Goal: Information Seeking & Learning: Find specific fact

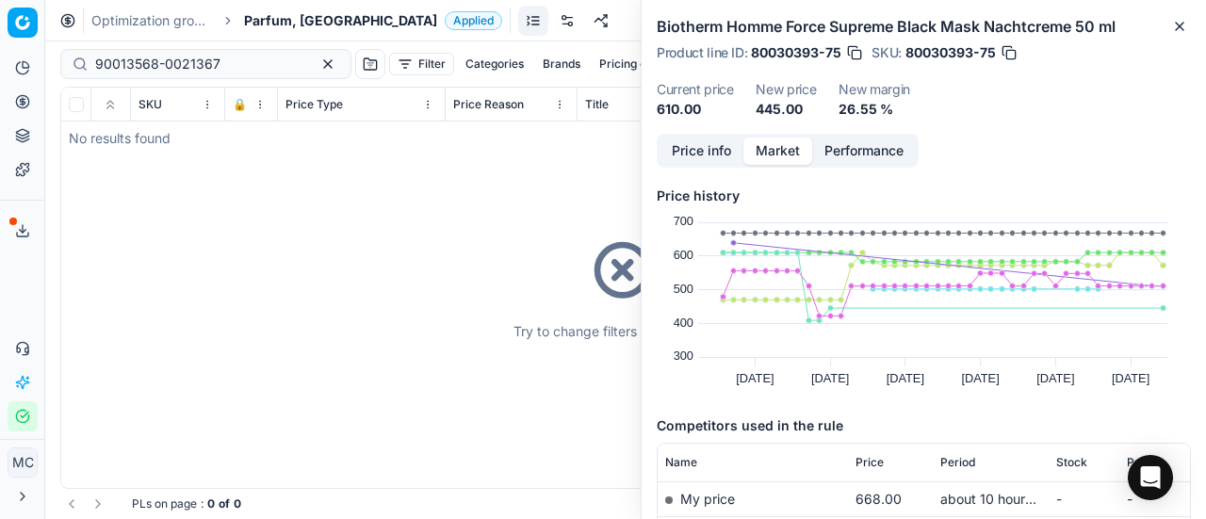
scroll to position [188, 0]
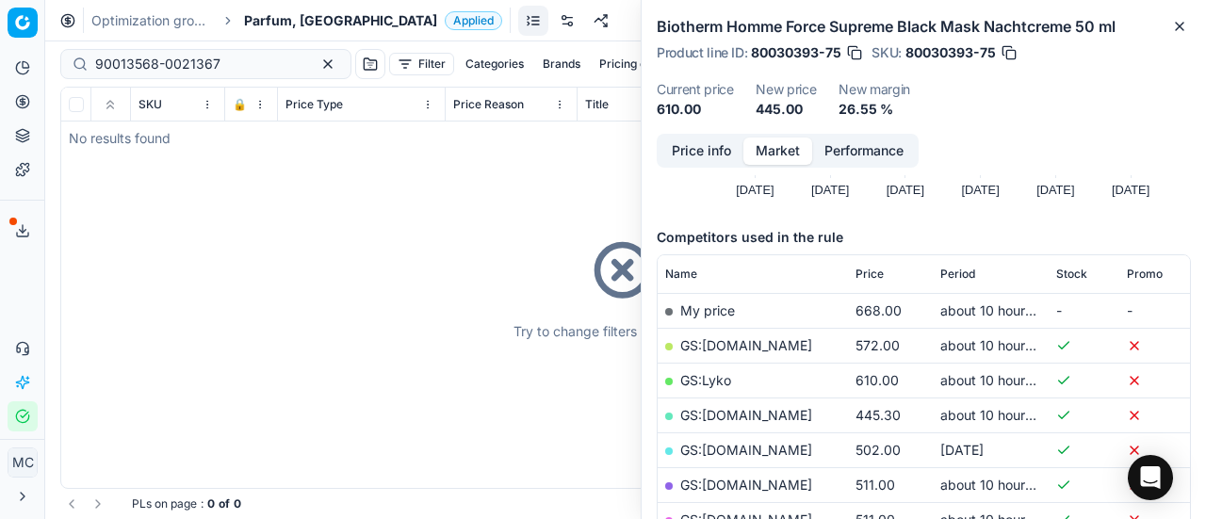
click at [128, 238] on div "Try to change filters or search query" at bounding box center [625, 288] width 1129 height 401
click at [25, 286] on div "Analytics Pricing Product portfolio Templates Export service 19 Contact support…" at bounding box center [22, 242] width 44 height 394
click at [74, 252] on div "Try to change filters or search query" at bounding box center [625, 288] width 1129 height 401
click at [285, 23] on span "Parfum, [GEOGRAPHIC_DATA]" at bounding box center [340, 20] width 193 height 19
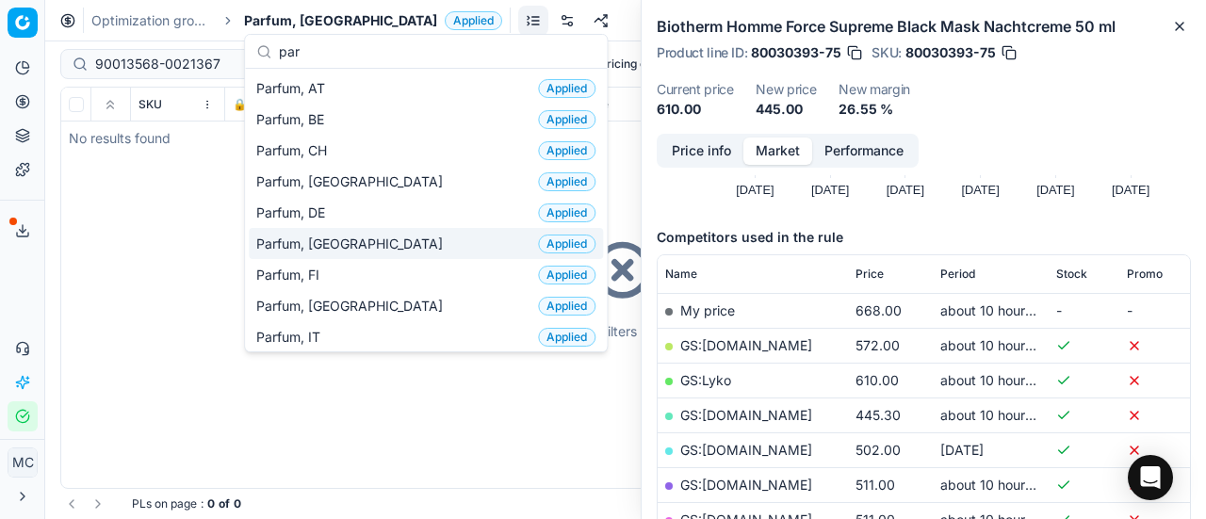
scroll to position [94, 0]
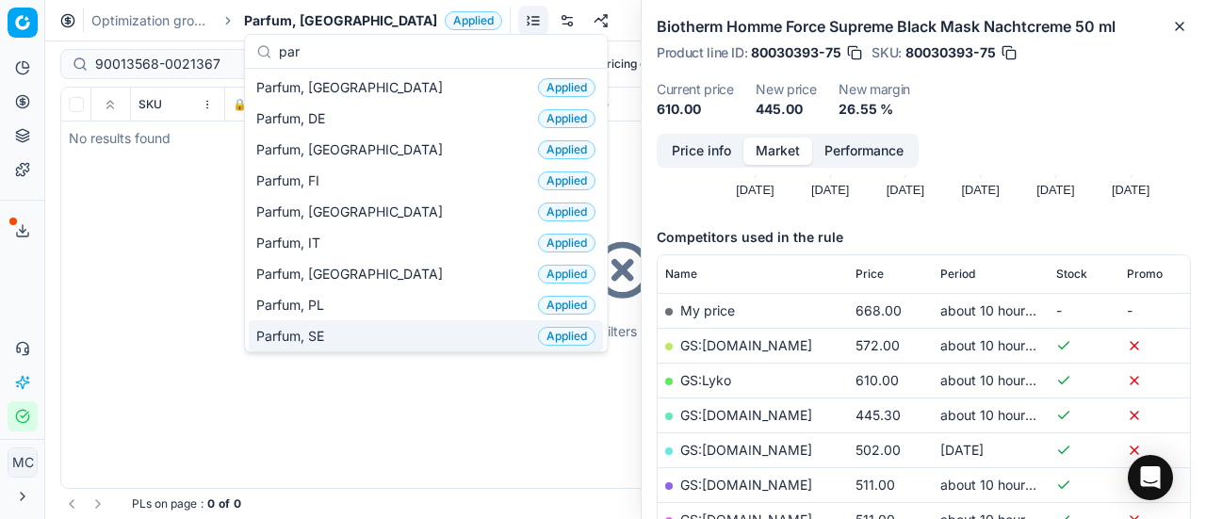
type input "par"
click at [367, 326] on div "Parfum, SE Applied" at bounding box center [426, 335] width 354 height 31
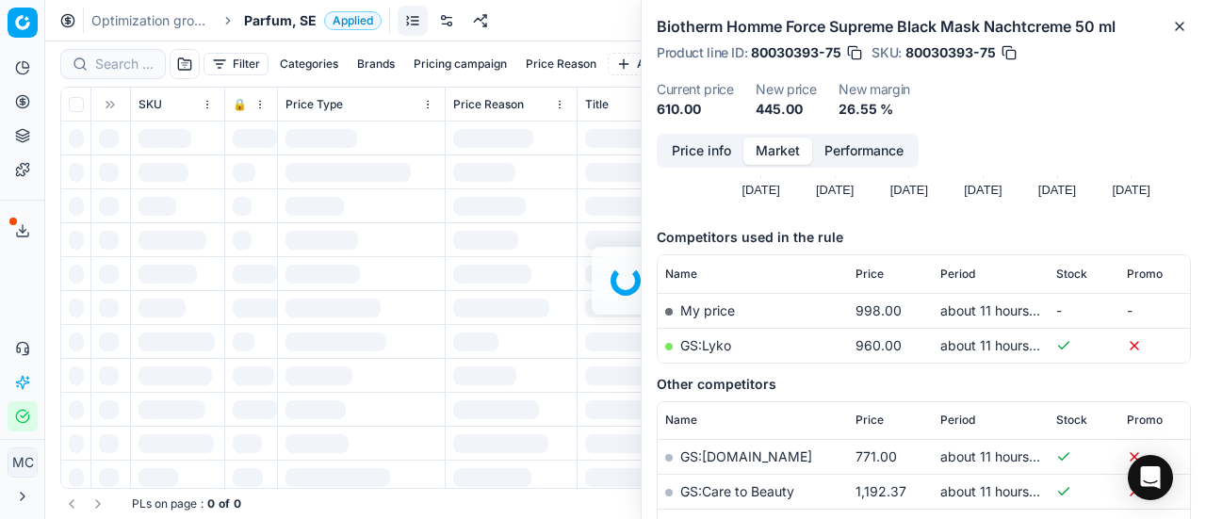
click at [121, 64] on div at bounding box center [625, 280] width 1161 height 478
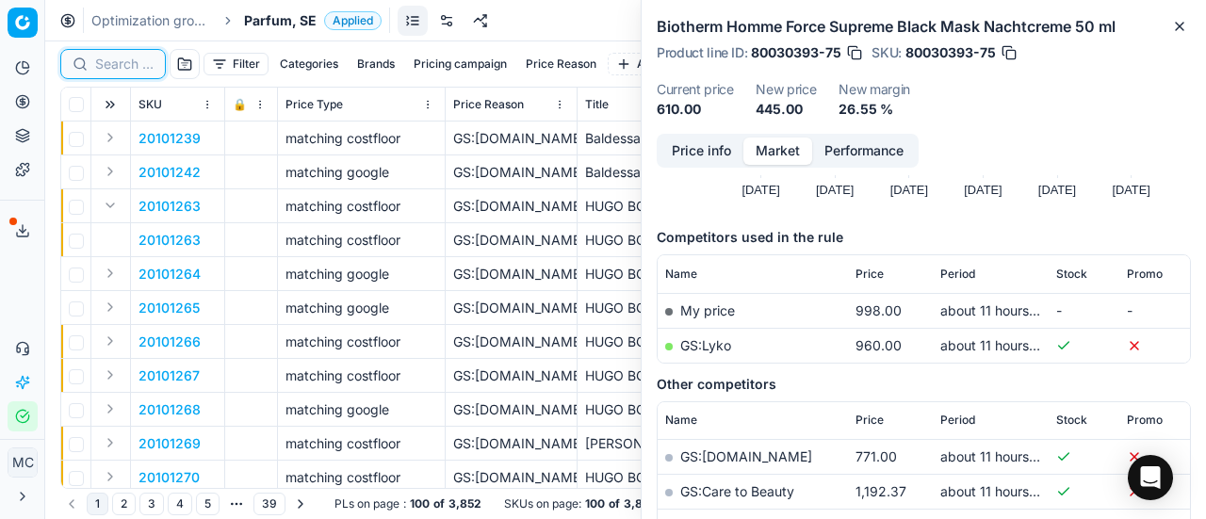
click at [121, 64] on input at bounding box center [124, 64] width 58 height 19
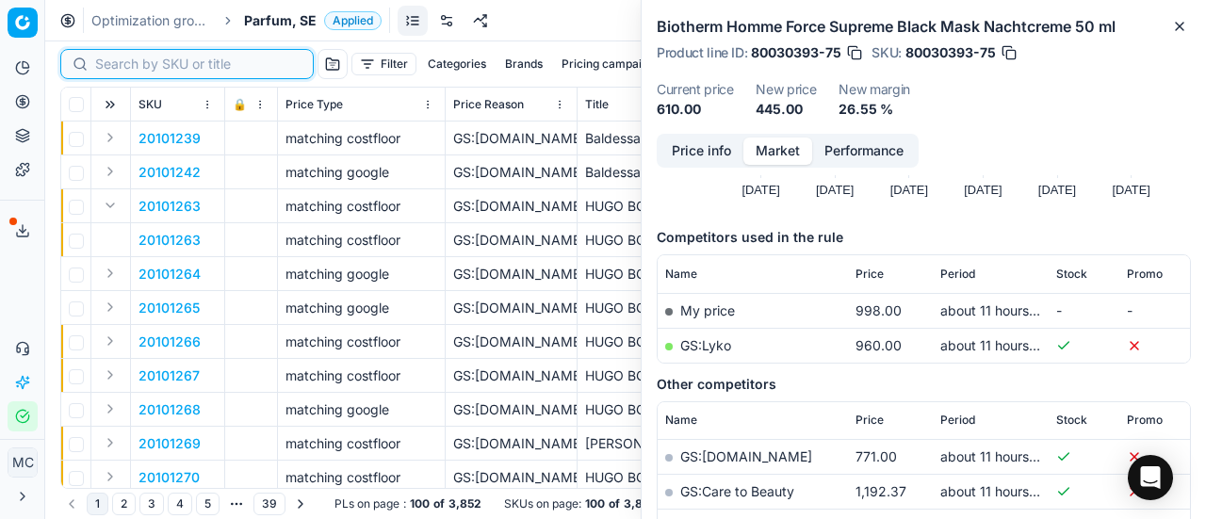
paste input "90004647-0006983"
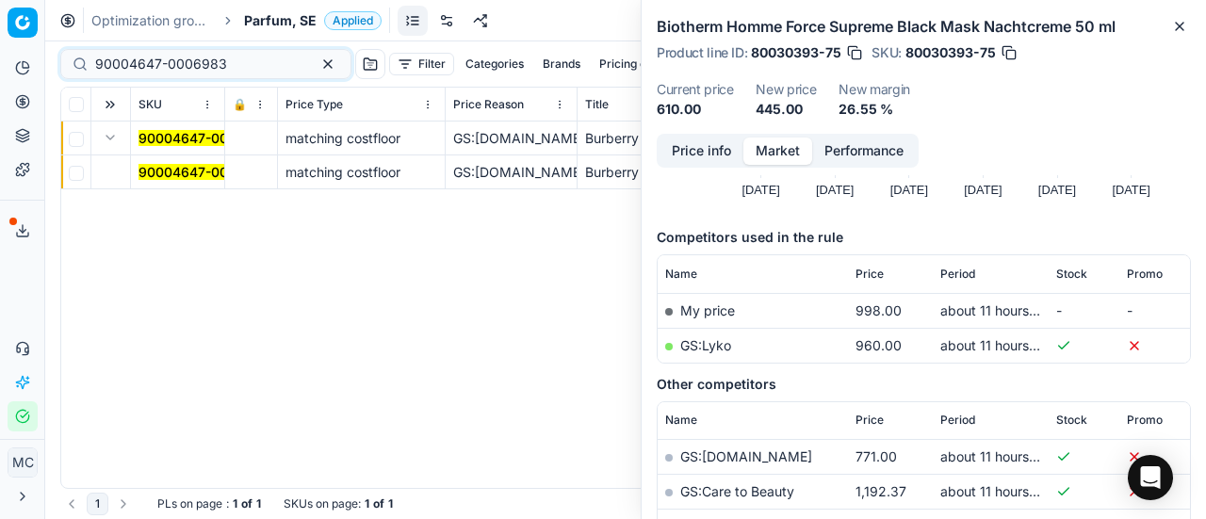
click at [194, 165] on mark "90004647-0006983" at bounding box center [205, 172] width 132 height 16
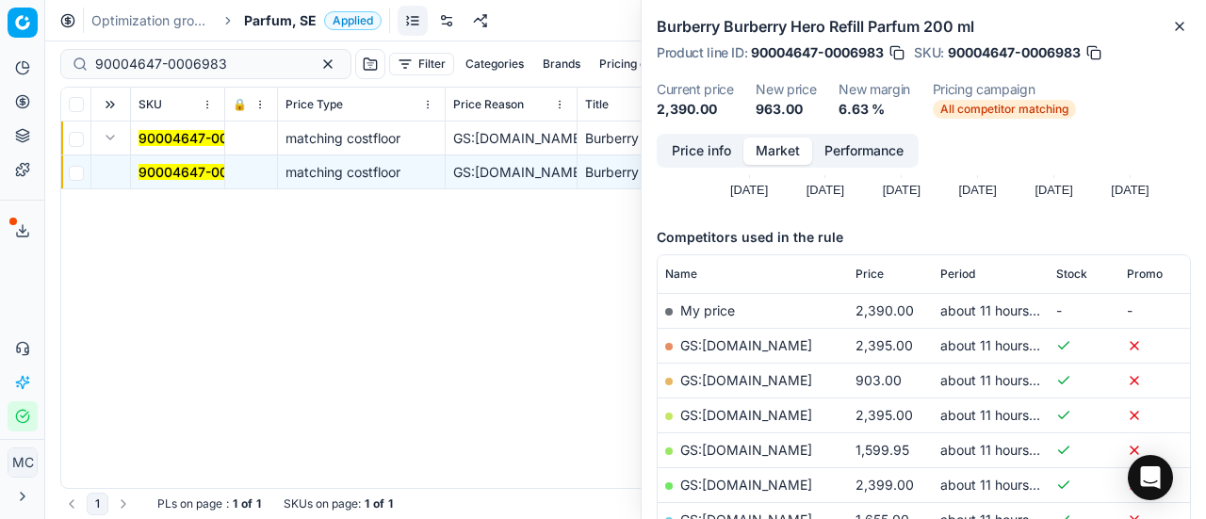
click at [711, 146] on button "Price info" at bounding box center [702, 151] width 84 height 27
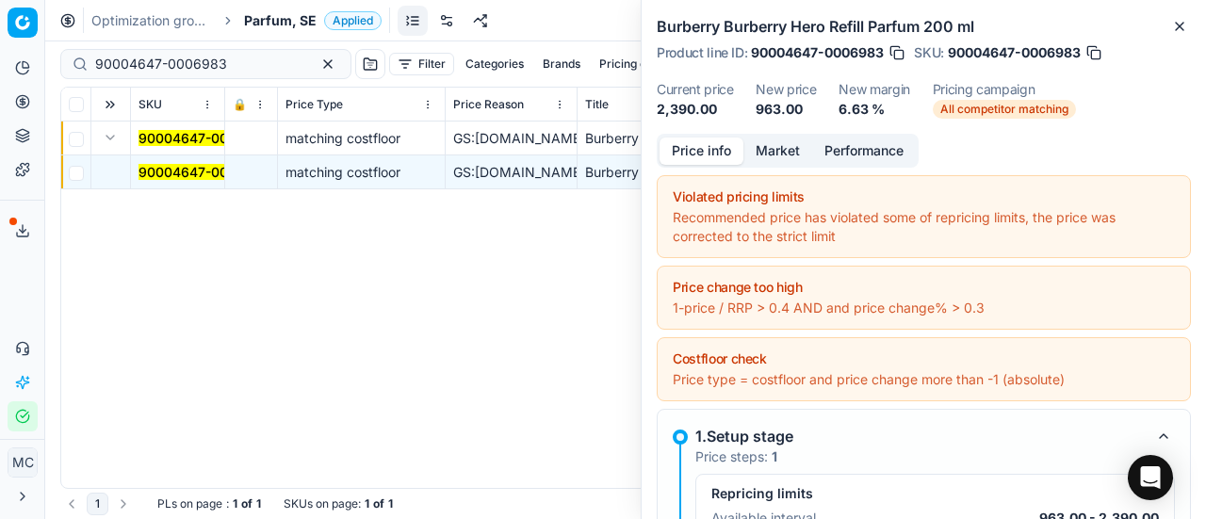
scroll to position [296, 0]
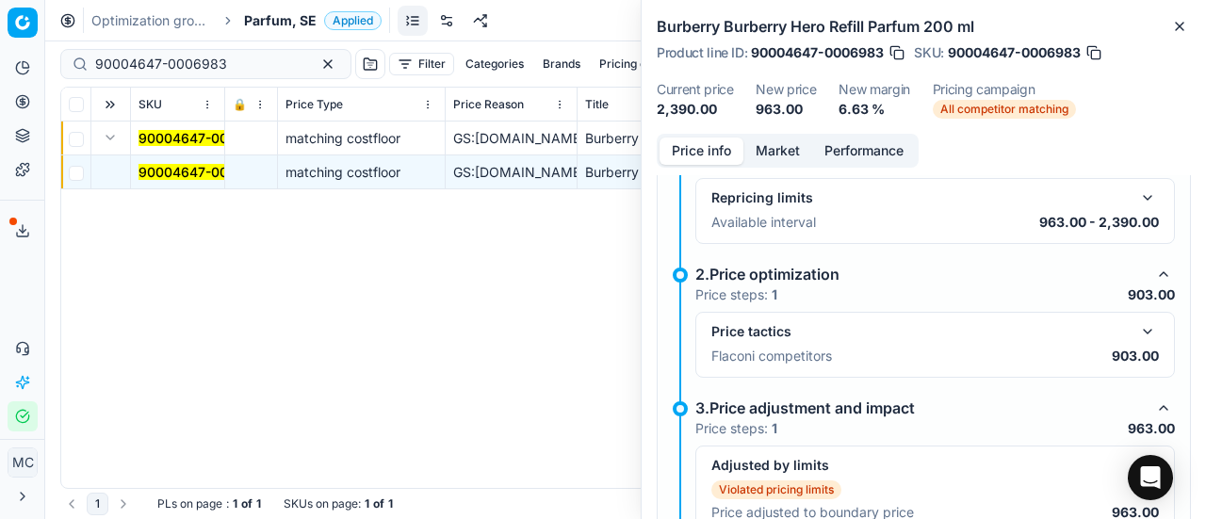
click at [1138, 327] on button "button" at bounding box center [1148, 331] width 23 height 23
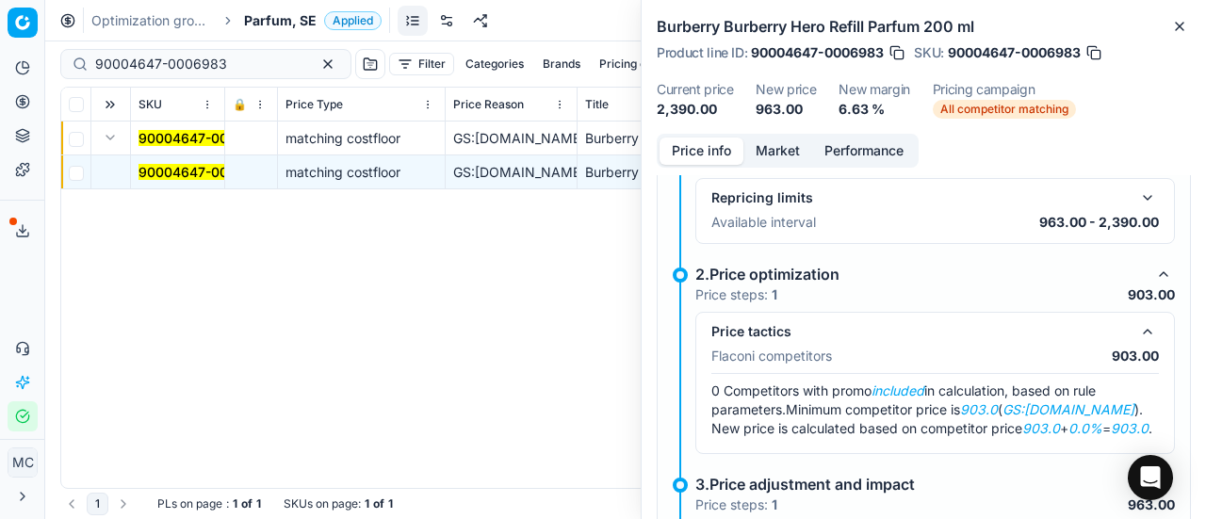
click at [194, 180] on span "90004647-0006983" at bounding box center [205, 172] width 132 height 19
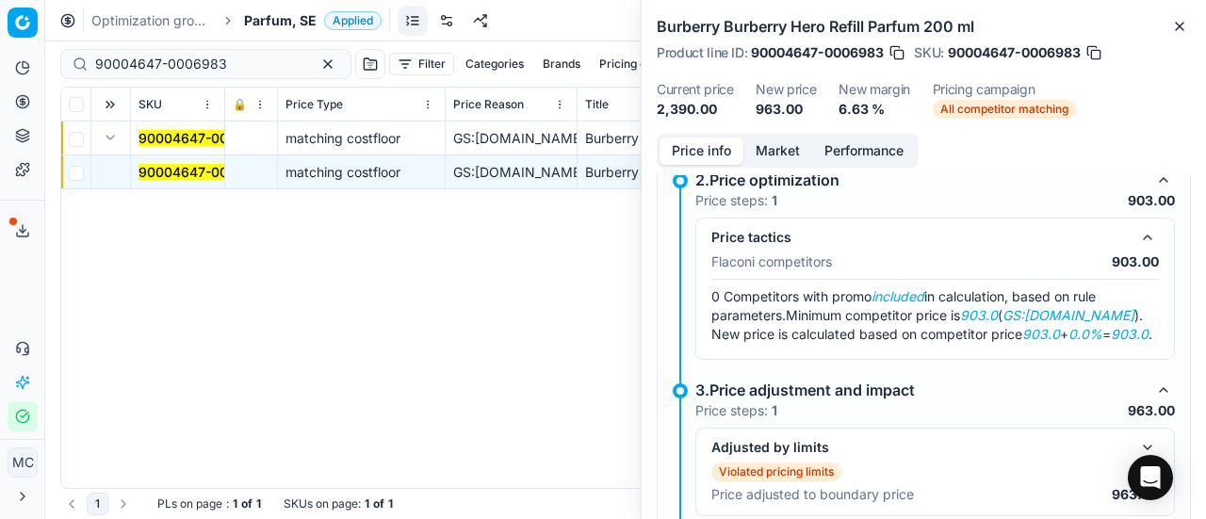
click at [775, 150] on button "Market" at bounding box center [778, 151] width 69 height 27
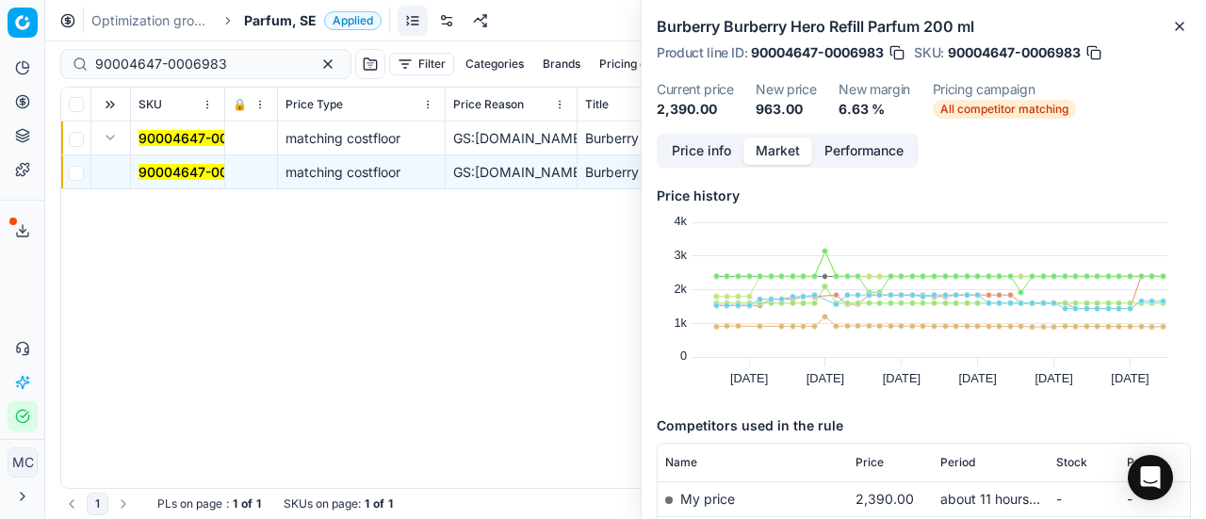
scroll to position [283, 0]
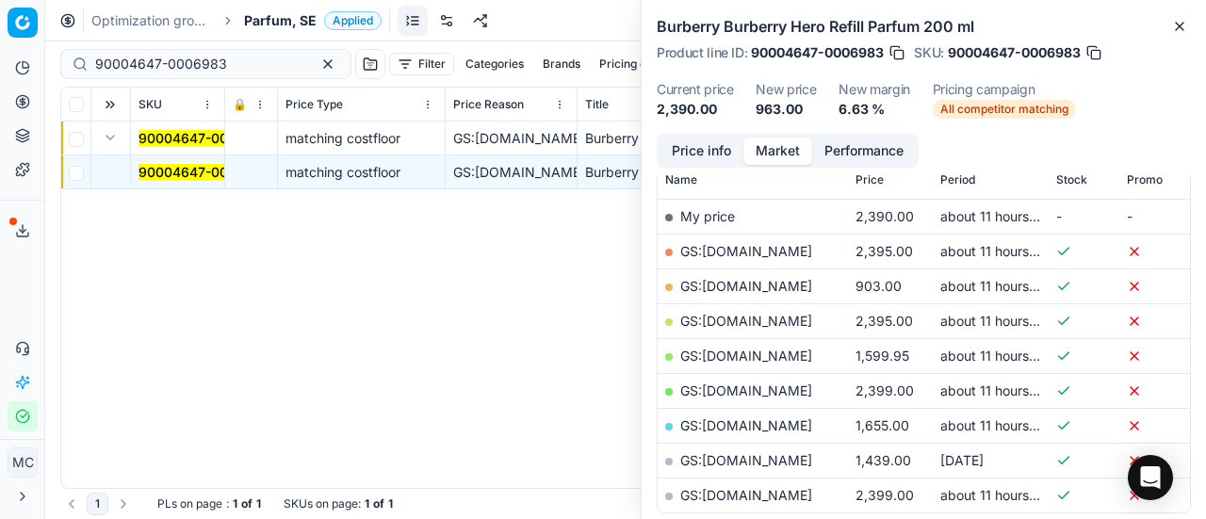
click at [755, 280] on link "GS:[DOMAIN_NAME]" at bounding box center [746, 286] width 132 height 16
drag, startPoint x: 251, startPoint y: 73, endPoint x: 0, endPoint y: 74, distance: 250.7
click at [0, 67] on div "Pricing platform Analytics Pricing Product portfolio Templates Export service 1…" at bounding box center [603, 259] width 1206 height 519
paste input "80008432-100"
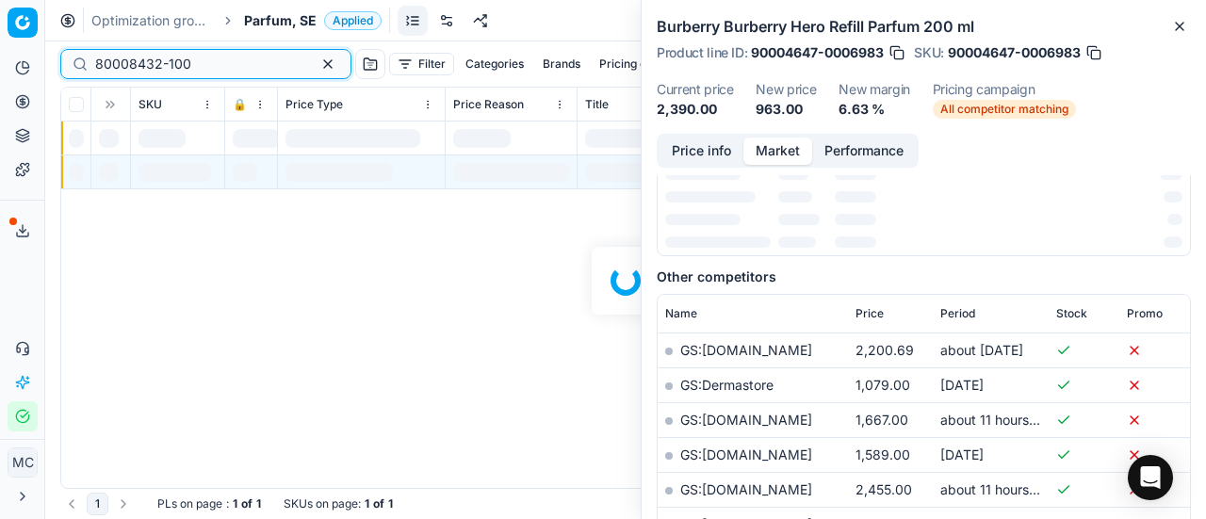
scroll to position [283, 0]
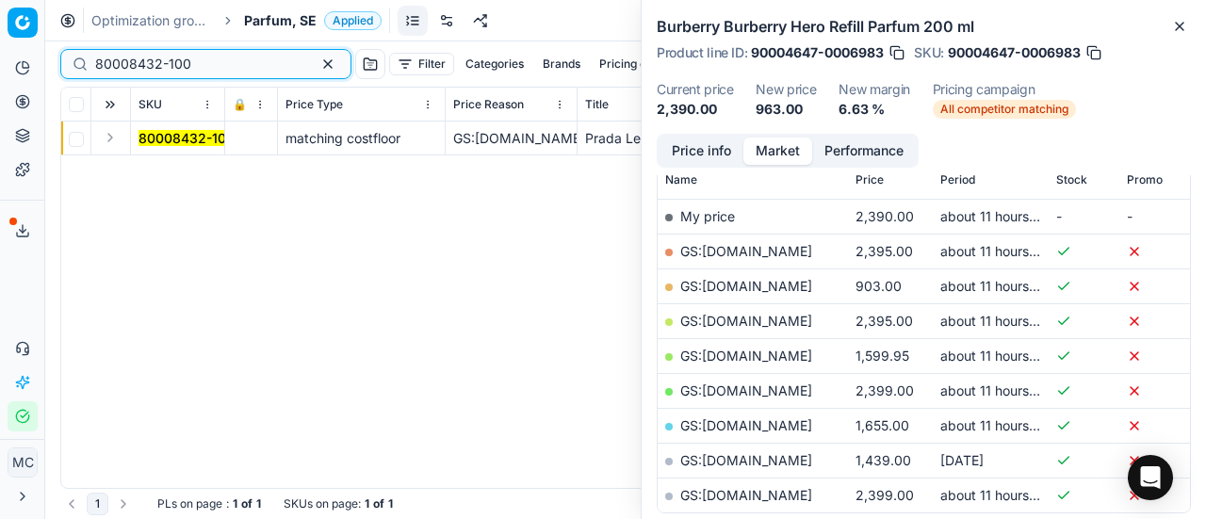
type input "80008432-100"
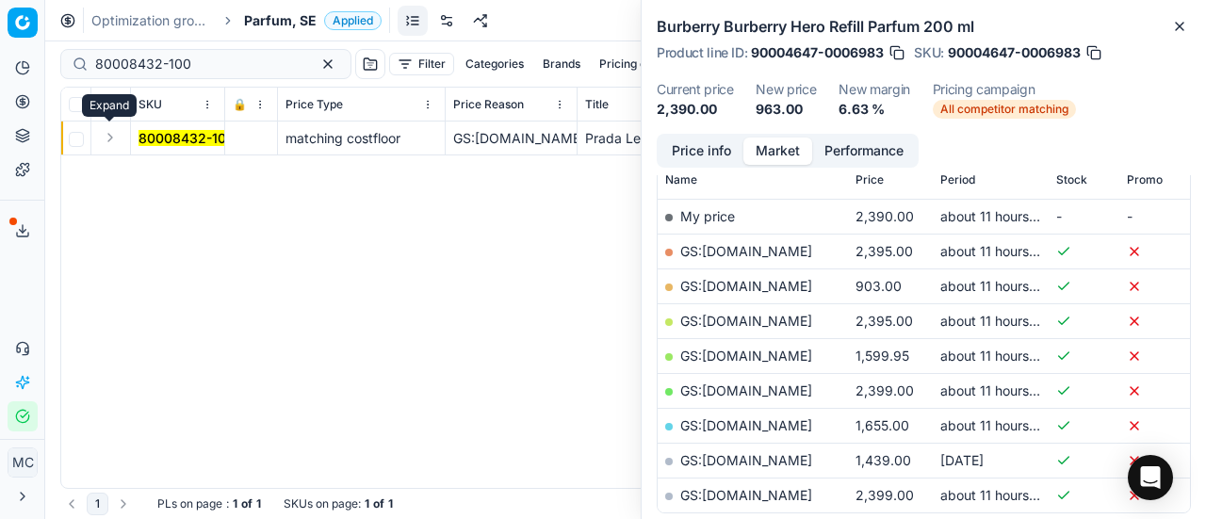
click at [108, 146] on button "Expand" at bounding box center [110, 137] width 23 height 23
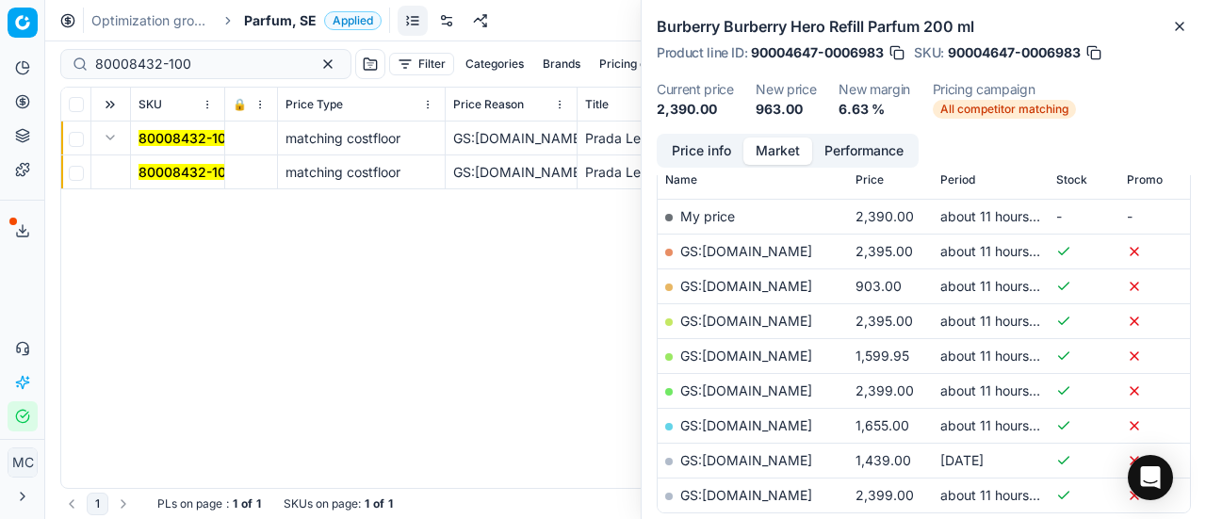
click at [175, 173] on mark "80008432-100" at bounding box center [187, 172] width 96 height 16
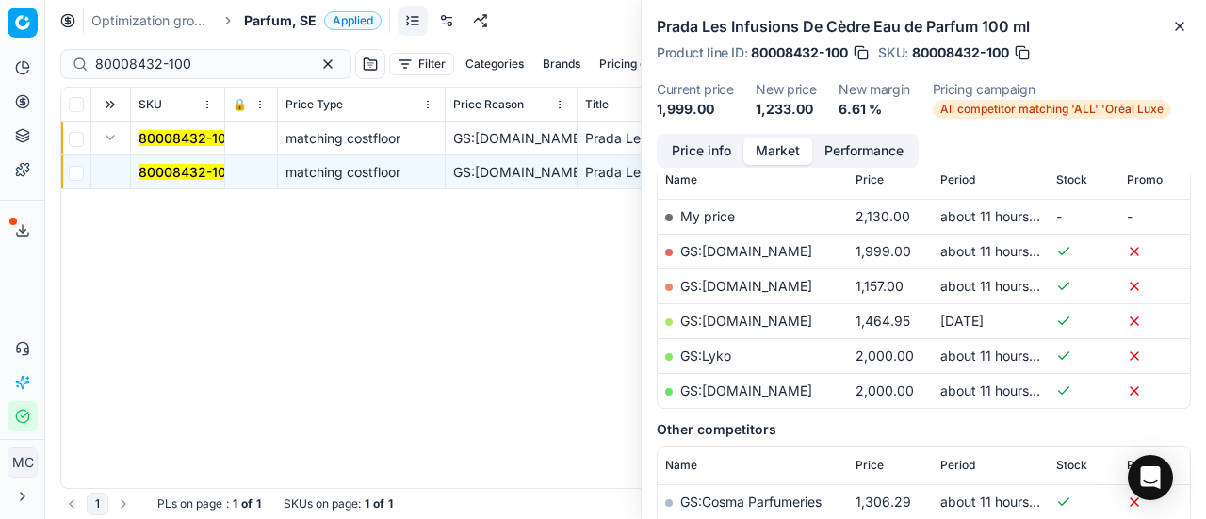
click at [692, 156] on button "Price info" at bounding box center [702, 151] width 84 height 27
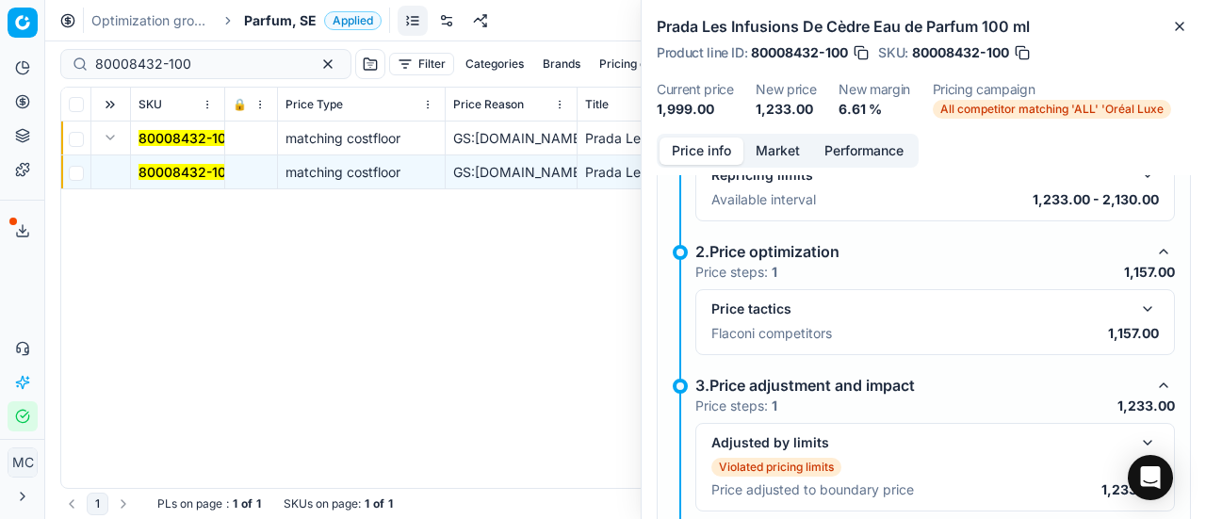
click at [1137, 298] on button "button" at bounding box center [1148, 309] width 23 height 23
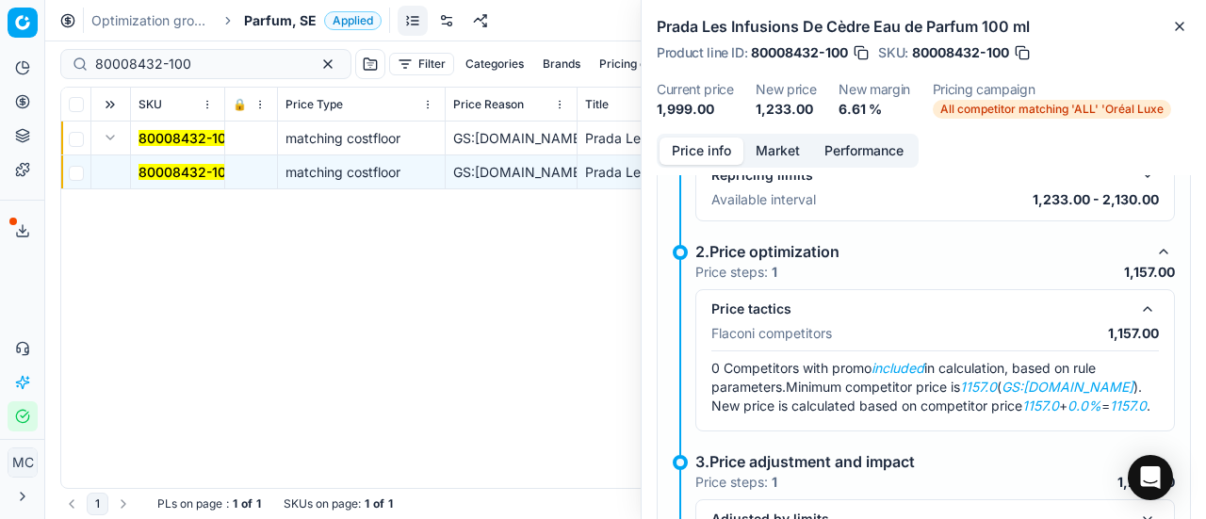
click at [778, 154] on button "Market" at bounding box center [778, 151] width 69 height 27
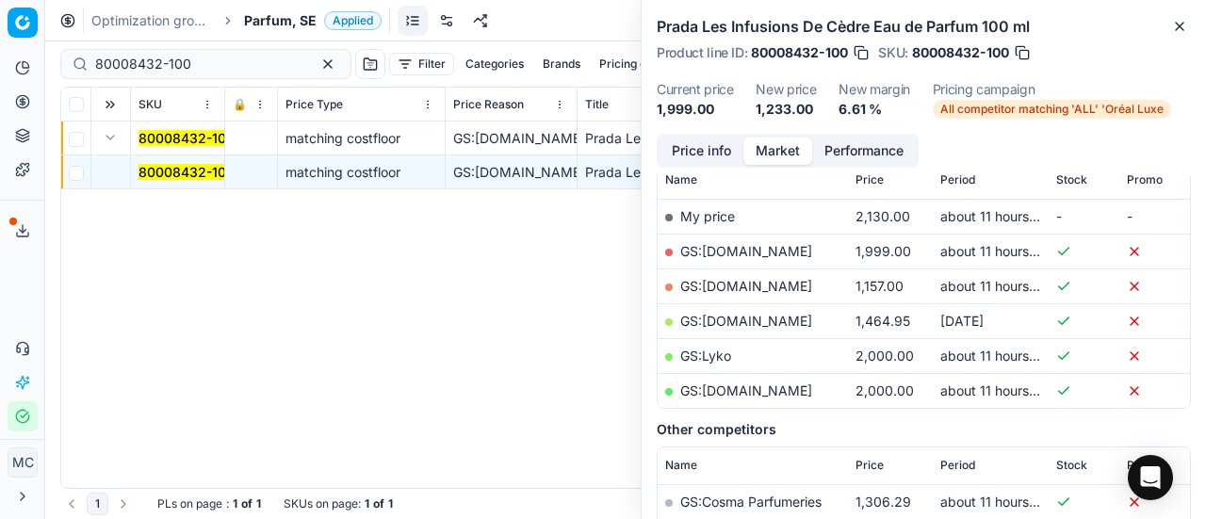
click at [748, 285] on link "GS:[DOMAIN_NAME]" at bounding box center [746, 286] width 132 height 16
click at [271, 14] on span "Parfum, SE" at bounding box center [280, 20] width 73 height 19
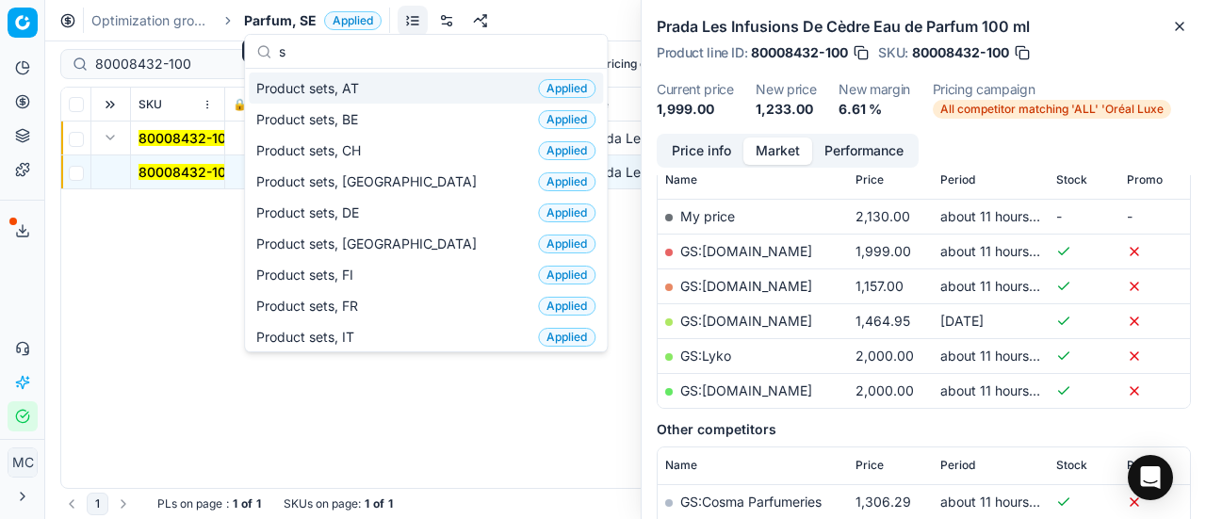
scroll to position [236, 0]
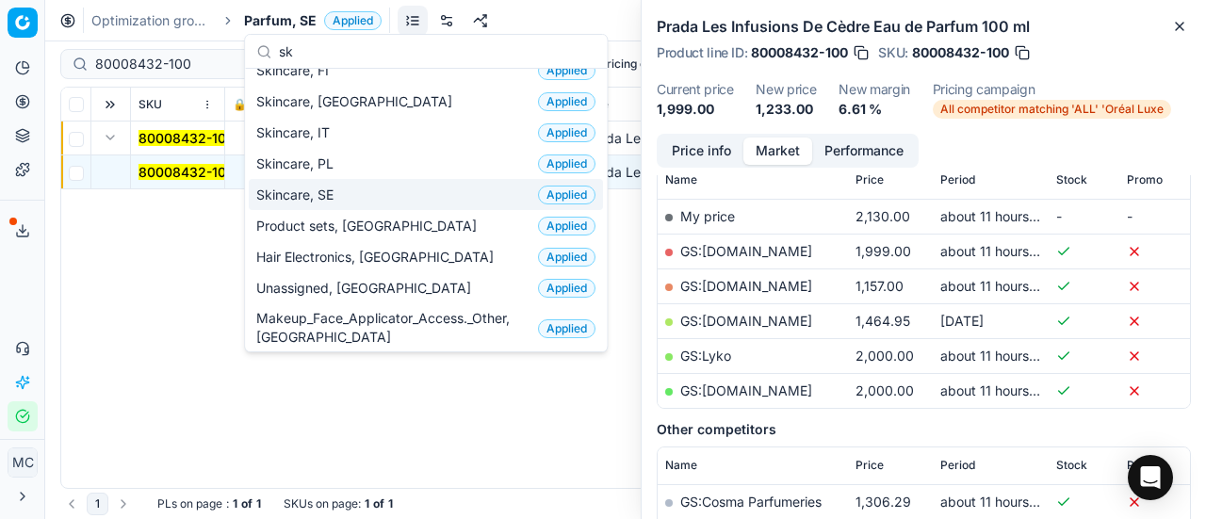
type input "sk"
click at [336, 204] on div "Skincare, SE Applied" at bounding box center [426, 194] width 354 height 31
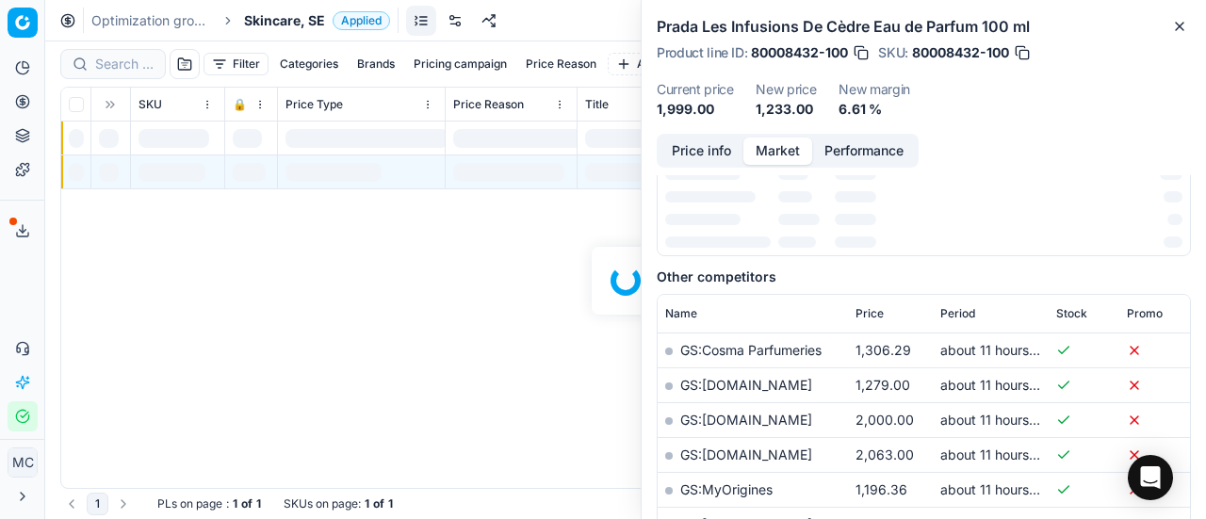
scroll to position [283, 0]
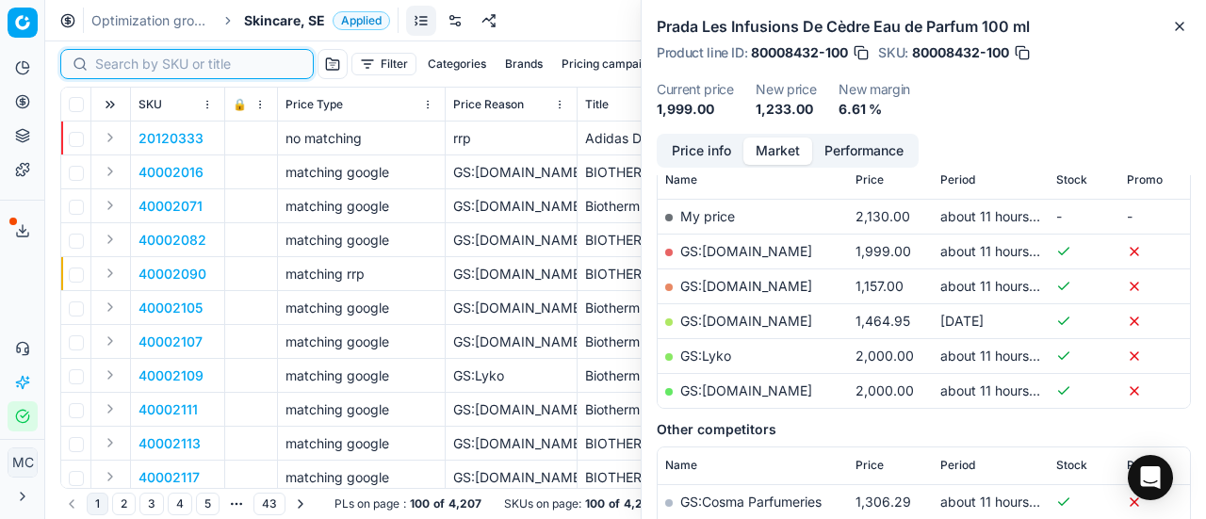
click at [138, 67] on input at bounding box center [198, 64] width 206 height 19
paste input "90006341-0009604"
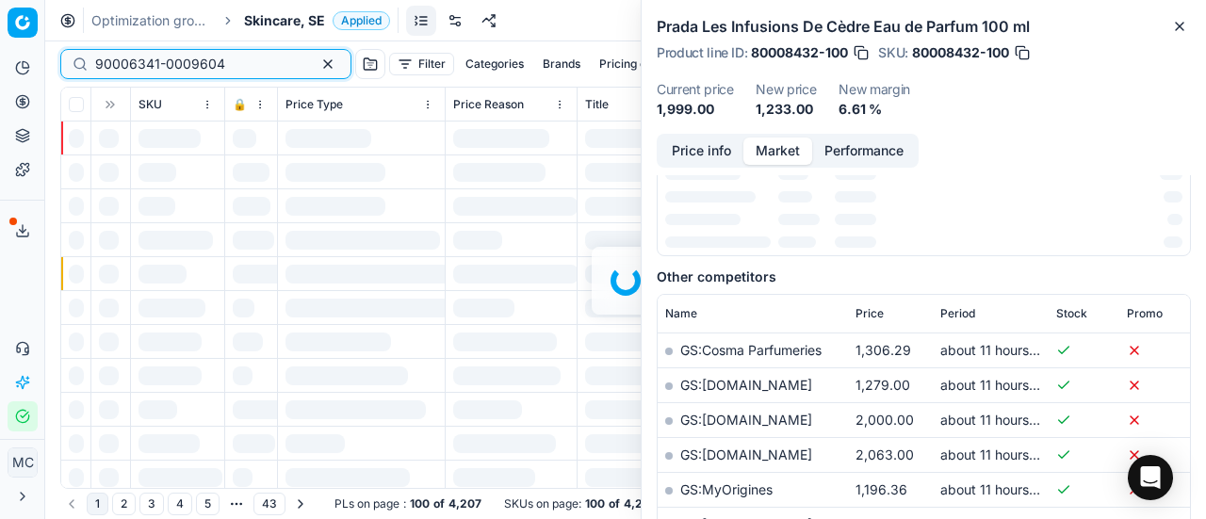
scroll to position [283, 0]
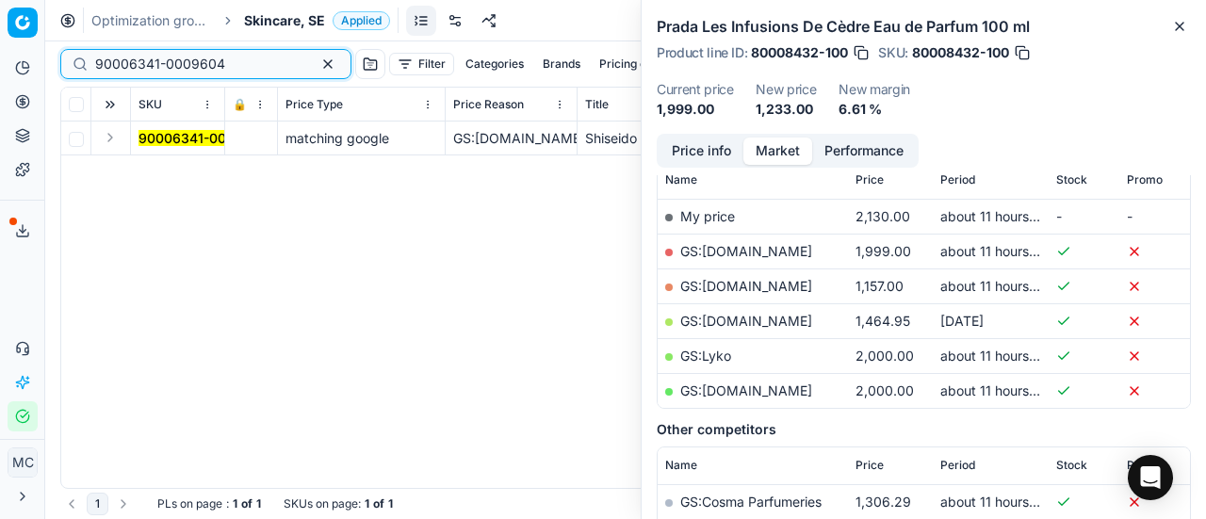
type input "90006341-0009604"
click at [97, 139] on td at bounding box center [111, 139] width 40 height 34
click at [107, 132] on button "Expand" at bounding box center [110, 137] width 23 height 23
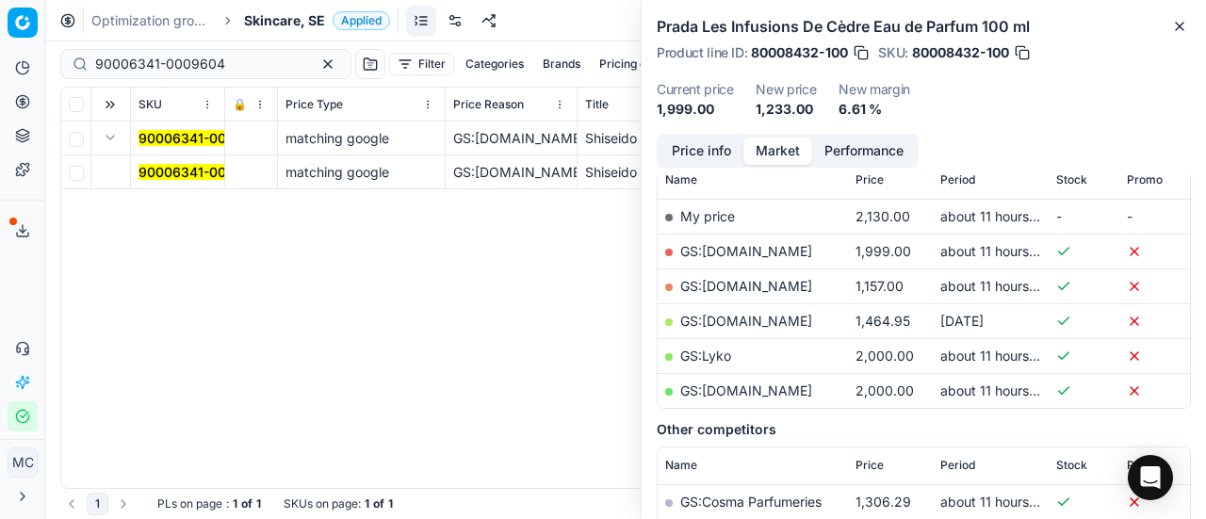
click at [173, 170] on mark "90006341-0009604" at bounding box center [204, 172] width 130 height 16
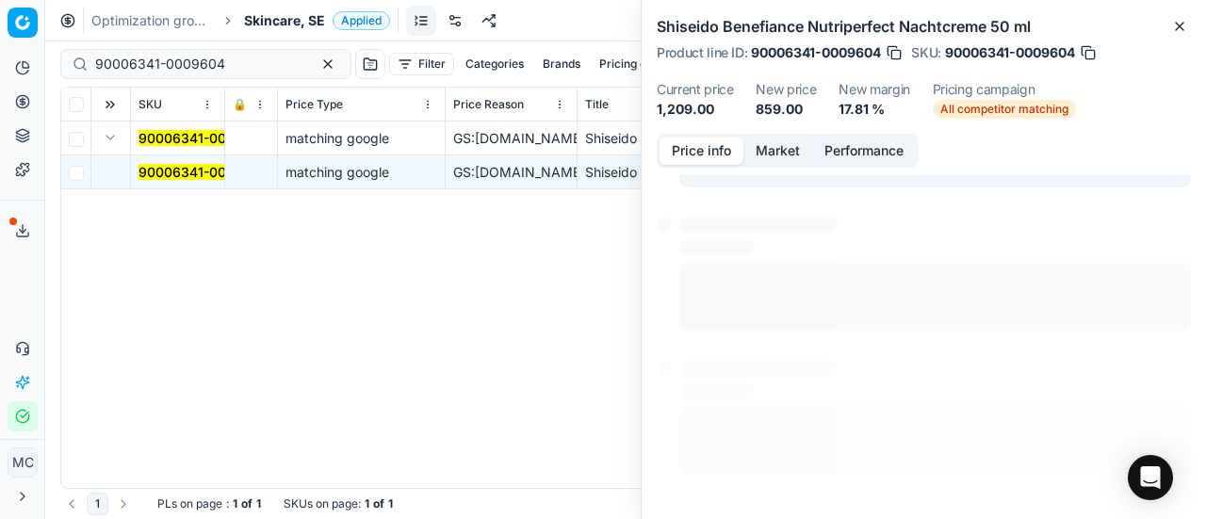
click at [679, 151] on button "Price info" at bounding box center [702, 151] width 84 height 27
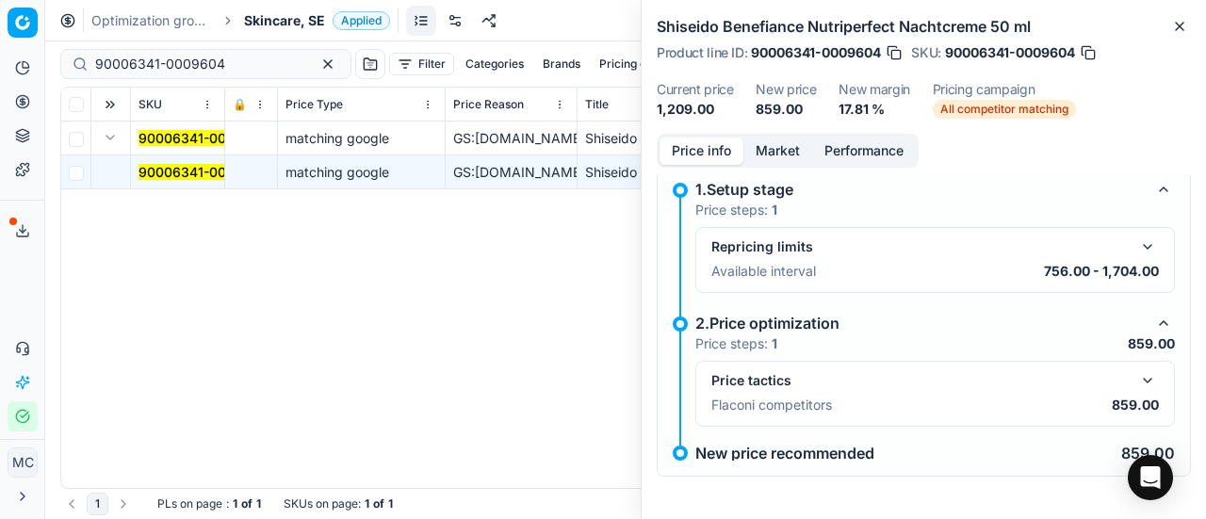
click at [1137, 380] on button "button" at bounding box center [1148, 380] width 23 height 23
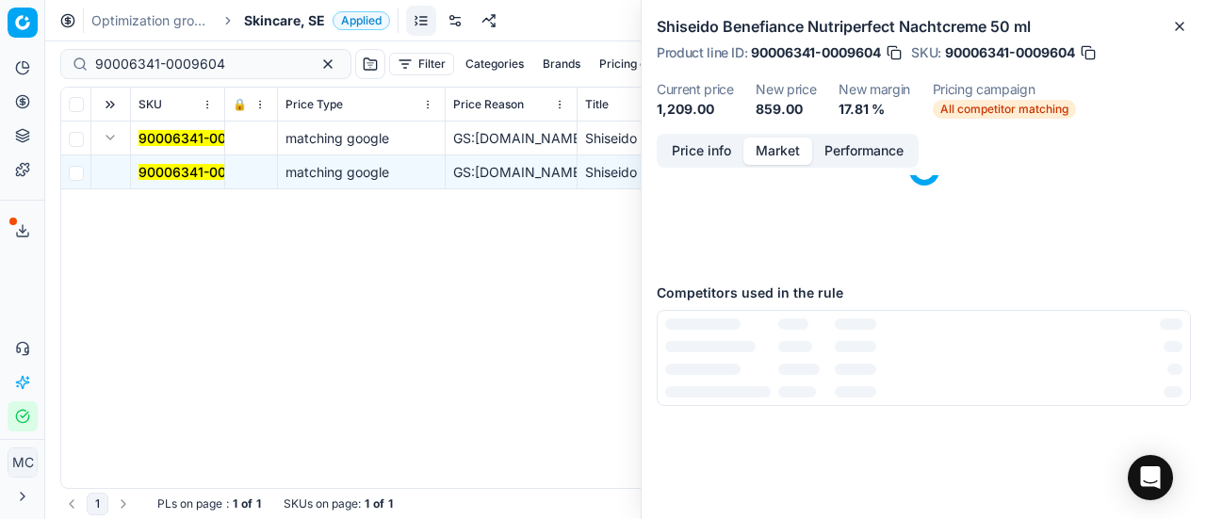
click at [780, 151] on button "Market" at bounding box center [778, 151] width 69 height 27
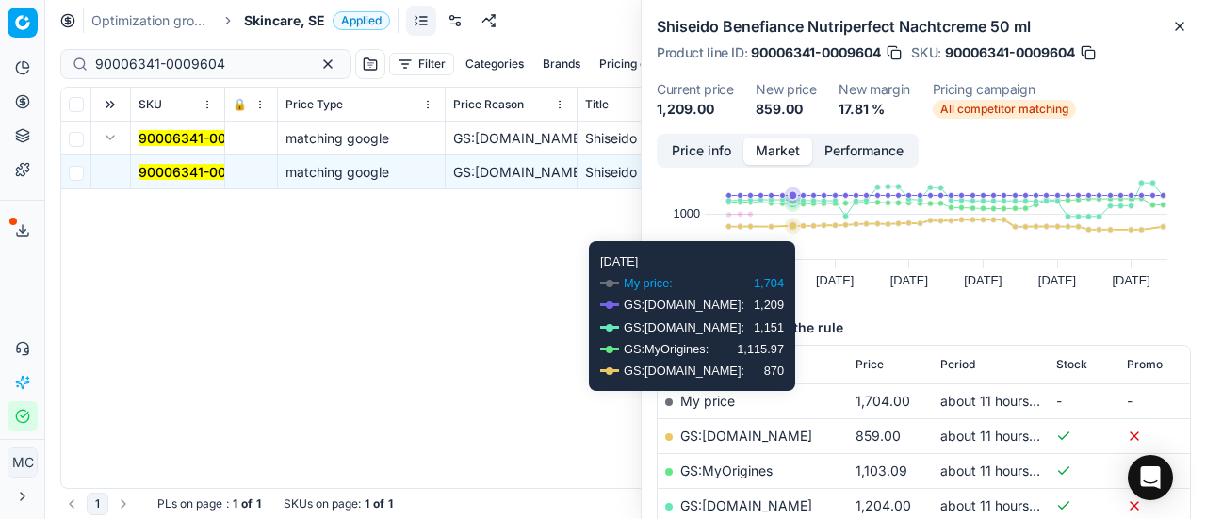
scroll to position [188, 0]
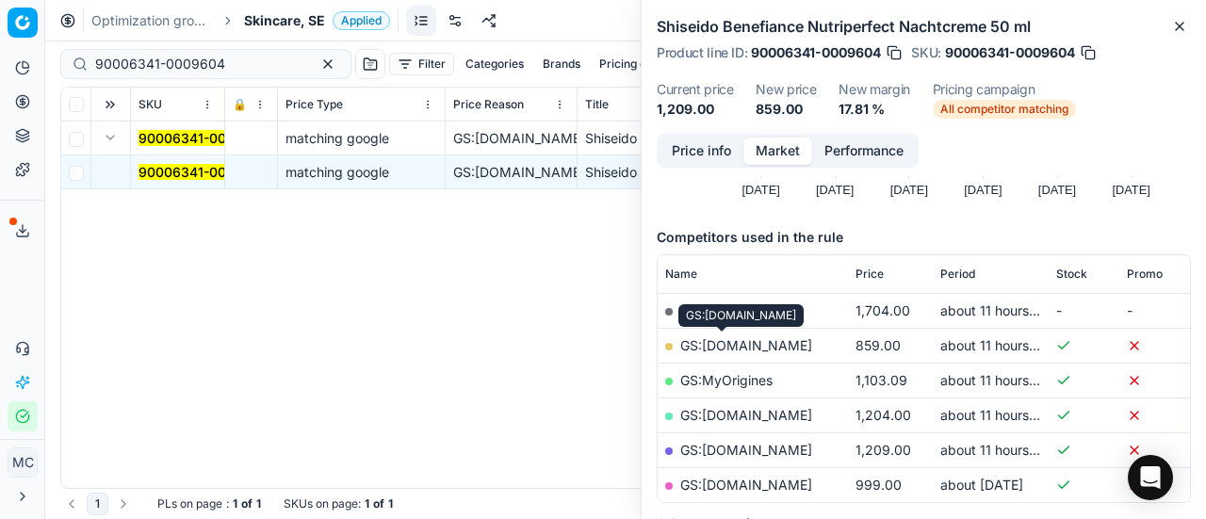
click at [743, 344] on link "GS:[DOMAIN_NAME]" at bounding box center [746, 345] width 132 height 16
click at [262, 18] on span "Skincare, SE" at bounding box center [284, 20] width 81 height 19
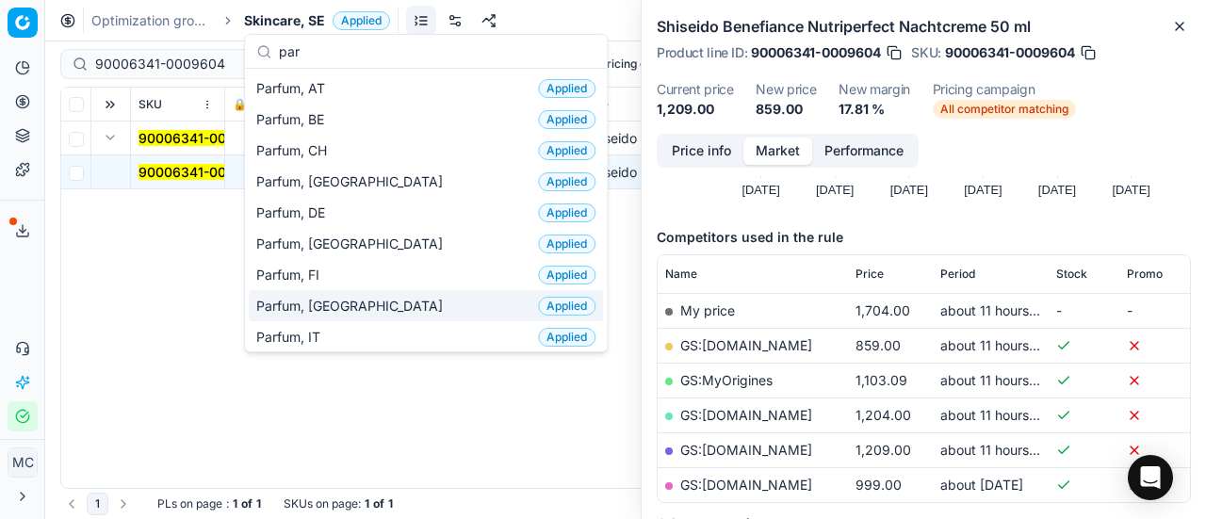
scroll to position [94, 0]
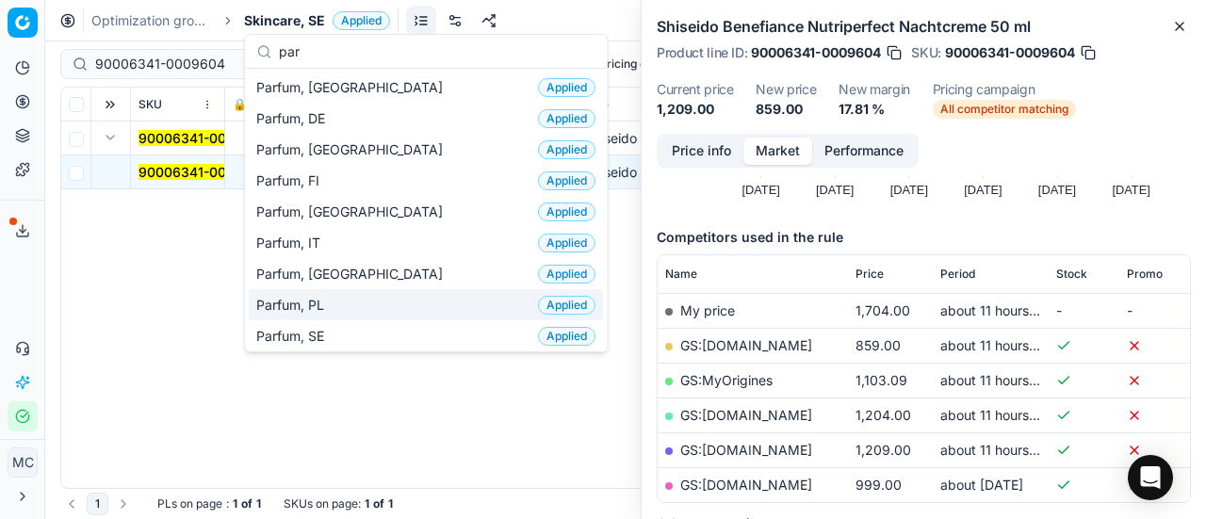
type input "par"
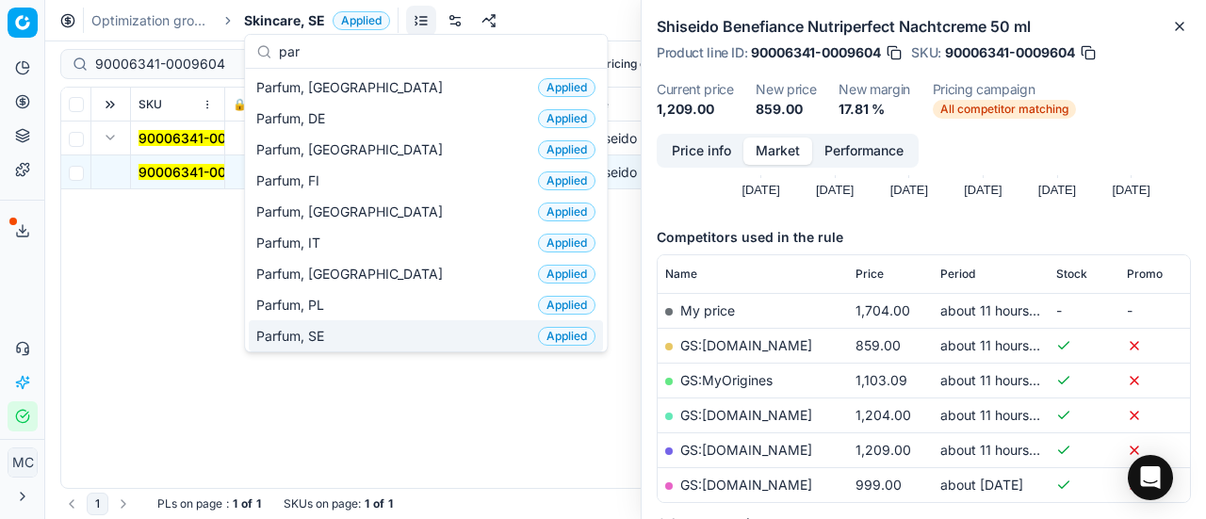
click at [371, 330] on div "Parfum, SE Applied" at bounding box center [426, 335] width 354 height 31
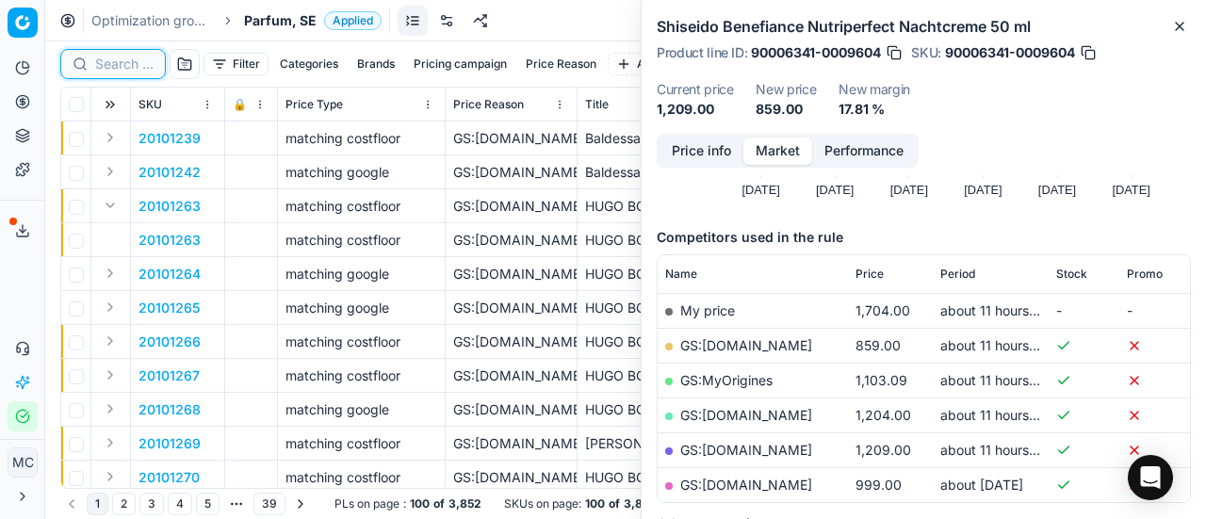
click at [112, 61] on input at bounding box center [124, 64] width 58 height 19
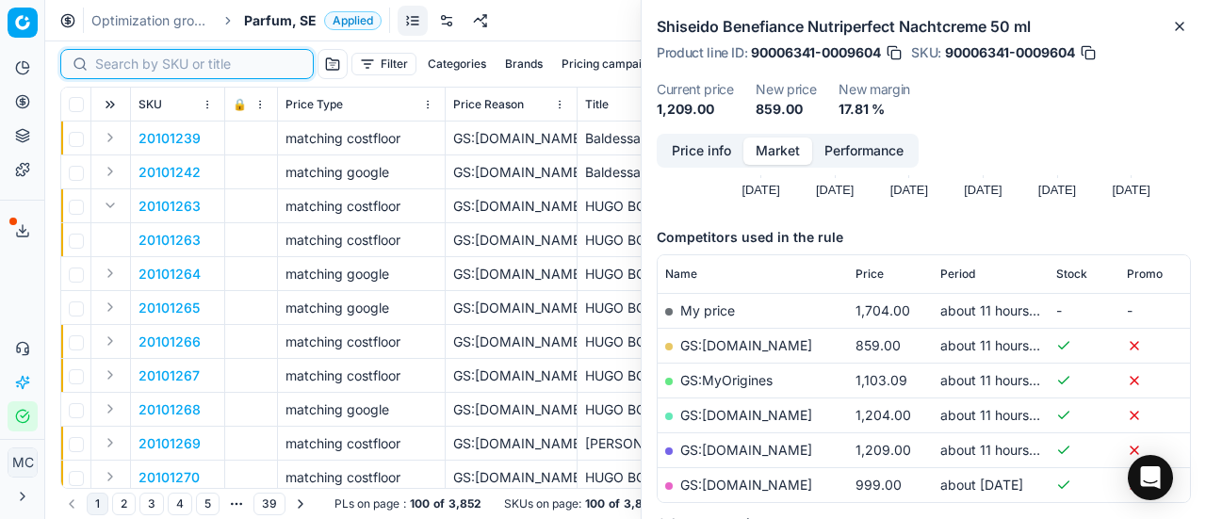
paste input "80062227-100"
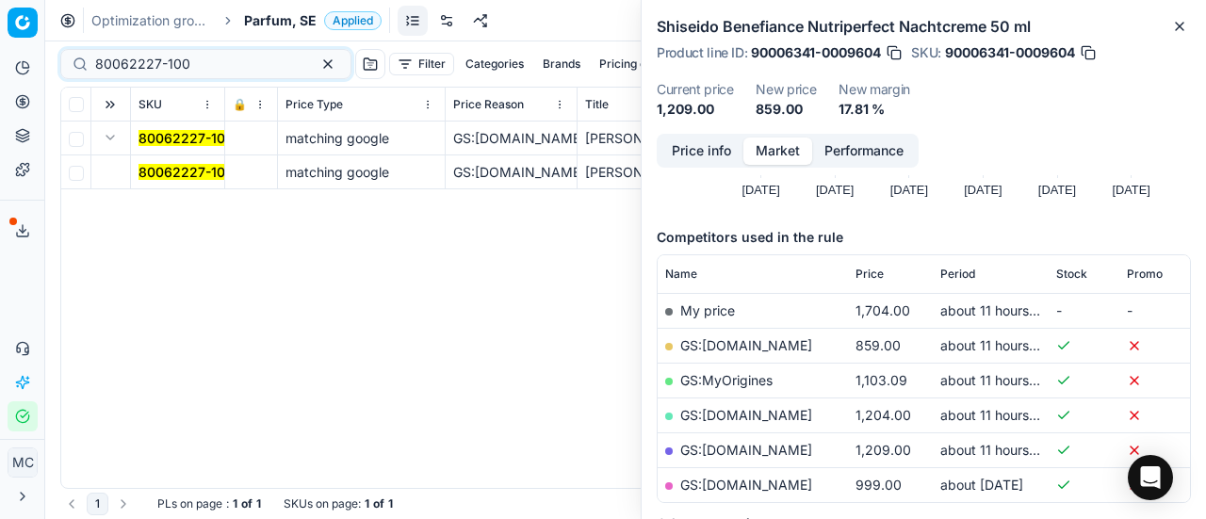
click at [164, 172] on mark "80062227-100" at bounding box center [186, 172] width 95 height 16
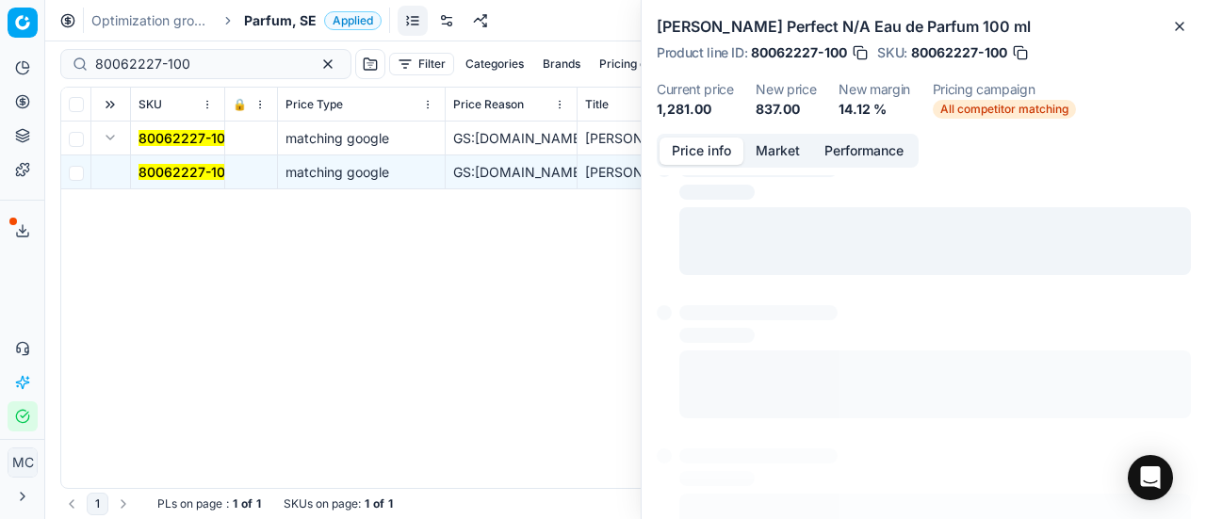
click at [711, 151] on button "Price info" at bounding box center [702, 151] width 84 height 27
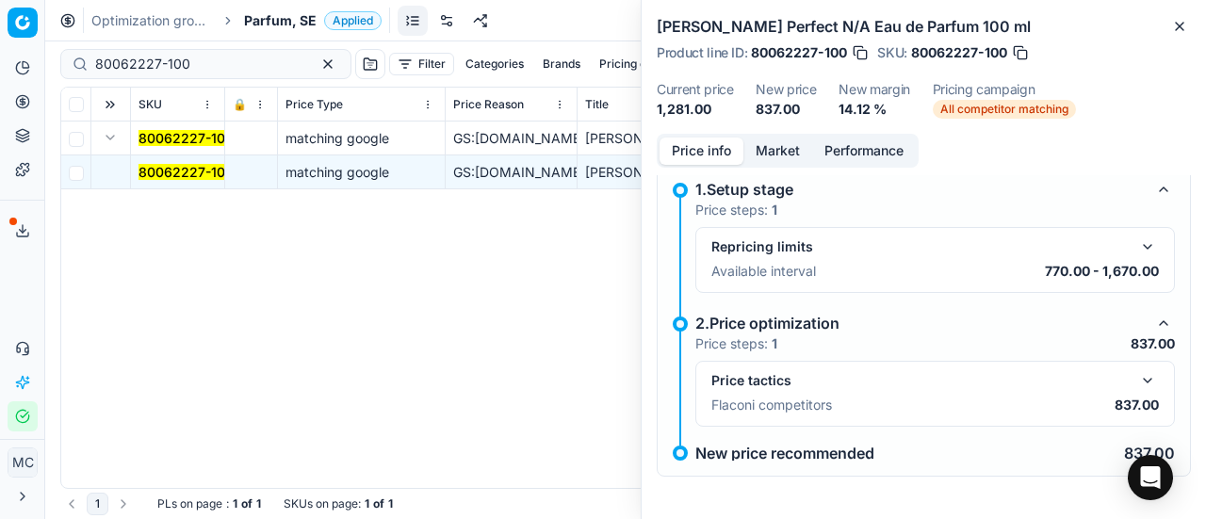
click at [1133, 390] on div "Price tactics Flaconi competitors 837.00" at bounding box center [936, 393] width 448 height 49
click at [1137, 380] on button "button" at bounding box center [1148, 380] width 23 height 23
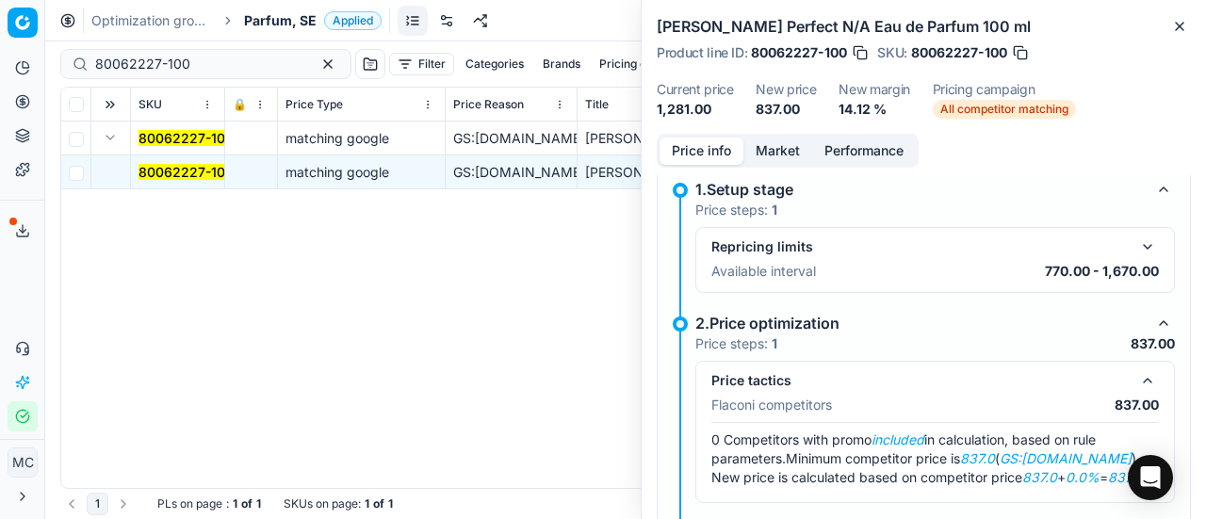
click at [775, 153] on button "Market" at bounding box center [778, 151] width 69 height 27
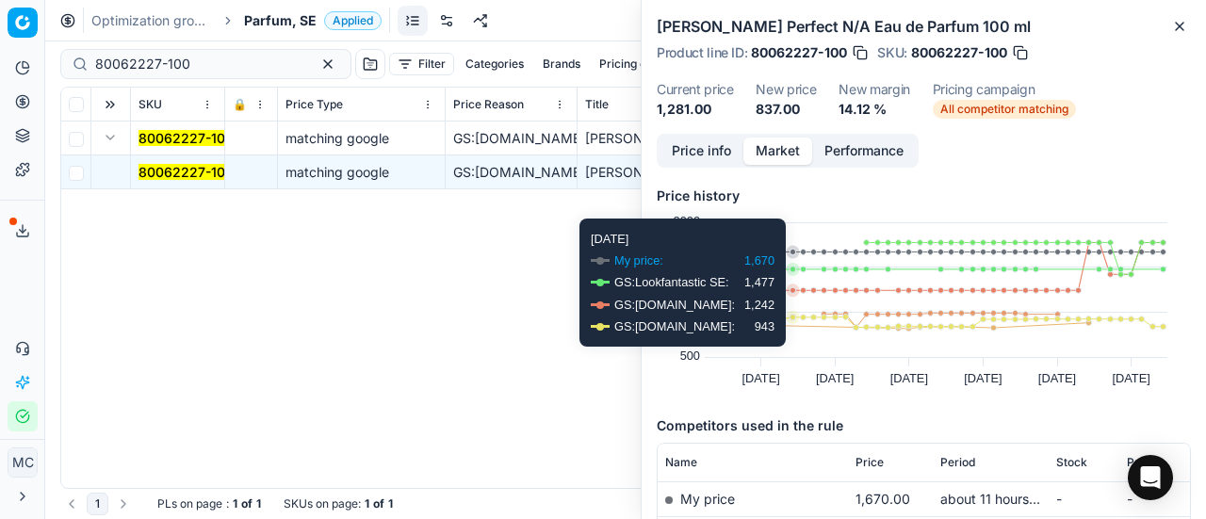
scroll to position [188, 0]
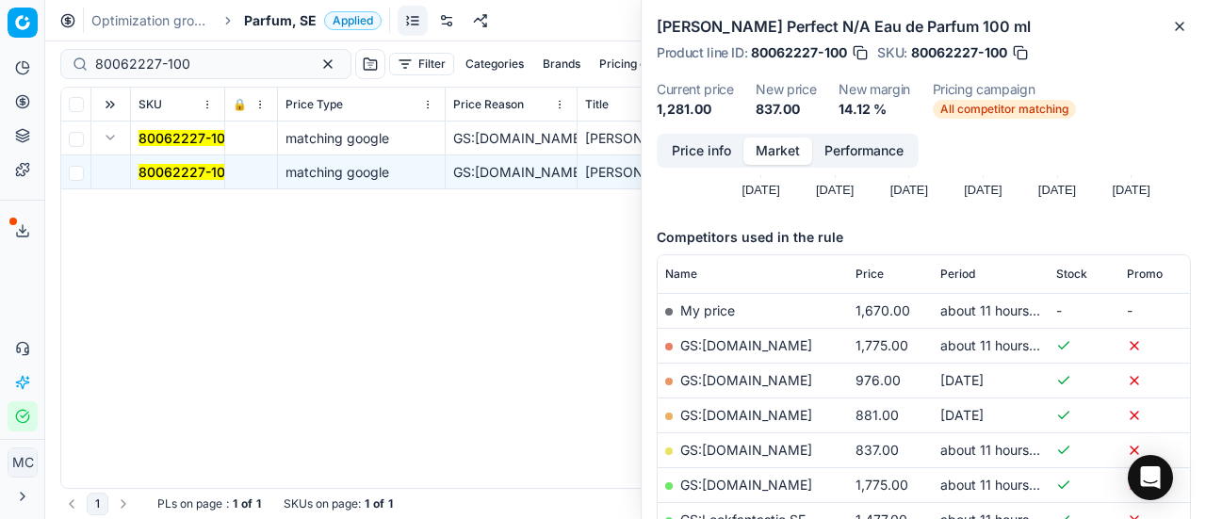
click at [741, 442] on link "GS:[DOMAIN_NAME]" at bounding box center [746, 450] width 132 height 16
drag, startPoint x: 222, startPoint y: 68, endPoint x: 0, endPoint y: 41, distance: 224.1
click at [0, 43] on div "Pricing platform Analytics Pricing Product portfolio Templates Export service 1…" at bounding box center [603, 259] width 1206 height 519
paste input "12031"
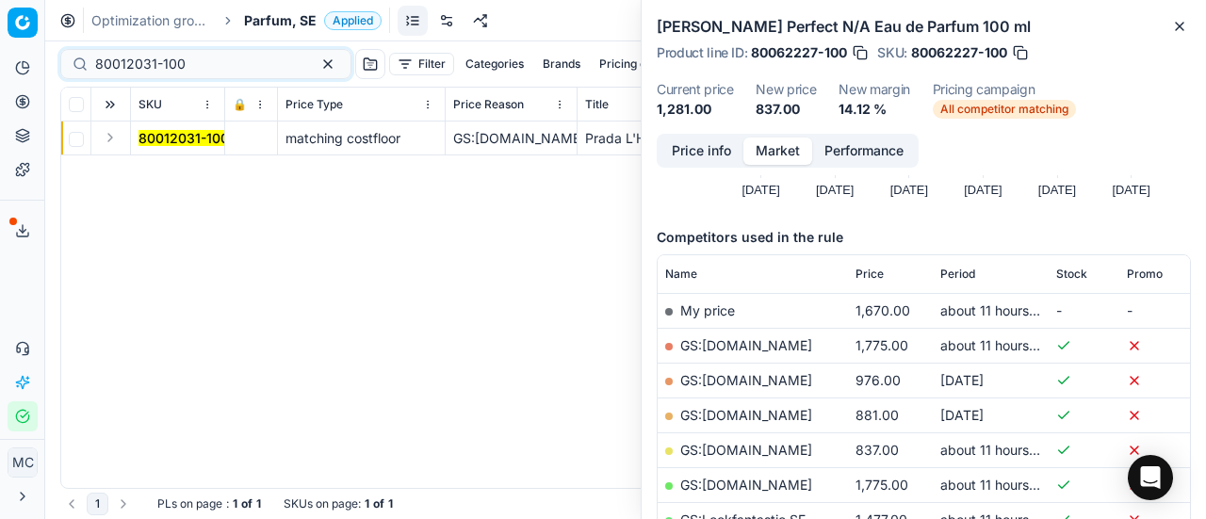
click at [114, 146] on button "Expand" at bounding box center [110, 137] width 23 height 23
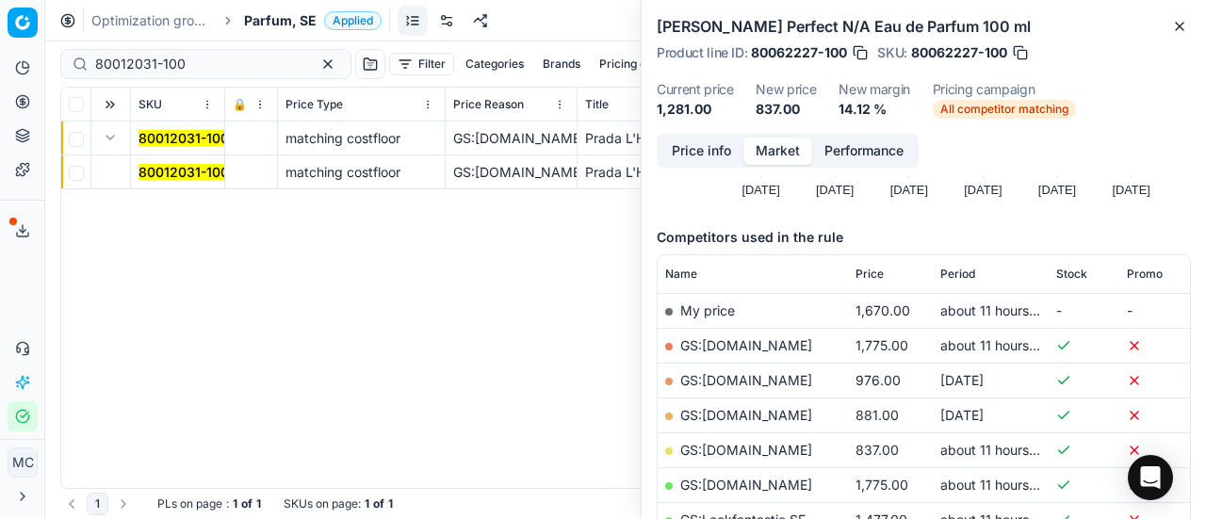
drag, startPoint x: 164, startPoint y: 181, endPoint x: 178, endPoint y: 173, distance: 16.0
click at [164, 181] on td "80012031-100" at bounding box center [178, 173] width 94 height 34
click at [179, 170] on mark "80012031-100" at bounding box center [184, 172] width 90 height 16
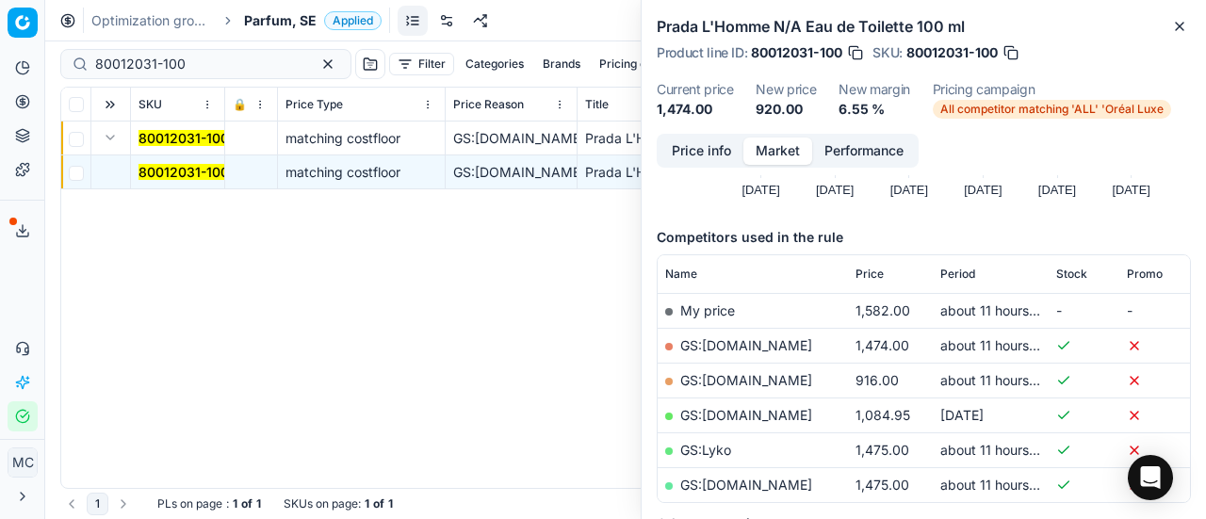
click at [710, 146] on button "Price info" at bounding box center [702, 151] width 84 height 27
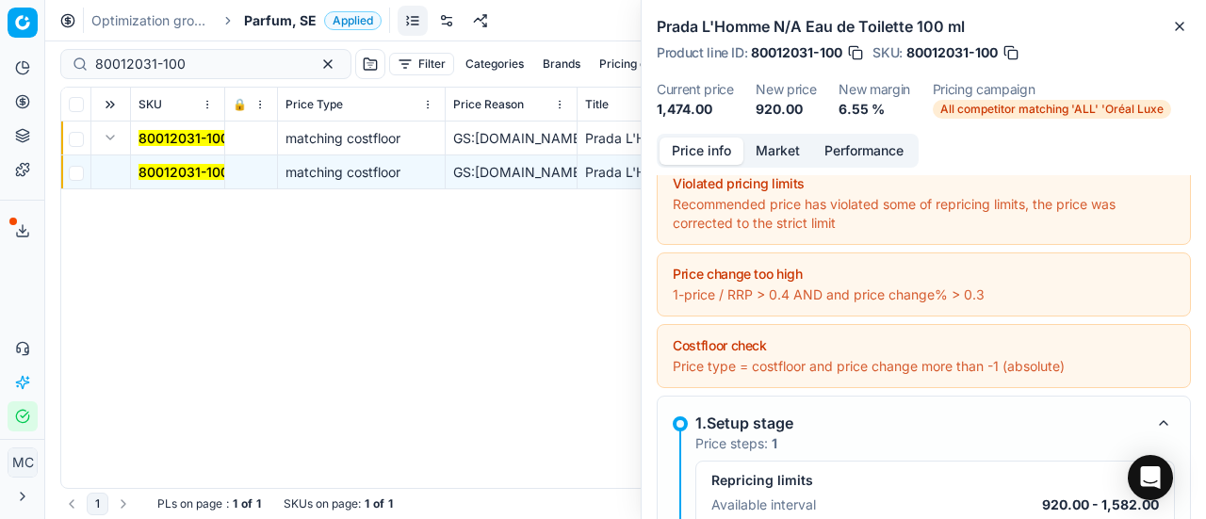
scroll to position [296, 0]
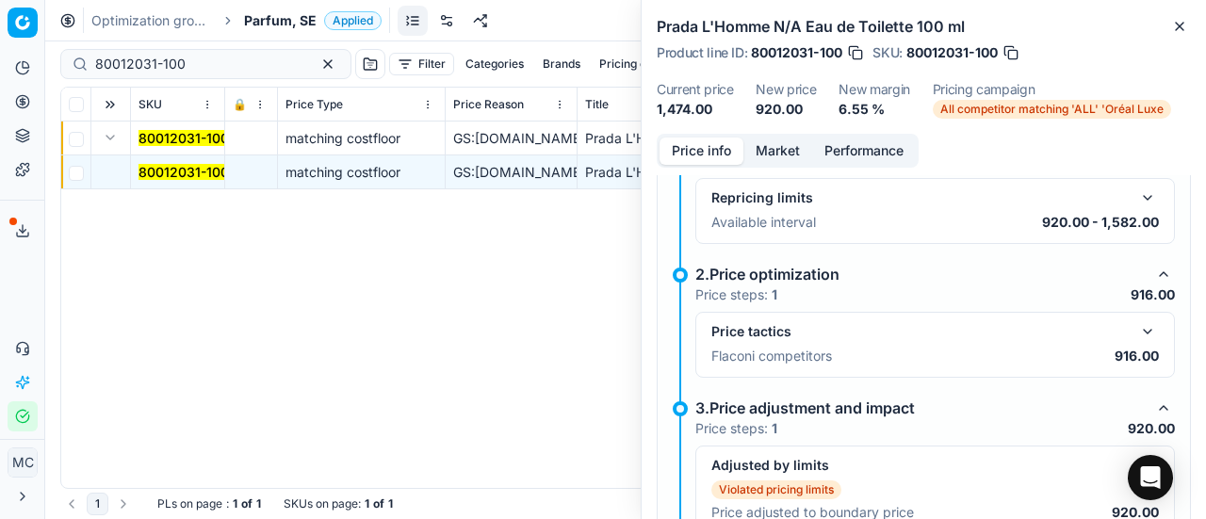
click at [1137, 336] on button "button" at bounding box center [1148, 331] width 23 height 23
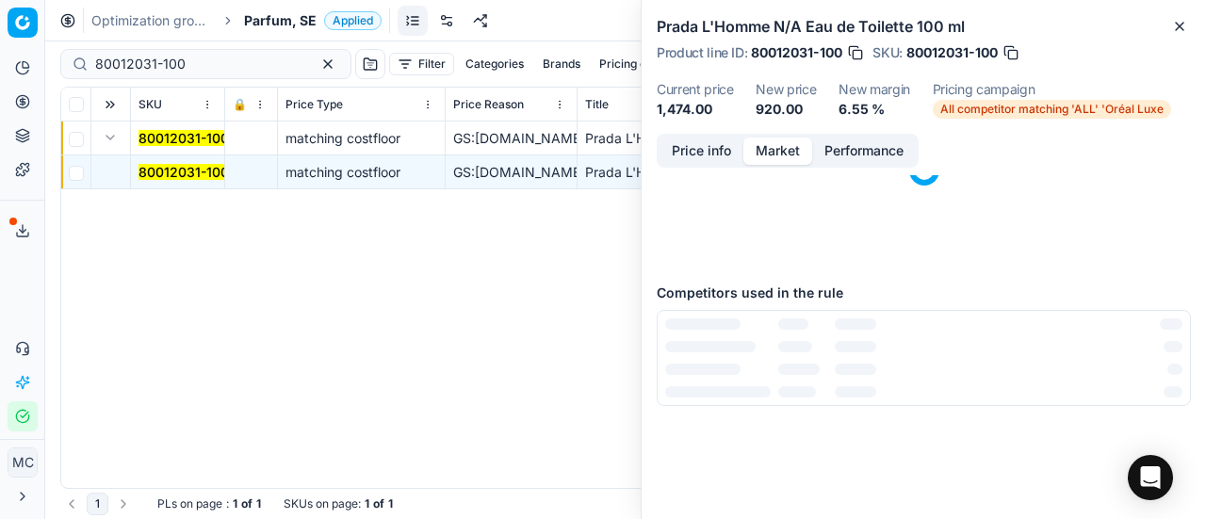
click at [786, 147] on button "Market" at bounding box center [778, 151] width 69 height 27
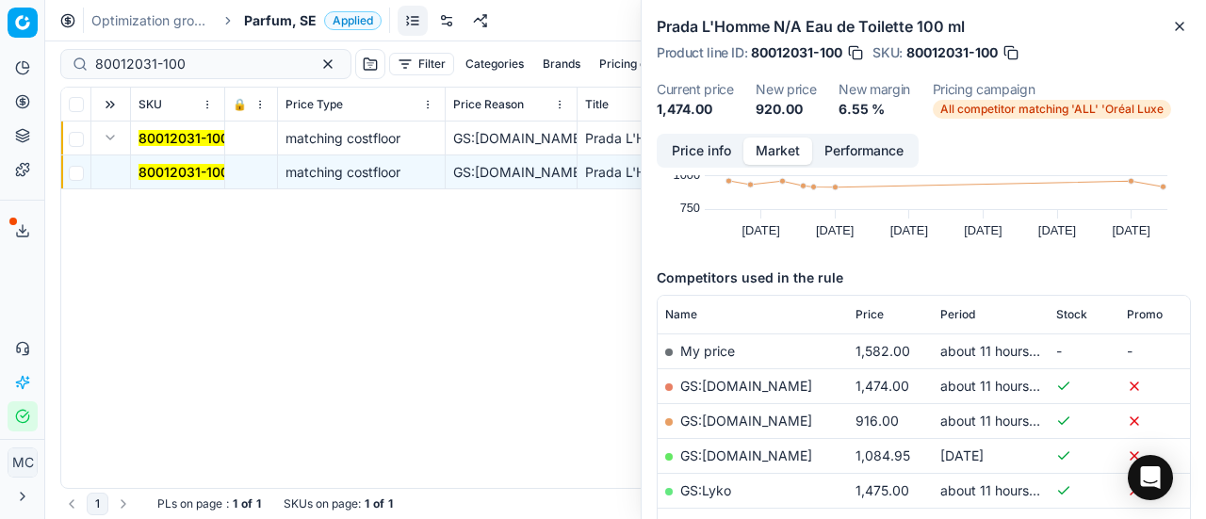
scroll to position [283, 0]
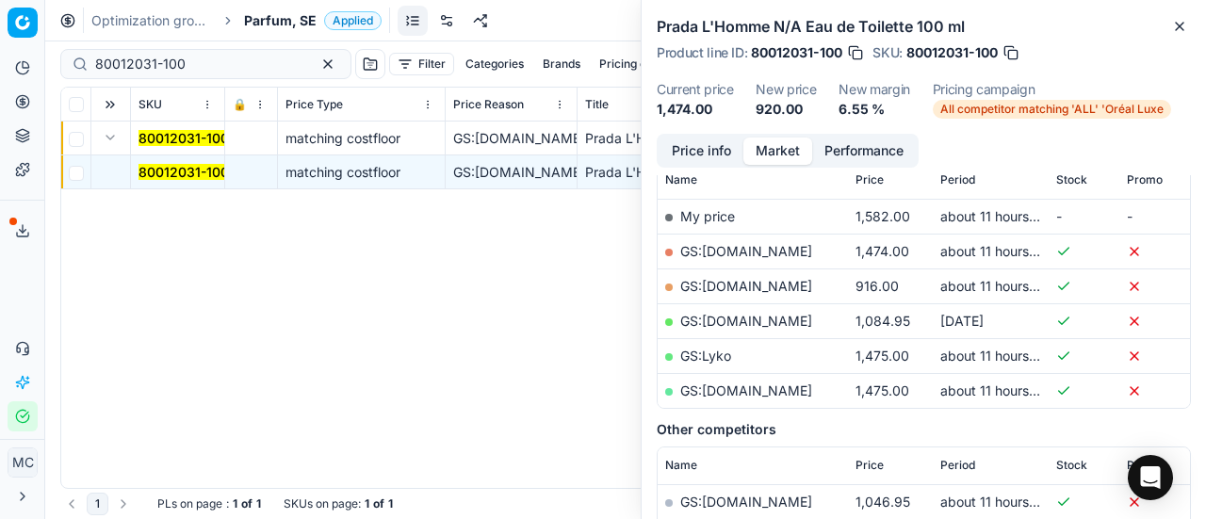
click at [754, 287] on link "GS:[DOMAIN_NAME]" at bounding box center [746, 286] width 132 height 16
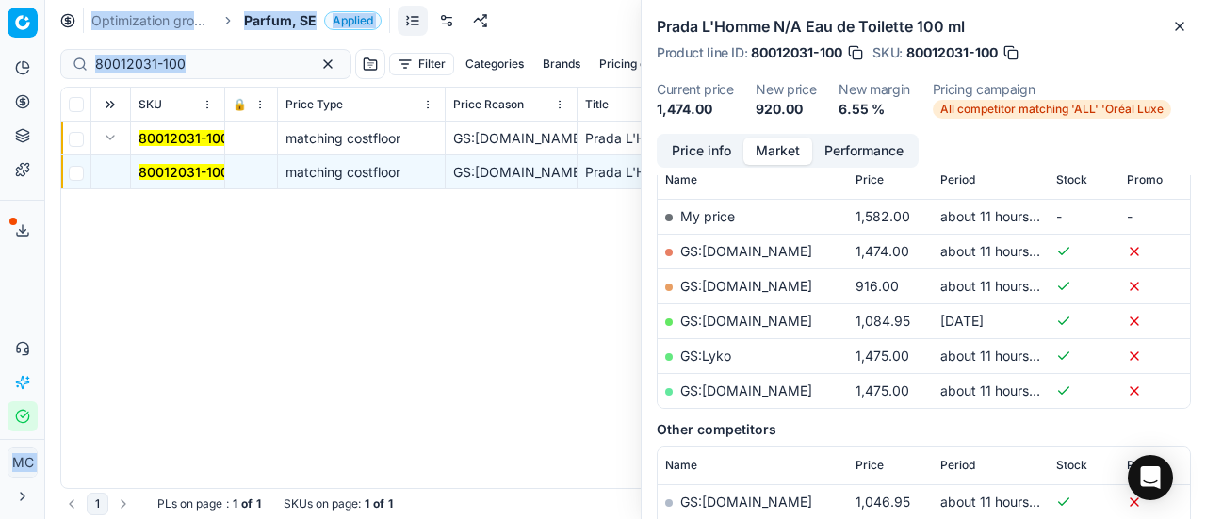
drag, startPoint x: 18, startPoint y: 63, endPoint x: 106, endPoint y: 72, distance: 88.1
click at [0, 58] on div "Pricing platform Analytics Pricing Product portfolio Templates Export service 1…" at bounding box center [603, 259] width 1206 height 519
click at [235, 73] on input "80012031-100" at bounding box center [198, 64] width 206 height 19
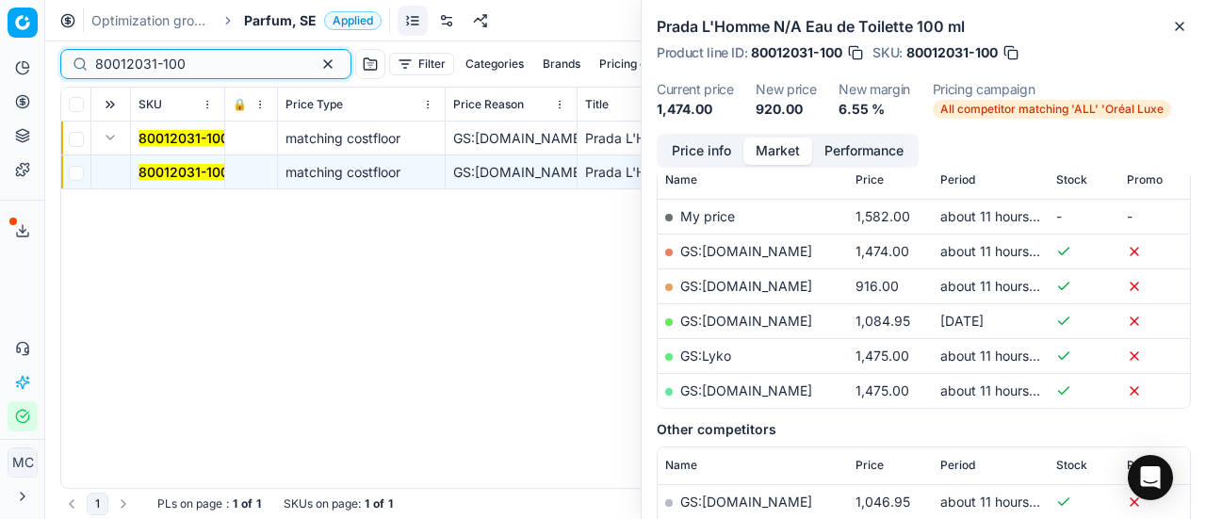
click at [0, 0] on html "Pricing platform Analytics Pricing Product portfolio Templates Export service 1…" at bounding box center [603, 259] width 1206 height 519
paste input "66269-5"
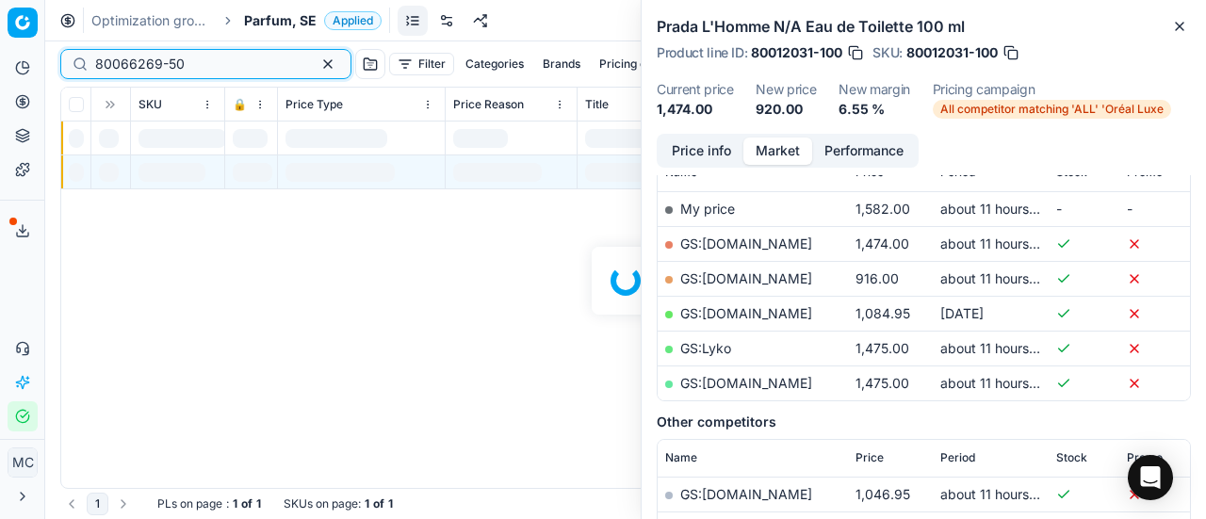
scroll to position [283, 0]
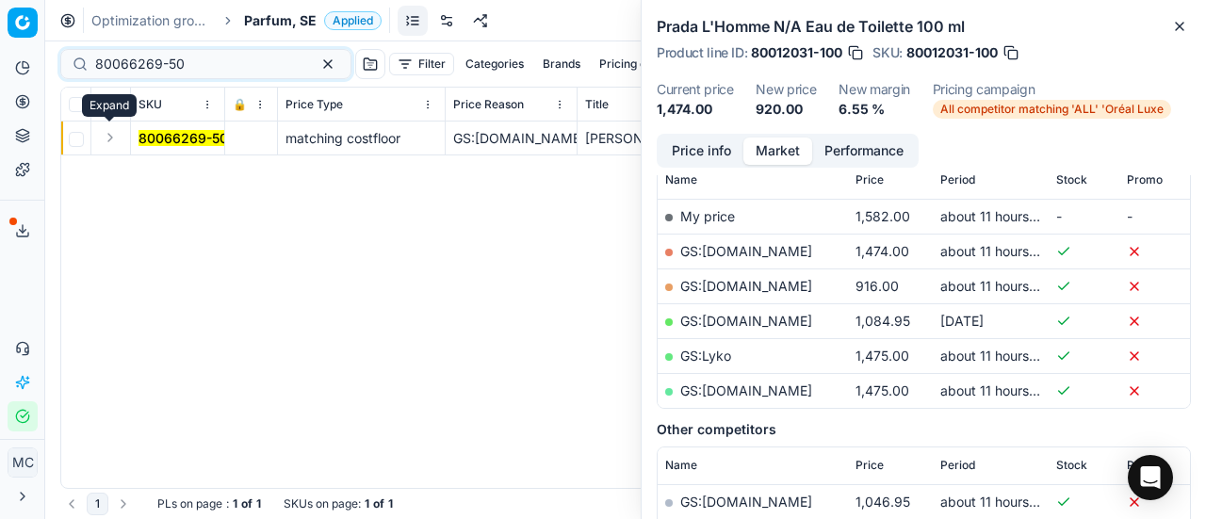
drag, startPoint x: 115, startPoint y: 139, endPoint x: 129, endPoint y: 150, distance: 18.1
click at [115, 139] on button "Expand" at bounding box center [110, 137] width 23 height 23
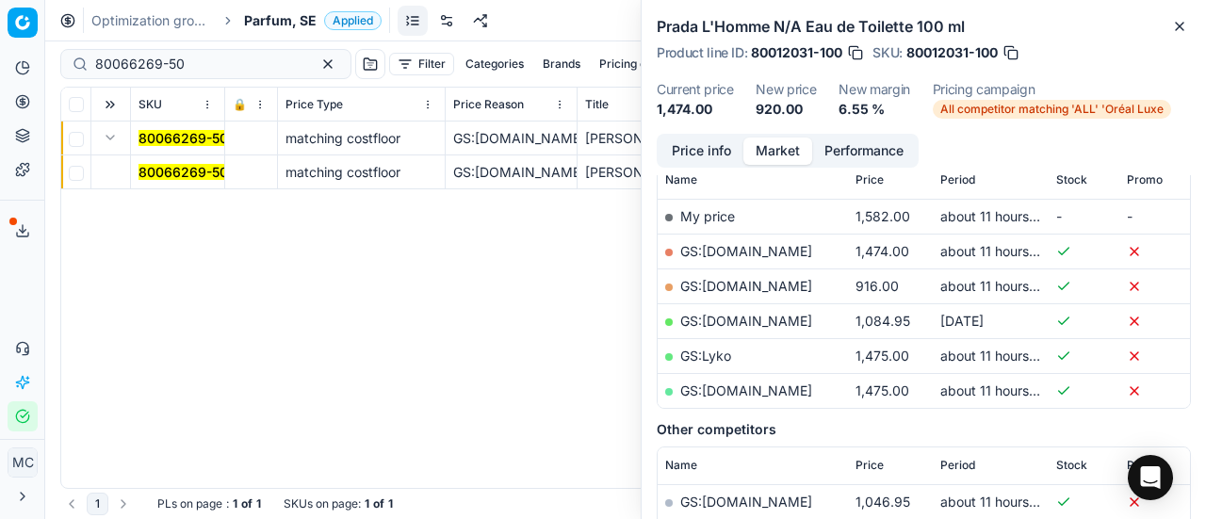
click at [175, 174] on mark "80066269-50" at bounding box center [184, 172] width 90 height 16
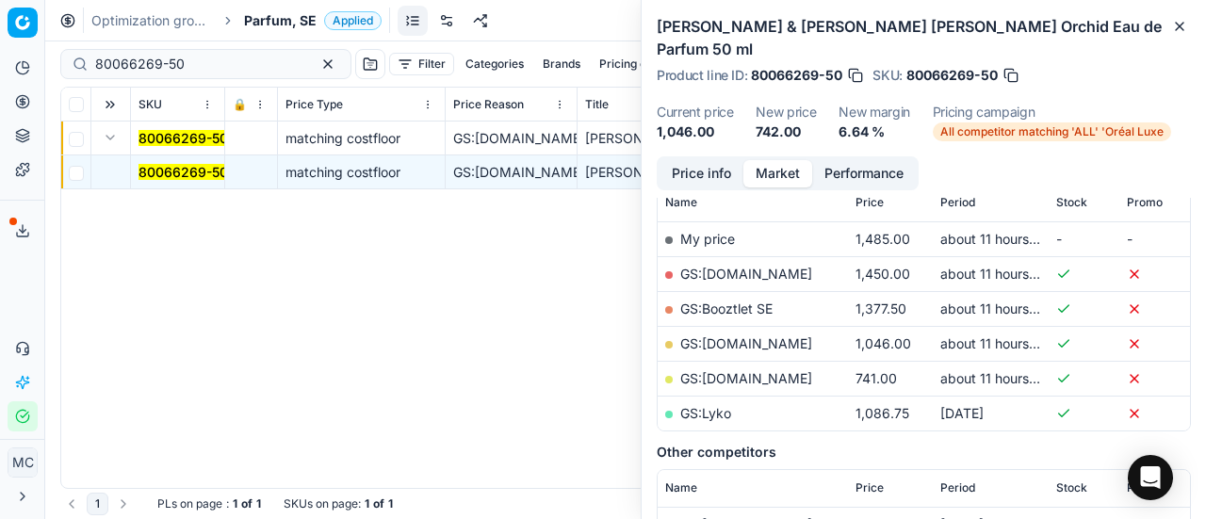
click at [669, 160] on button "Price info" at bounding box center [702, 173] width 84 height 27
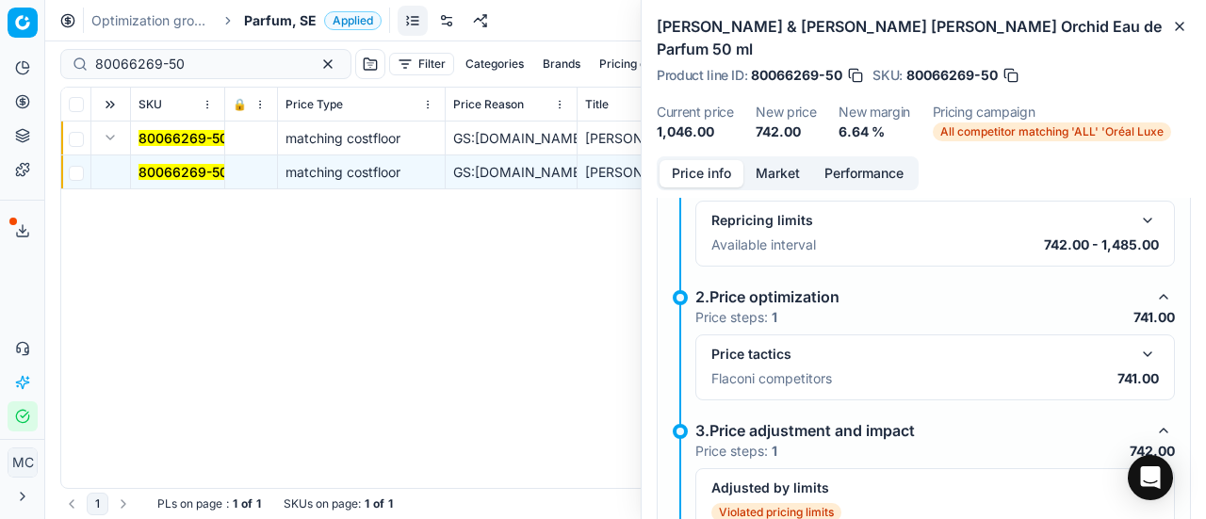
click at [1137, 343] on button "button" at bounding box center [1148, 354] width 23 height 23
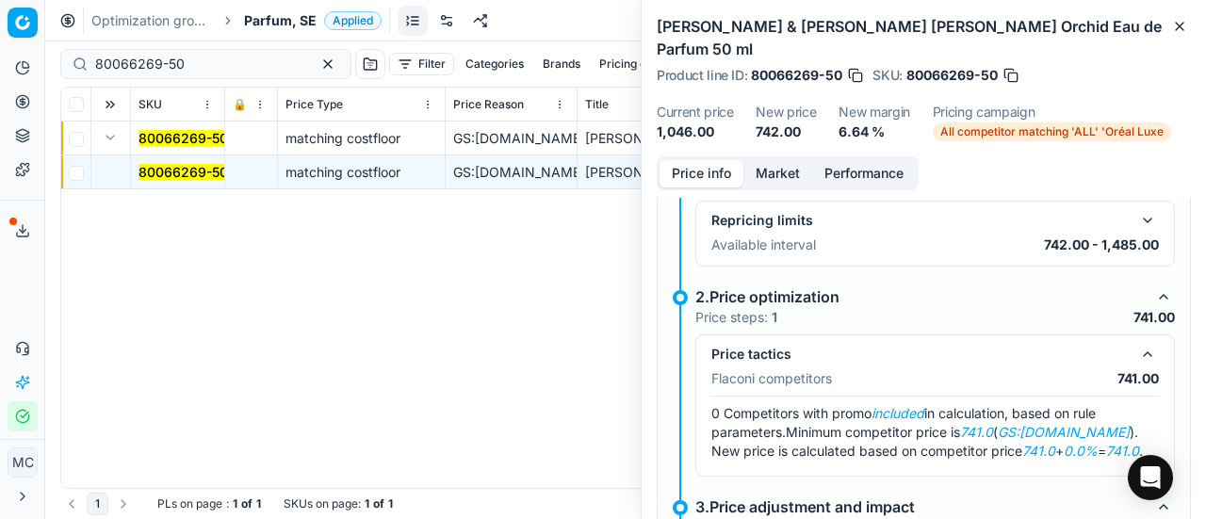
click at [799, 160] on button "Market" at bounding box center [778, 173] width 69 height 27
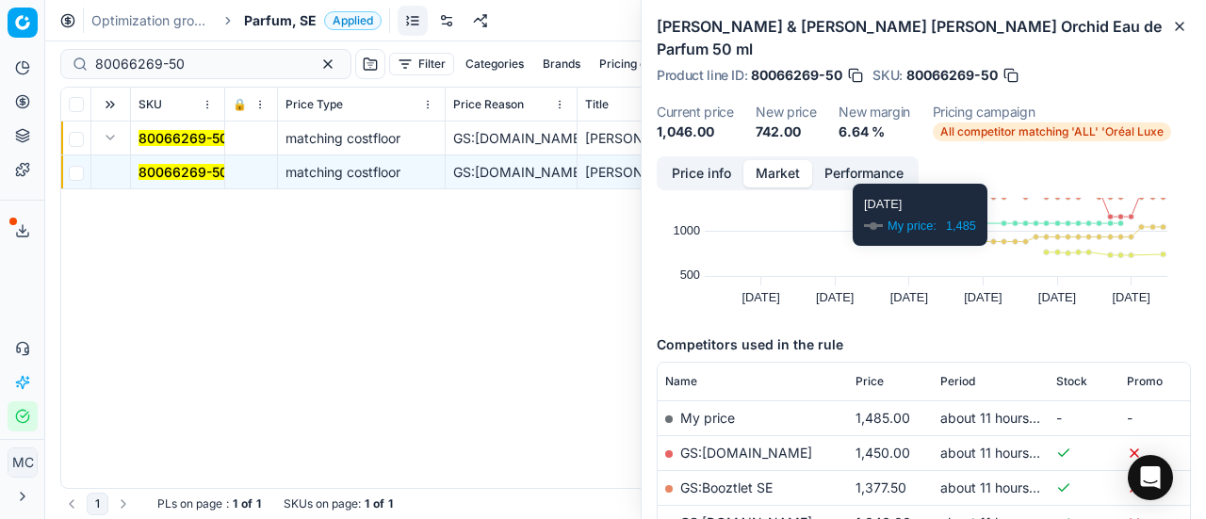
scroll to position [188, 0]
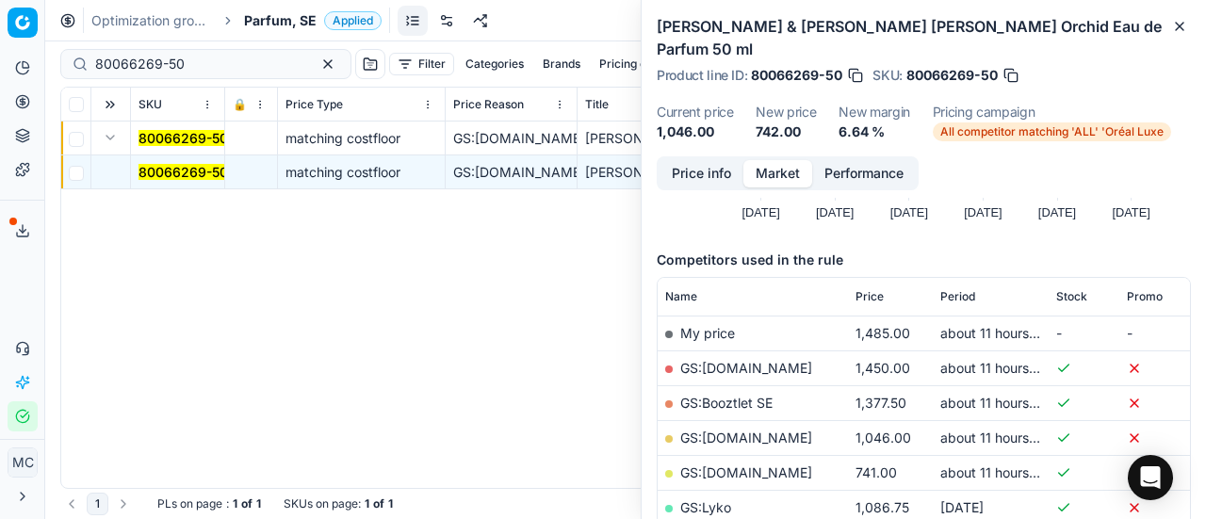
click at [761, 465] on link "GS:[DOMAIN_NAME]" at bounding box center [746, 473] width 132 height 16
drag, startPoint x: 198, startPoint y: 63, endPoint x: 4, endPoint y: 59, distance: 194.2
click at [0, 67] on div "Pricing platform Analytics Pricing Product portfolio Templates Export service 1…" at bounding box center [603, 259] width 1206 height 519
paste input "12797"
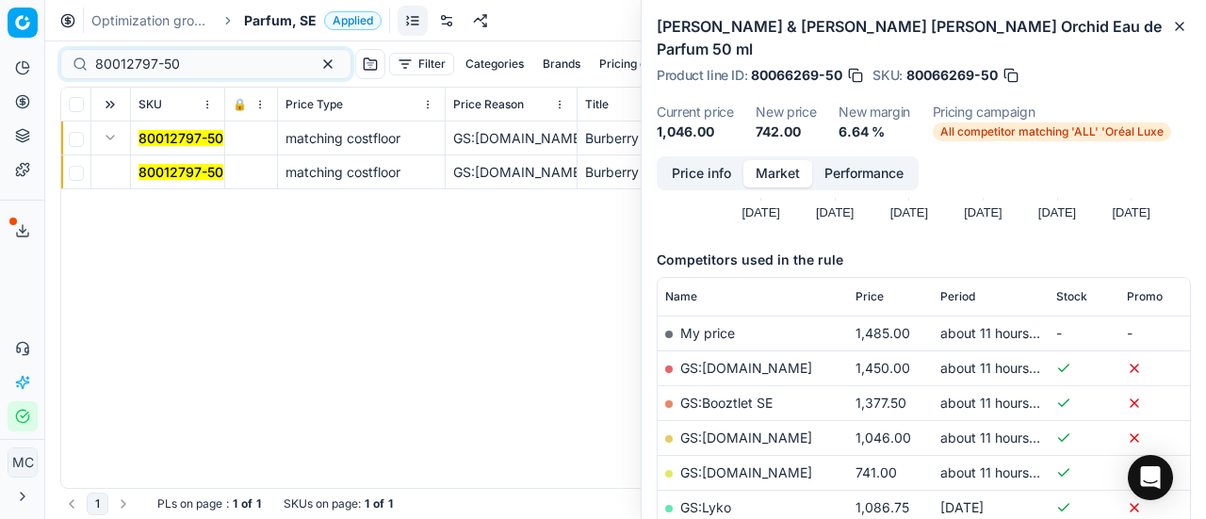
click at [107, 143] on button "Expand" at bounding box center [110, 137] width 23 height 23
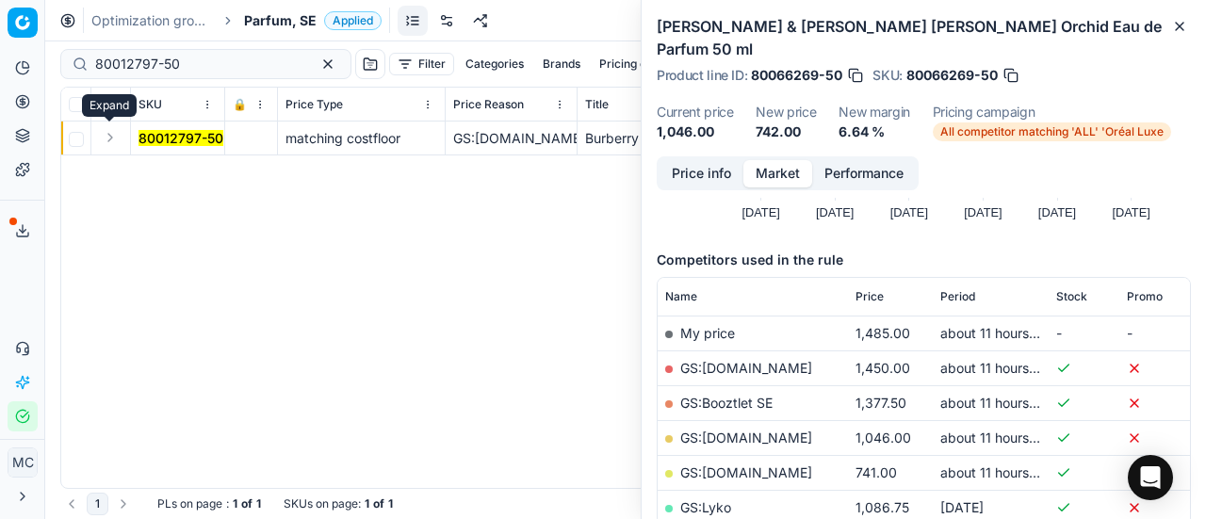
click at [109, 143] on button "Expand" at bounding box center [110, 137] width 23 height 23
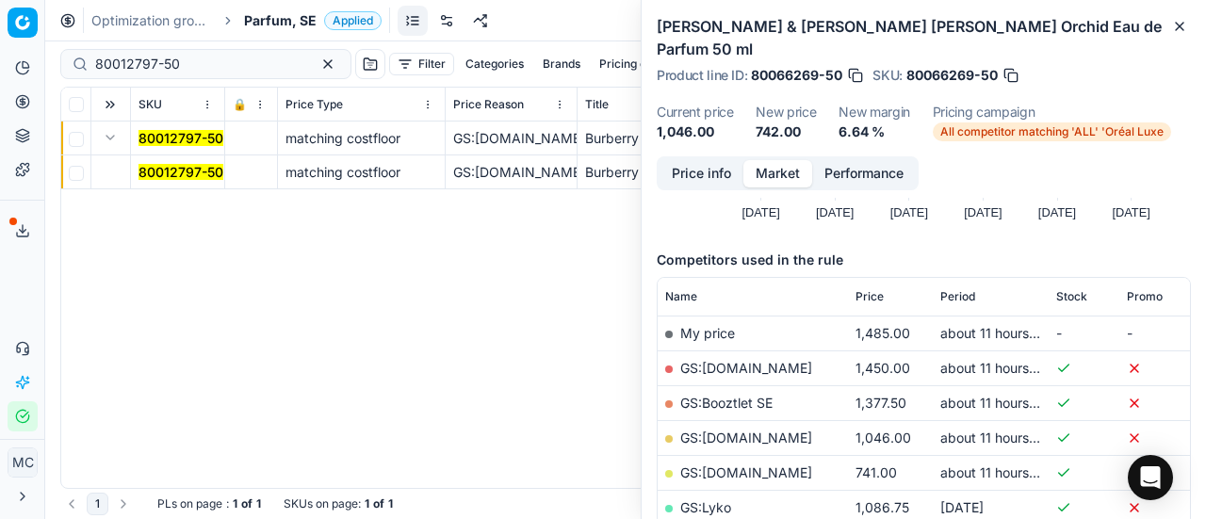
click at [165, 173] on mark "80012797-50" at bounding box center [181, 172] width 85 height 16
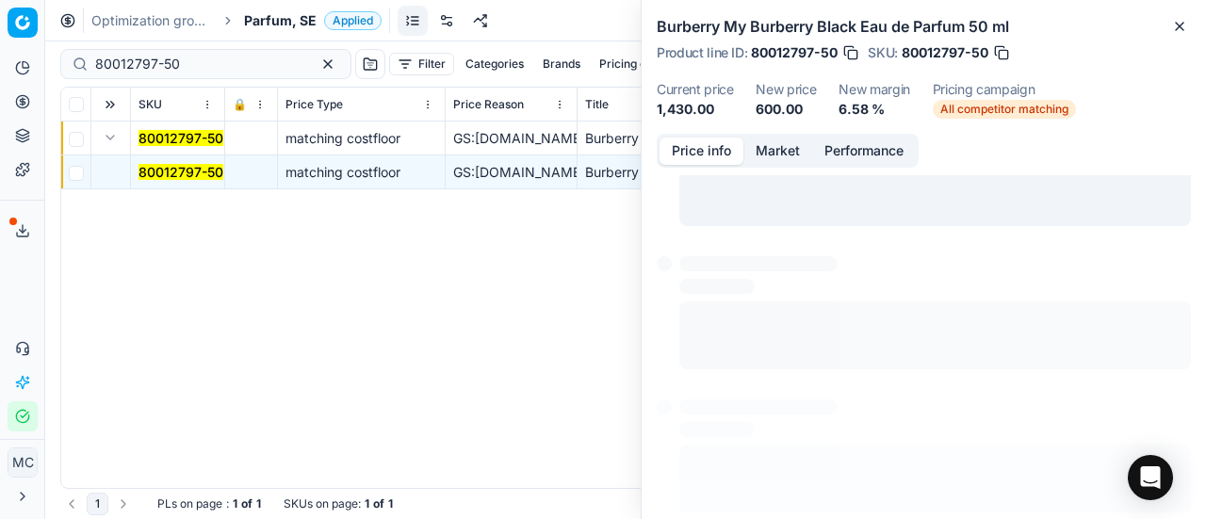
click at [741, 156] on button "Price info" at bounding box center [702, 151] width 84 height 27
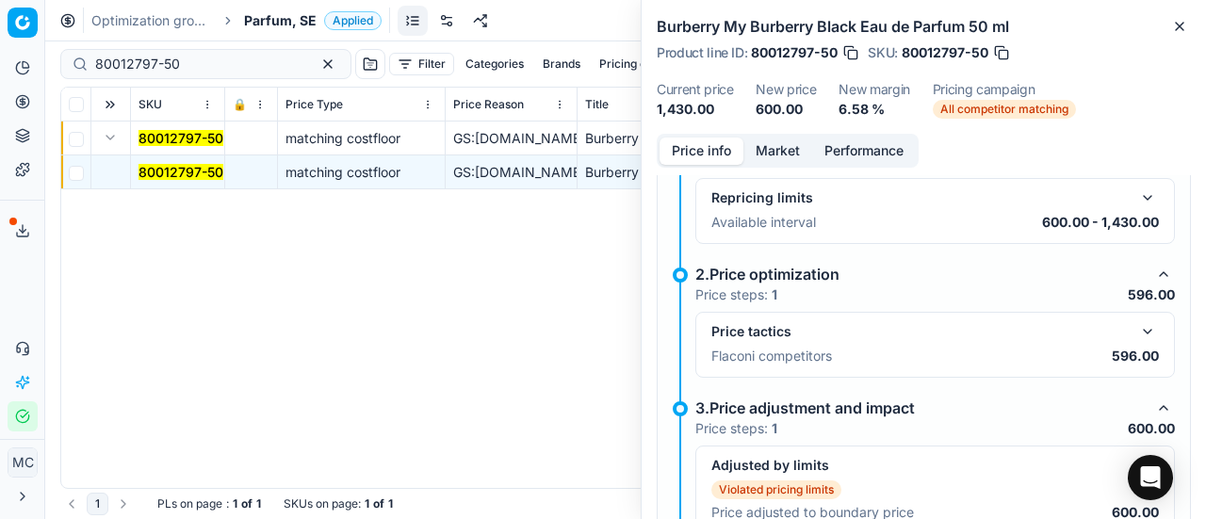
click at [1137, 327] on button "button" at bounding box center [1148, 331] width 23 height 23
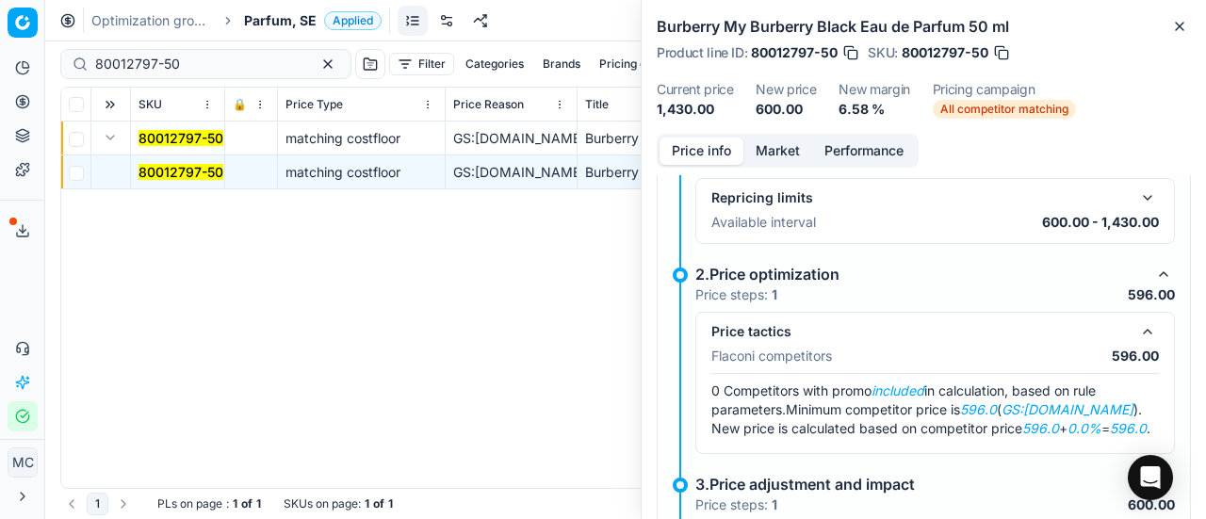
click at [805, 154] on button "Market" at bounding box center [778, 151] width 69 height 27
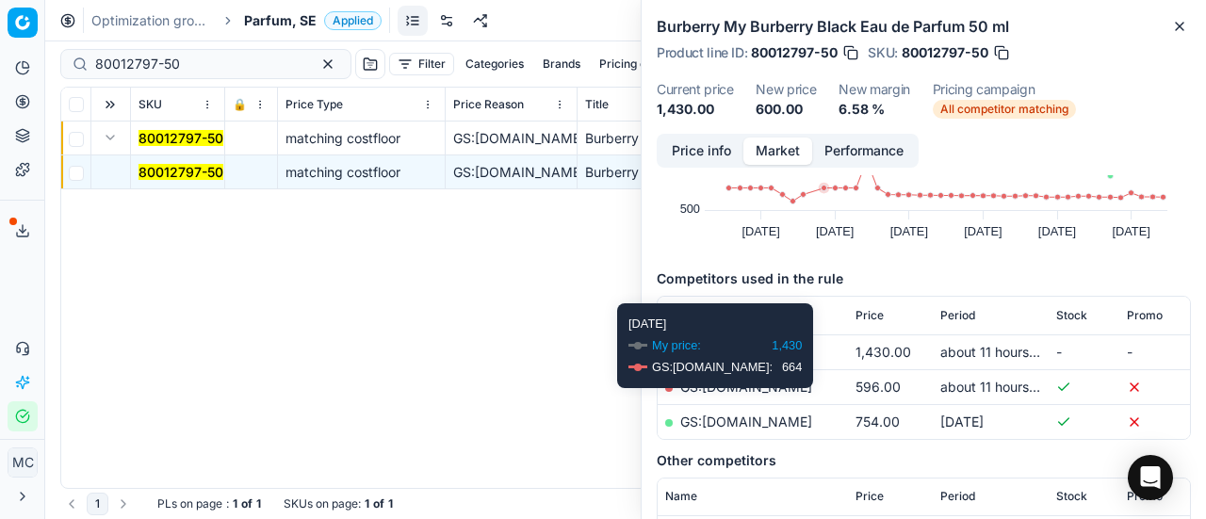
scroll to position [188, 0]
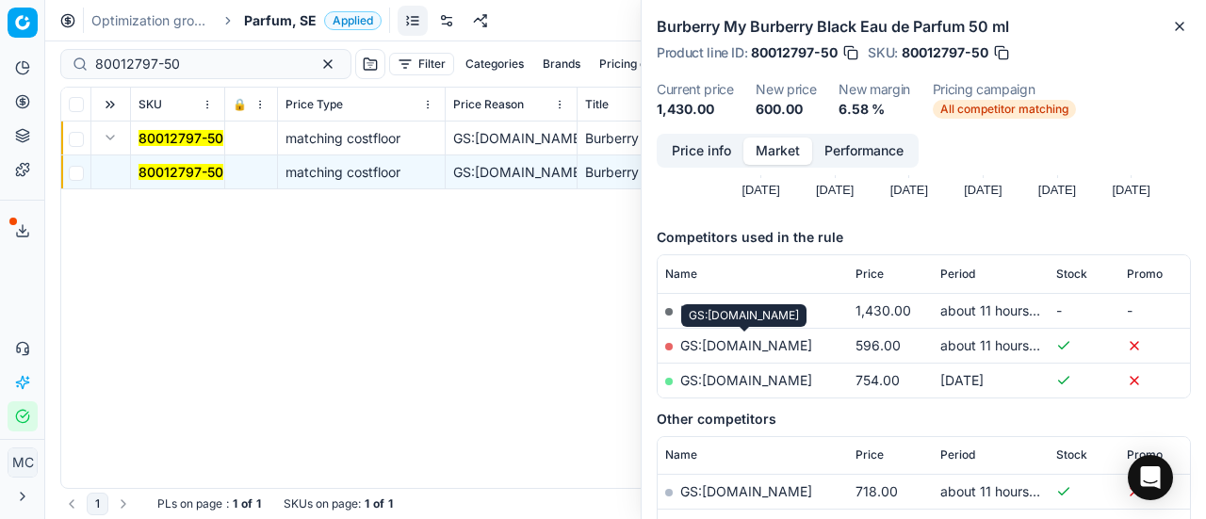
click at [777, 349] on link "GS:[DOMAIN_NAME]" at bounding box center [746, 345] width 132 height 16
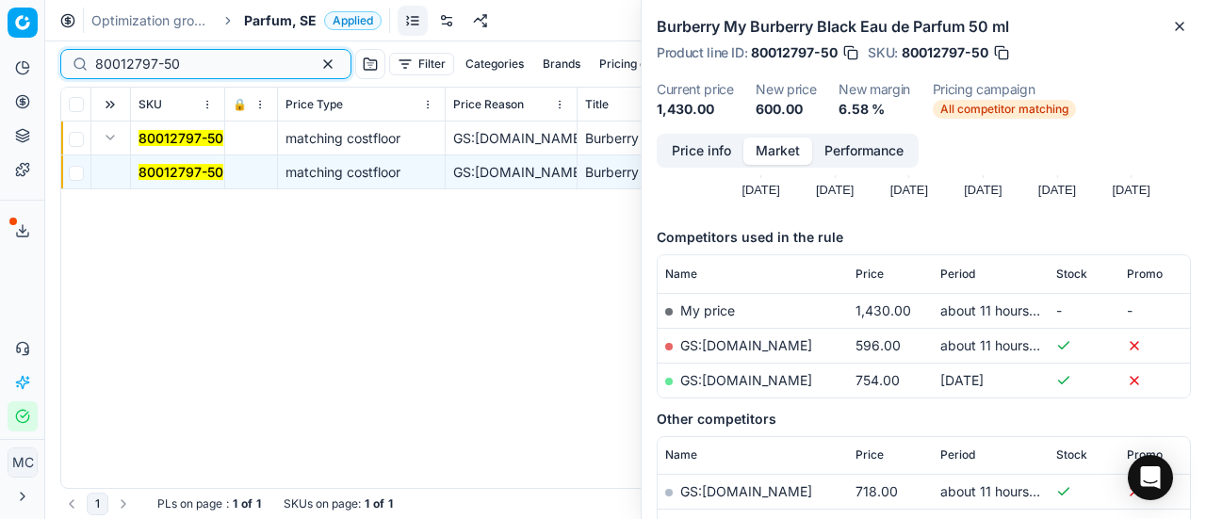
drag, startPoint x: 224, startPoint y: 59, endPoint x: 0, endPoint y: 39, distance: 225.3
click at [0, 42] on div "Pricing platform Analytics Pricing Product portfolio Templates Export service 1…" at bounding box center [603, 259] width 1206 height 519
paste input "[PHONE_NUMBER]"
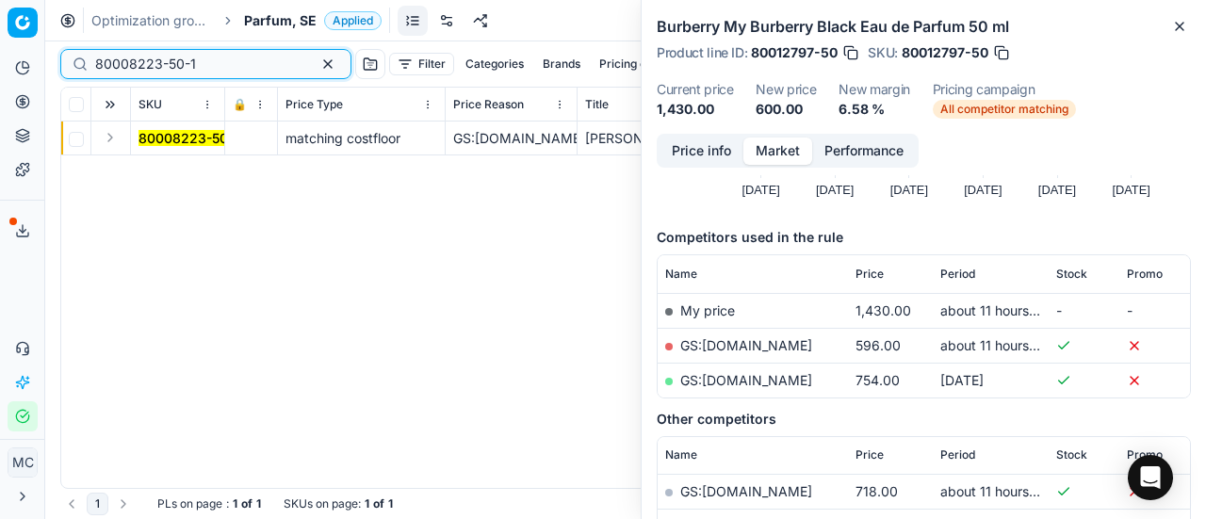
type input "80008223-50-1"
click at [107, 140] on button "Expand" at bounding box center [110, 137] width 23 height 23
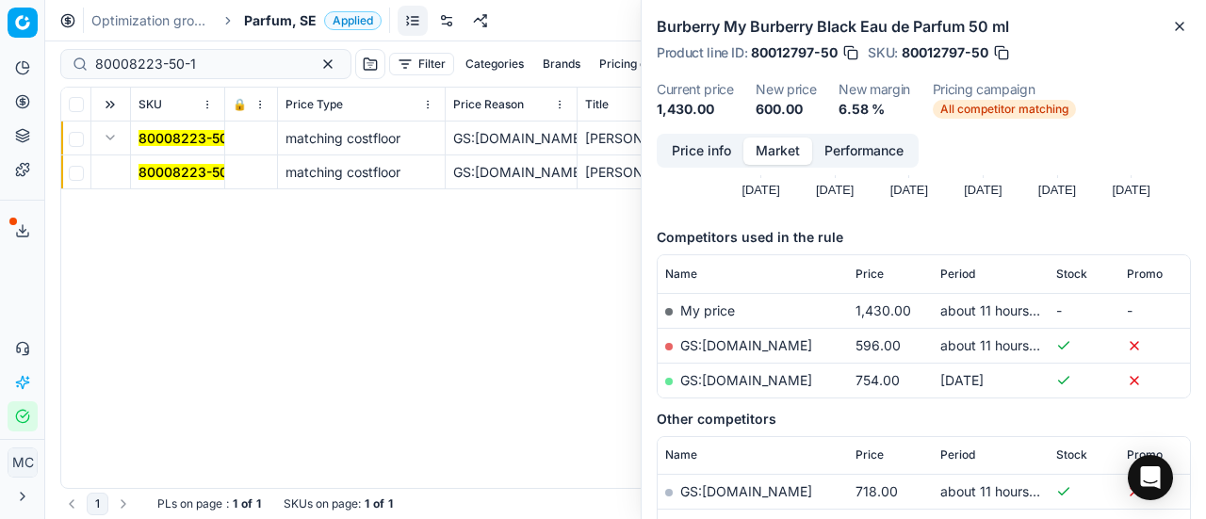
click at [168, 171] on mark "80008223-50-1" at bounding box center [189, 172] width 101 height 16
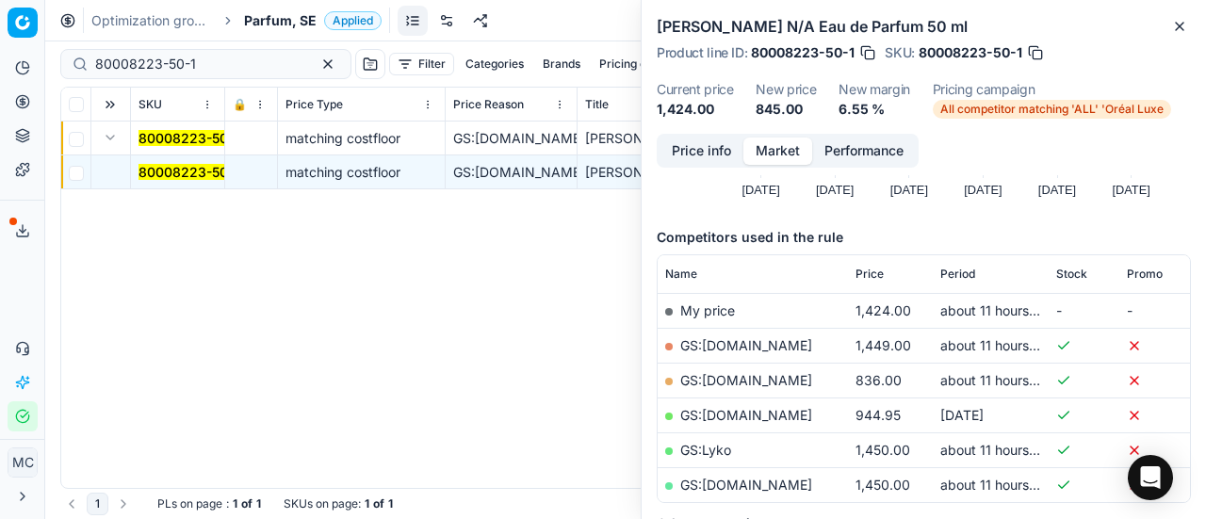
click at [699, 154] on button "Price info" at bounding box center [702, 151] width 84 height 27
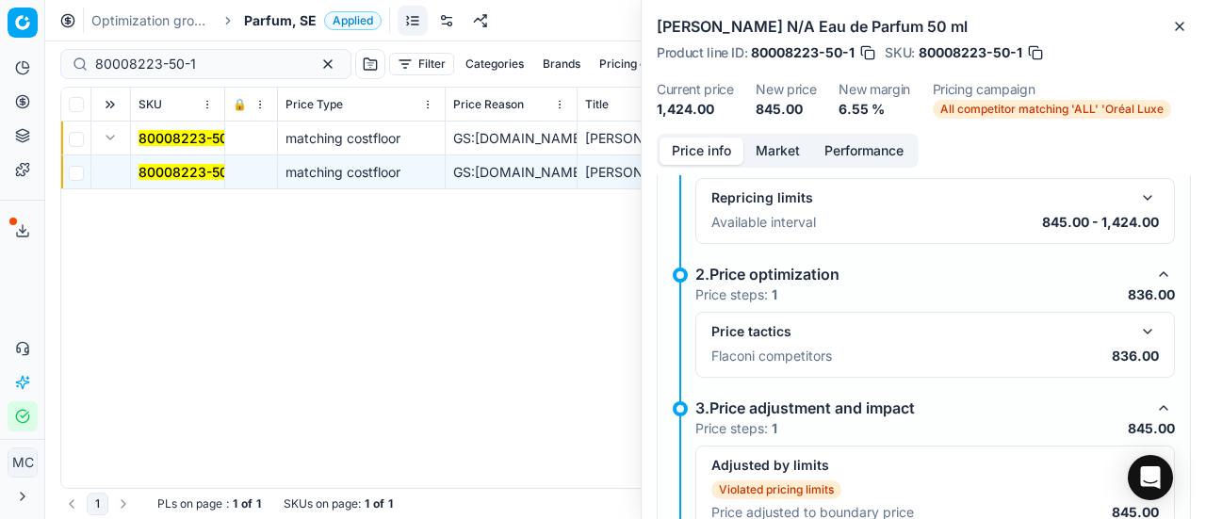
click at [1138, 322] on button "button" at bounding box center [1148, 331] width 23 height 23
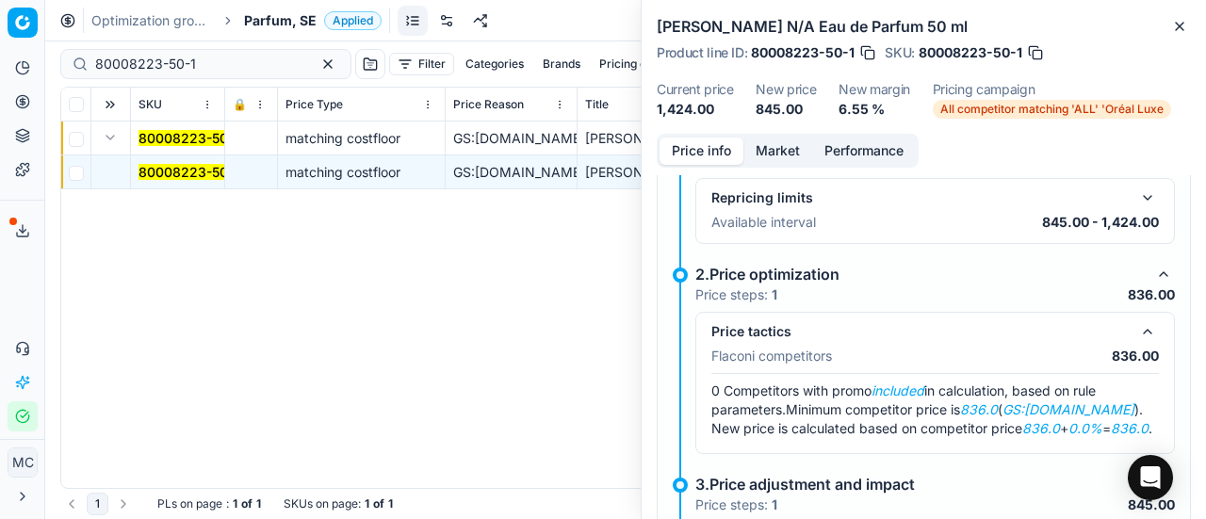
click at [783, 140] on button "Market" at bounding box center [778, 151] width 69 height 27
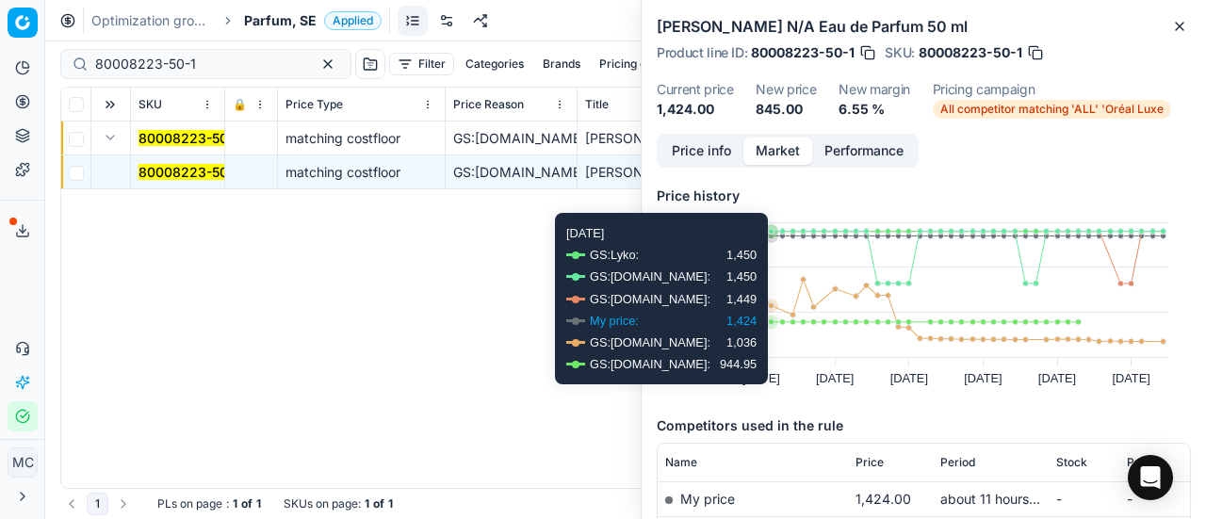
scroll to position [283, 0]
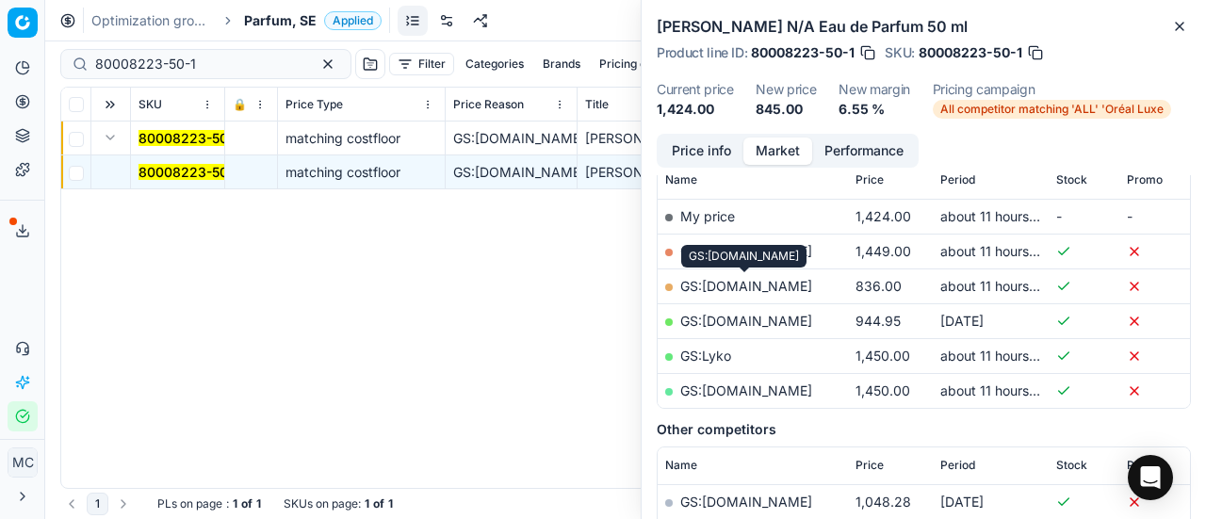
click at [786, 286] on link "GS:[DOMAIN_NAME]" at bounding box center [746, 286] width 132 height 16
click at [271, 37] on div "Optimization groups Parfum, SE Applied Discard Download report" at bounding box center [625, 20] width 1161 height 41
click at [285, 16] on span "Parfum, SE" at bounding box center [280, 20] width 73 height 19
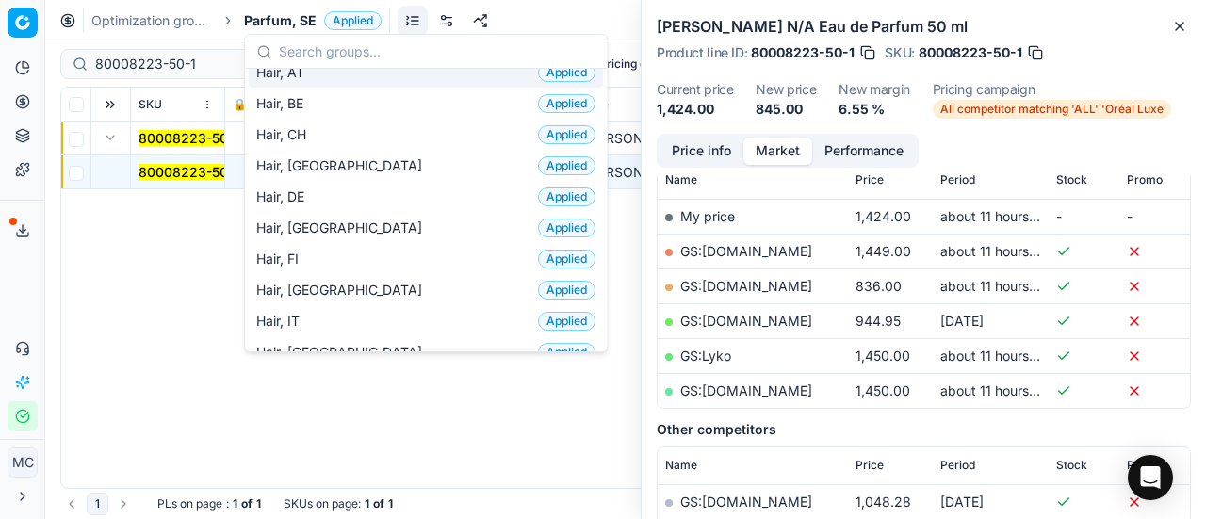
scroll to position [471, 0]
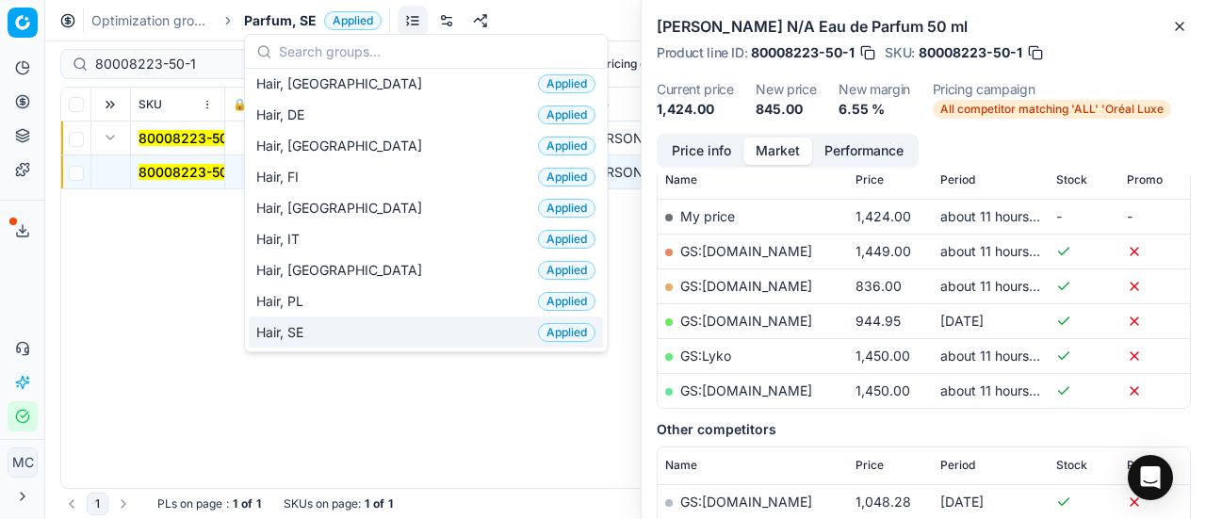
click at [352, 323] on div "Hair, SE Applied" at bounding box center [426, 332] width 354 height 31
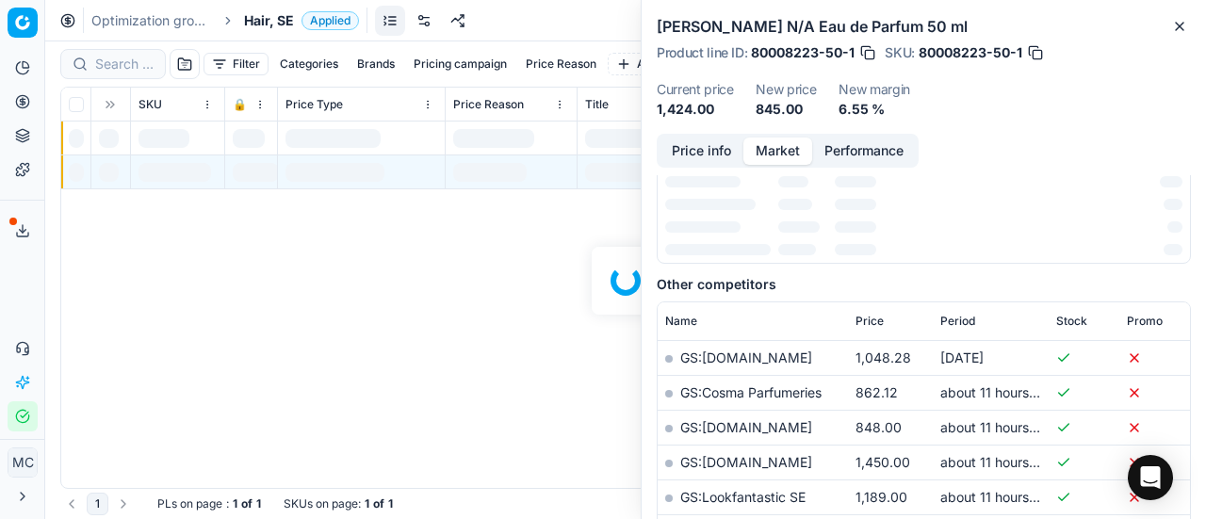
scroll to position [283, 0]
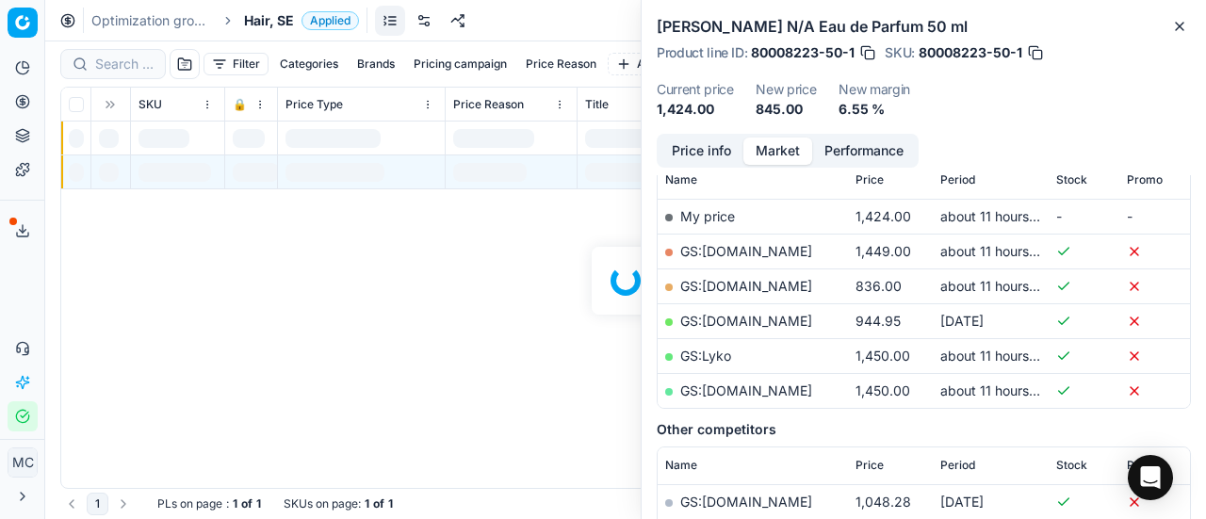
click at [130, 65] on div at bounding box center [625, 280] width 1161 height 478
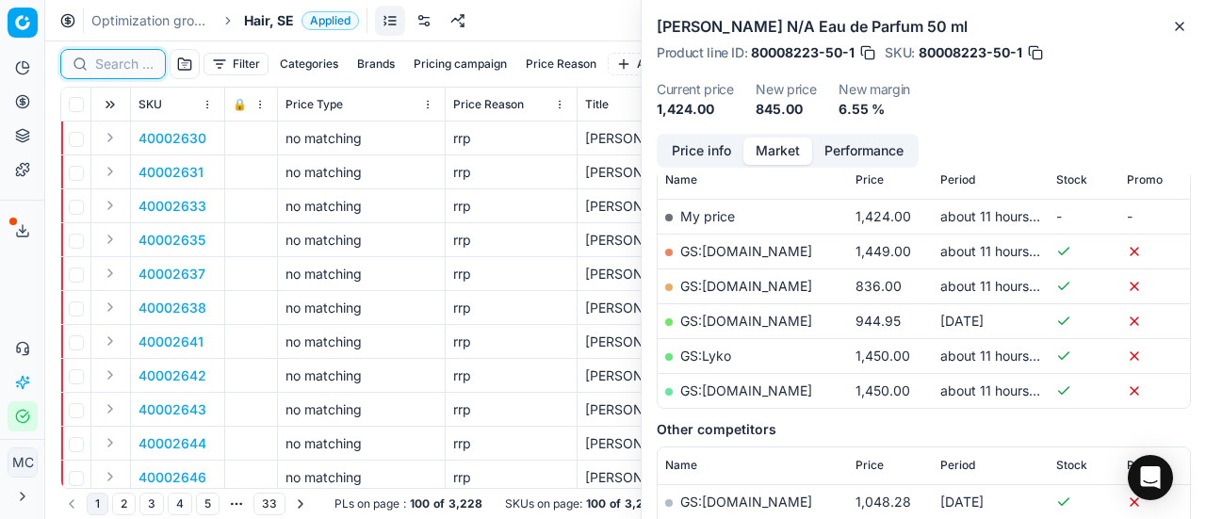
click at [130, 65] on input at bounding box center [124, 64] width 58 height 19
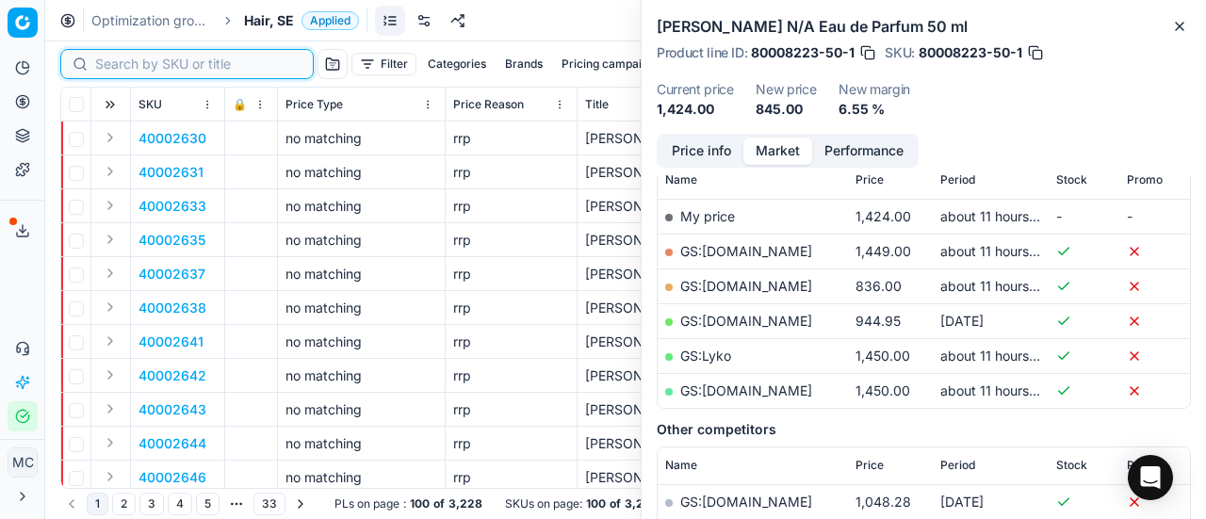
paste input "80070918-1000"
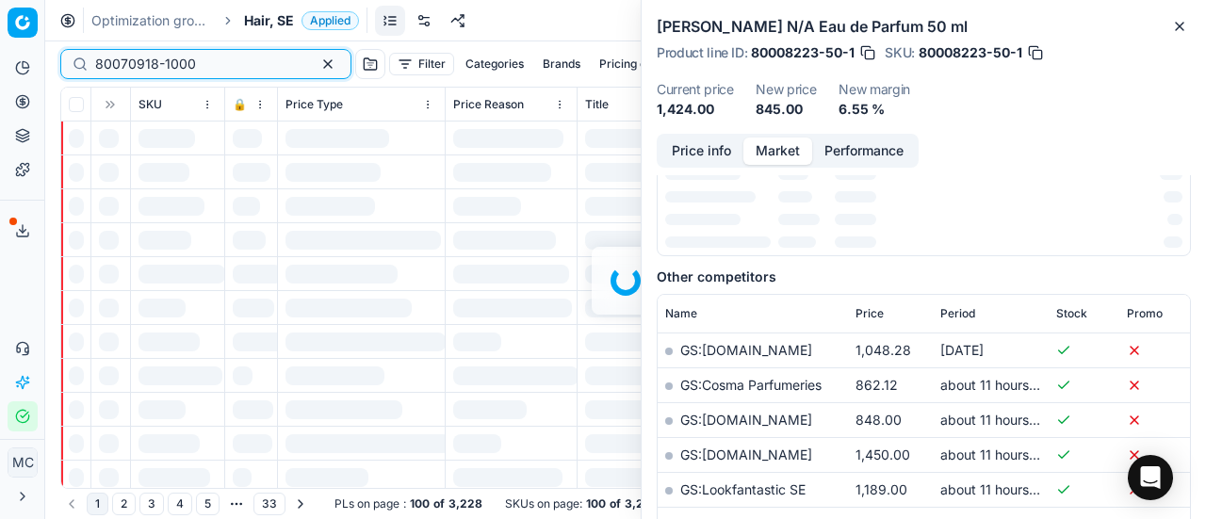
scroll to position [283, 0]
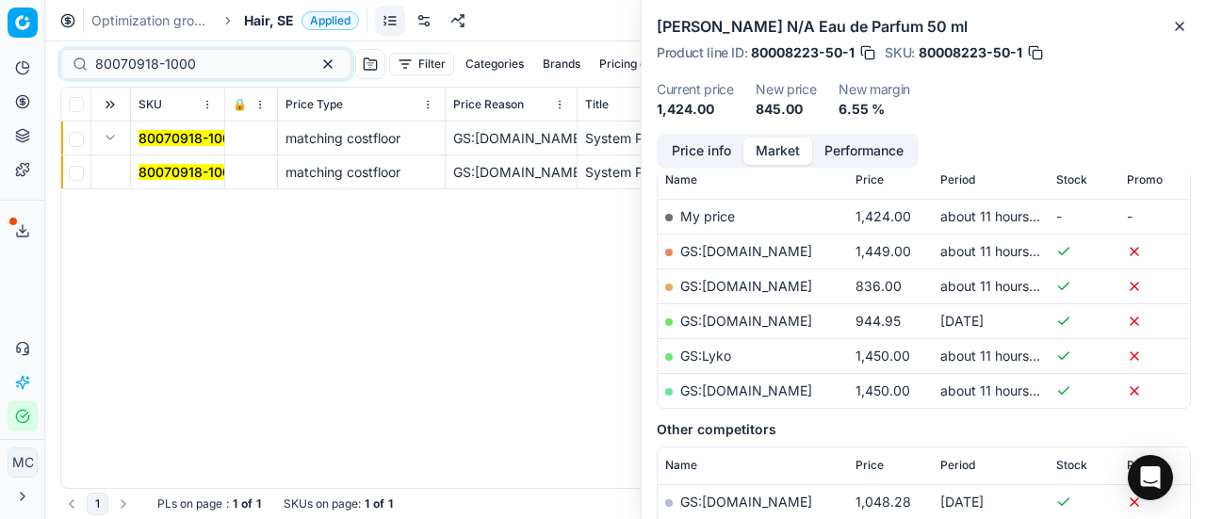
click at [149, 164] on mark "80070918-1000" at bounding box center [189, 172] width 101 height 16
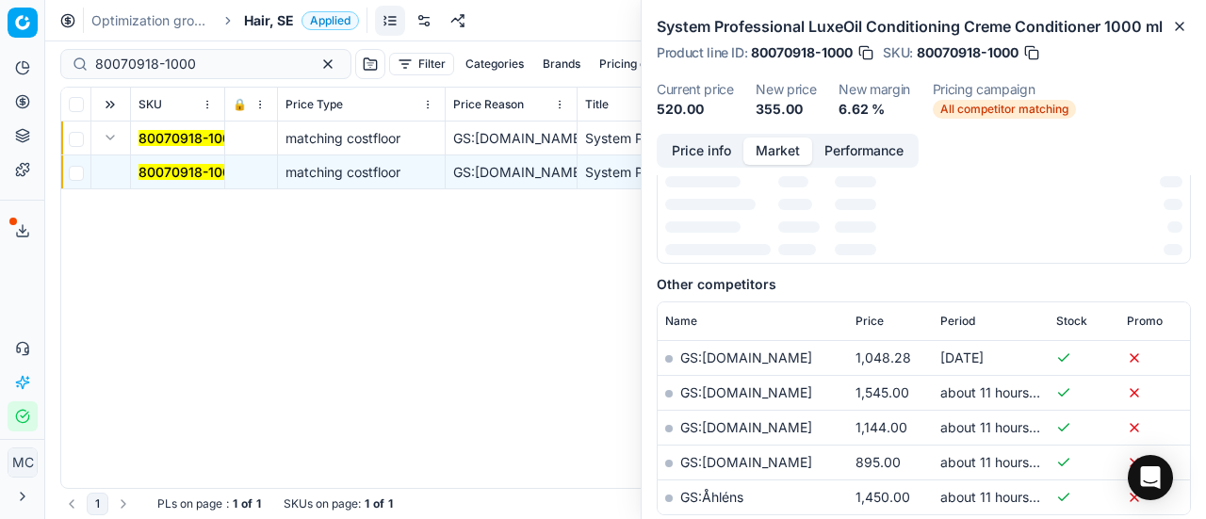
click at [680, 148] on button "Price info" at bounding box center [702, 151] width 84 height 27
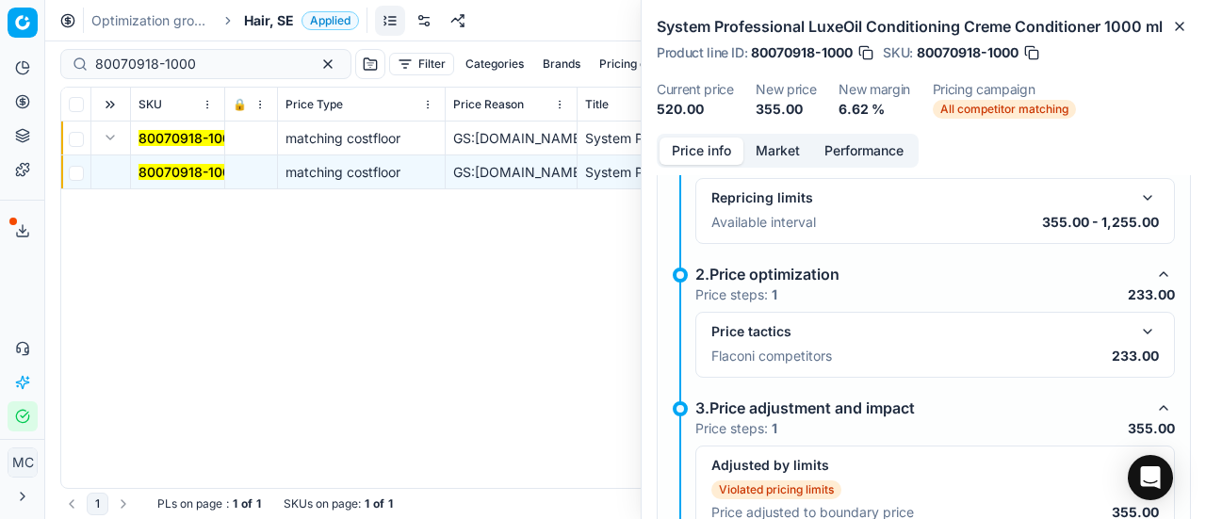
click at [1137, 333] on button "button" at bounding box center [1148, 331] width 23 height 23
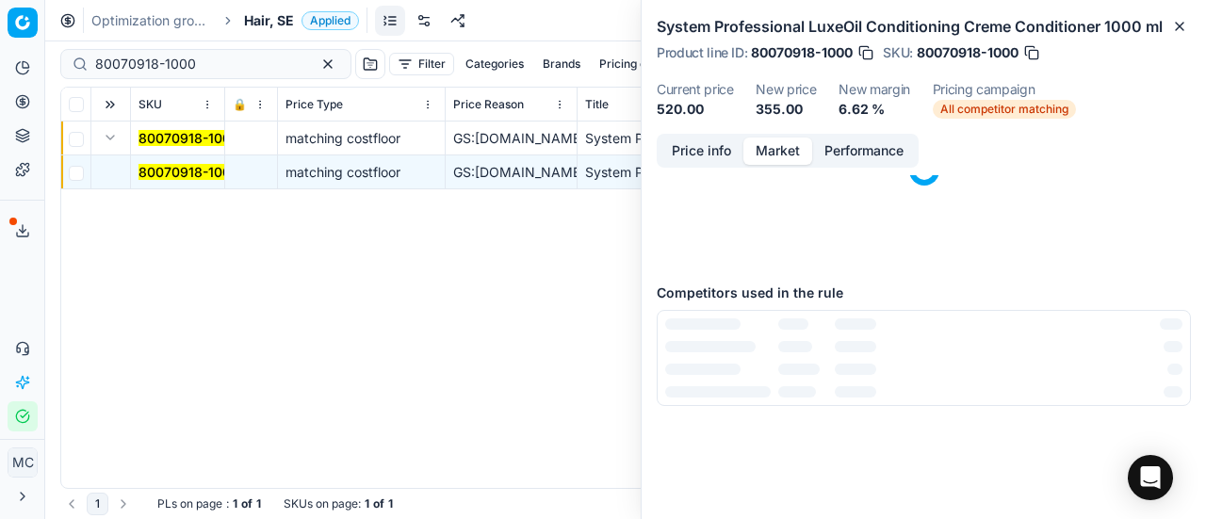
click at [762, 142] on button "Market" at bounding box center [778, 151] width 69 height 27
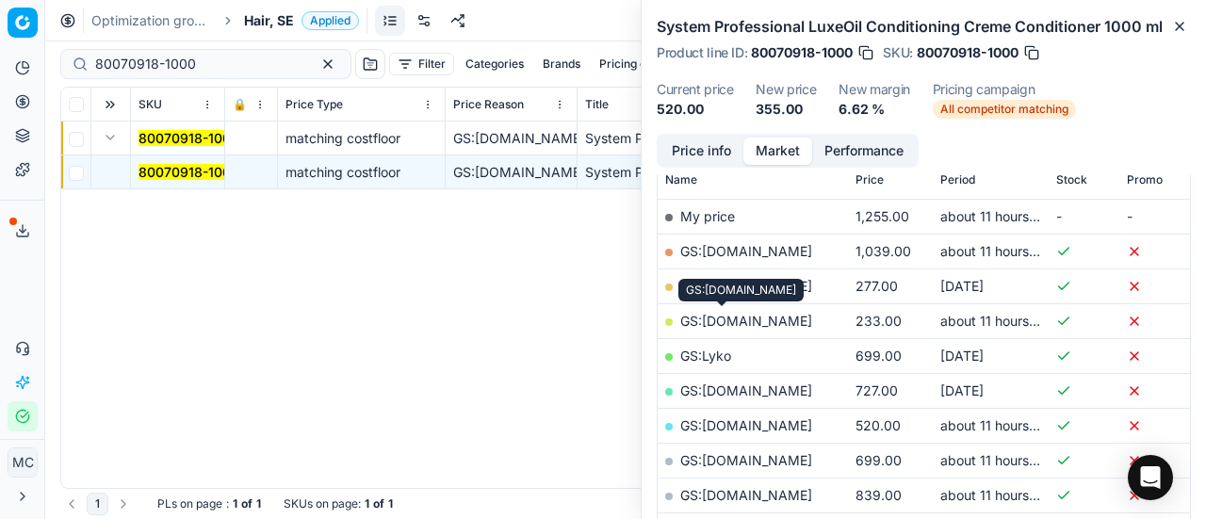
click at [762, 315] on link "GS:[DOMAIN_NAME]" at bounding box center [746, 321] width 132 height 16
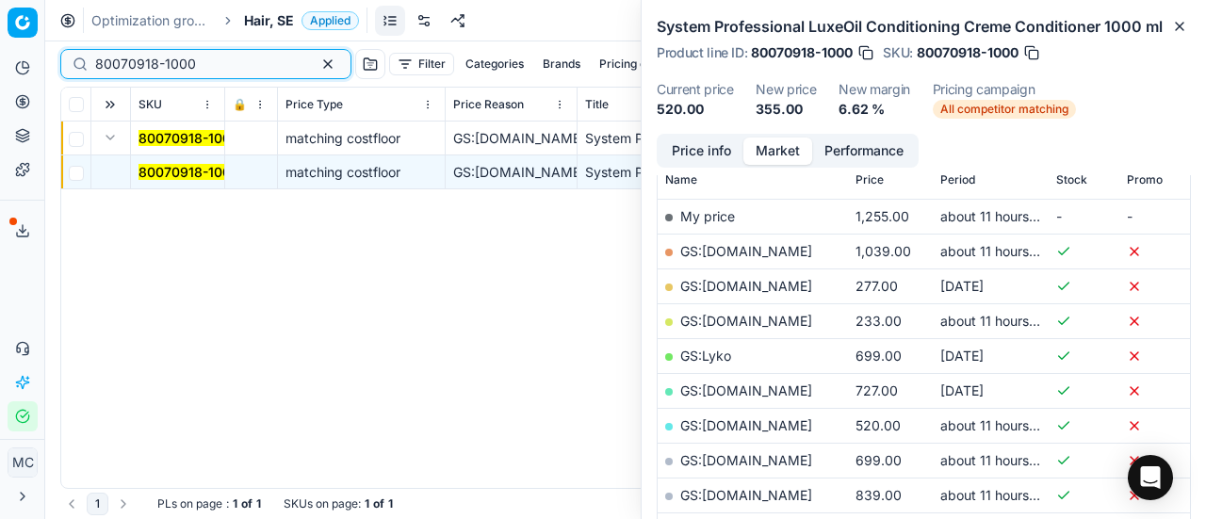
drag, startPoint x: 252, startPoint y: 67, endPoint x: 0, endPoint y: 62, distance: 251.7
click at [0, 61] on div "Pricing platform Analytics Pricing Product portfolio Templates Export service 1…" at bounding box center [603, 259] width 1206 height 519
paste input "20150398"
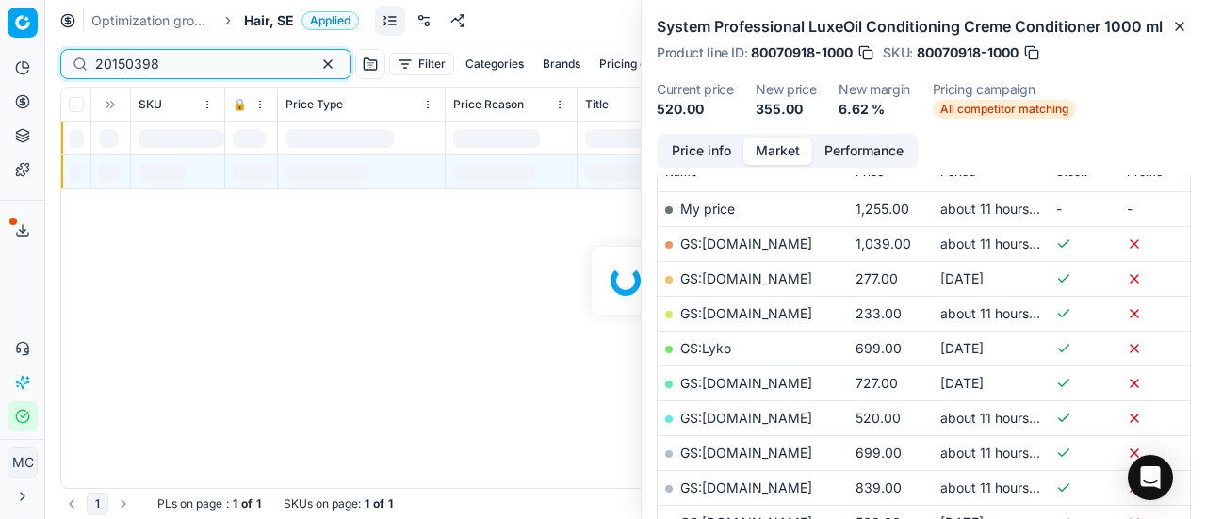
scroll to position [283, 0]
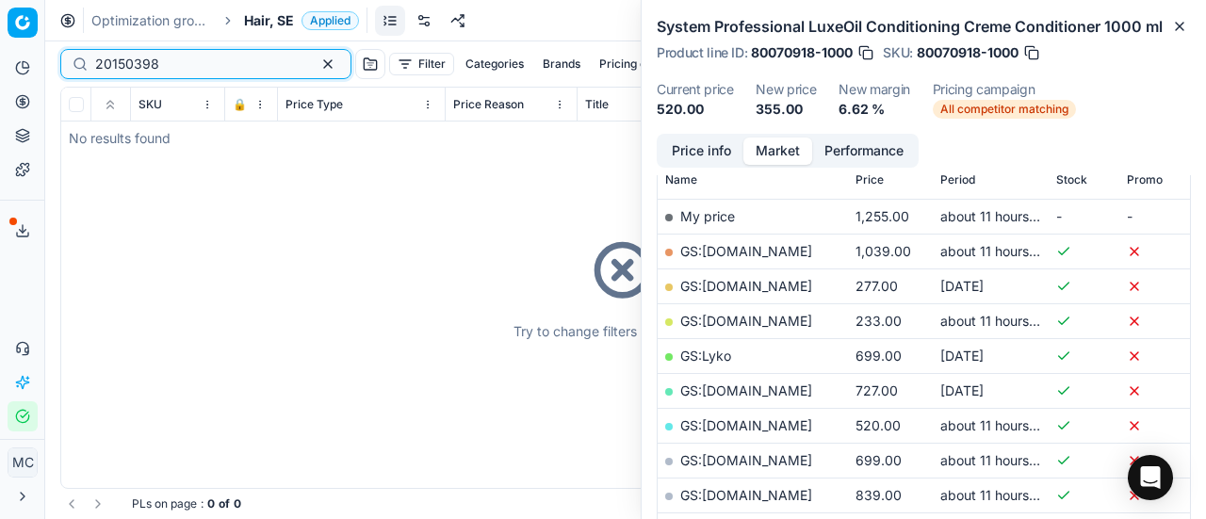
type input "20150398"
click at [268, 23] on span "Hair, SE" at bounding box center [269, 20] width 50 height 19
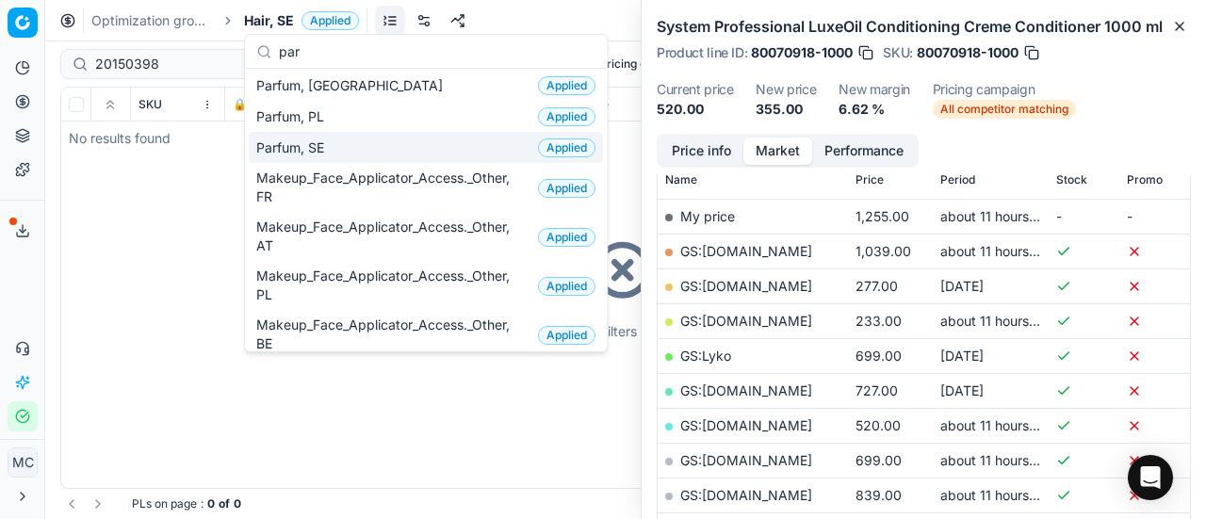
type input "par"
click at [392, 132] on div "Parfum, SE Applied" at bounding box center [426, 147] width 354 height 31
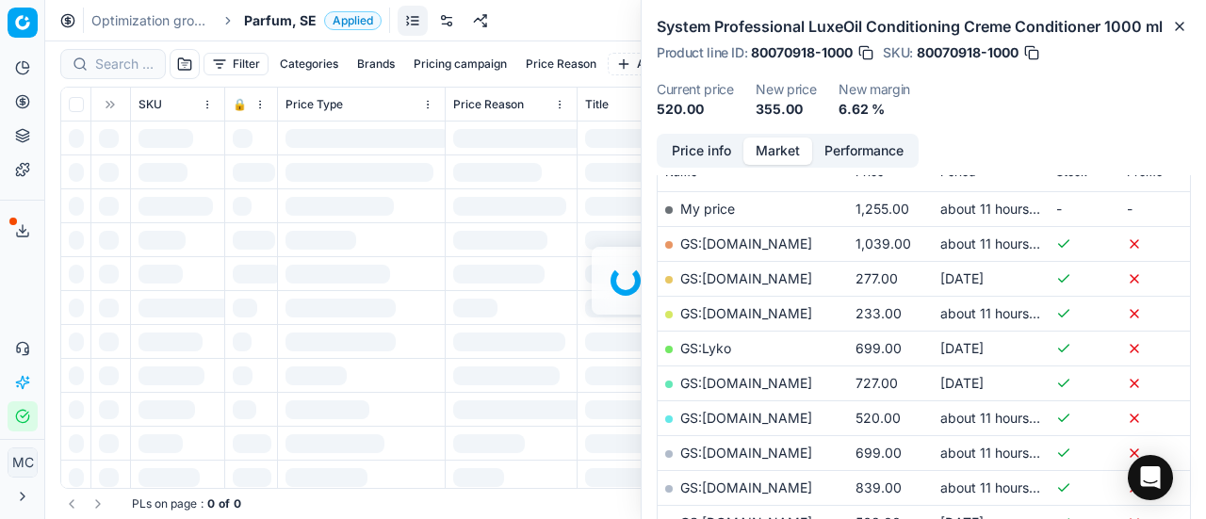
scroll to position [283, 0]
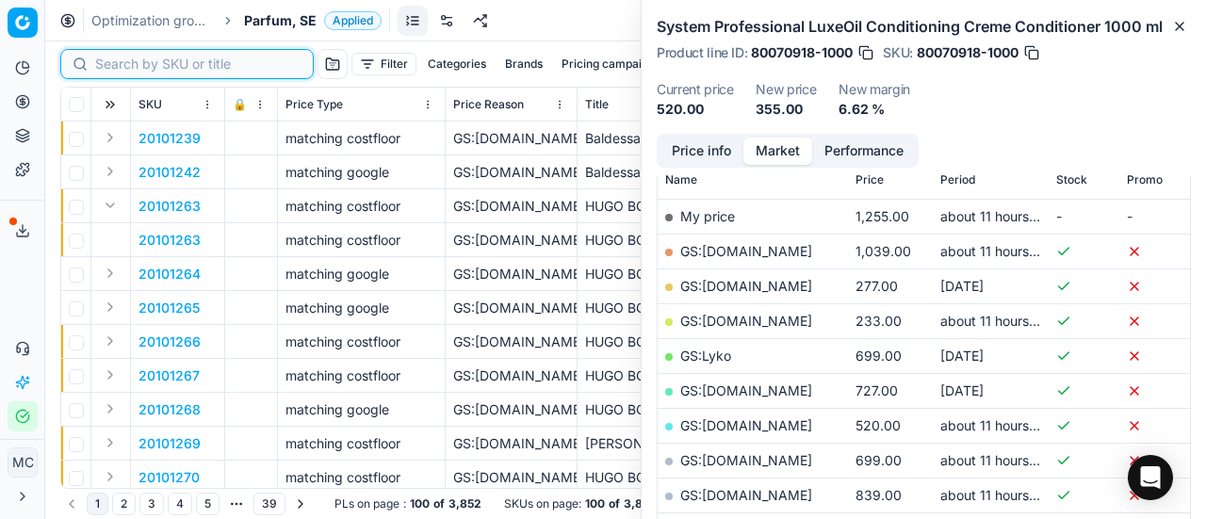
click at [126, 64] on input at bounding box center [198, 64] width 206 height 19
paste input "20150398"
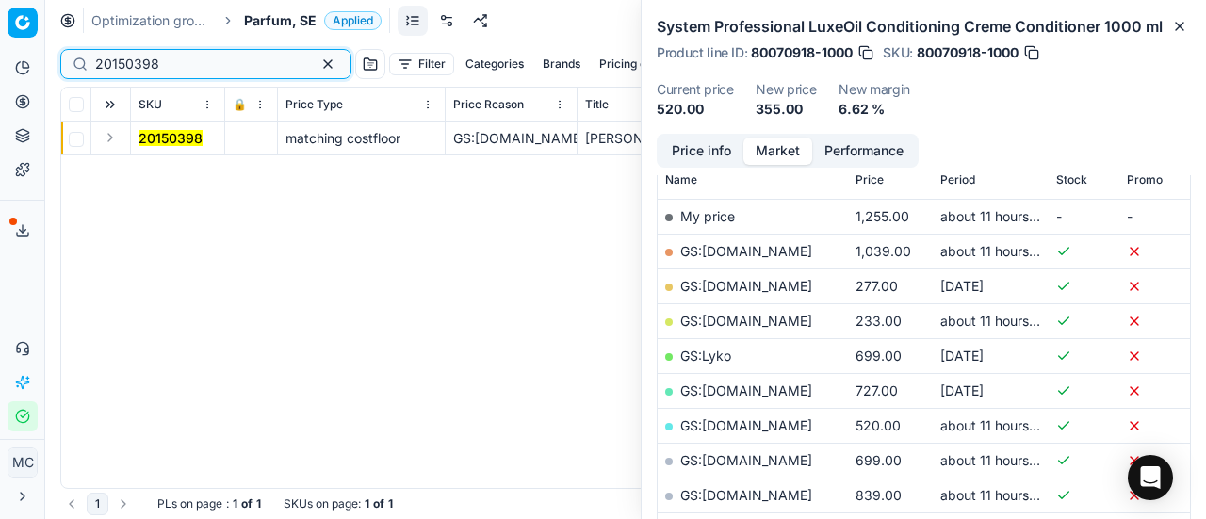
scroll to position [283, 0]
click at [117, 135] on button "Expand" at bounding box center [110, 137] width 23 height 23
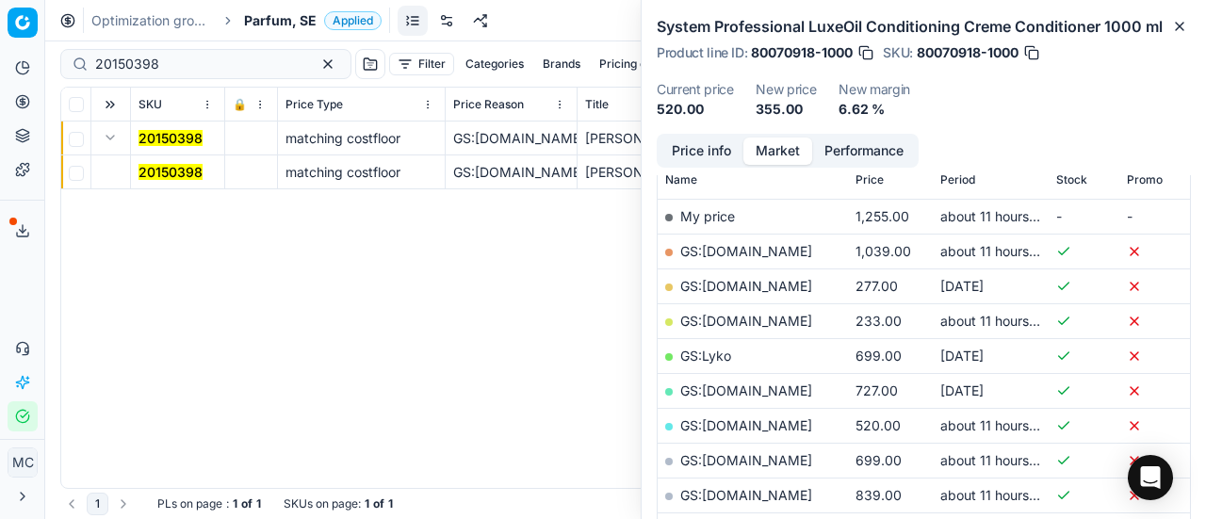
click at [188, 182] on td "20150398" at bounding box center [178, 173] width 94 height 34
click at [142, 160] on td "20150398" at bounding box center [178, 173] width 94 height 34
click at [156, 168] on mark "20150398" at bounding box center [171, 172] width 64 height 16
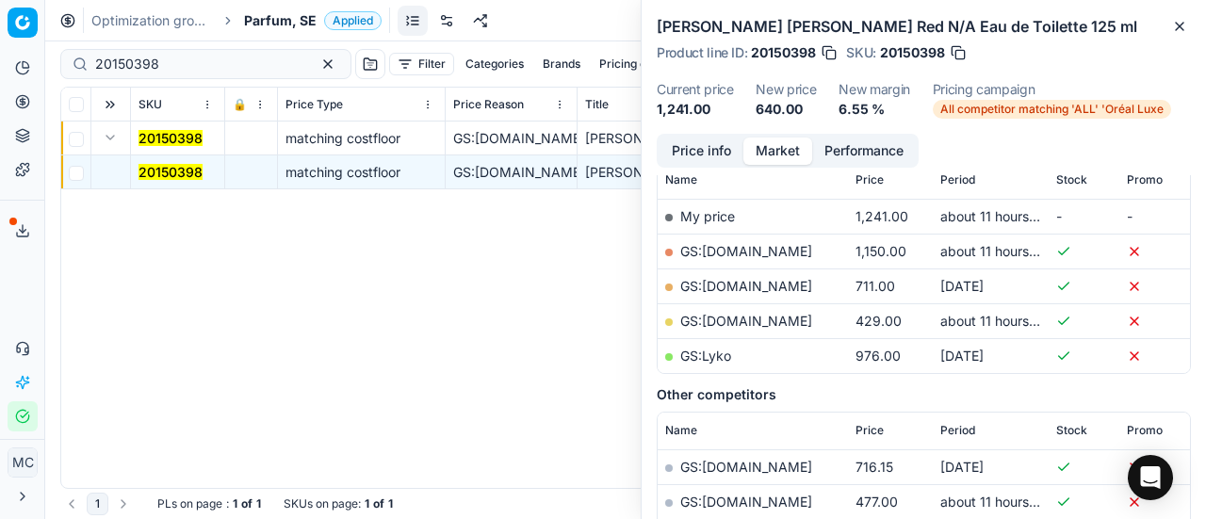
click at [716, 161] on button "Price info" at bounding box center [702, 151] width 84 height 27
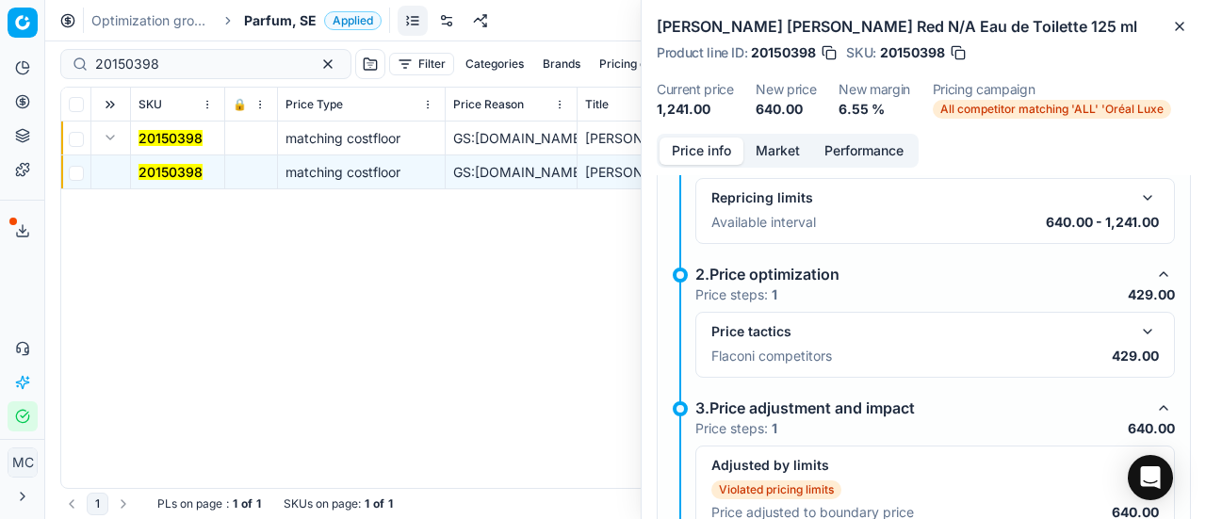
click at [1137, 323] on button "button" at bounding box center [1148, 331] width 23 height 23
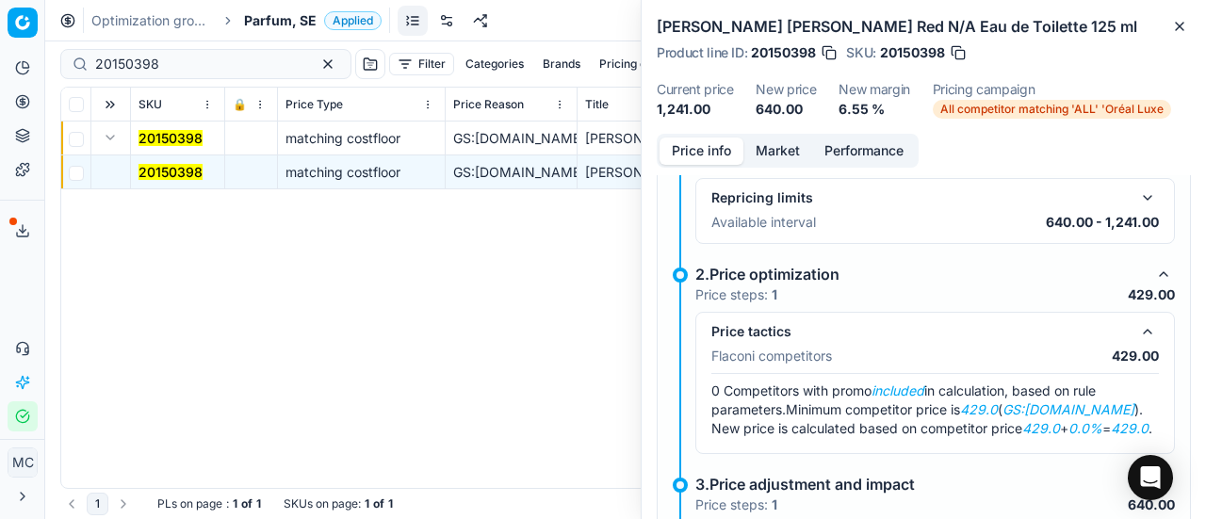
click at [782, 159] on button "Market" at bounding box center [778, 151] width 69 height 27
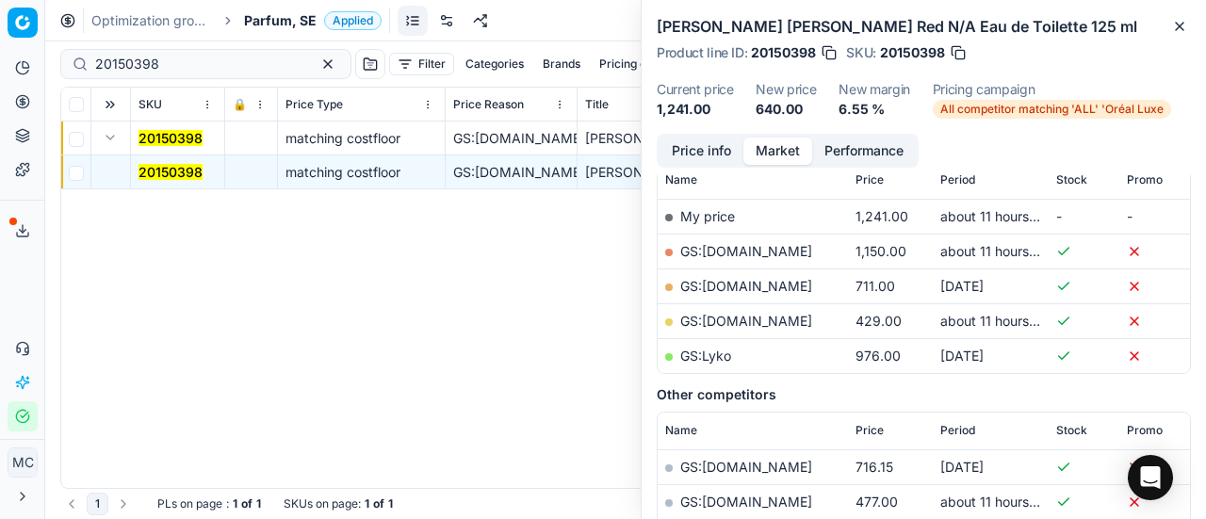
click at [766, 324] on link "GS:[DOMAIN_NAME]" at bounding box center [746, 321] width 132 height 16
click at [0, 46] on div "Pricing platform Analytics Pricing Product portfolio Templates Export service 1…" at bounding box center [603, 259] width 1206 height 519
paste input "20324"
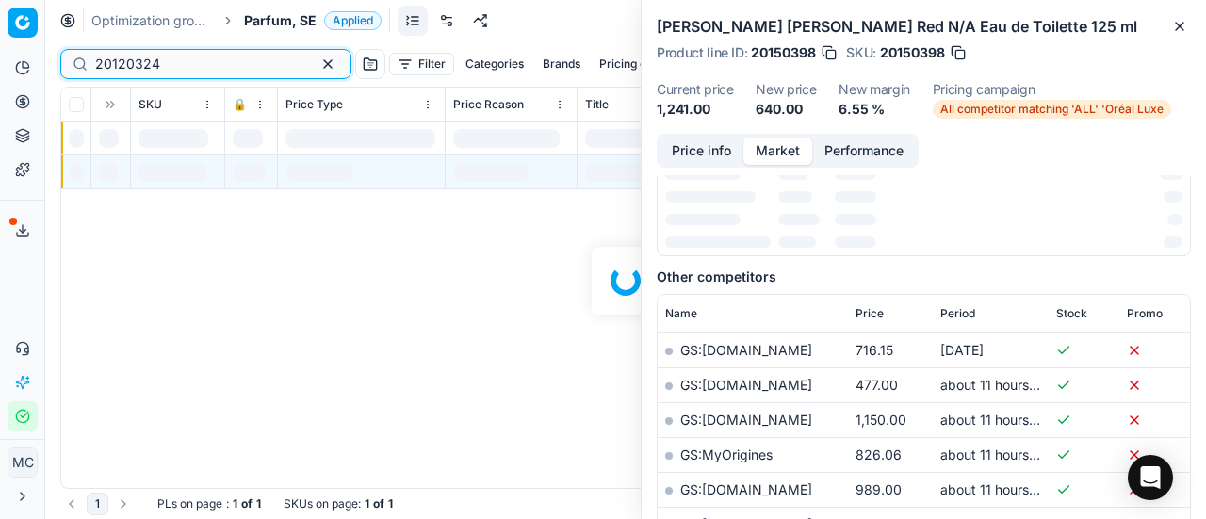
type input "20120324"
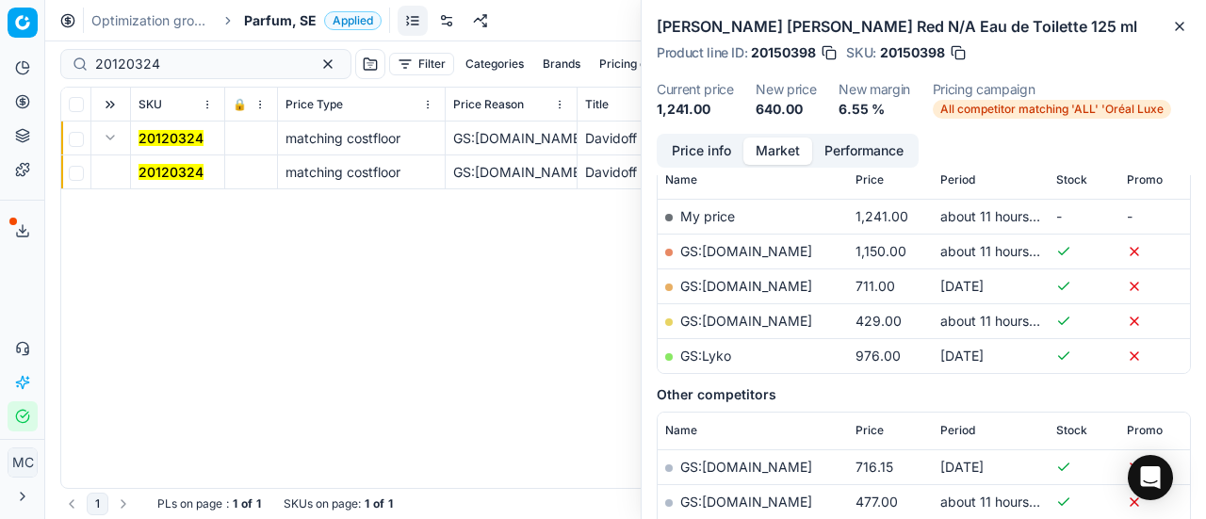
drag, startPoint x: 159, startPoint y: 171, endPoint x: 581, endPoint y: 153, distance: 421.7
click at [159, 171] on mark "20120324" at bounding box center [171, 172] width 65 height 16
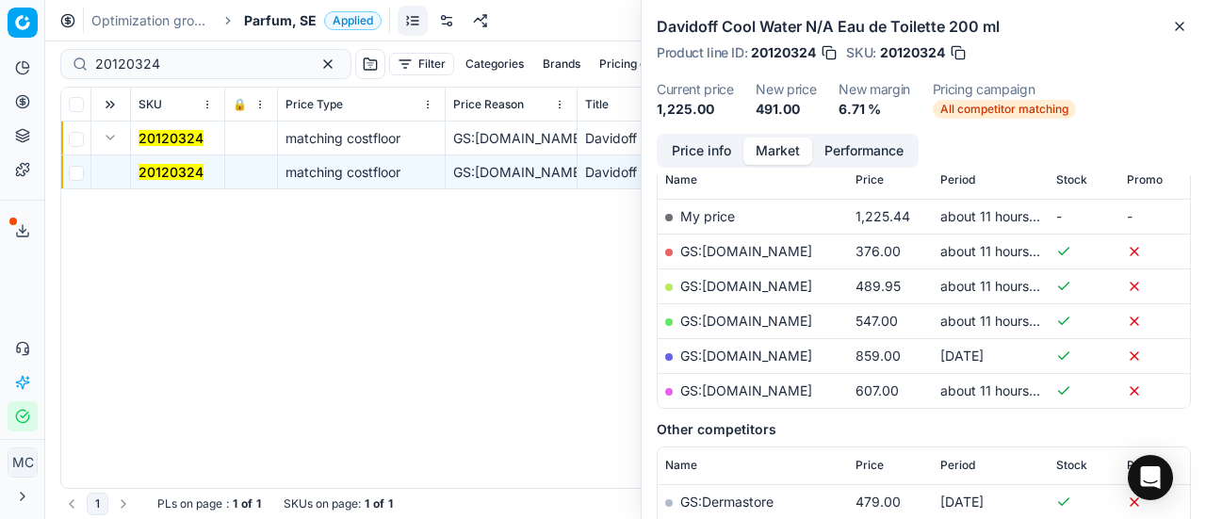
click at [709, 144] on button "Price info" at bounding box center [702, 151] width 84 height 27
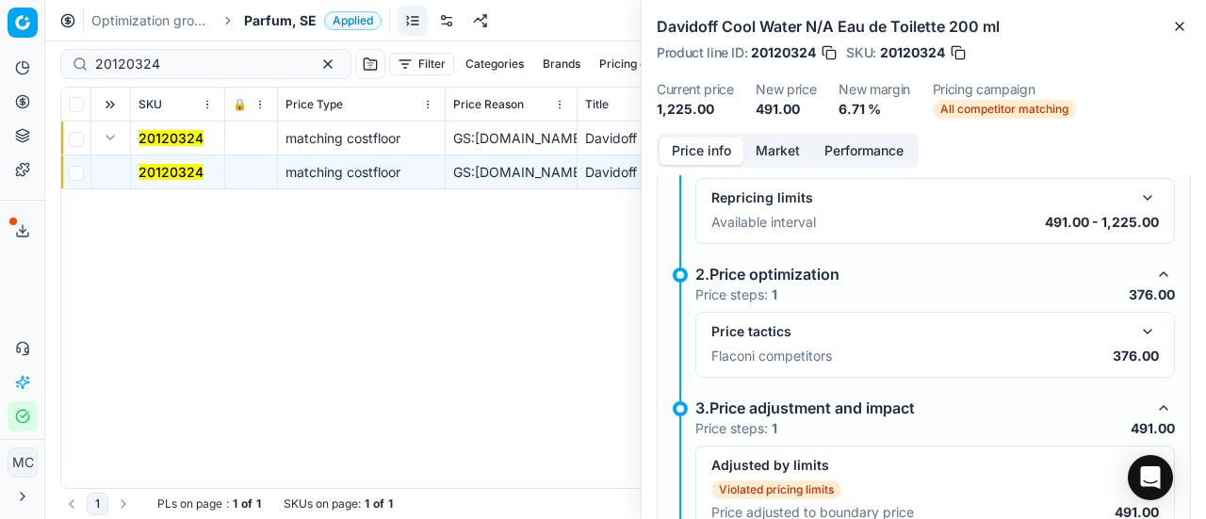
click at [1137, 321] on button "button" at bounding box center [1148, 331] width 23 height 23
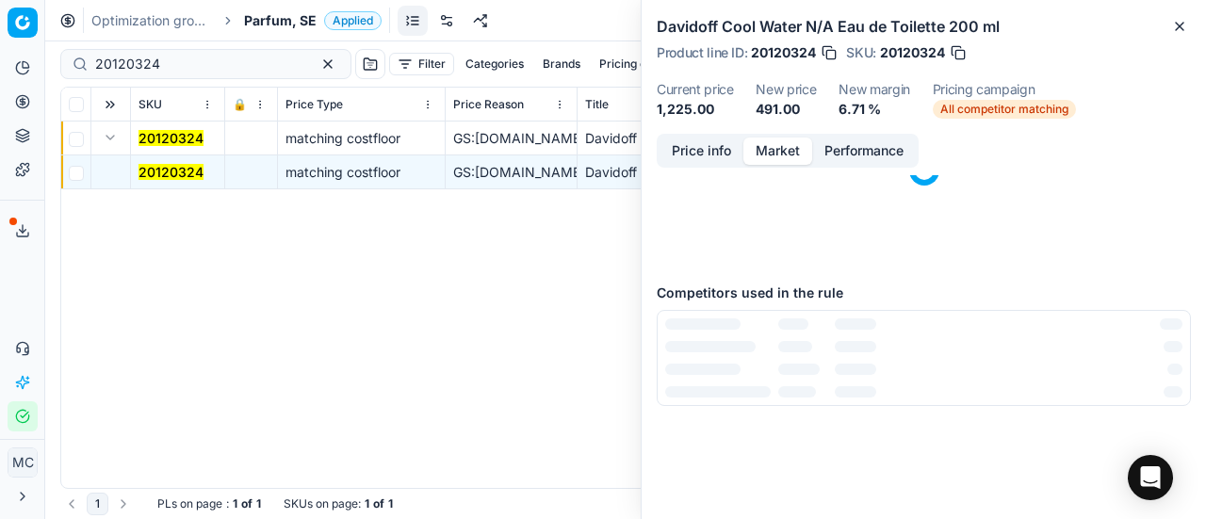
click at [767, 156] on button "Market" at bounding box center [778, 151] width 69 height 27
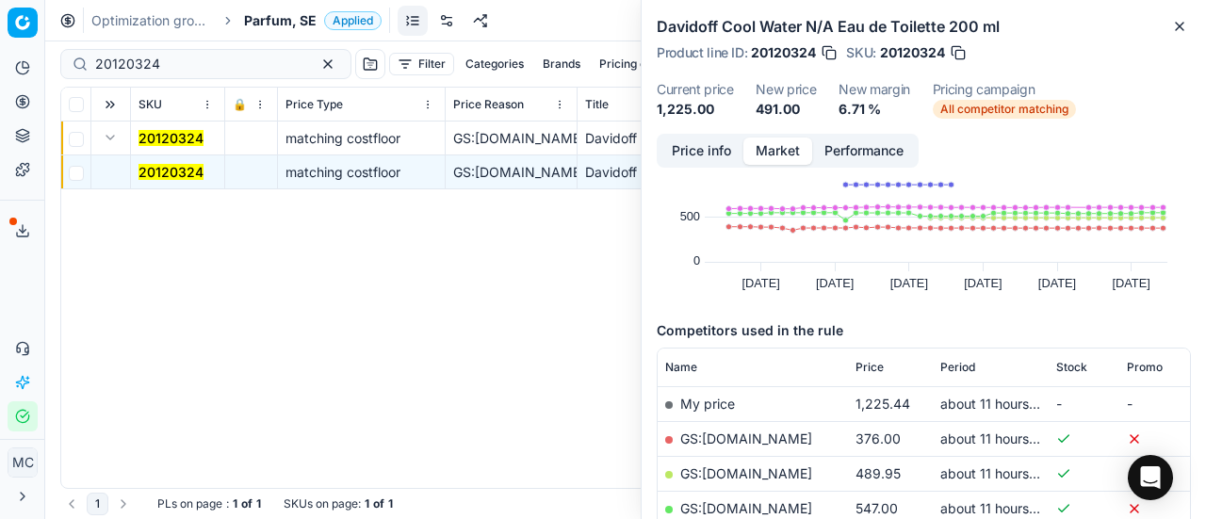
scroll to position [188, 0]
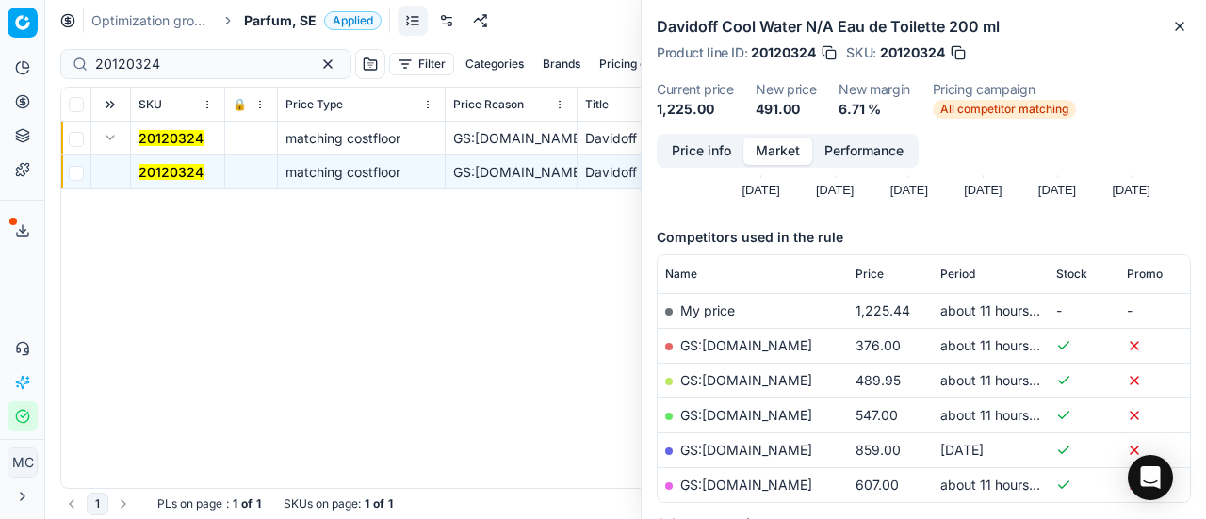
click at [773, 341] on link "GS:[DOMAIN_NAME]" at bounding box center [746, 345] width 132 height 16
click at [285, 8] on div "Optimization groups Parfum, SE Applied Discard Download report" at bounding box center [625, 20] width 1161 height 41
click at [289, 13] on span "Parfum, SE" at bounding box center [280, 20] width 73 height 19
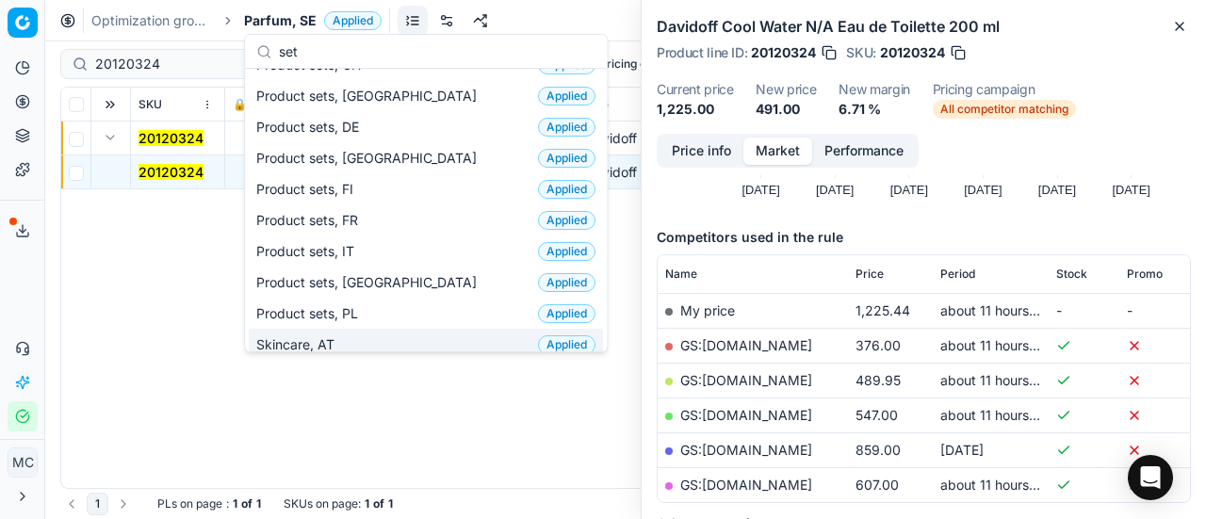
scroll to position [0, 0]
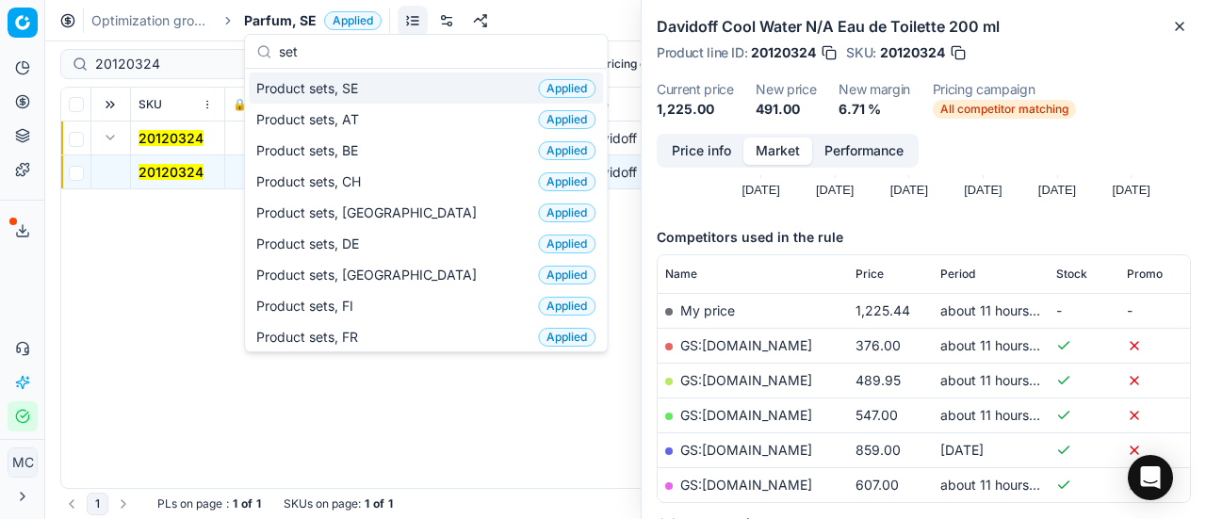
type input "set"
click at [385, 93] on div "Product sets, SE Applied" at bounding box center [426, 88] width 354 height 31
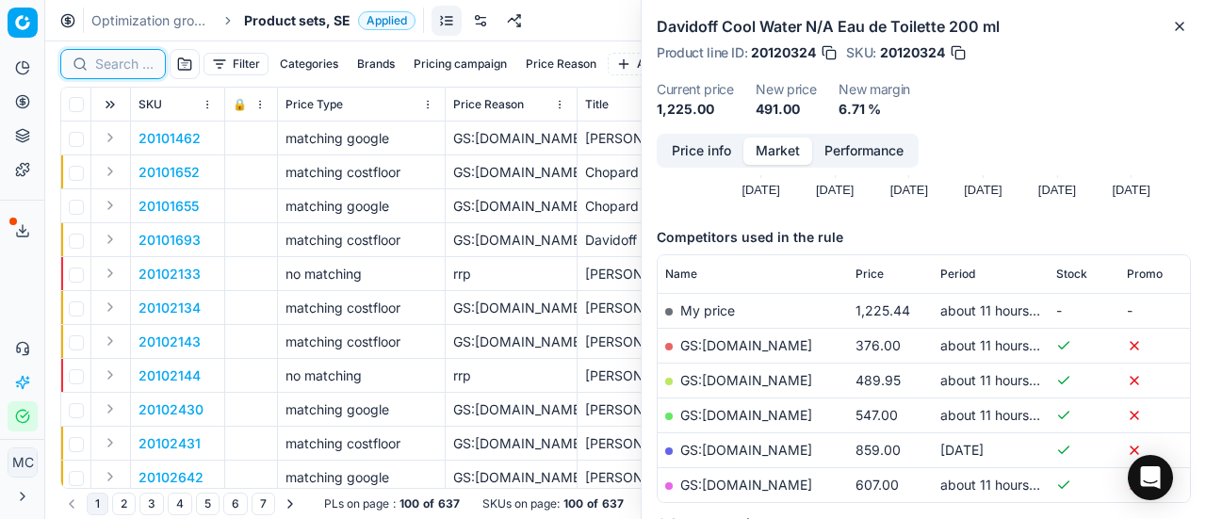
click at [113, 61] on input at bounding box center [124, 64] width 58 height 19
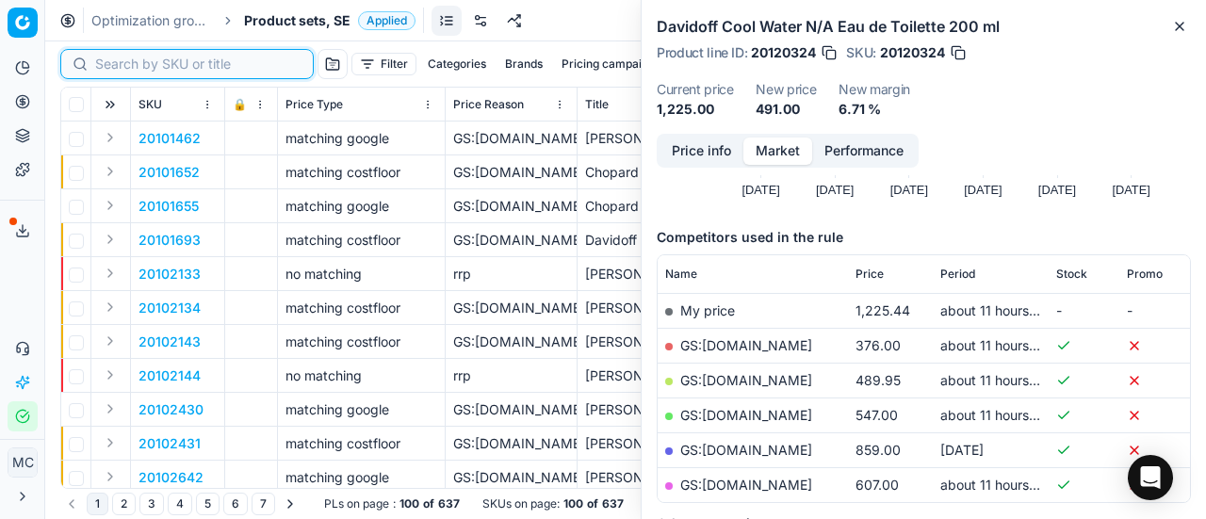
paste input "90013230-0020932"
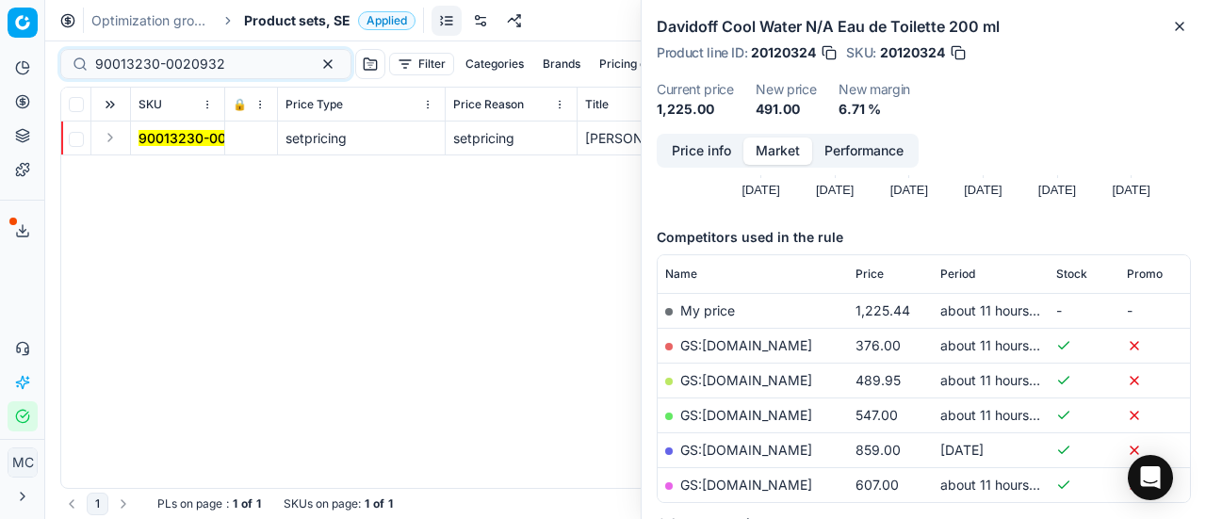
click at [115, 137] on button "Expand" at bounding box center [110, 137] width 23 height 23
click at [155, 159] on td "90013230-0020932" at bounding box center [178, 173] width 94 height 34
click at [173, 169] on mark "90013230-0020932" at bounding box center [204, 172] width 130 height 16
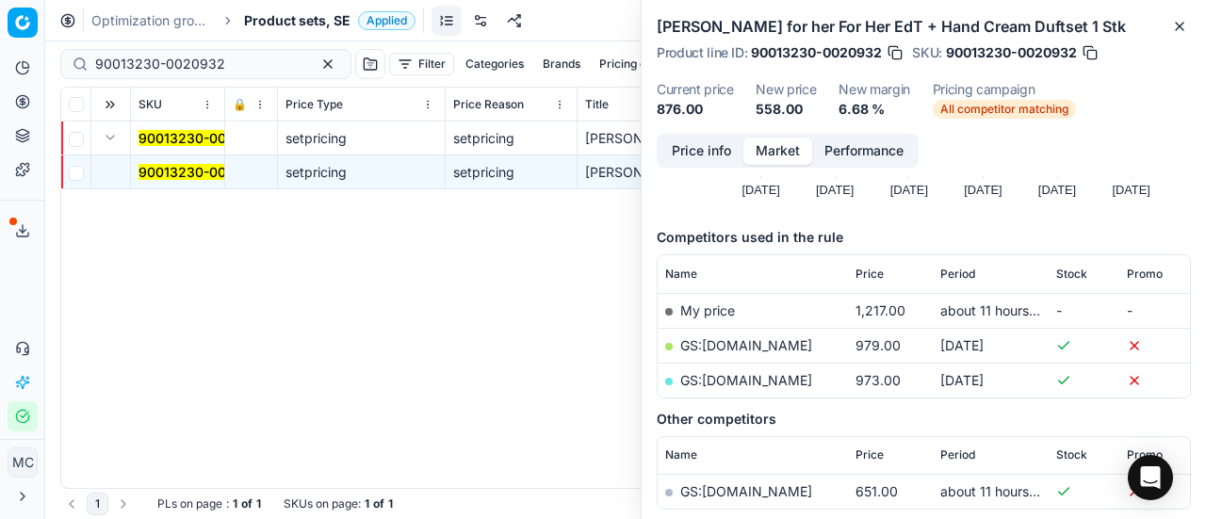
click at [699, 150] on button "Price info" at bounding box center [702, 151] width 84 height 27
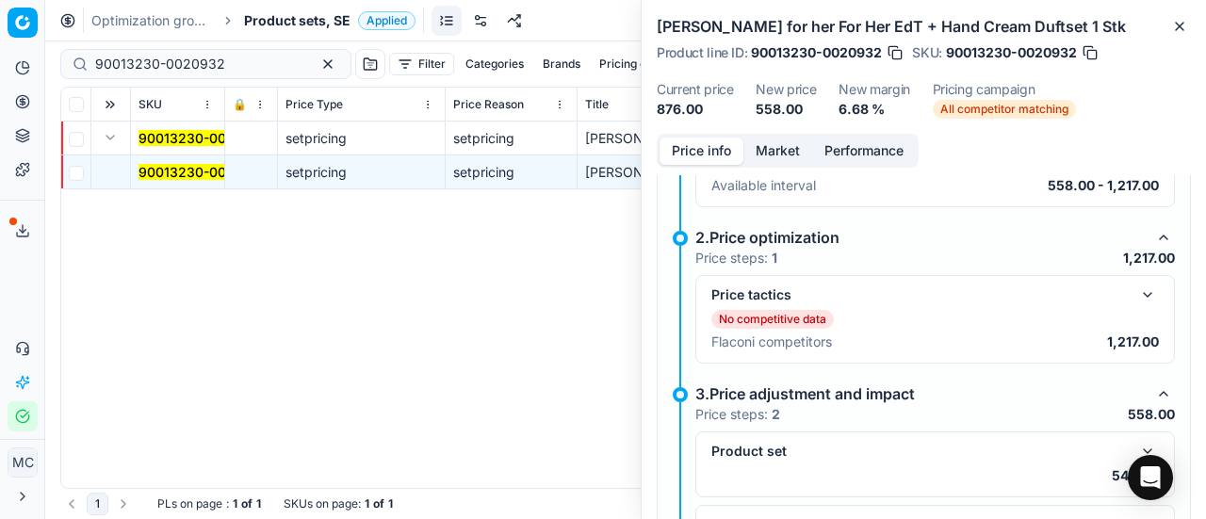
click at [1137, 287] on button "button" at bounding box center [1148, 295] width 23 height 23
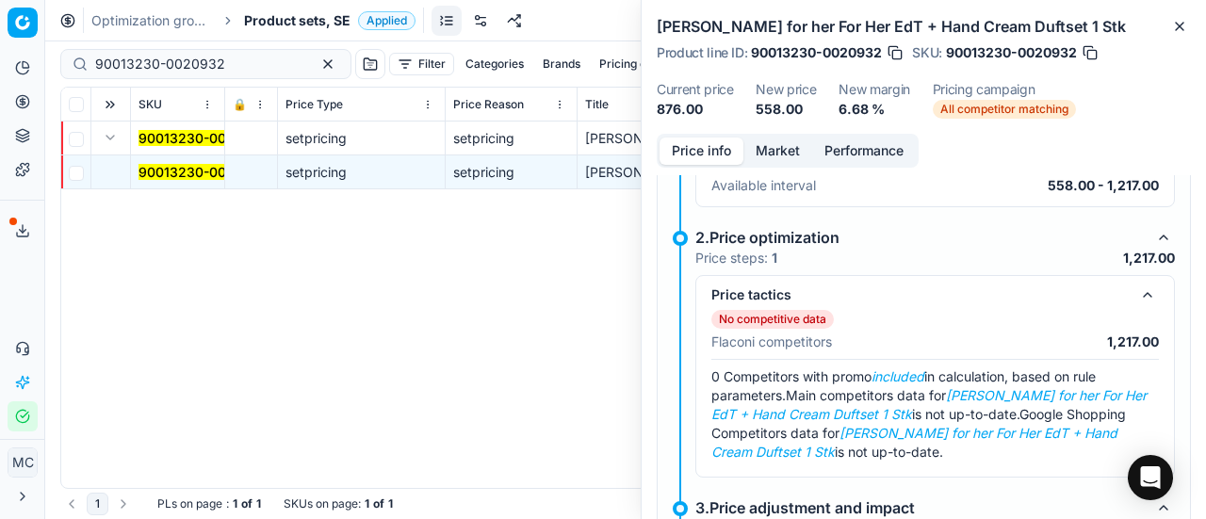
scroll to position [450, 0]
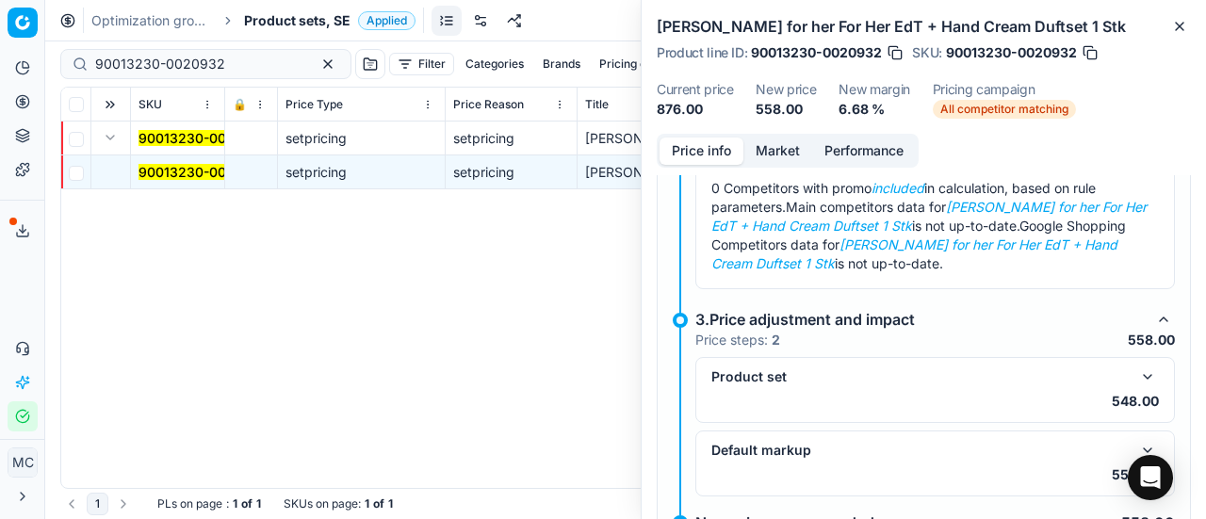
click at [1137, 377] on button "button" at bounding box center [1148, 377] width 23 height 23
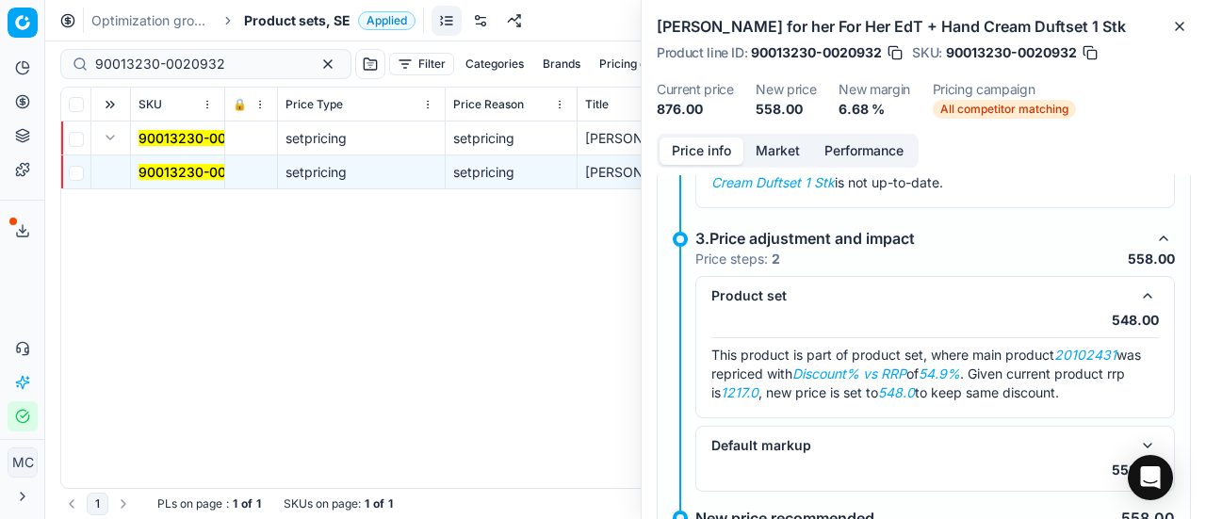
scroll to position [593, 0]
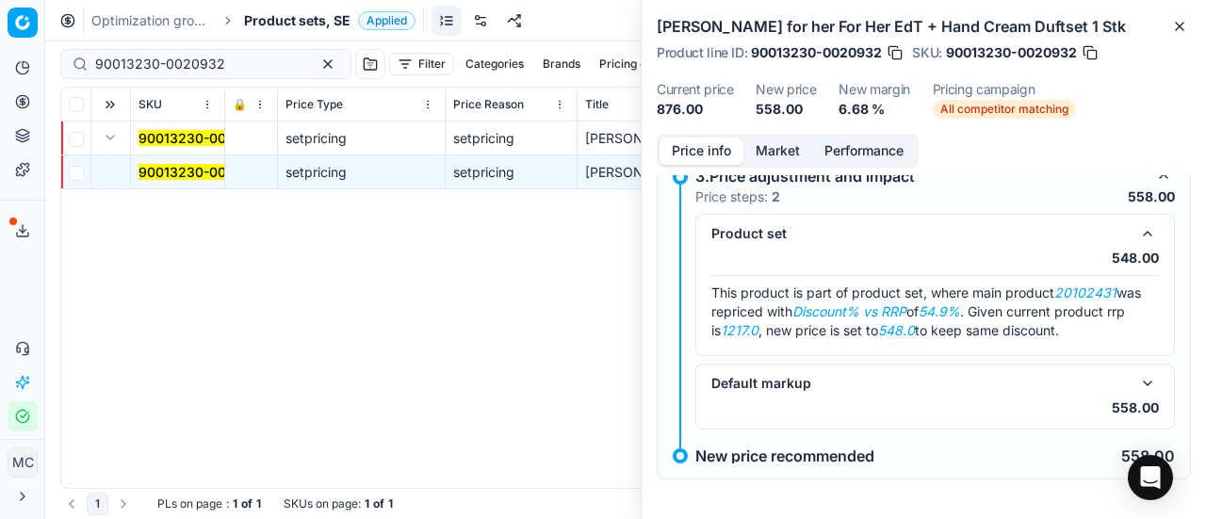
click at [1137, 383] on button "button" at bounding box center [1148, 383] width 23 height 23
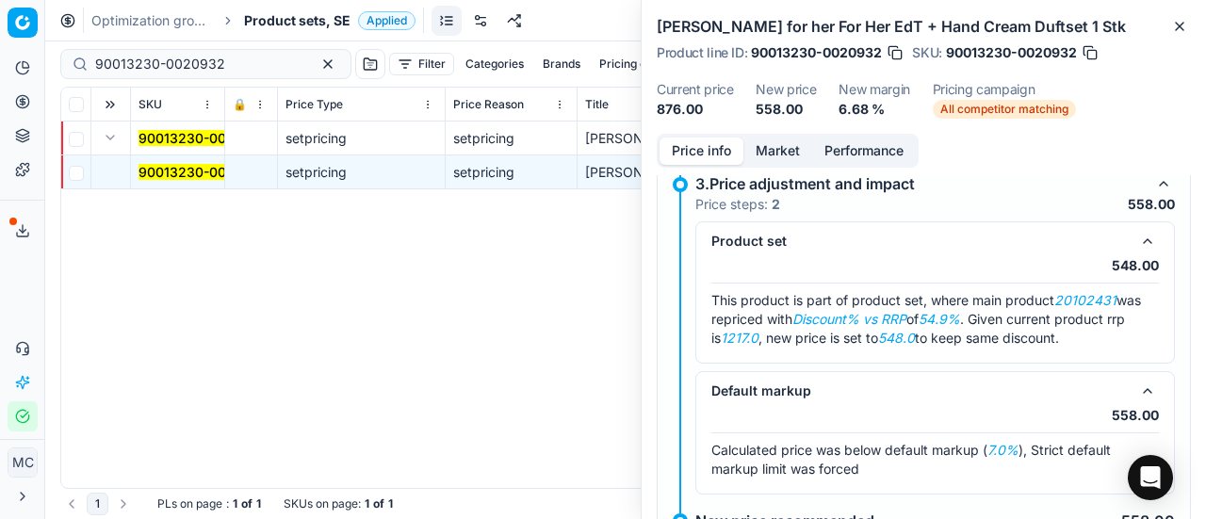
scroll to position [556, 0]
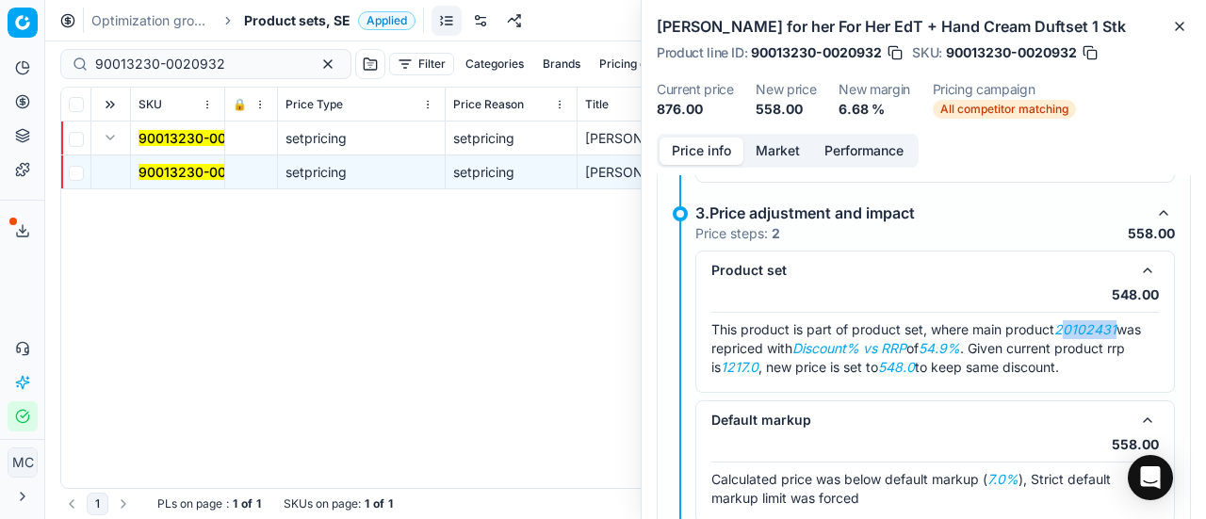
drag, startPoint x: 1063, startPoint y: 331, endPoint x: 1128, endPoint y: 331, distance: 65.0
click at [1128, 331] on div "This product is part of product set, where main product 20102431 was repriced w…" at bounding box center [936, 348] width 448 height 57
click at [1061, 324] on em "20102431" at bounding box center [1086, 329] width 62 height 16
drag, startPoint x: 1061, startPoint y: 324, endPoint x: 1205, endPoint y: 323, distance: 144.2
click at [1205, 323] on div "Price info Market Performance No competitive data The items are missing competi…" at bounding box center [924, 326] width 565 height 385
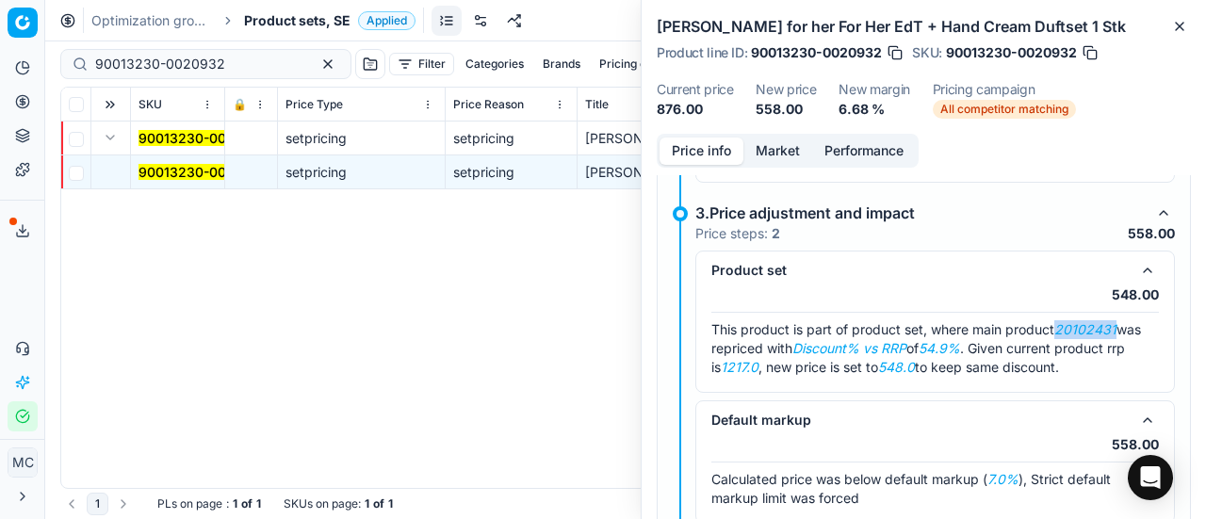
copy em "20102431"
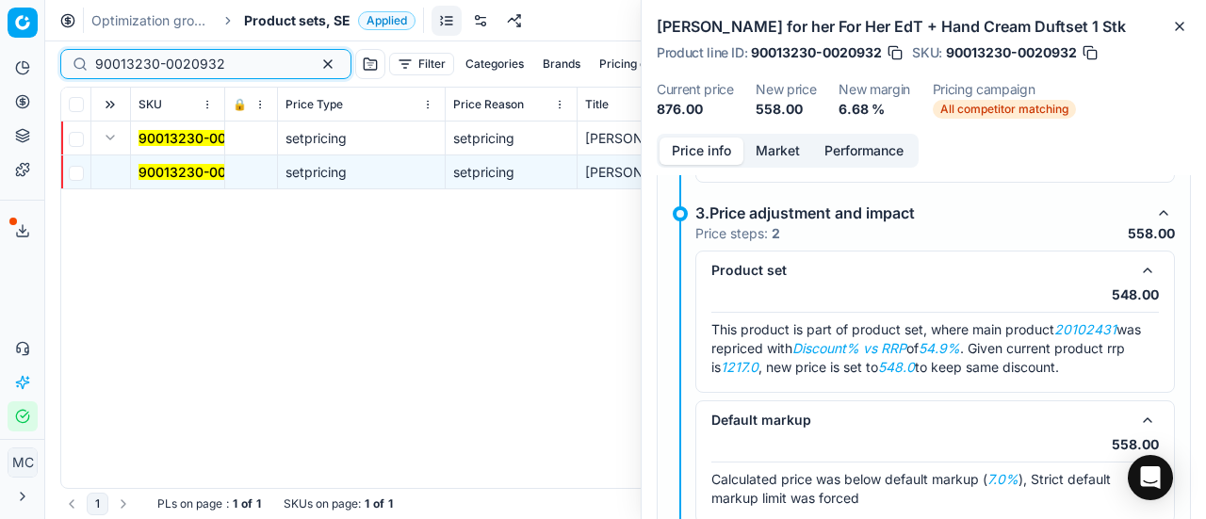
drag, startPoint x: 234, startPoint y: 66, endPoint x: 0, endPoint y: 61, distance: 233.8
click at [0, 61] on div "Pricing platform Analytics Pricing Product portfolio Templates Export service 1…" at bounding box center [603, 259] width 1206 height 519
paste input "20102431"
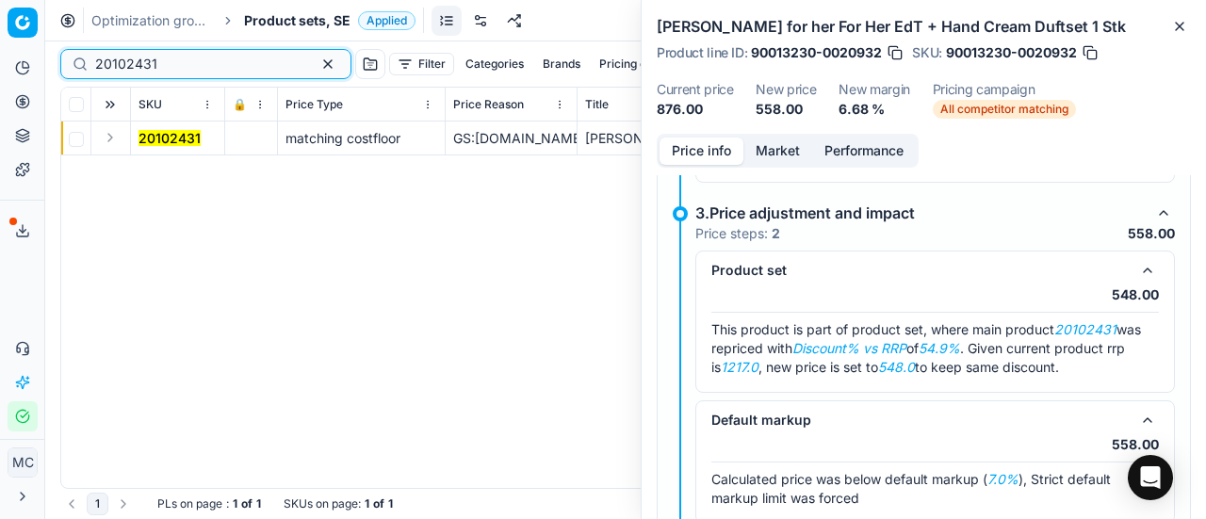
type input "20102431"
click at [112, 142] on button "Expand" at bounding box center [110, 137] width 23 height 23
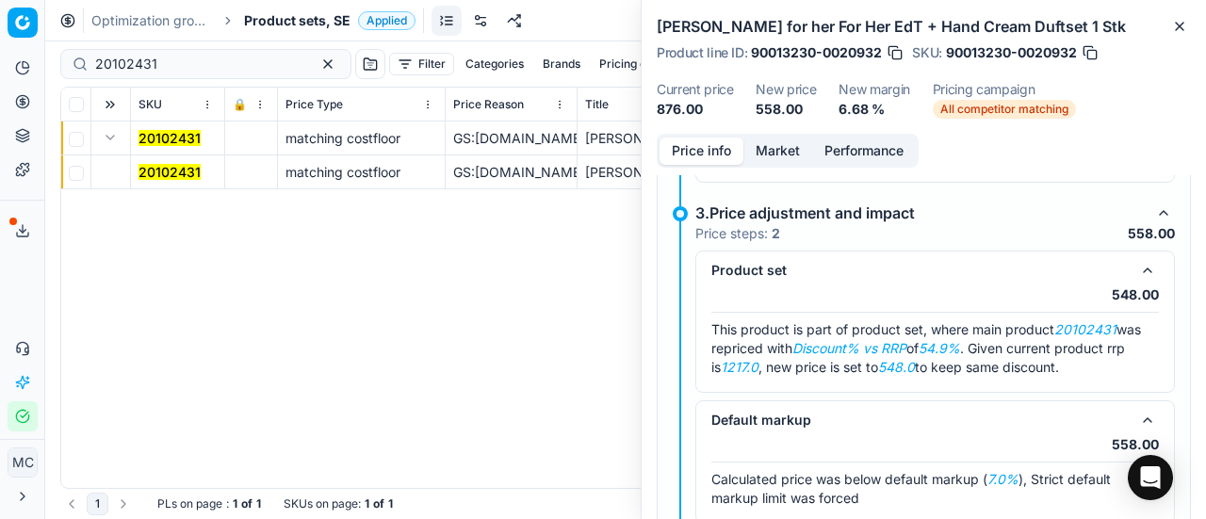
click at [178, 168] on mark "20102431" at bounding box center [170, 172] width 62 height 16
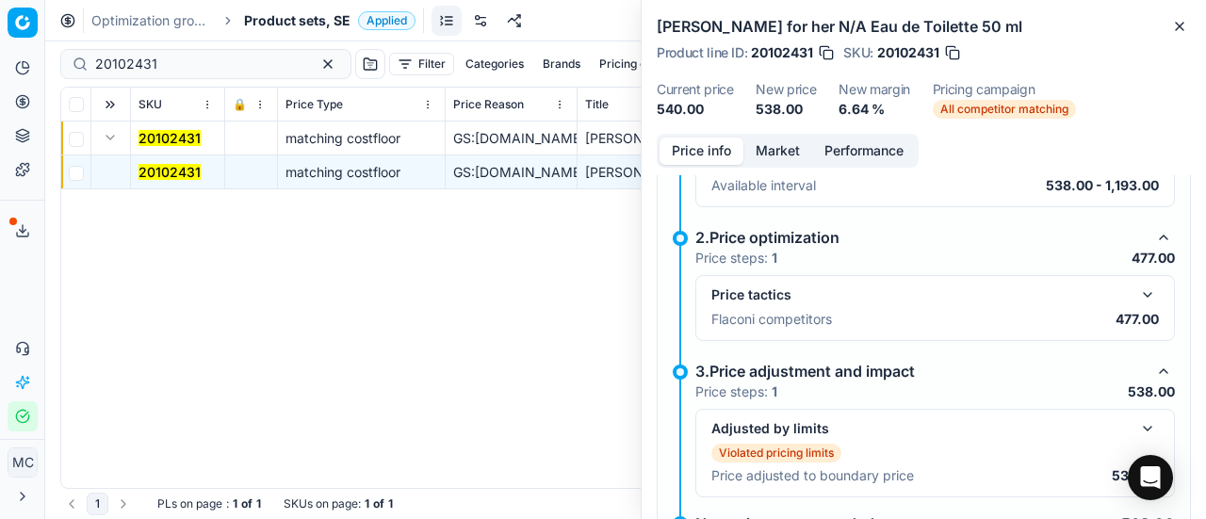
scroll to position [330, 0]
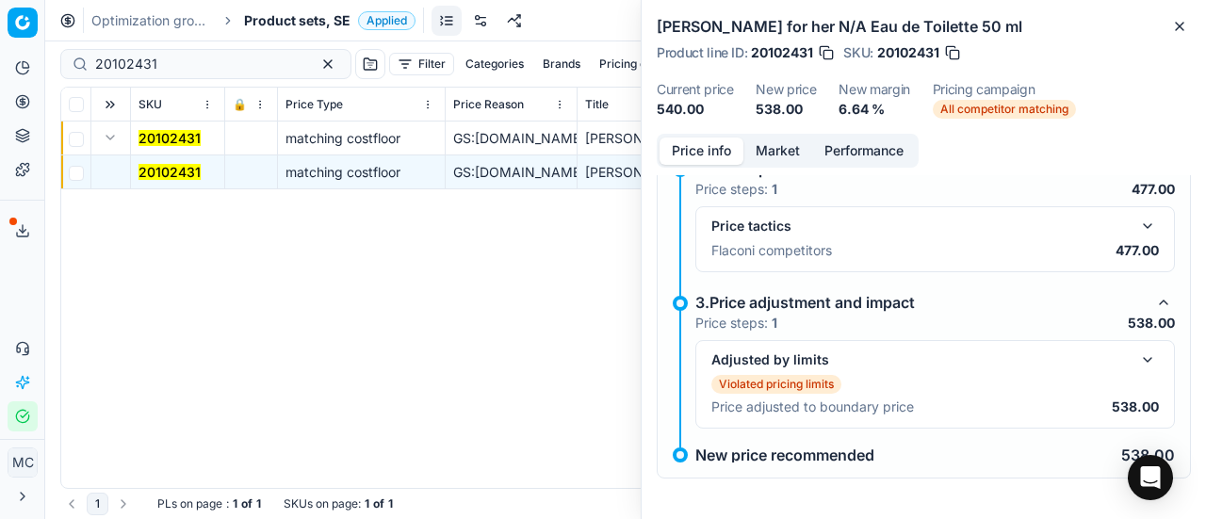
click at [1137, 355] on button "button" at bounding box center [1148, 360] width 23 height 23
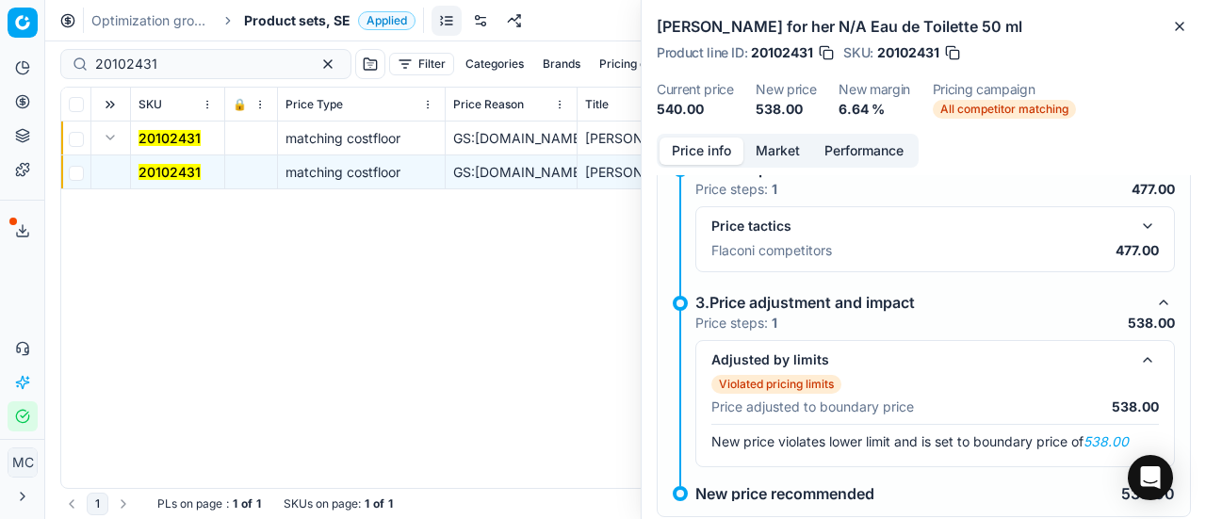
click at [1142, 225] on button "button" at bounding box center [1148, 226] width 23 height 23
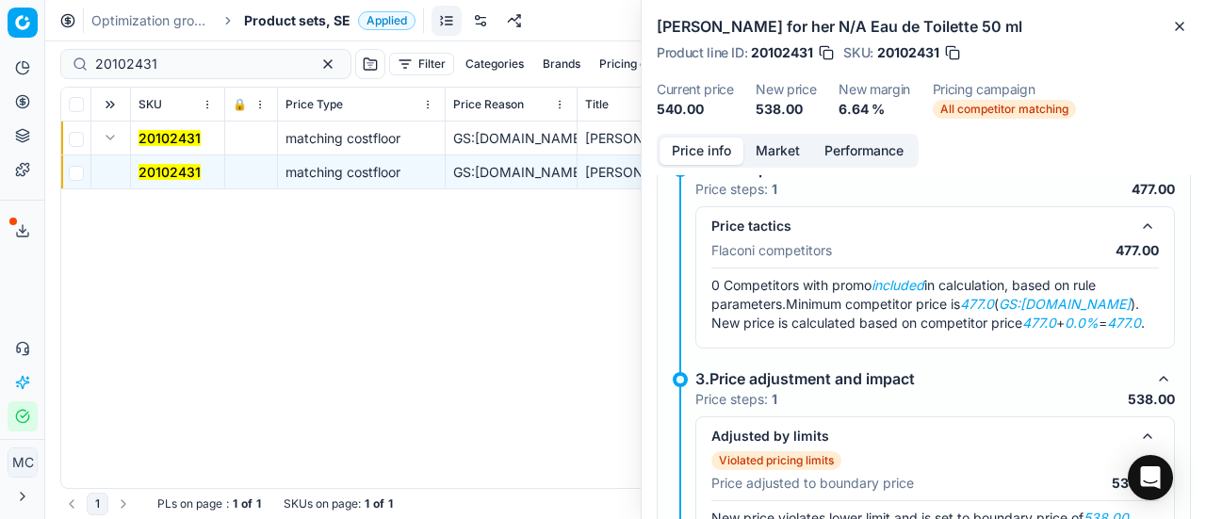
click at [786, 147] on button "Market" at bounding box center [778, 151] width 69 height 27
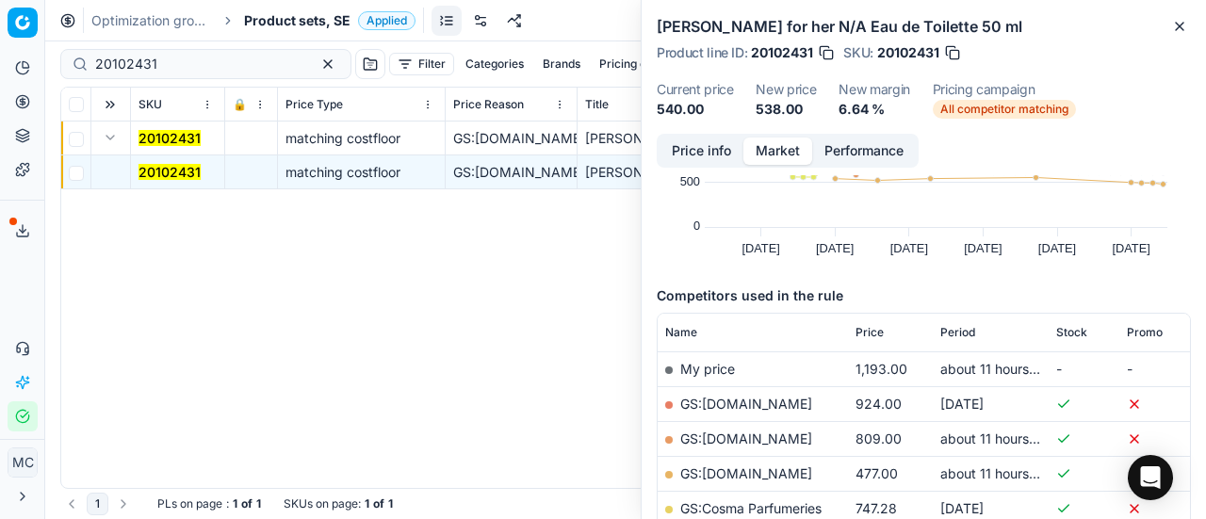
scroll to position [188, 0]
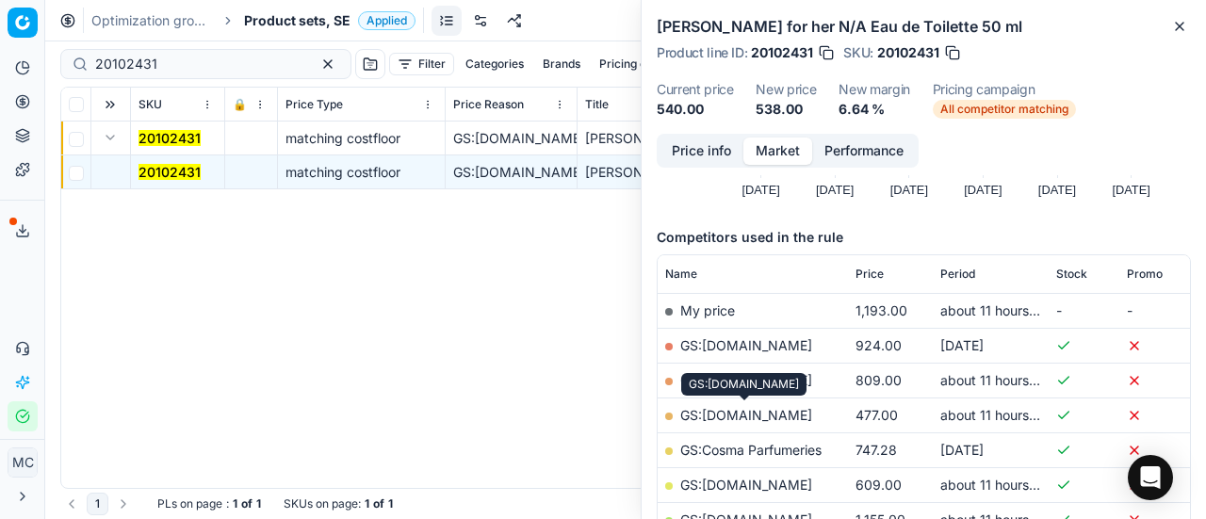
click at [758, 417] on link "GS:[DOMAIN_NAME]" at bounding box center [746, 415] width 132 height 16
click at [299, 26] on span "Product sets, SE" at bounding box center [297, 20] width 106 height 19
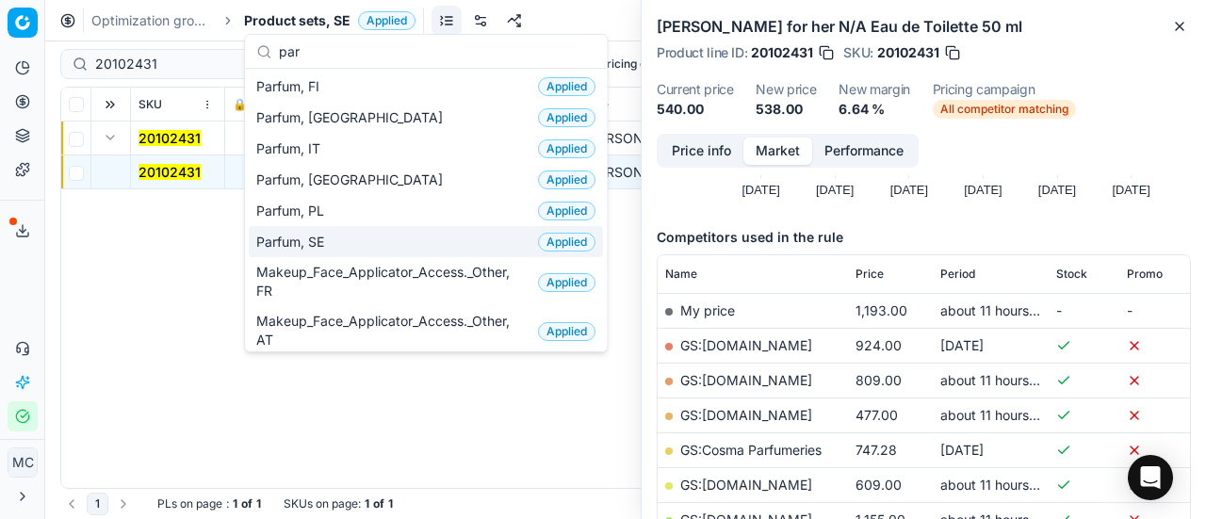
type input "par"
click at [370, 237] on div "Parfum, SE Applied" at bounding box center [426, 241] width 354 height 31
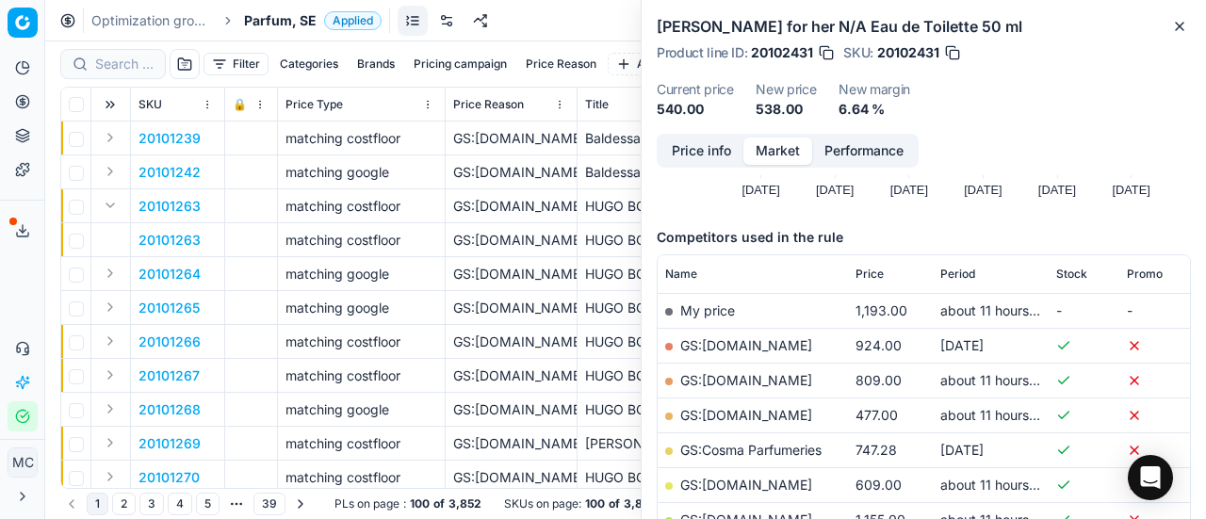
click at [138, 74] on div at bounding box center [113, 64] width 106 height 30
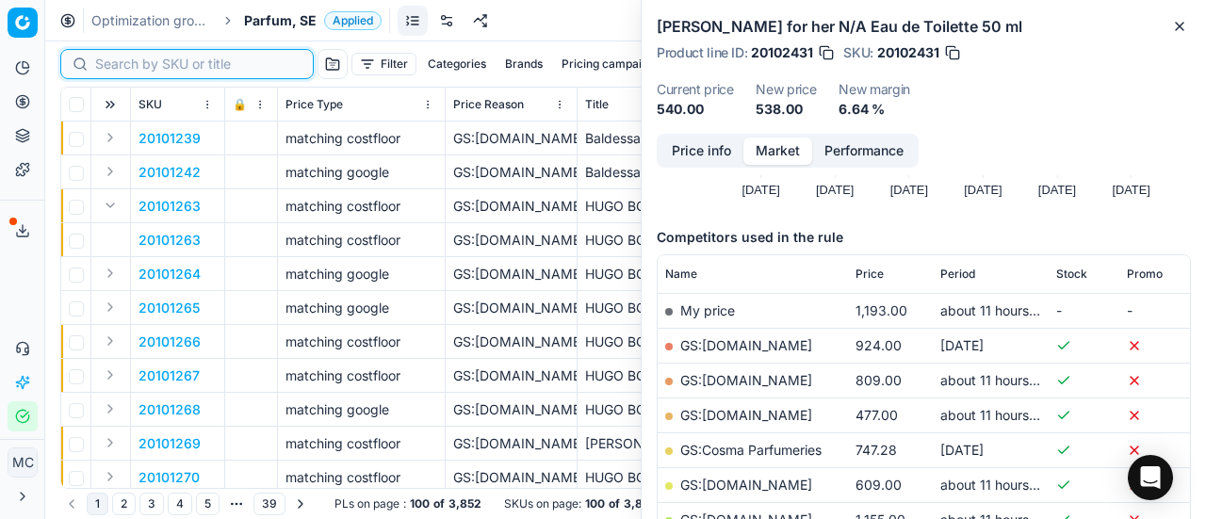
paste input "80077267-50"
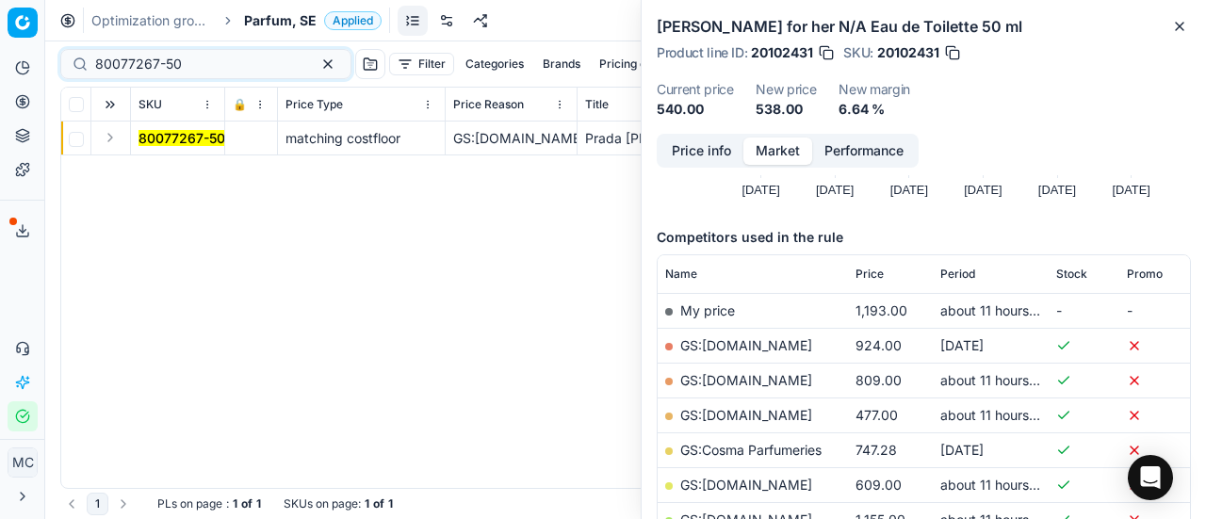
click at [116, 144] on button "Expand" at bounding box center [110, 137] width 23 height 23
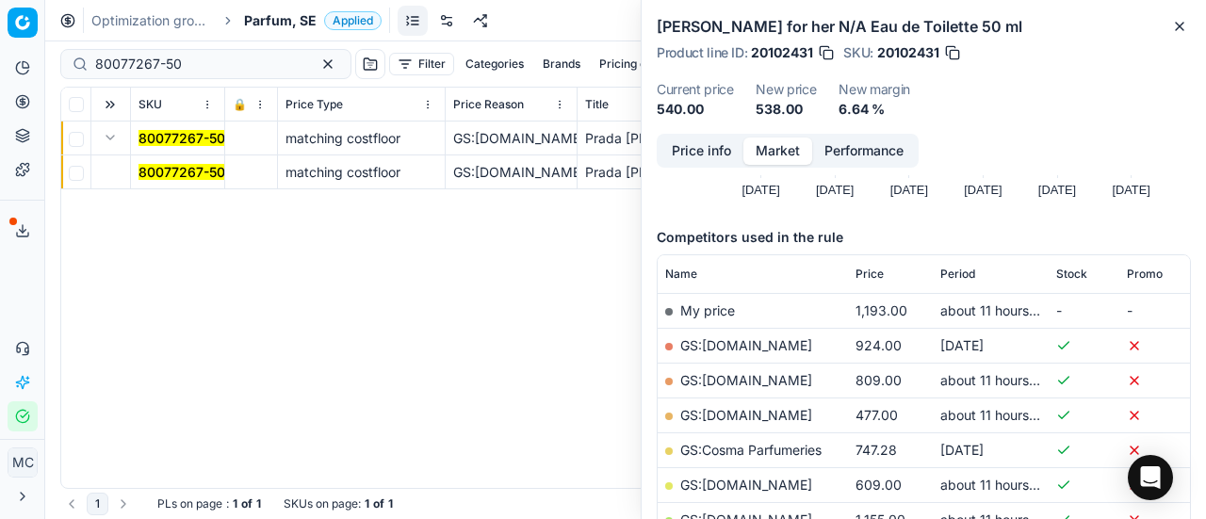
click at [149, 163] on span "80077267-50" at bounding box center [182, 172] width 87 height 19
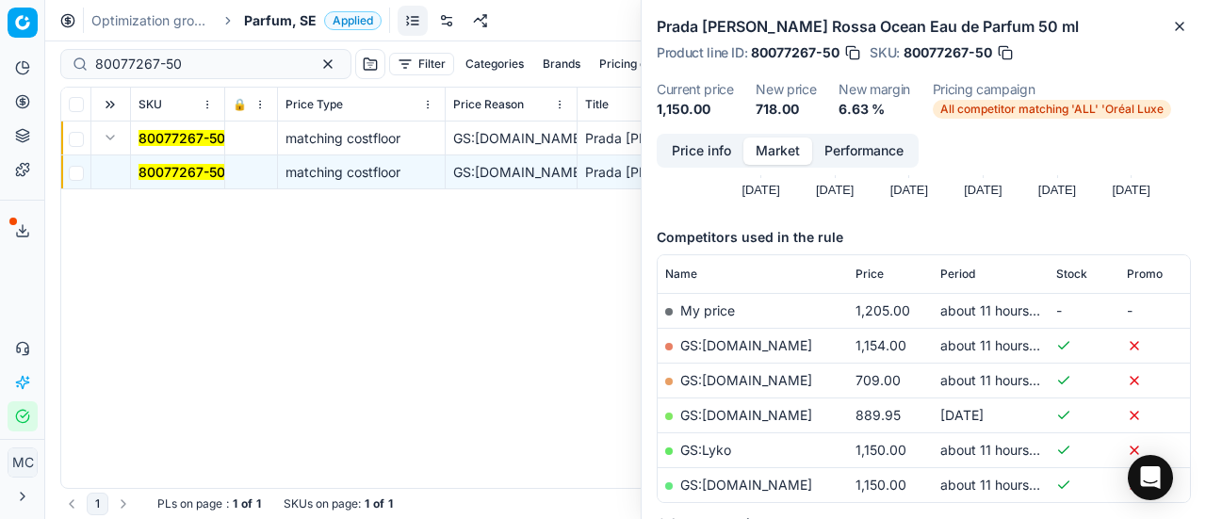
click at [701, 147] on button "Price info" at bounding box center [702, 151] width 84 height 27
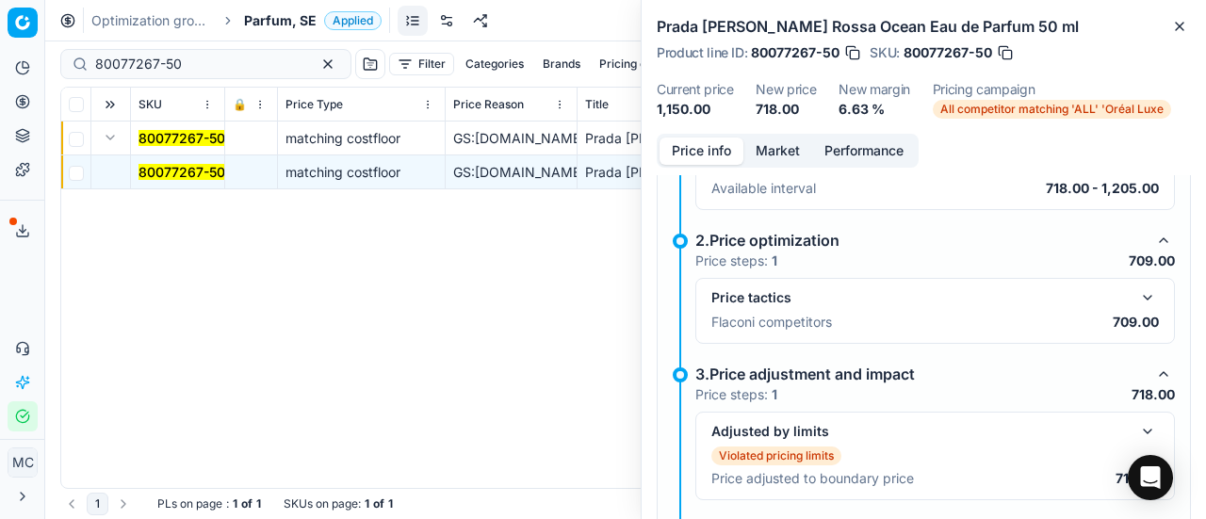
click at [1137, 297] on button "button" at bounding box center [1148, 298] width 23 height 23
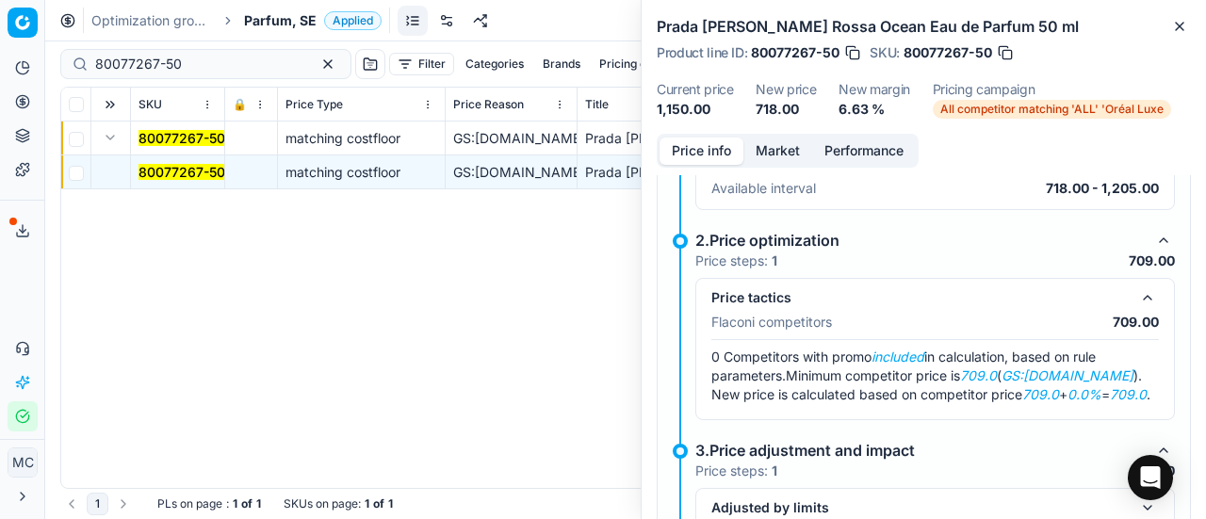
click at [763, 150] on button "Market" at bounding box center [778, 151] width 69 height 27
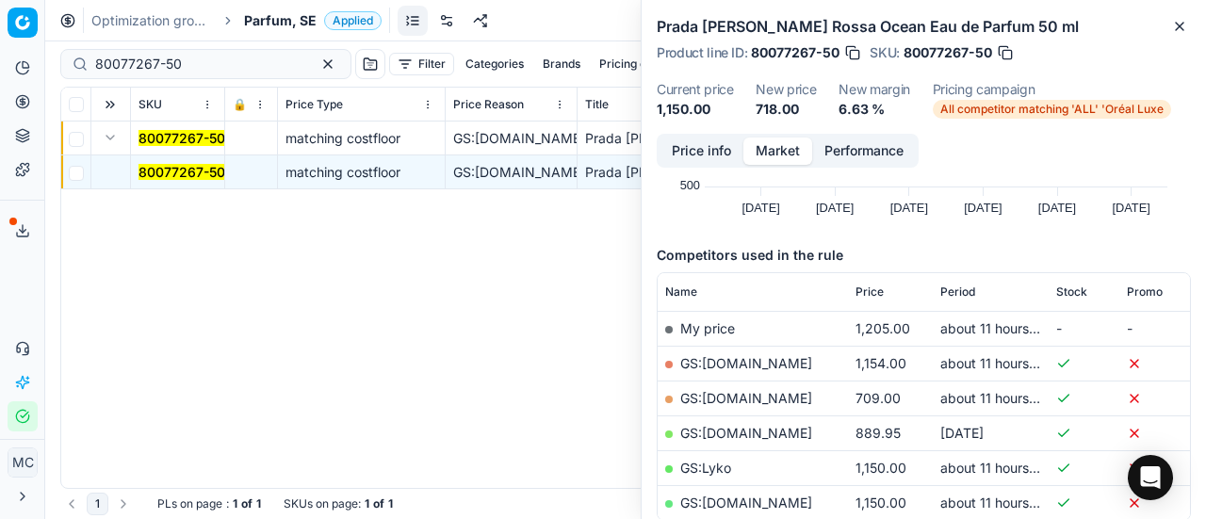
scroll to position [283, 0]
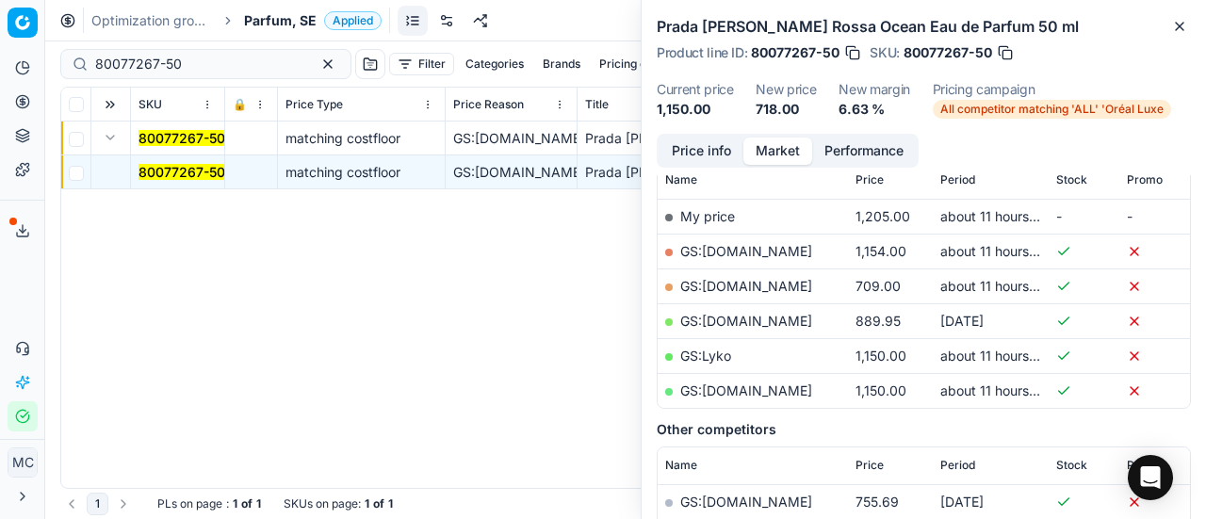
click at [773, 279] on link "GS:[DOMAIN_NAME]" at bounding box center [746, 286] width 132 height 16
drag, startPoint x: 238, startPoint y: 63, endPoint x: 0, endPoint y: 55, distance: 237.7
click at [0, 46] on div "Pricing platform Analytics Pricing Product portfolio Templates Export service 1…" at bounding box center [603, 259] width 1206 height 519
paste input "49718-10"
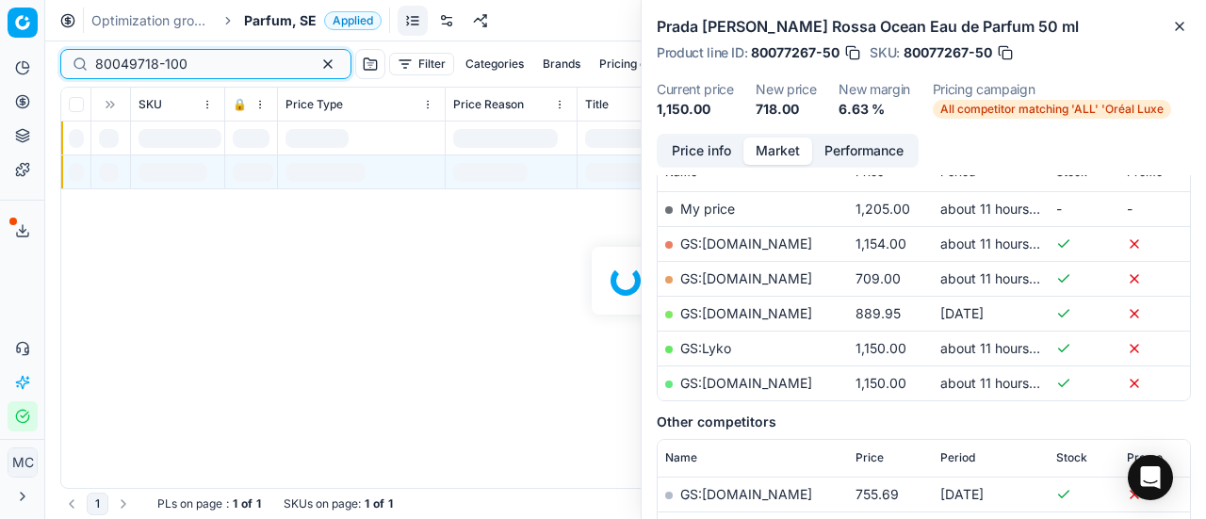
scroll to position [283, 0]
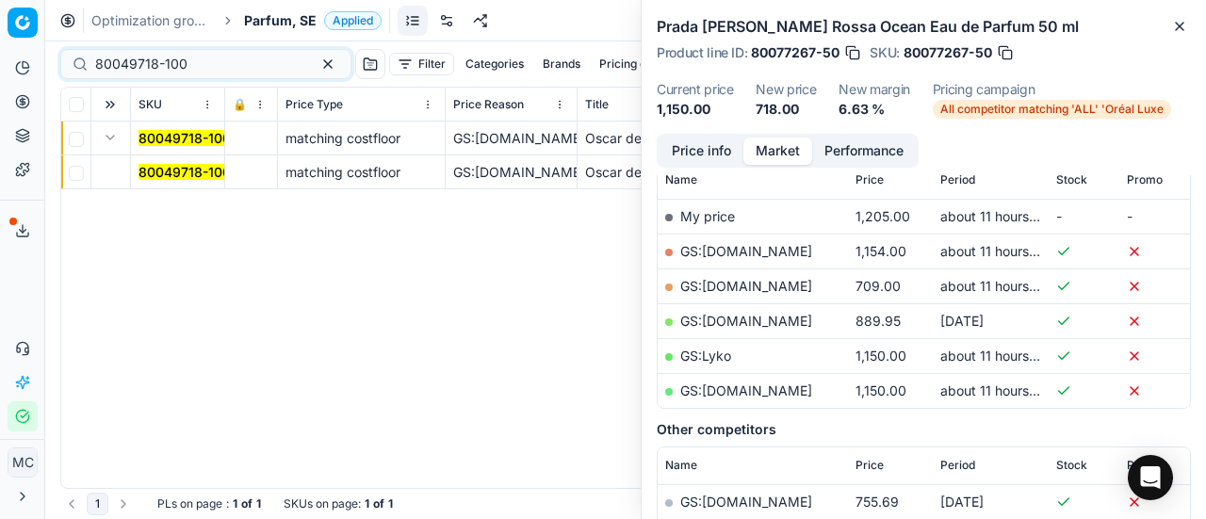
click at [167, 169] on mark "80049718-100" at bounding box center [185, 172] width 92 height 16
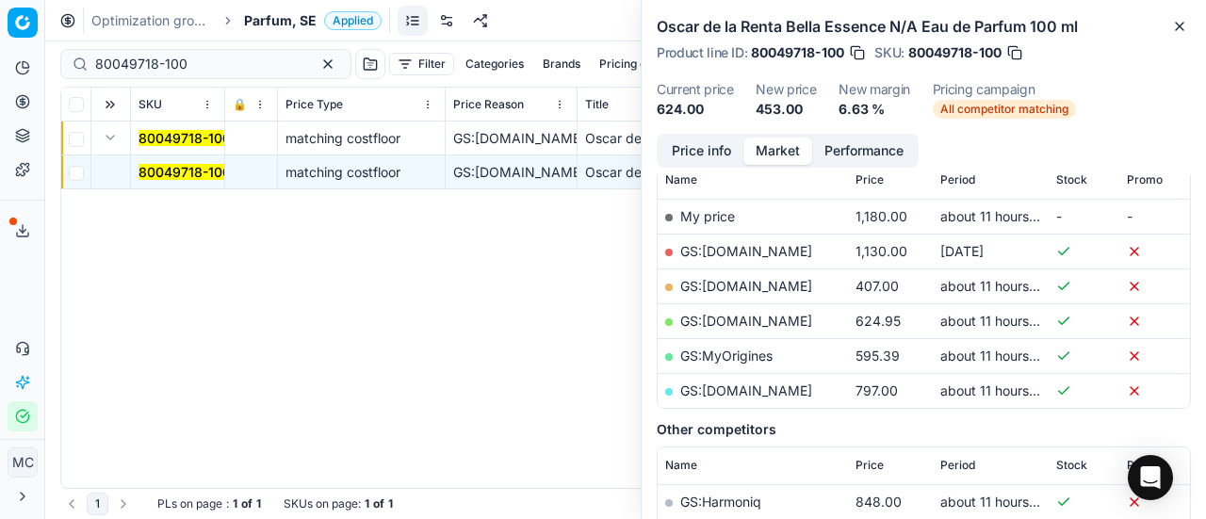
click at [691, 142] on button "Price info" at bounding box center [702, 151] width 84 height 27
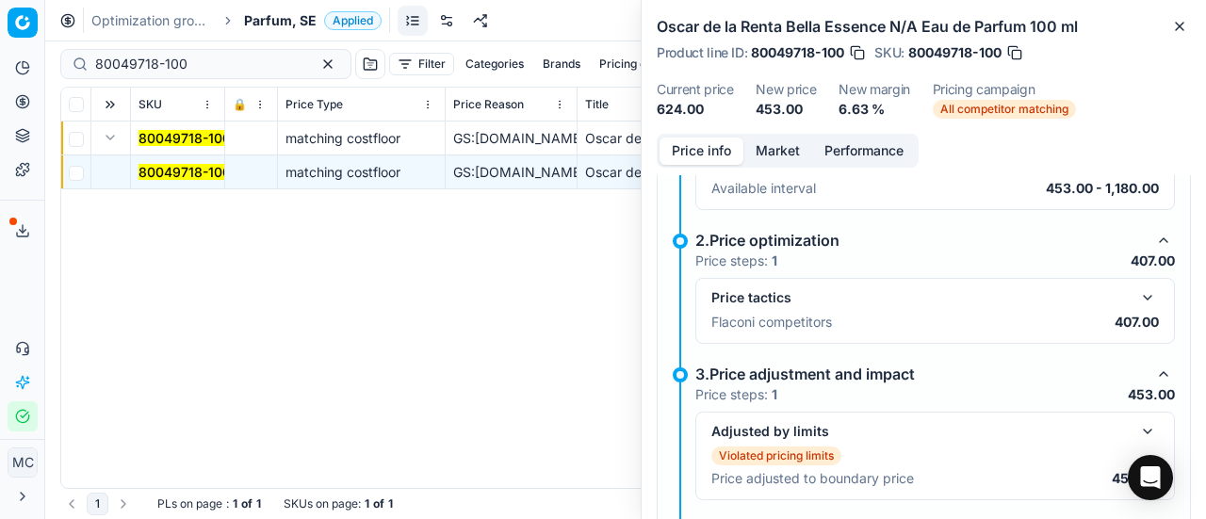
click at [1137, 294] on button "button" at bounding box center [1148, 298] width 23 height 23
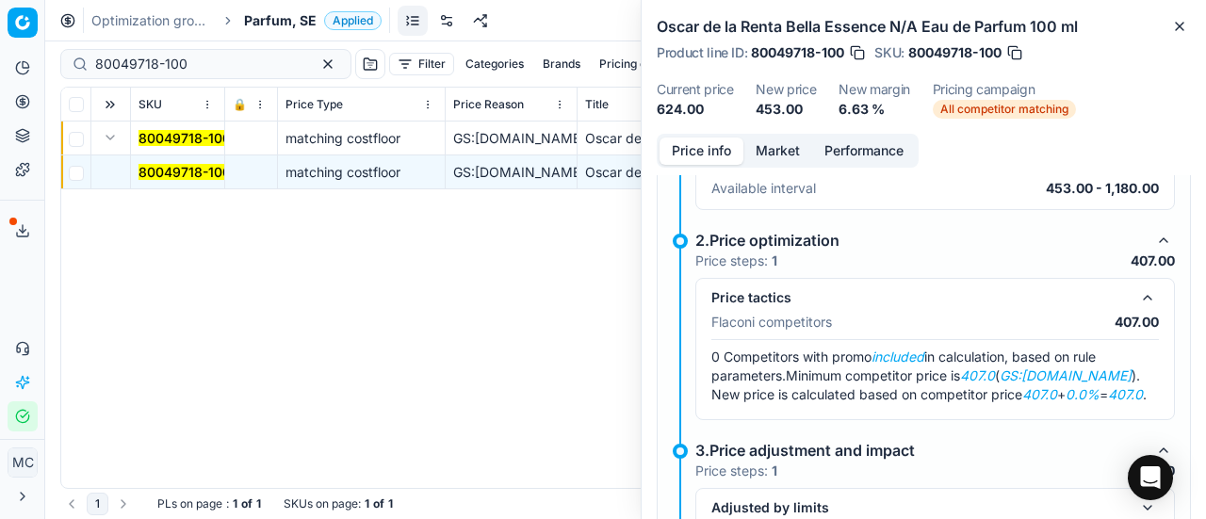
click at [785, 148] on button "Market" at bounding box center [778, 151] width 69 height 27
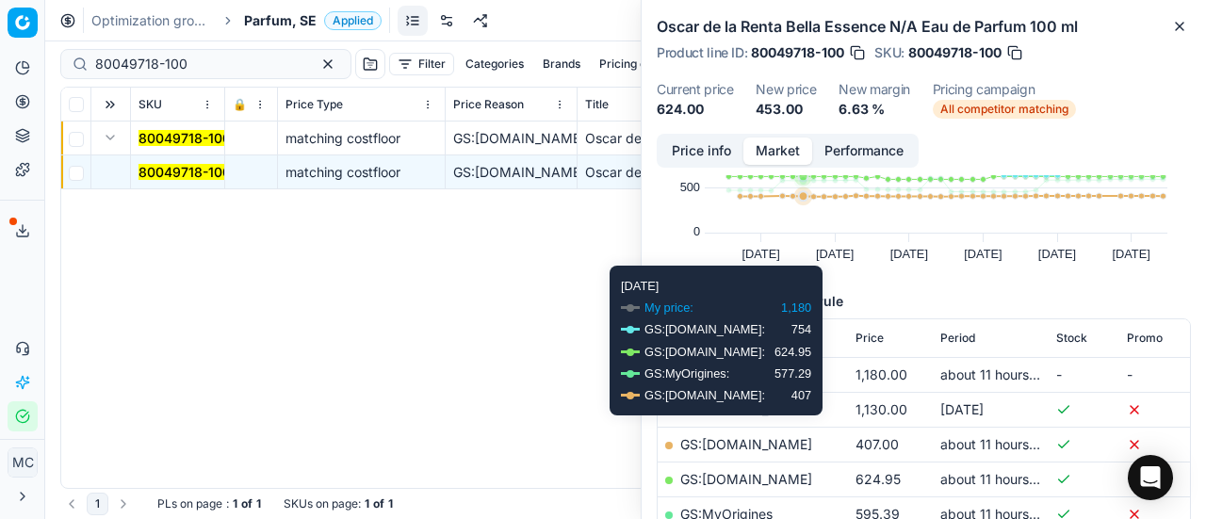
scroll to position [188, 0]
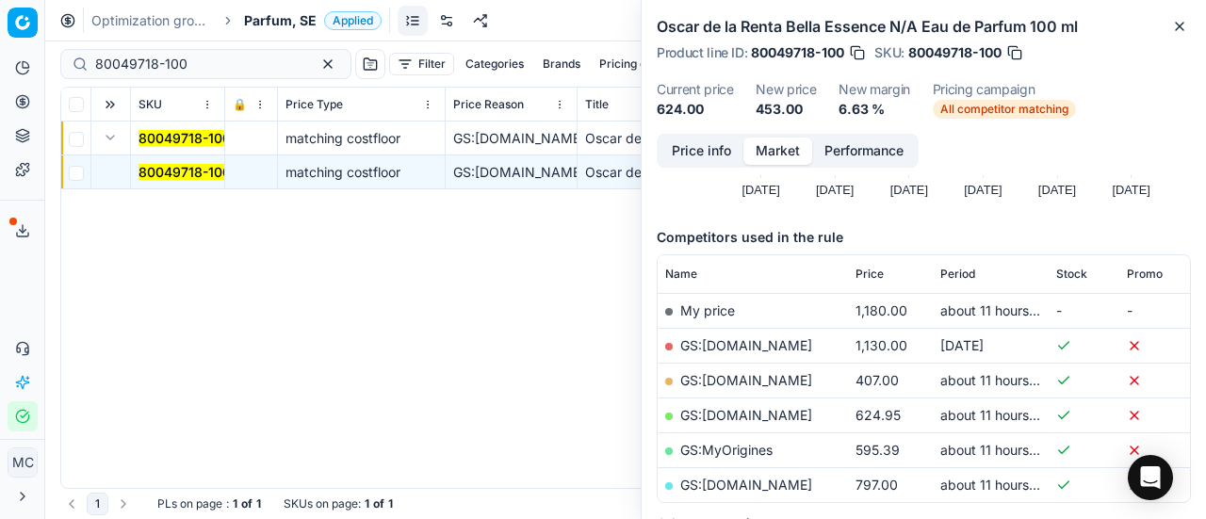
click at [738, 381] on link "GS:[DOMAIN_NAME]" at bounding box center [746, 380] width 132 height 16
click at [182, 76] on div "80049718-100" at bounding box center [205, 64] width 291 height 30
drag, startPoint x: 203, startPoint y: 72, endPoint x: 0, endPoint y: -37, distance: 229.8
click at [0, 0] on html "Pricing platform Analytics Pricing Product portfolio Templates Export service 1…" at bounding box center [603, 259] width 1206 height 519
paste input "90008797-0013643"
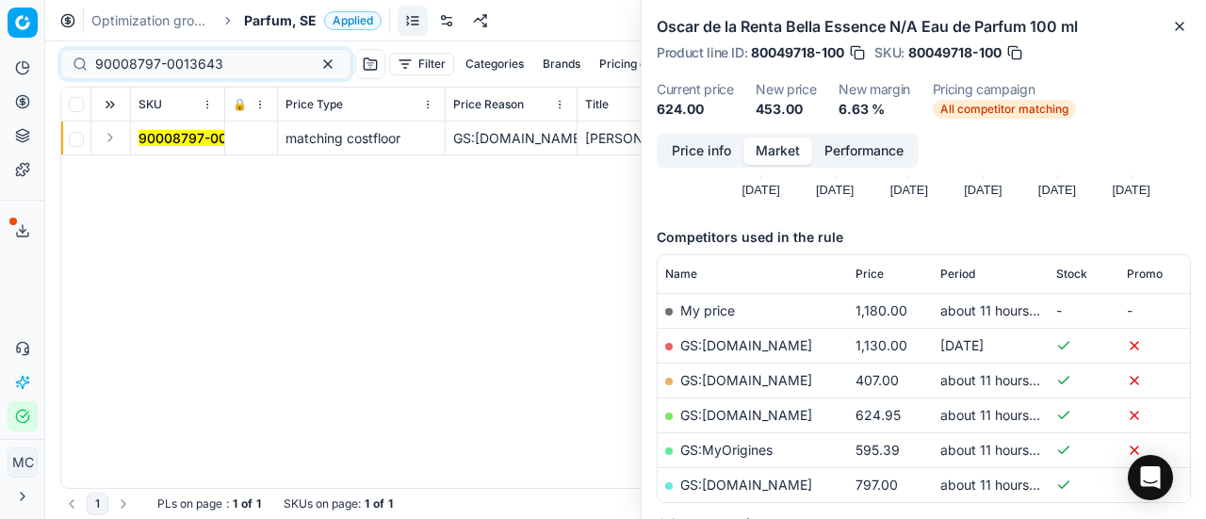
drag, startPoint x: 113, startPoint y: 139, endPoint x: 209, endPoint y: 176, distance: 103.3
click at [121, 145] on td at bounding box center [111, 139] width 40 height 34
drag, startPoint x: 108, startPoint y: 135, endPoint x: 160, endPoint y: 150, distance: 54.0
click at [110, 135] on button "Expand" at bounding box center [110, 137] width 23 height 23
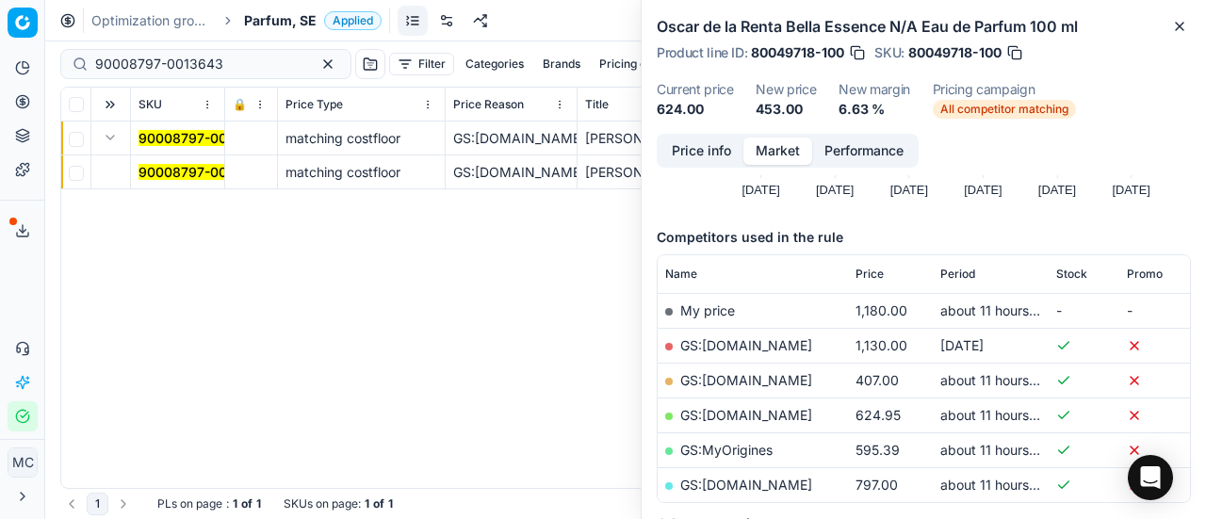
click at [192, 172] on mark "90008797-0013643" at bounding box center [203, 172] width 128 height 16
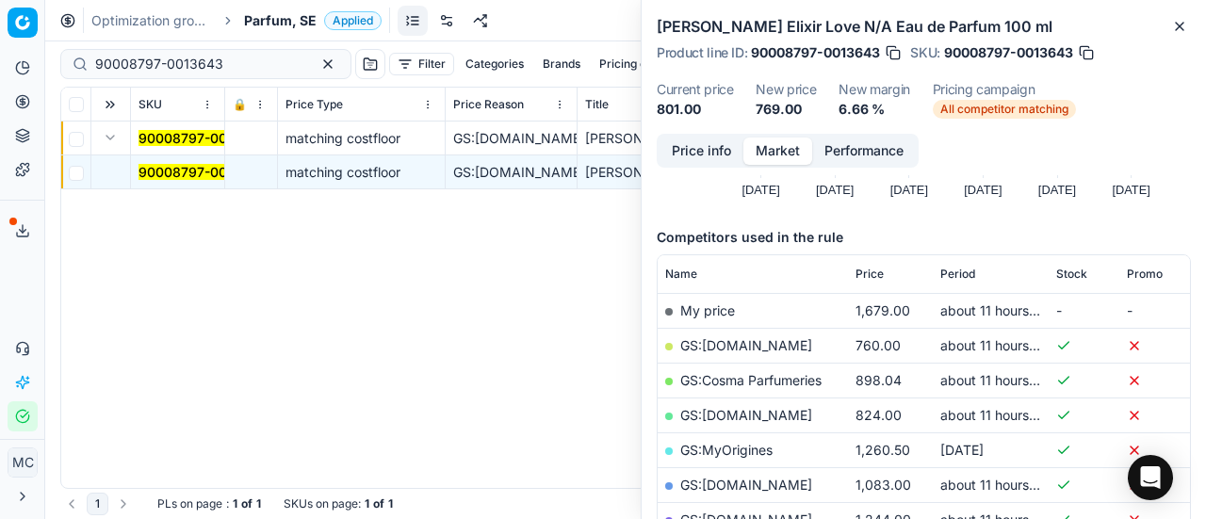
click at [720, 145] on button "Price info" at bounding box center [702, 151] width 84 height 27
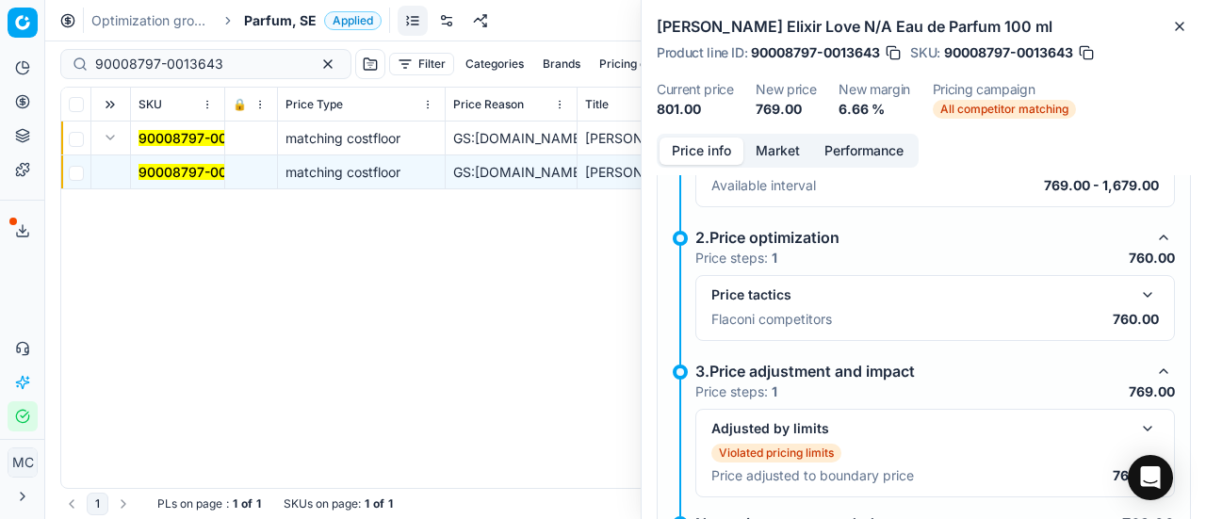
click at [1137, 293] on button "button" at bounding box center [1148, 295] width 23 height 23
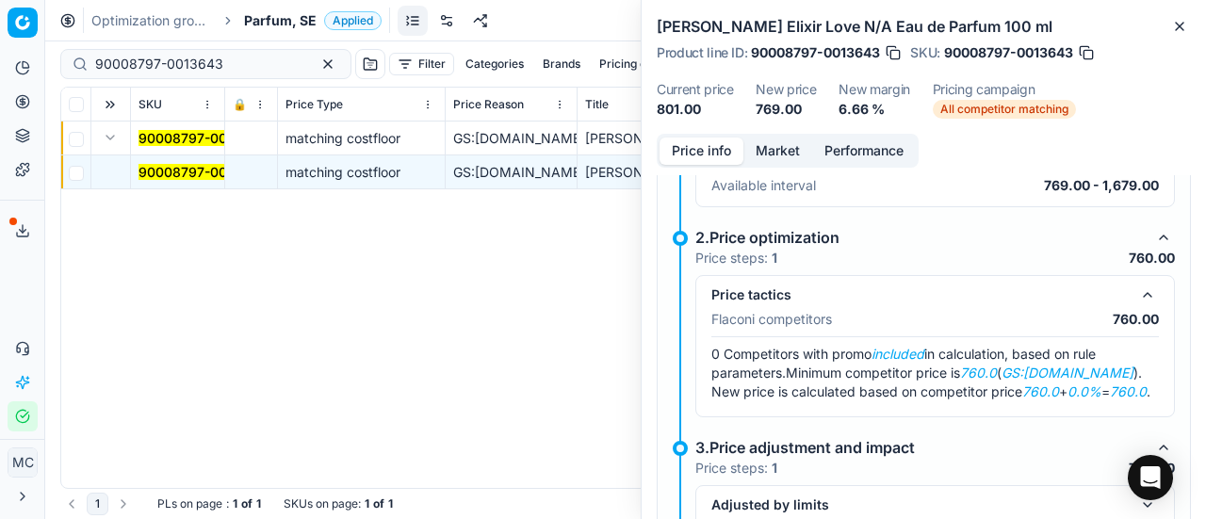
click at [753, 146] on button "Market" at bounding box center [778, 151] width 69 height 27
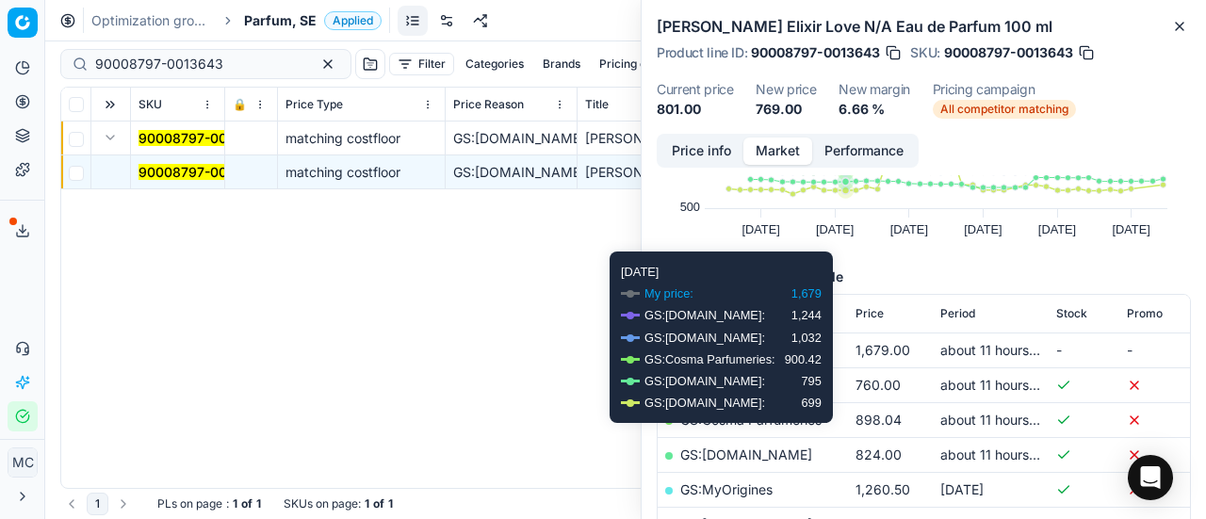
scroll to position [283, 0]
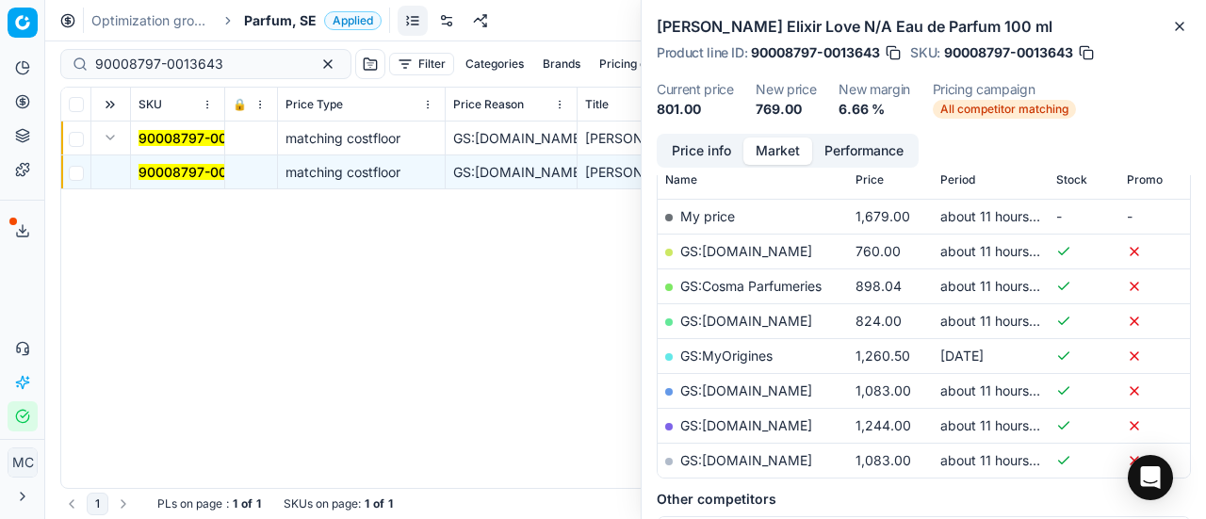
click at [750, 251] on link "GS:[DOMAIN_NAME]" at bounding box center [746, 251] width 132 height 16
drag, startPoint x: 246, startPoint y: 61, endPoint x: 0, endPoint y: 5, distance: 252.4
click at [0, 1] on div "Pricing platform Analytics Pricing Product portfolio Templates Export service 1…" at bounding box center [603, 259] width 1206 height 519
paste input "1372-0002008"
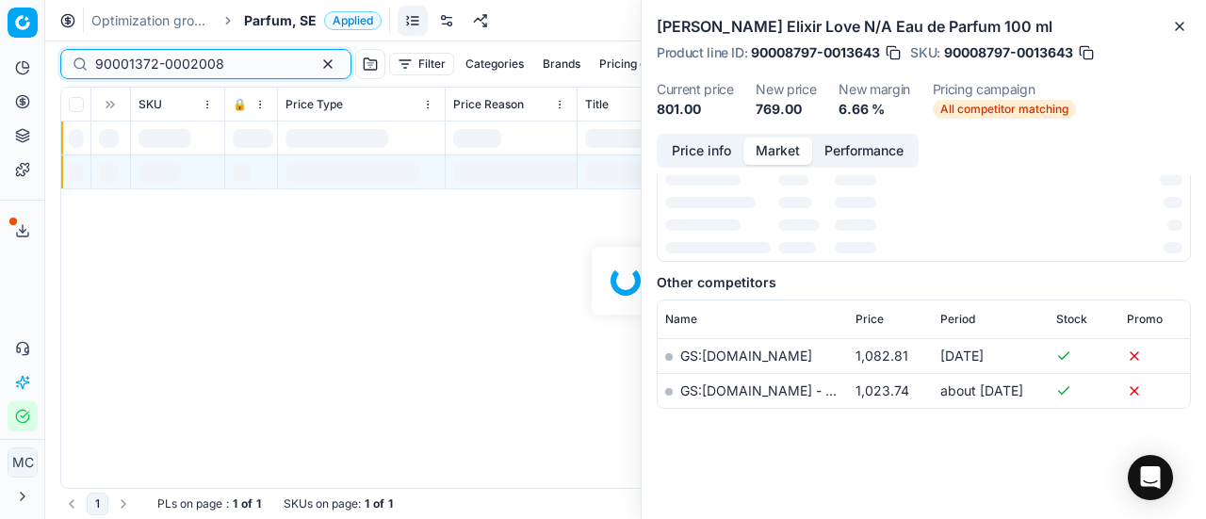
scroll to position [283, 0]
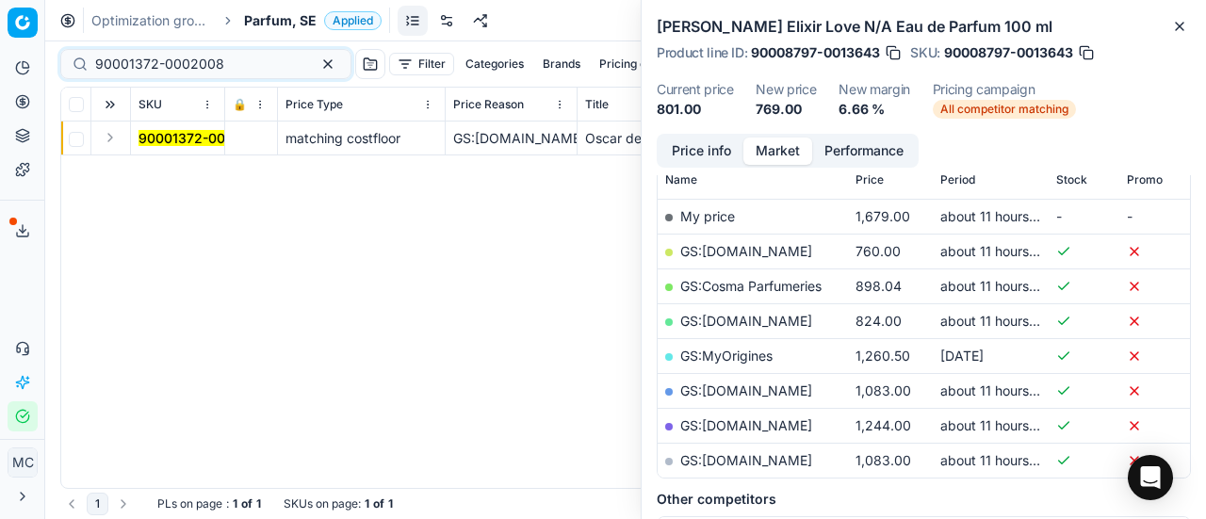
click at [108, 138] on button "Expand" at bounding box center [110, 137] width 23 height 23
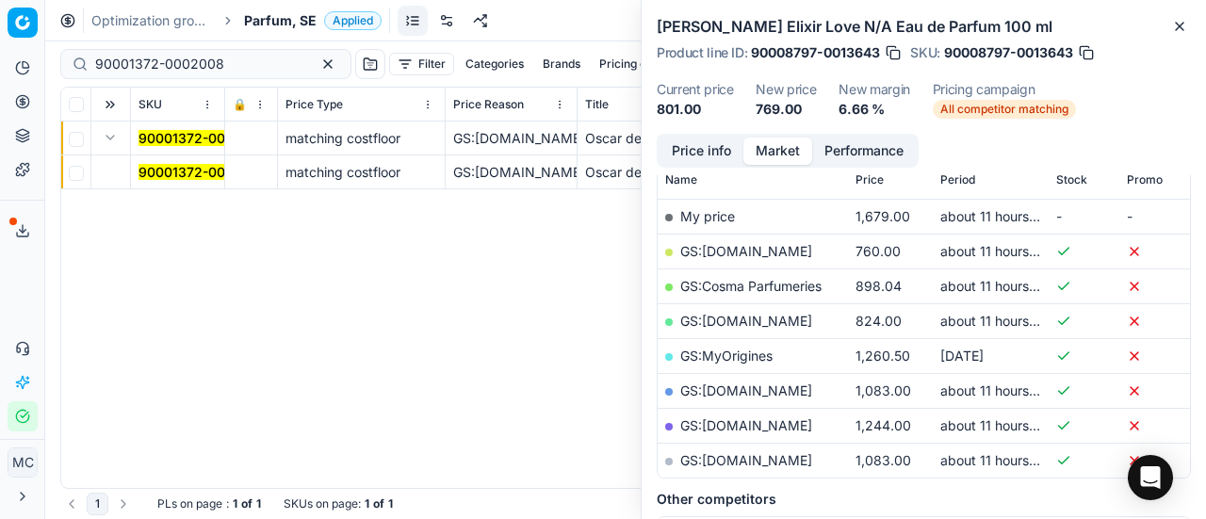
click at [201, 167] on mark "90001372-0002008" at bounding box center [203, 172] width 129 height 16
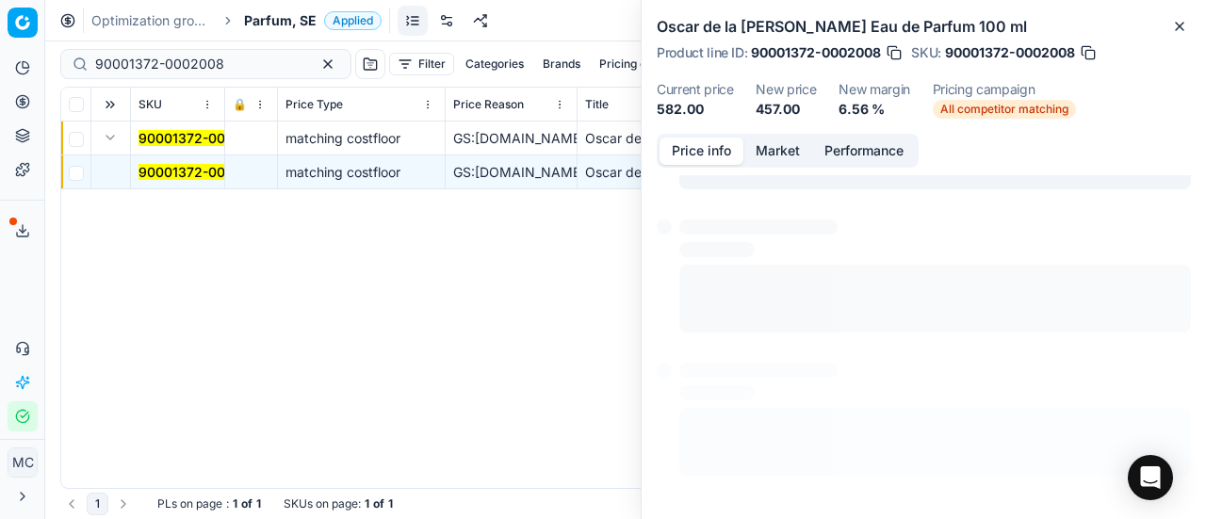
click at [705, 147] on button "Price info" at bounding box center [702, 151] width 84 height 27
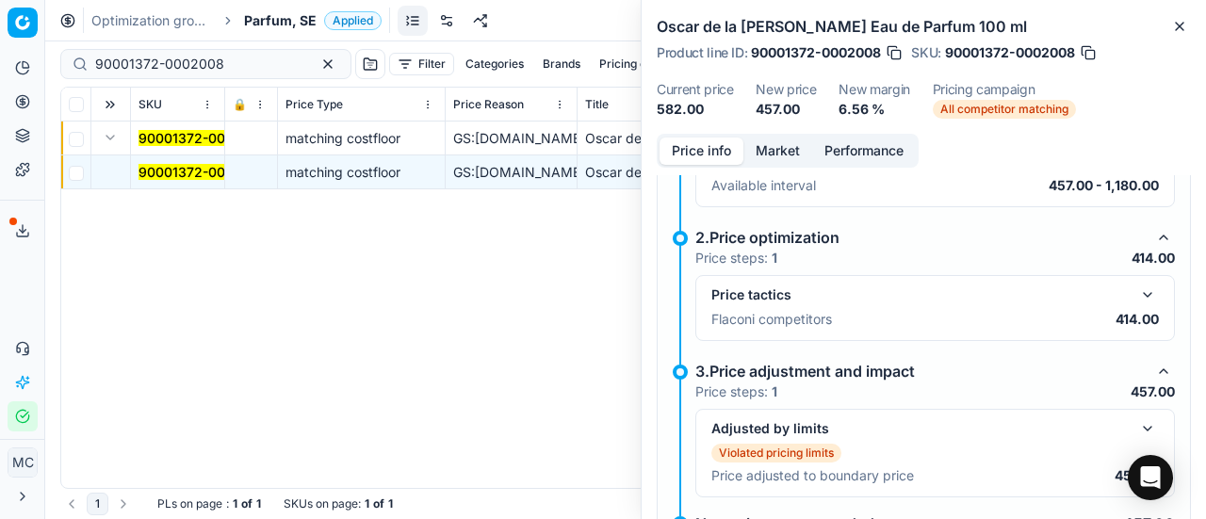
click at [1150, 275] on div "Price tactics Flaconi competitors 414.00" at bounding box center [936, 308] width 480 height 66
click at [1137, 291] on button "button" at bounding box center [1148, 295] width 23 height 23
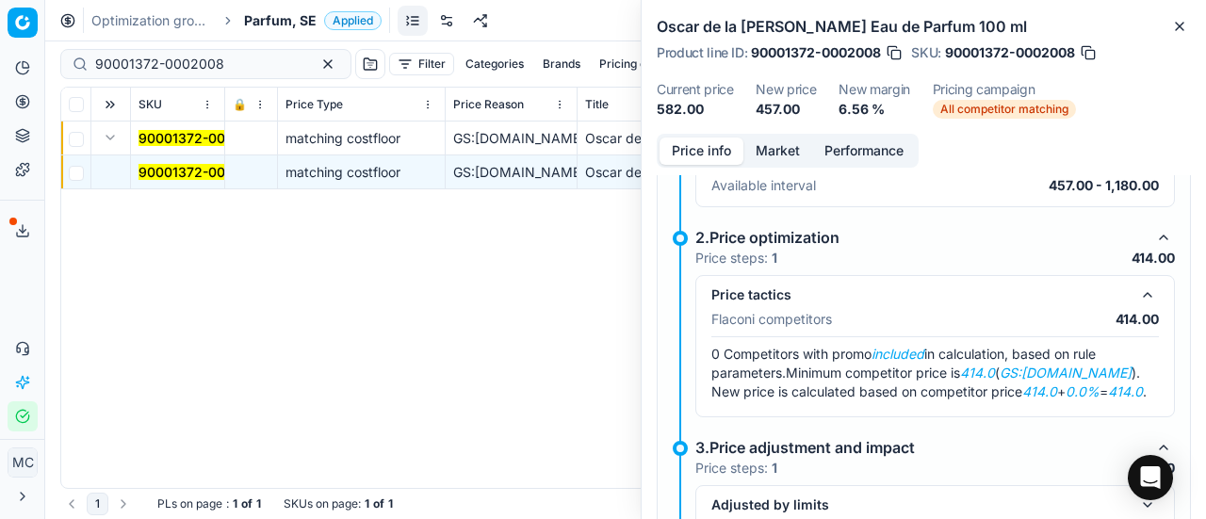
click at [799, 157] on button "Market" at bounding box center [778, 151] width 69 height 27
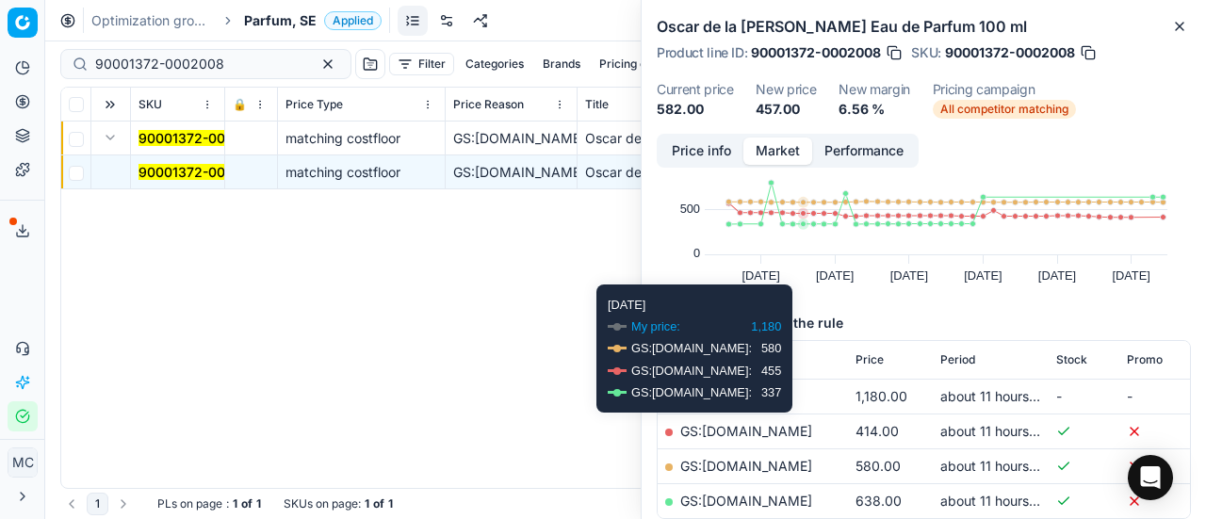
scroll to position [188, 0]
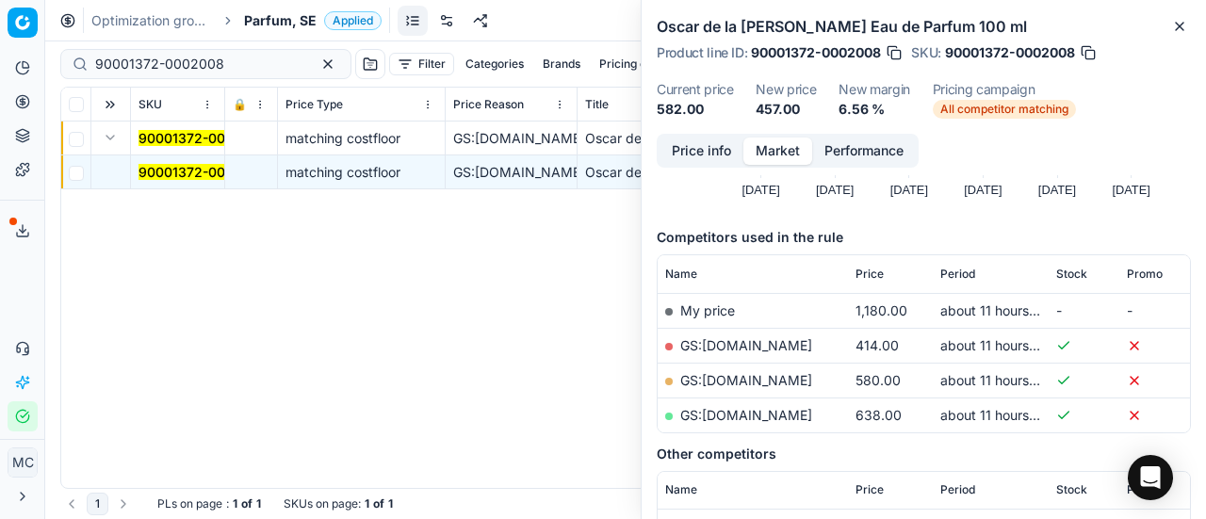
click at [796, 352] on link "GS:[DOMAIN_NAME]" at bounding box center [746, 345] width 132 height 16
drag, startPoint x: 265, startPoint y: 57, endPoint x: 0, endPoint y: 41, distance: 265.3
click at [0, 41] on div "Pricing platform Analytics Pricing Product portfolio Templates Export service 1…" at bounding box center [603, 259] width 1206 height 519
paste input "80040459-125"
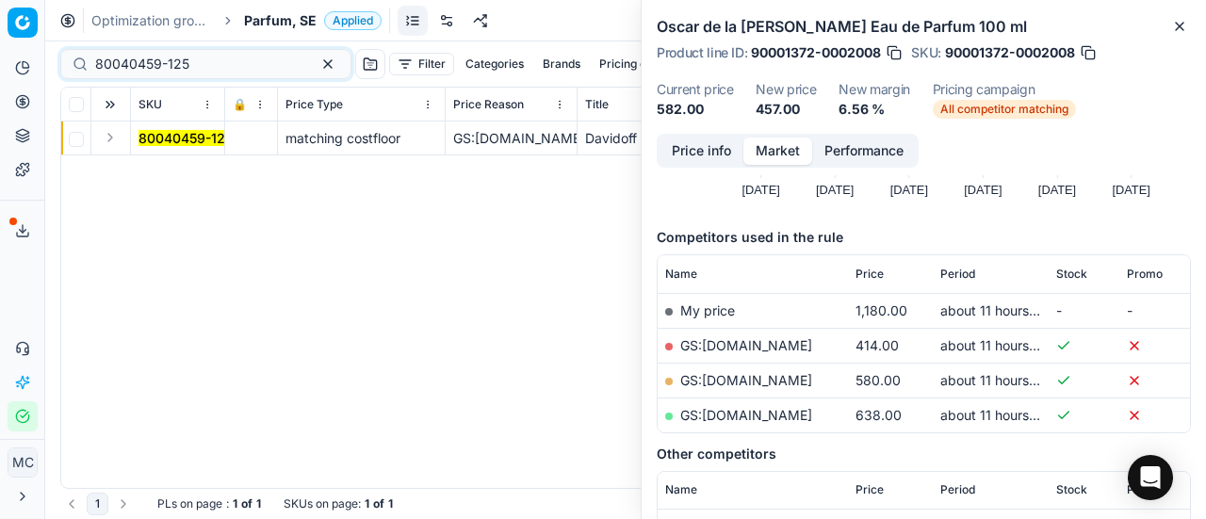
click at [110, 139] on button "Expand" at bounding box center [110, 137] width 23 height 23
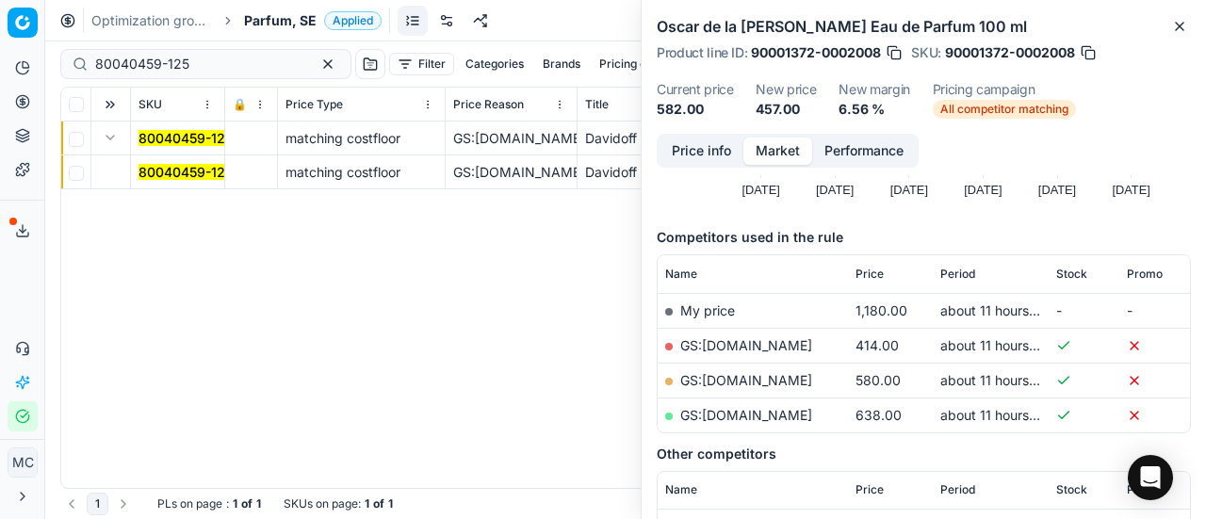
click at [204, 178] on mark "80040459-125" at bounding box center [186, 172] width 94 height 16
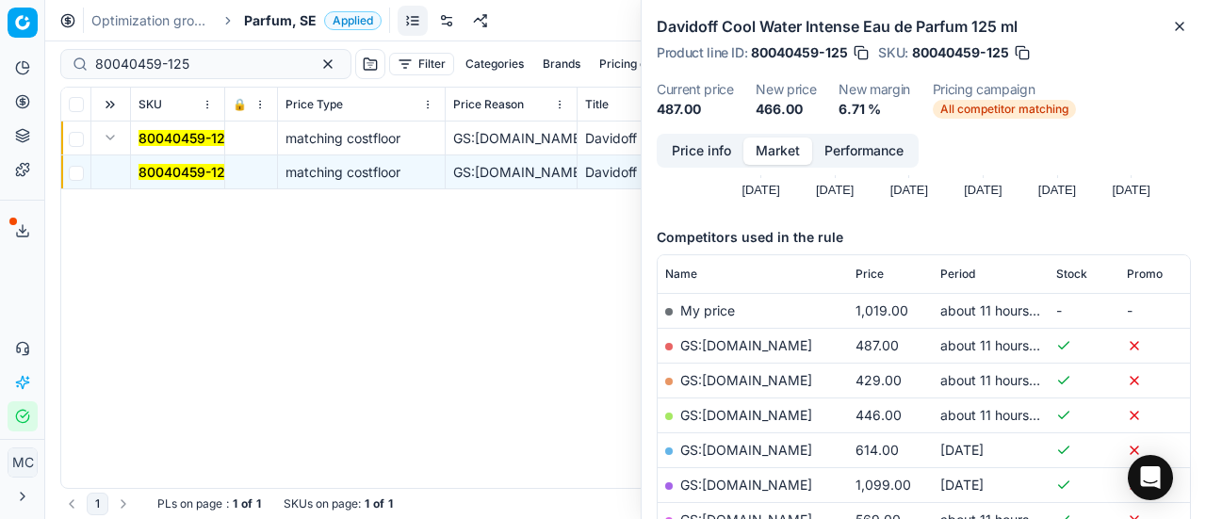
click at [691, 148] on button "Price info" at bounding box center [702, 151] width 84 height 27
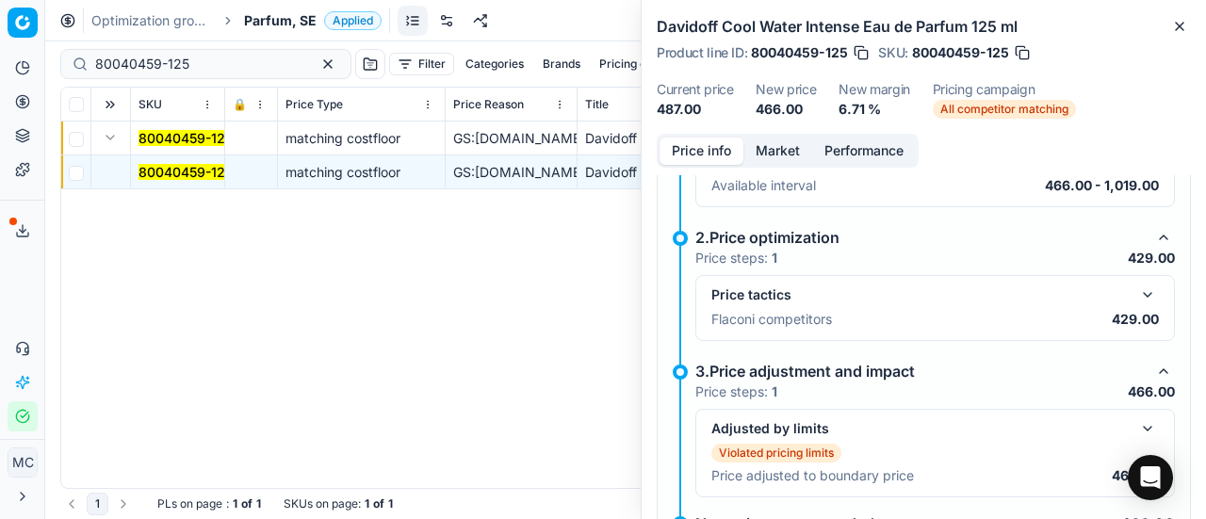
click at [1137, 289] on button "button" at bounding box center [1148, 295] width 23 height 23
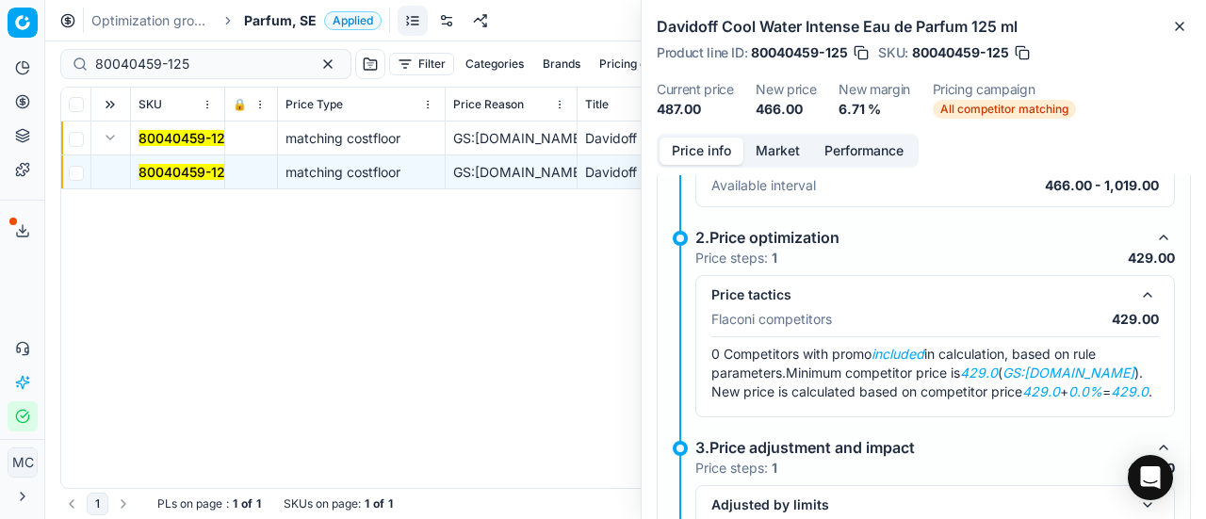
click at [795, 159] on button "Market" at bounding box center [778, 151] width 69 height 27
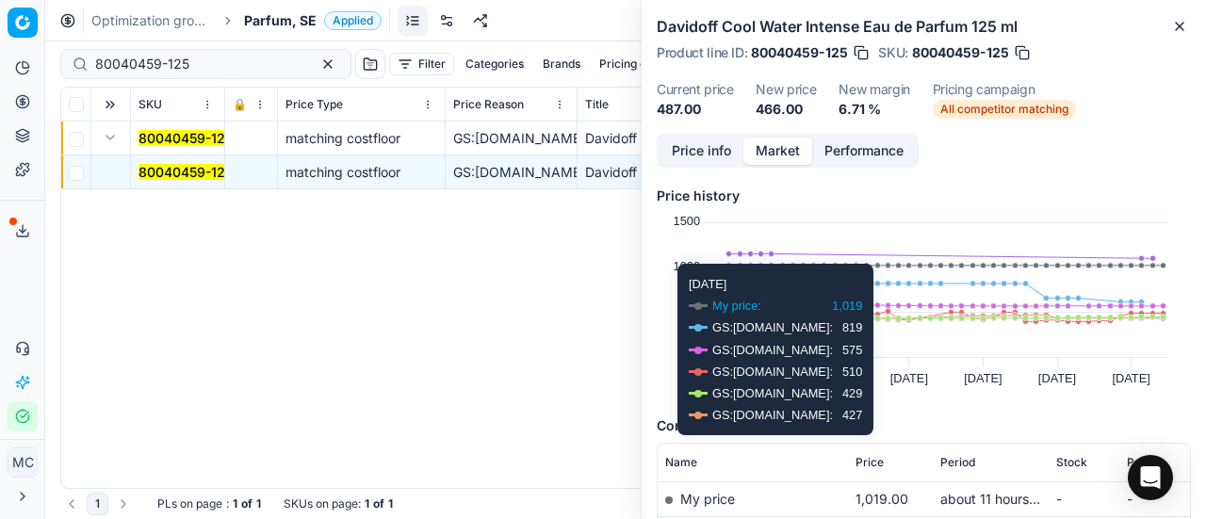
scroll to position [188, 0]
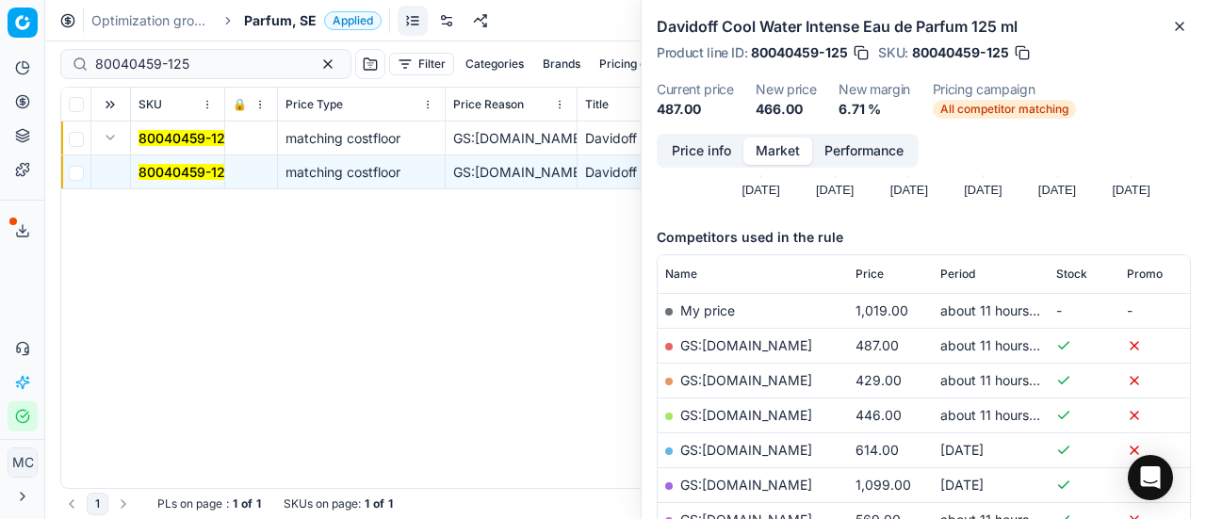
click at [750, 380] on link "GS:[DOMAIN_NAME]" at bounding box center [746, 380] width 132 height 16
drag, startPoint x: 219, startPoint y: 68, endPoint x: 0, endPoint y: 20, distance: 223.9
click at [0, 20] on div "Pricing platform Analytics Pricing Product portfolio Templates Export service 1…" at bounding box center [603, 259] width 1206 height 519
paste input "66731-30"
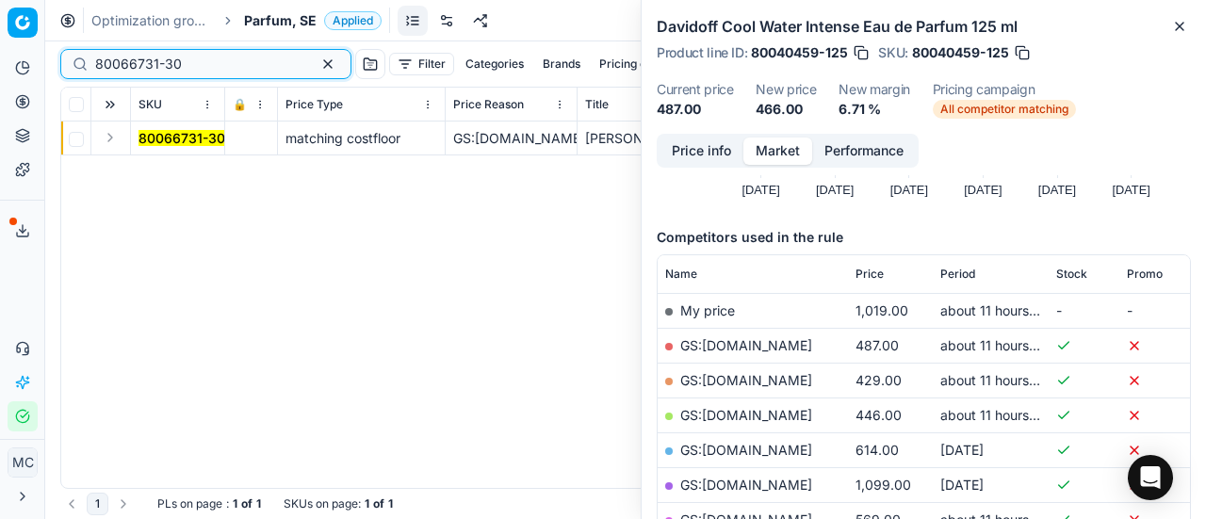
type input "80066731-30"
click at [116, 139] on button "Expand" at bounding box center [110, 137] width 23 height 23
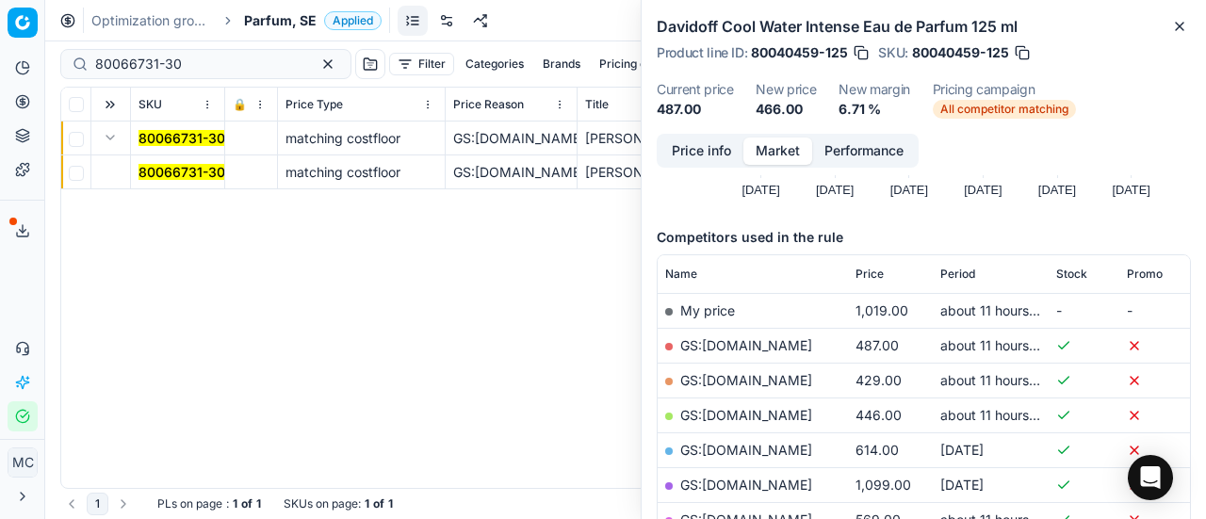
click at [158, 172] on mark "80066731-30" at bounding box center [182, 172] width 87 height 16
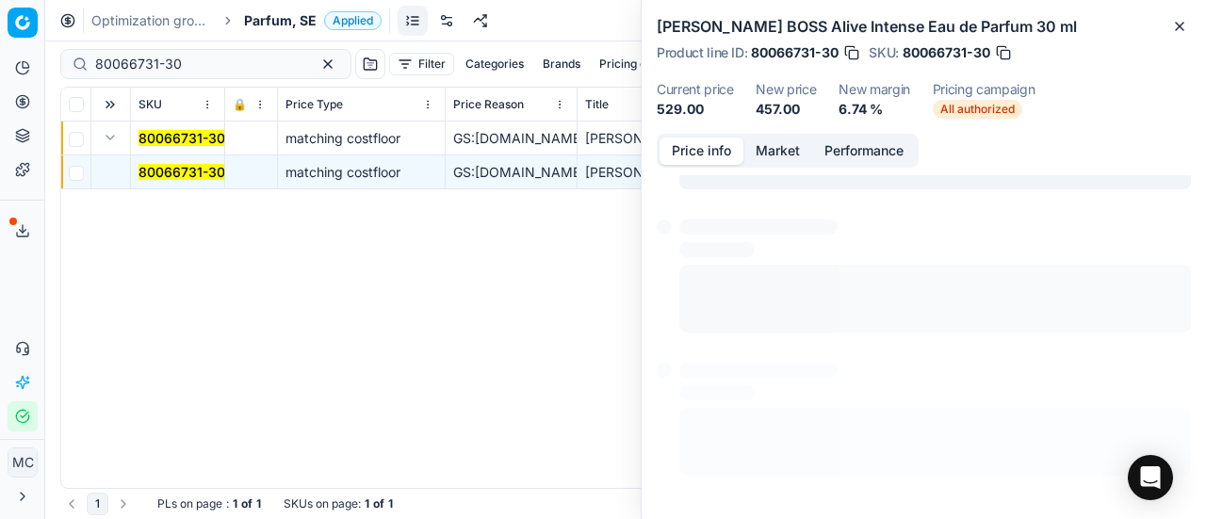
drag, startPoint x: 716, startPoint y: 146, endPoint x: 833, endPoint y: 207, distance: 131.9
click at [718, 150] on button "Price info" at bounding box center [702, 151] width 84 height 27
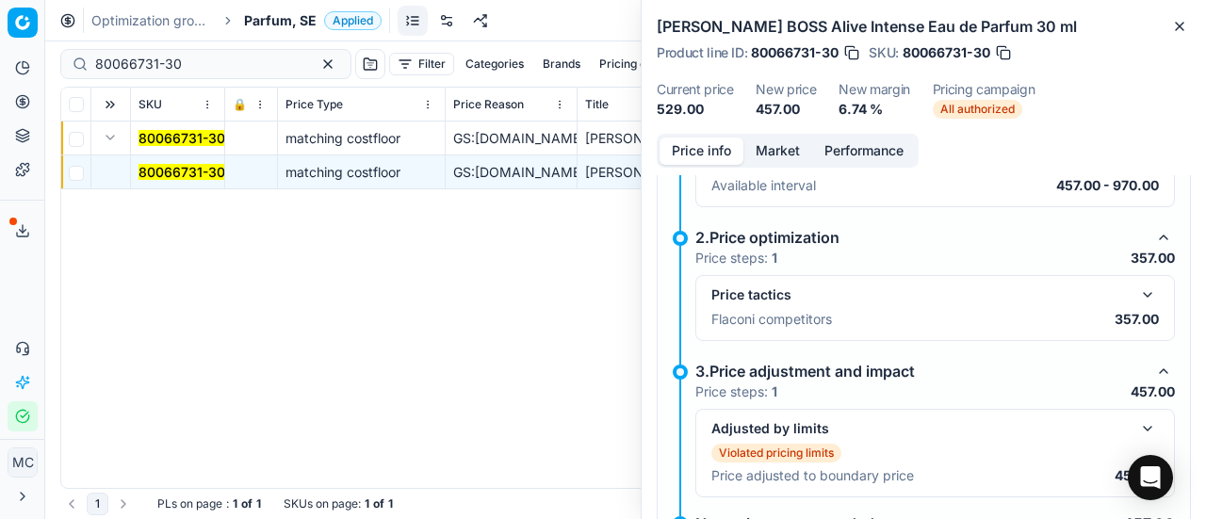
click at [1137, 298] on button "button" at bounding box center [1148, 295] width 23 height 23
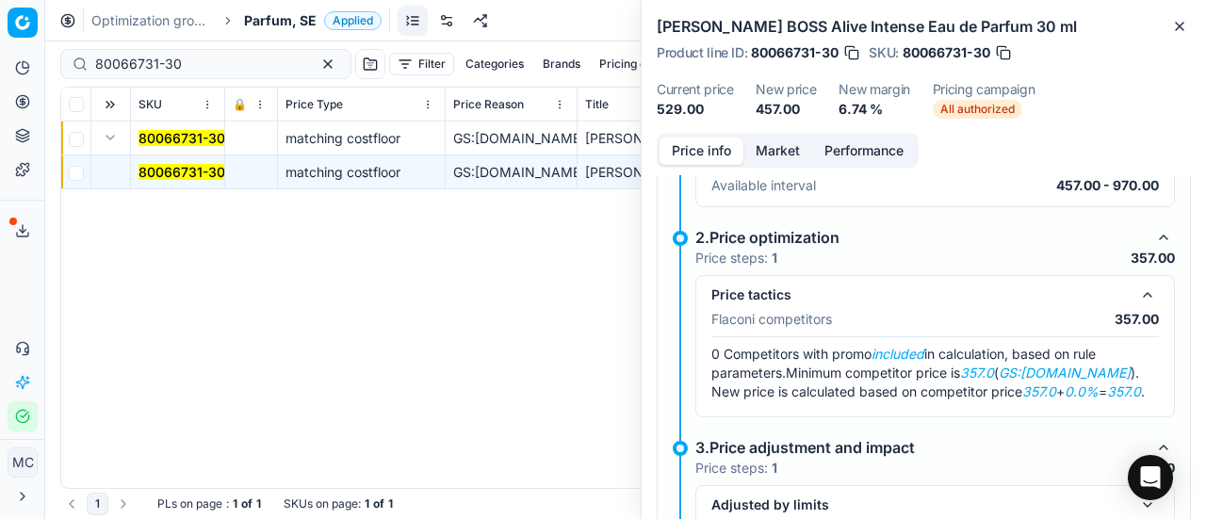
click at [775, 153] on button "Market" at bounding box center [778, 151] width 69 height 27
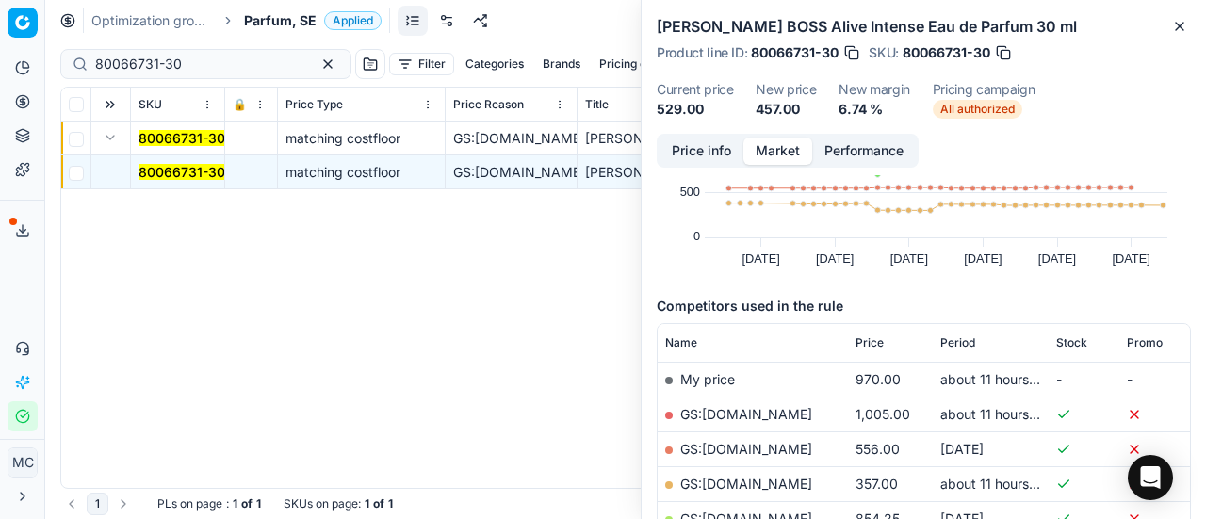
scroll to position [188, 0]
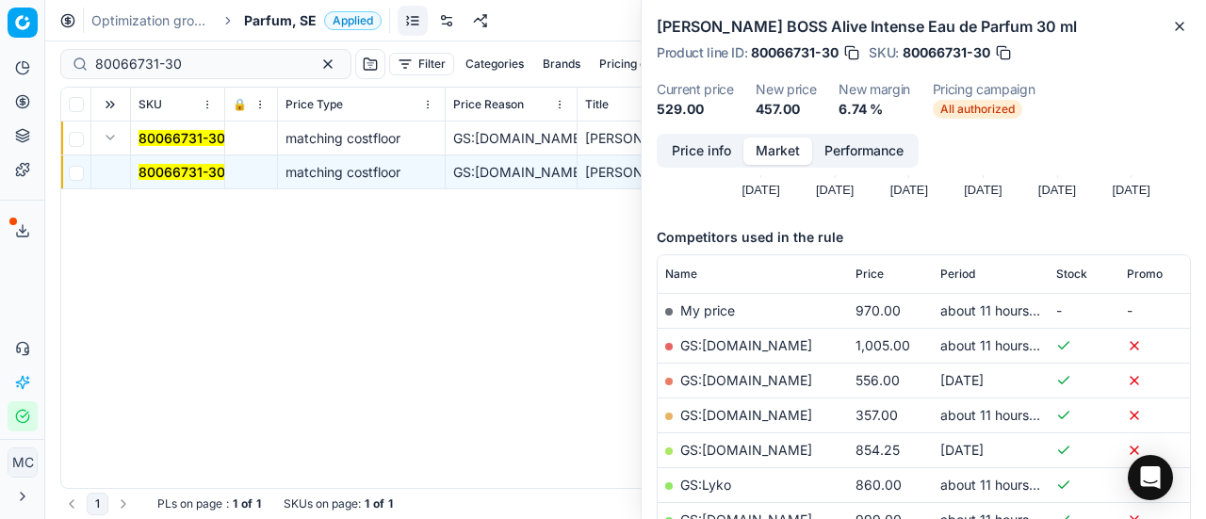
click at [741, 407] on link "GS:[DOMAIN_NAME]" at bounding box center [746, 415] width 132 height 16
click at [262, 22] on span "Parfum, SE" at bounding box center [280, 20] width 73 height 19
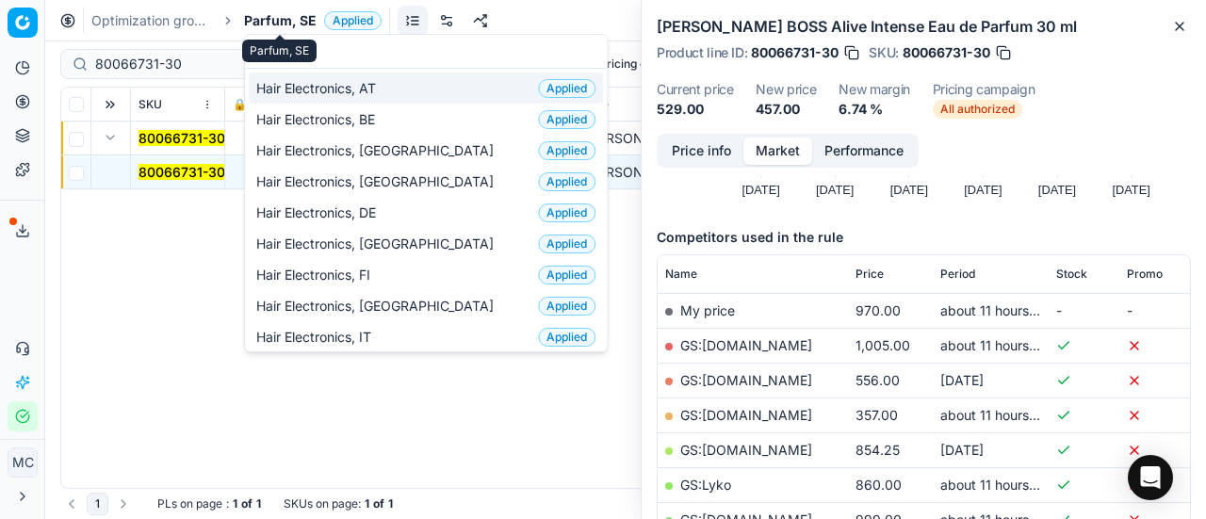
scroll to position [236, 0]
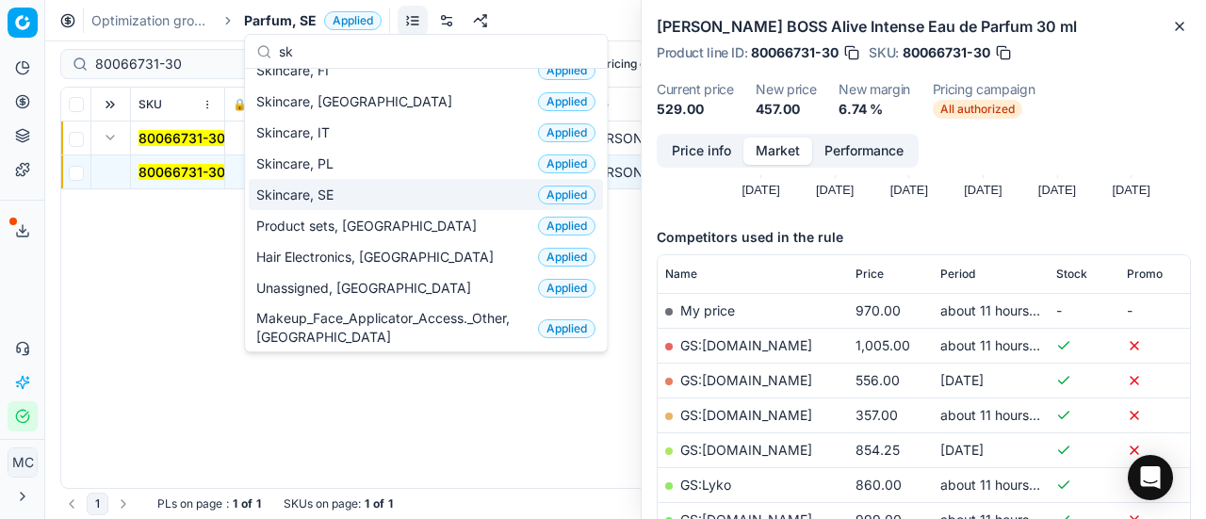
type input "sk"
click at [382, 199] on div "Skincare, SE Applied" at bounding box center [426, 194] width 354 height 31
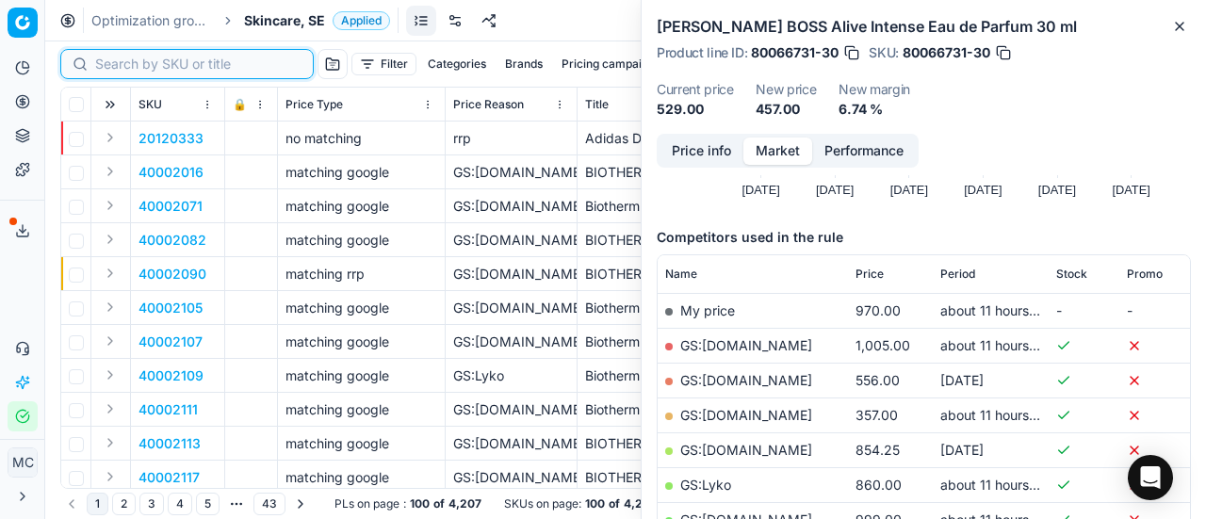
click at [126, 66] on input at bounding box center [198, 64] width 206 height 19
paste input "80077955-15"
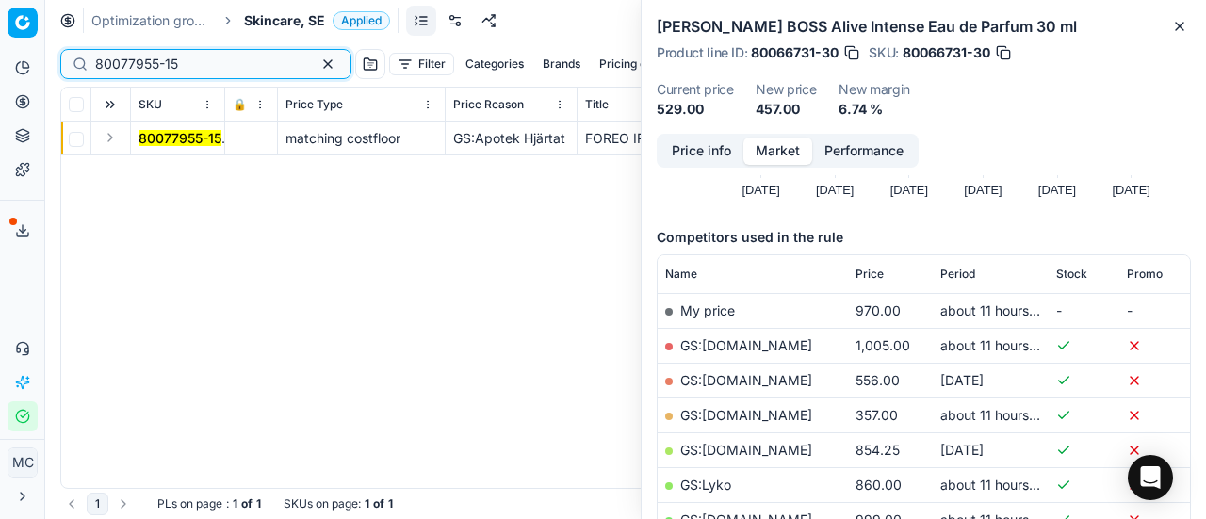
type input "80077955-15"
click at [109, 137] on button "Expand" at bounding box center [110, 137] width 23 height 23
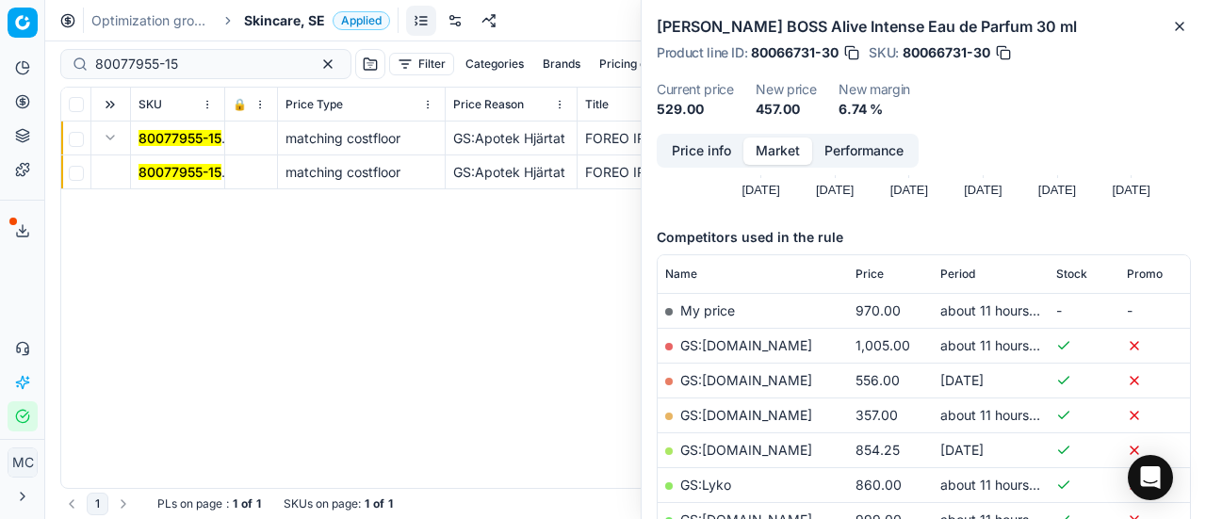
click at [160, 176] on mark "80077955-15" at bounding box center [180, 172] width 83 height 16
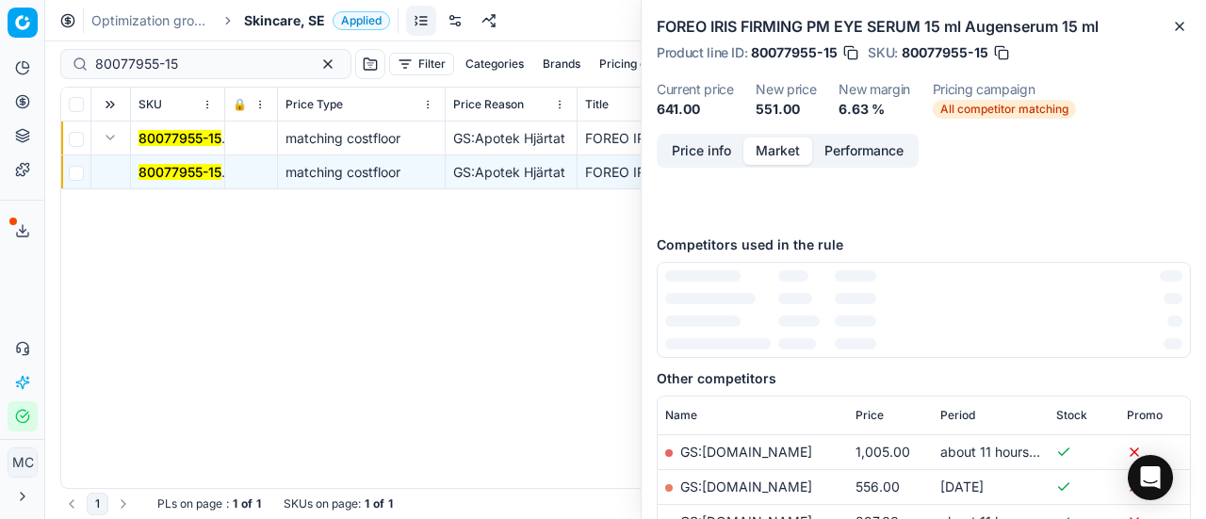
click at [175, 167] on mark "80077955-15" at bounding box center [180, 172] width 83 height 16
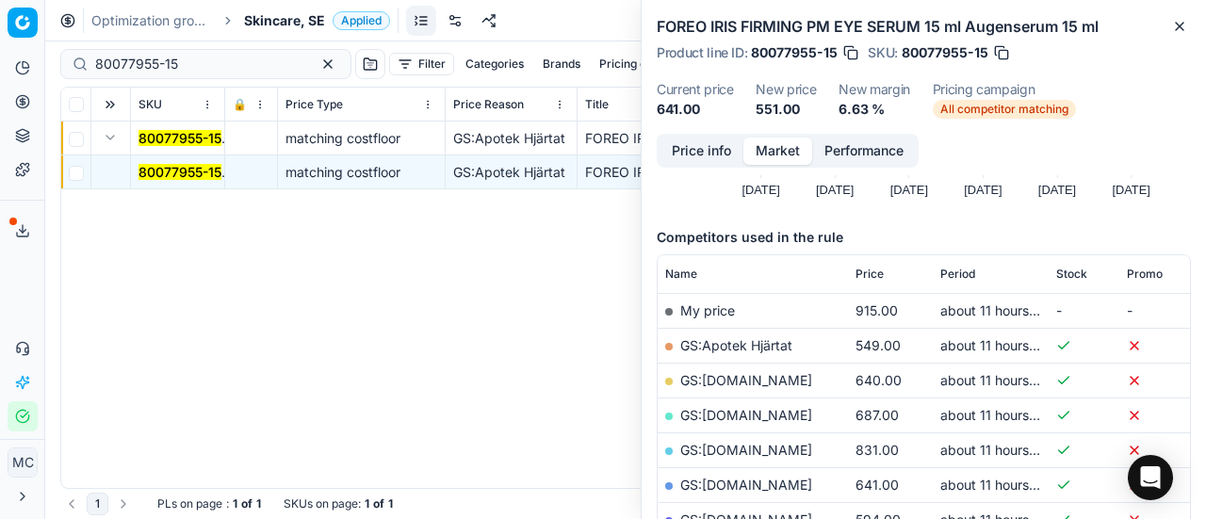
click at [692, 136] on div "Price info Market Performance" at bounding box center [788, 151] width 262 height 34
click at [673, 154] on button "Price info" at bounding box center [702, 151] width 84 height 27
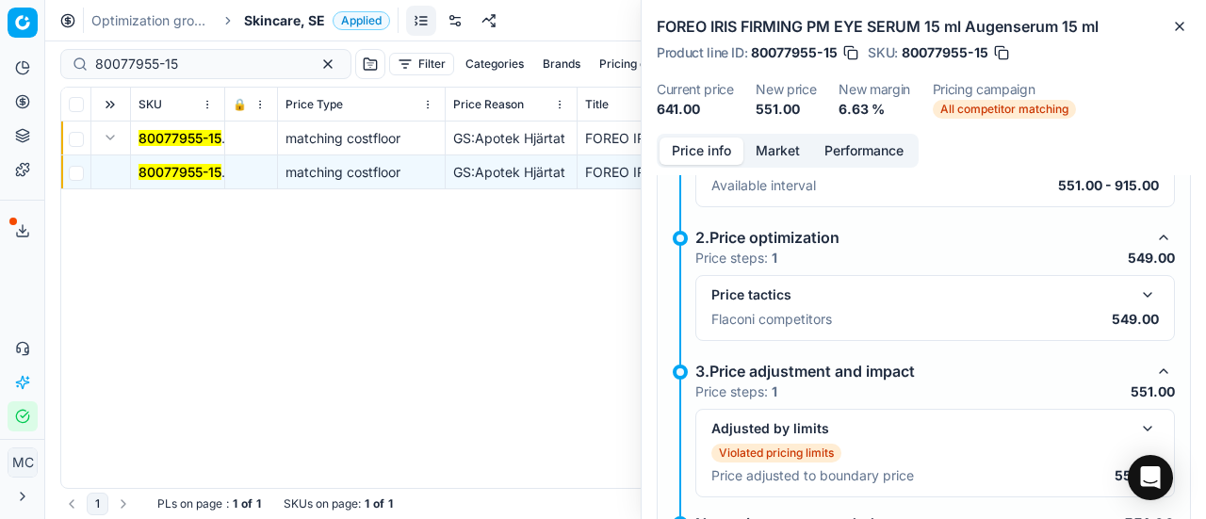
click at [1137, 289] on button "button" at bounding box center [1148, 295] width 23 height 23
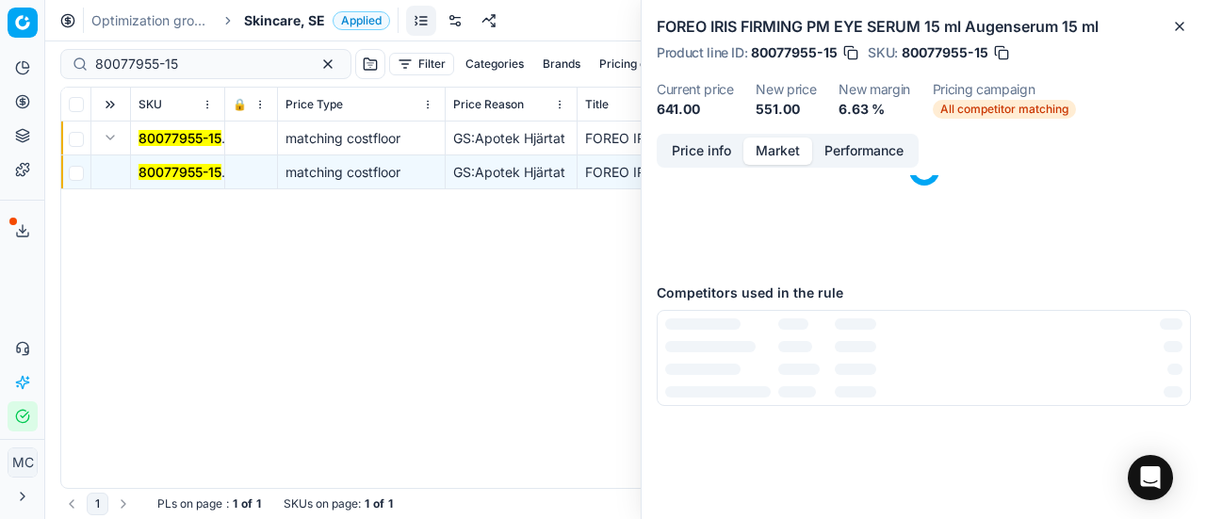
drag, startPoint x: 765, startPoint y: 152, endPoint x: 821, endPoint y: 417, distance: 270.6
click at [765, 154] on button "Market" at bounding box center [778, 151] width 69 height 27
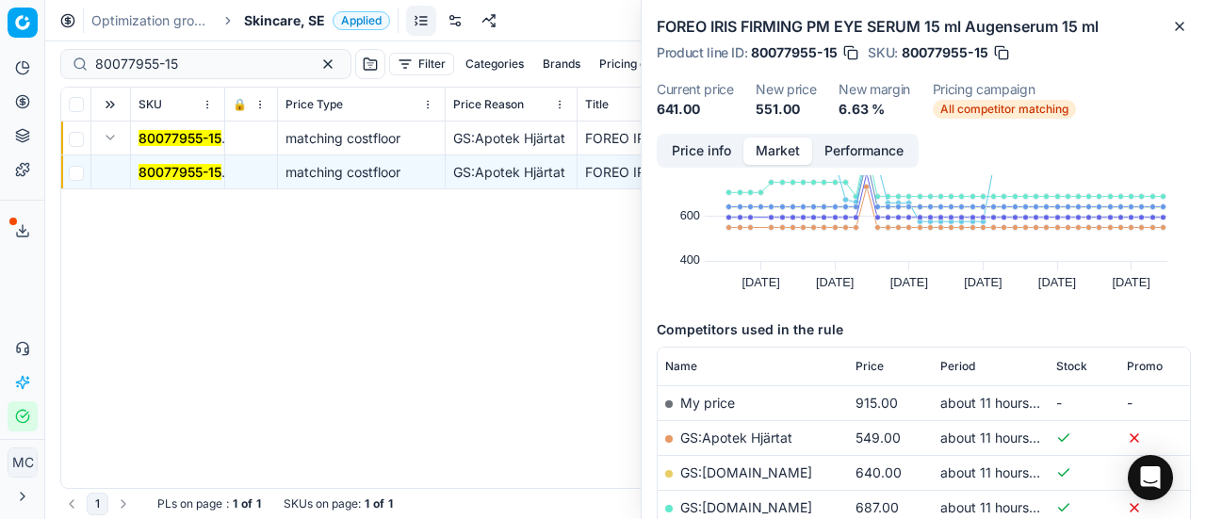
scroll to position [283, 0]
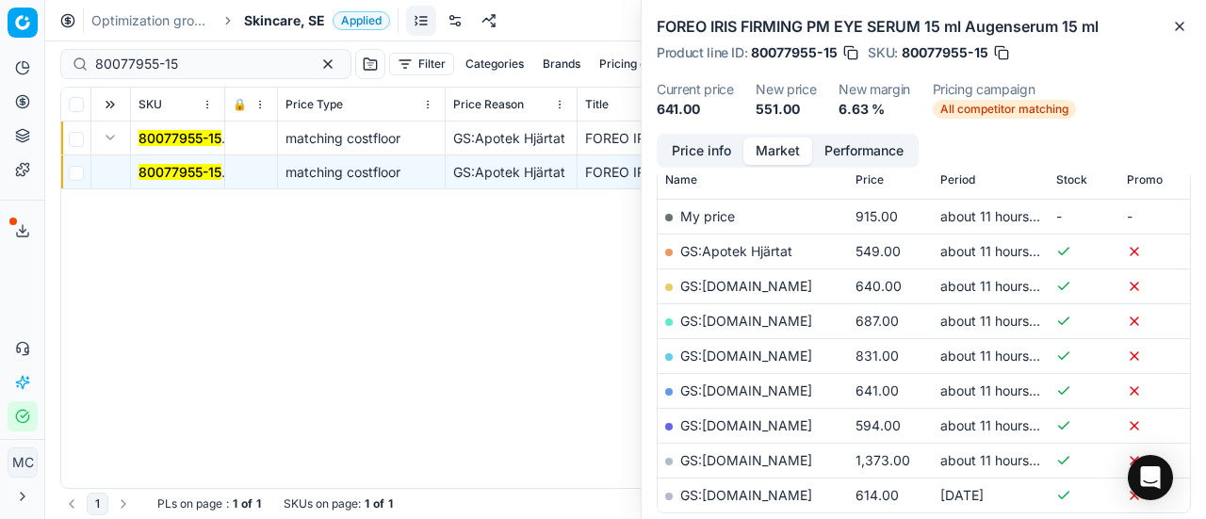
click at [773, 251] on link "GS:Apotek Hjärtat" at bounding box center [736, 251] width 112 height 16
click at [307, 14] on span "Skincare, SE" at bounding box center [284, 20] width 81 height 19
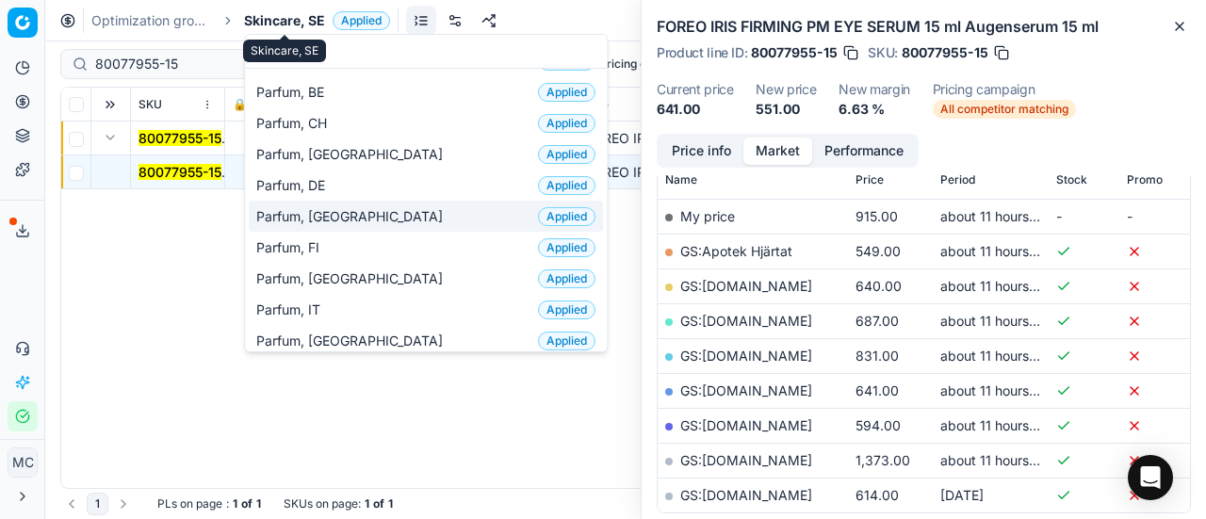
scroll to position [94, 0]
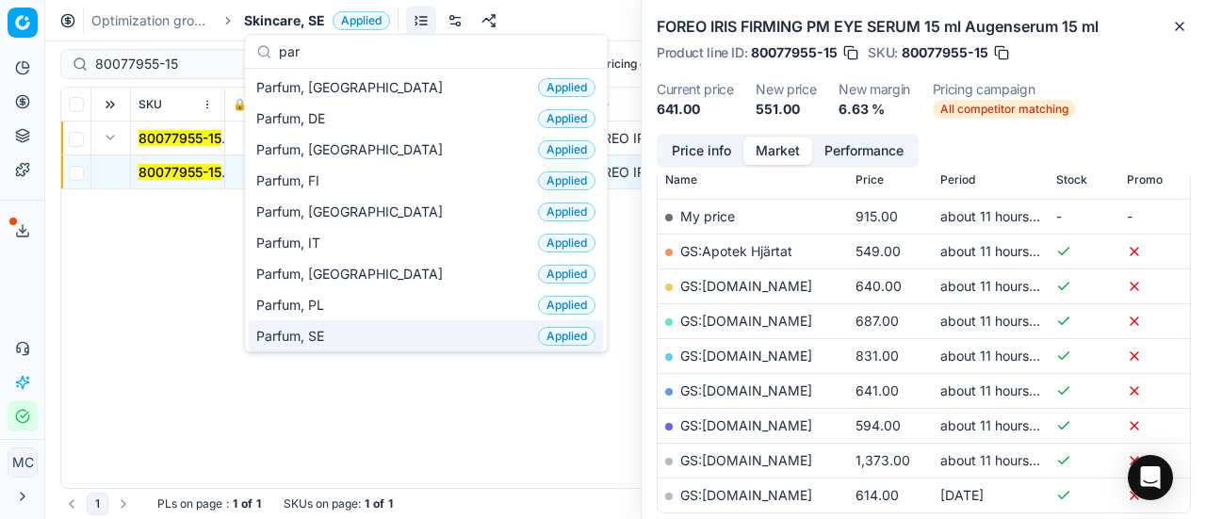
type input "par"
click at [385, 331] on div "Parfum, SE Applied" at bounding box center [426, 335] width 354 height 31
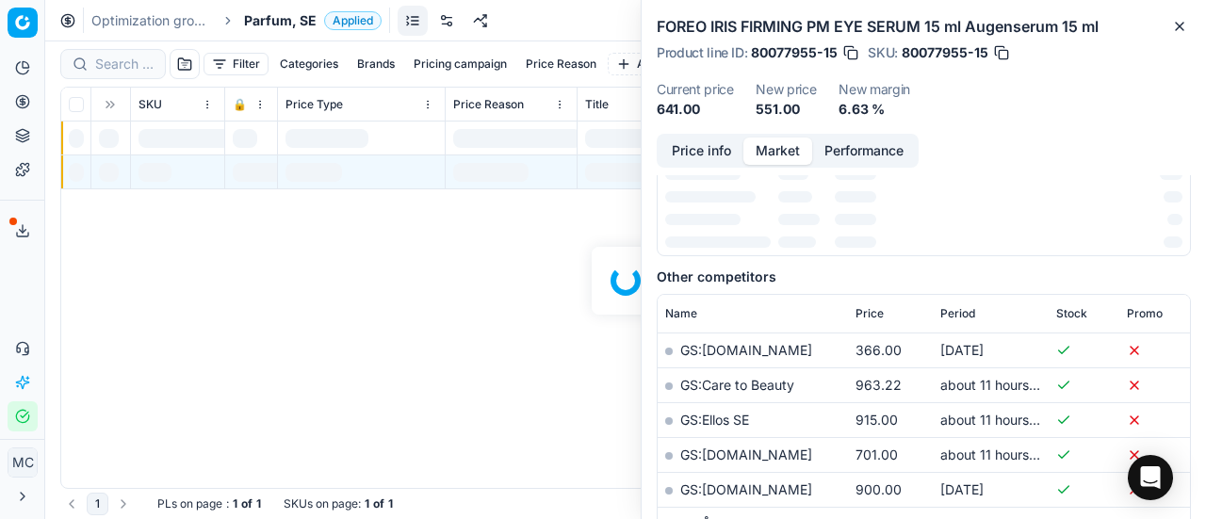
scroll to position [283, 0]
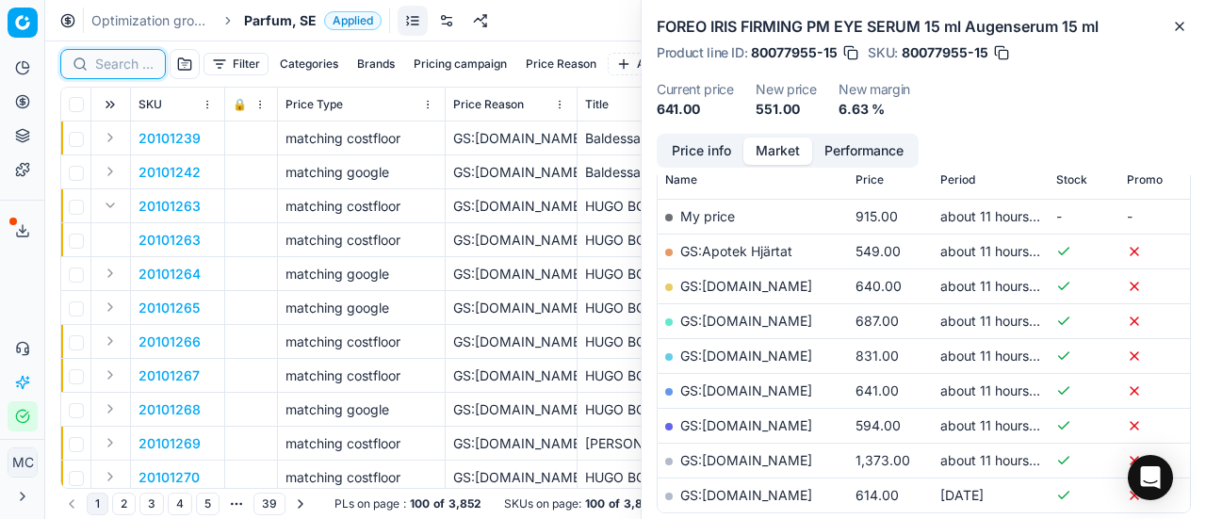
click at [107, 65] on input at bounding box center [124, 64] width 58 height 19
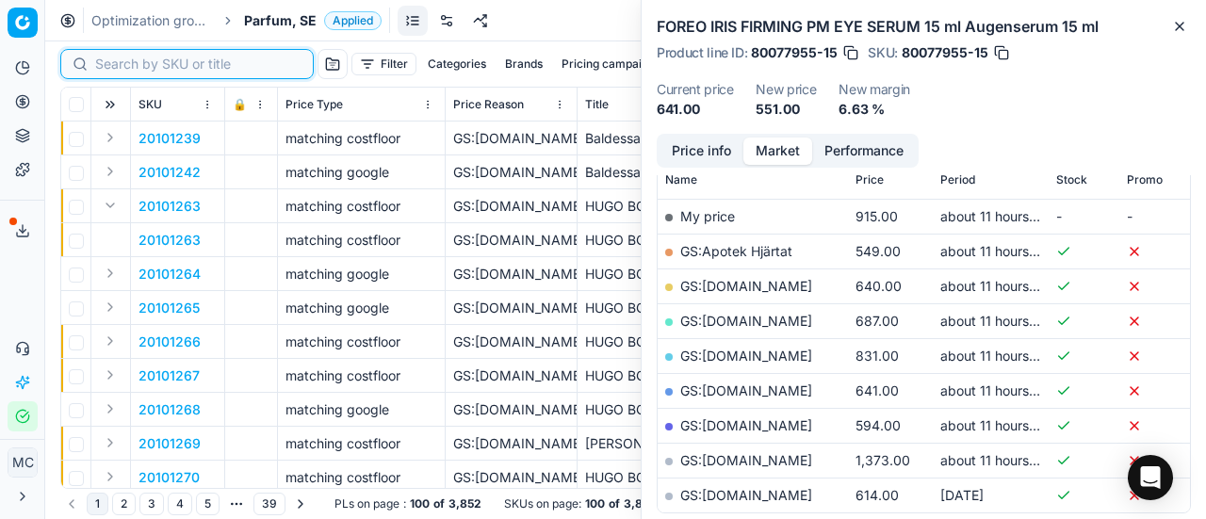
paste input "80067501-50"
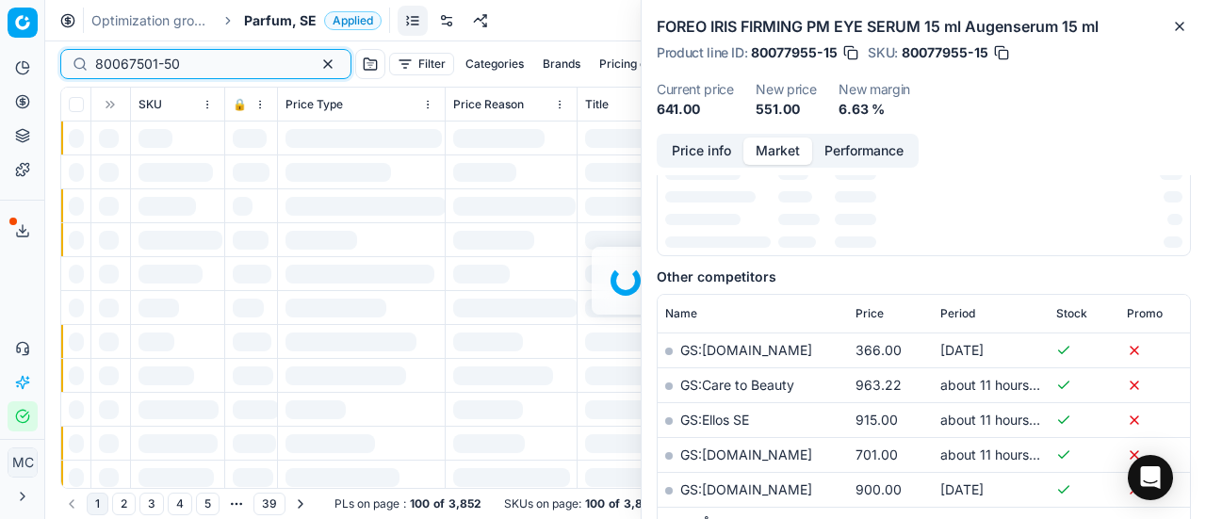
scroll to position [283, 0]
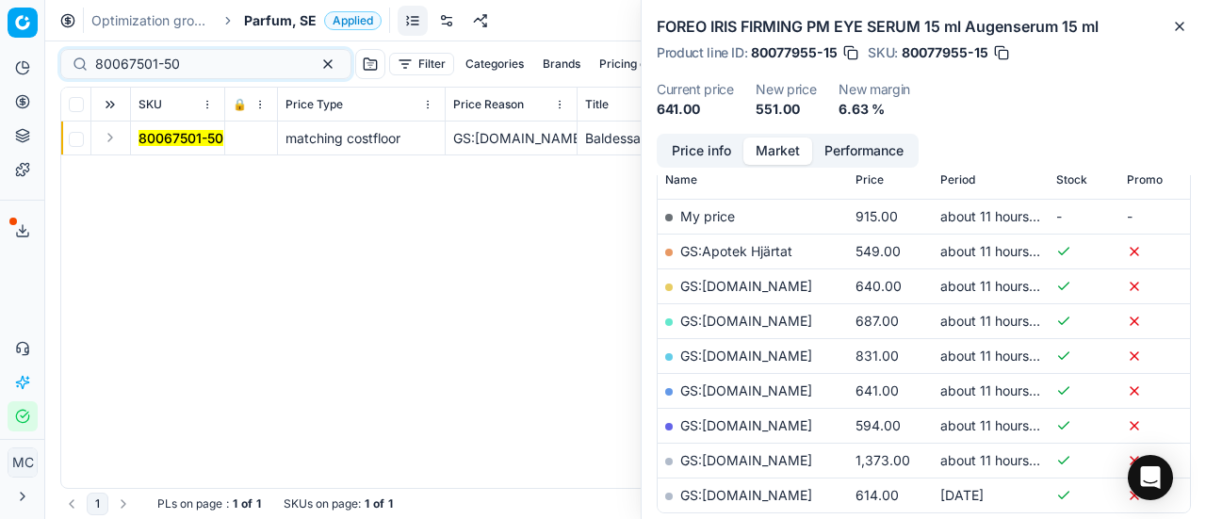
click at [108, 140] on button "Expand" at bounding box center [110, 137] width 23 height 23
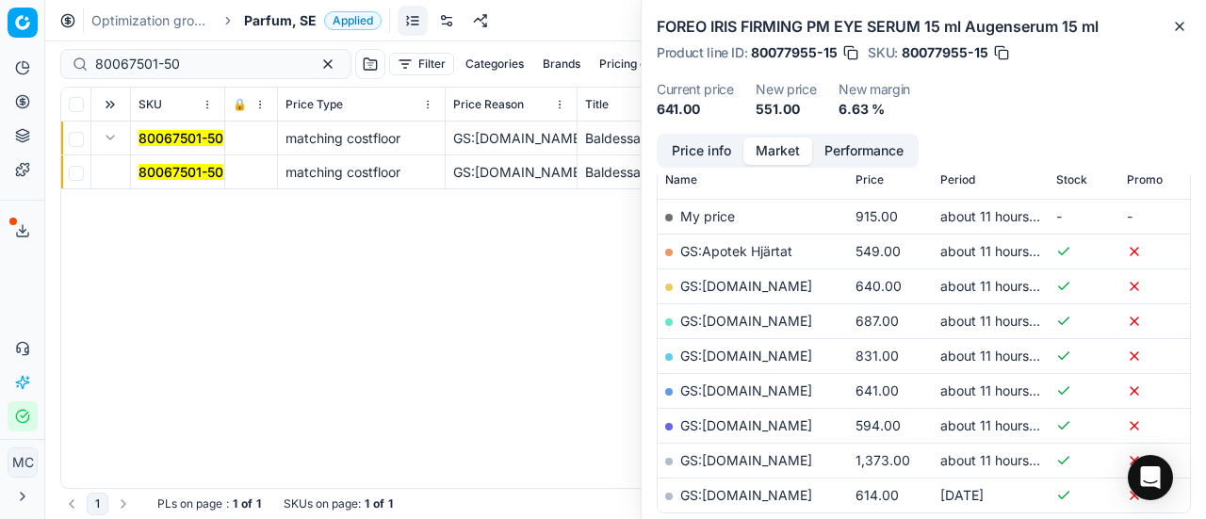
click at [176, 179] on mark "80067501-50" at bounding box center [181, 172] width 85 height 16
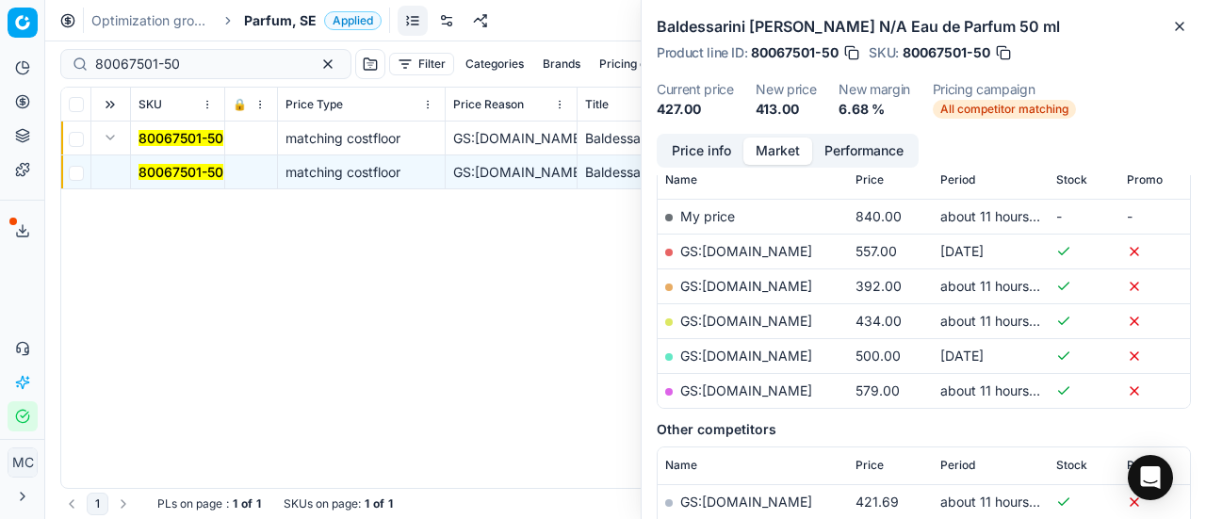
click at [731, 152] on button "Price info" at bounding box center [702, 151] width 84 height 27
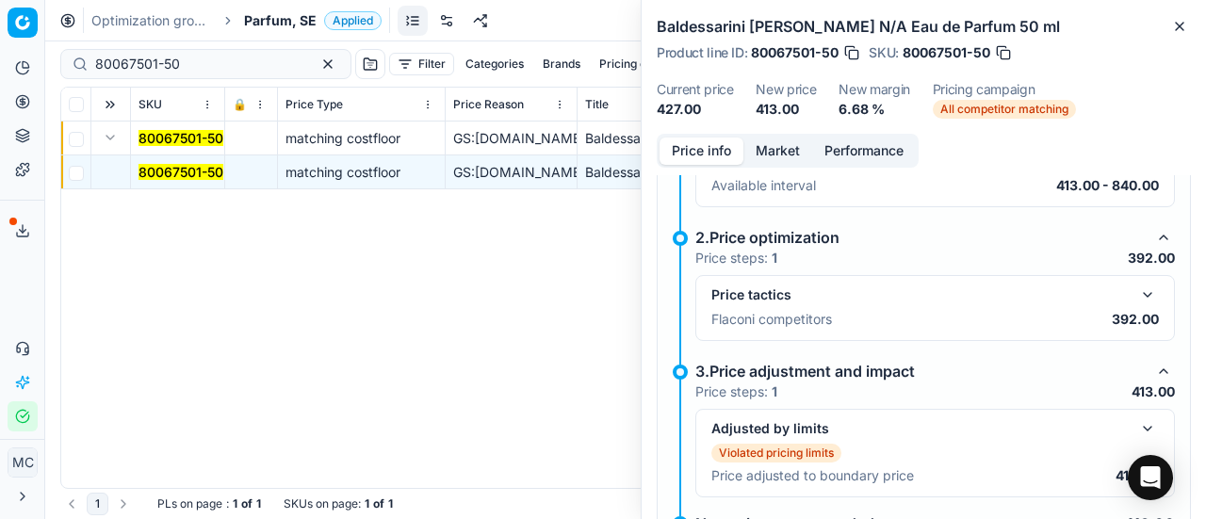
click at [1137, 292] on button "button" at bounding box center [1148, 295] width 23 height 23
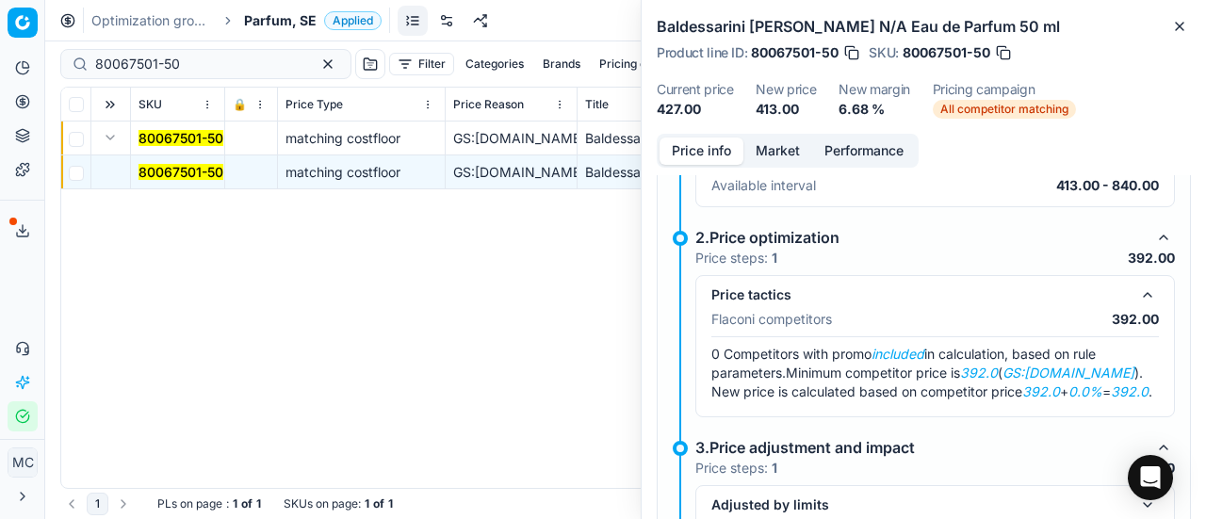
click at [777, 168] on div "Price info Market Performance Violated pricing limits Recommended price has vio…" at bounding box center [924, 326] width 565 height 385
click at [776, 141] on button "Market" at bounding box center [778, 151] width 69 height 27
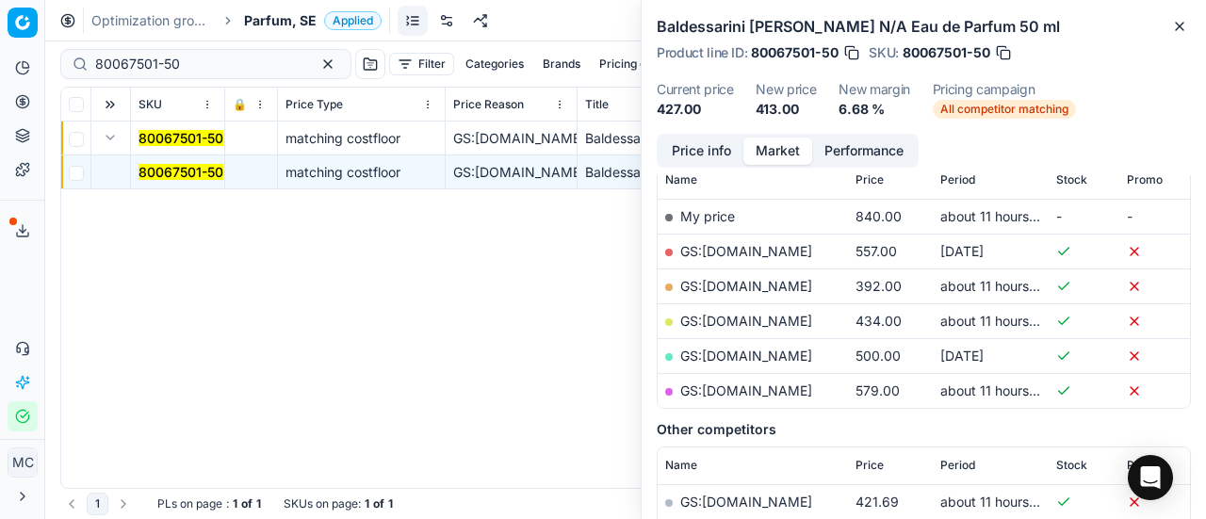
click at [778, 280] on link "GS:[DOMAIN_NAME]" at bounding box center [746, 286] width 132 height 16
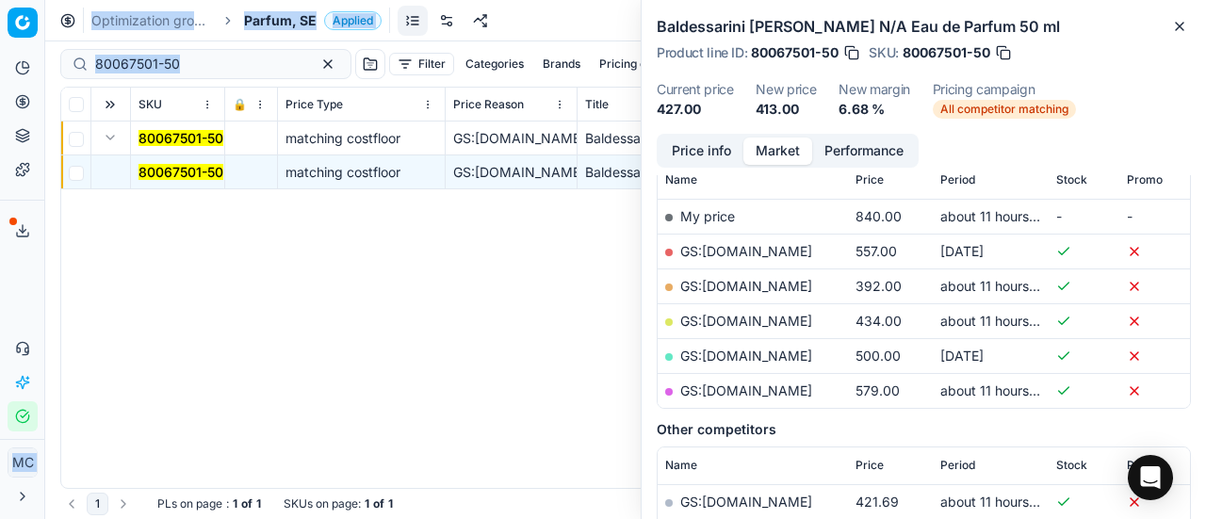
drag, startPoint x: 0, startPoint y: 56, endPoint x: 9, endPoint y: 39, distance: 19.4
click at [0, 57] on div "Pricing platform Analytics Pricing Product portfolio Templates Export service 1…" at bounding box center [603, 259] width 1206 height 519
click at [165, 65] on input "80067501-50" at bounding box center [198, 64] width 206 height 19
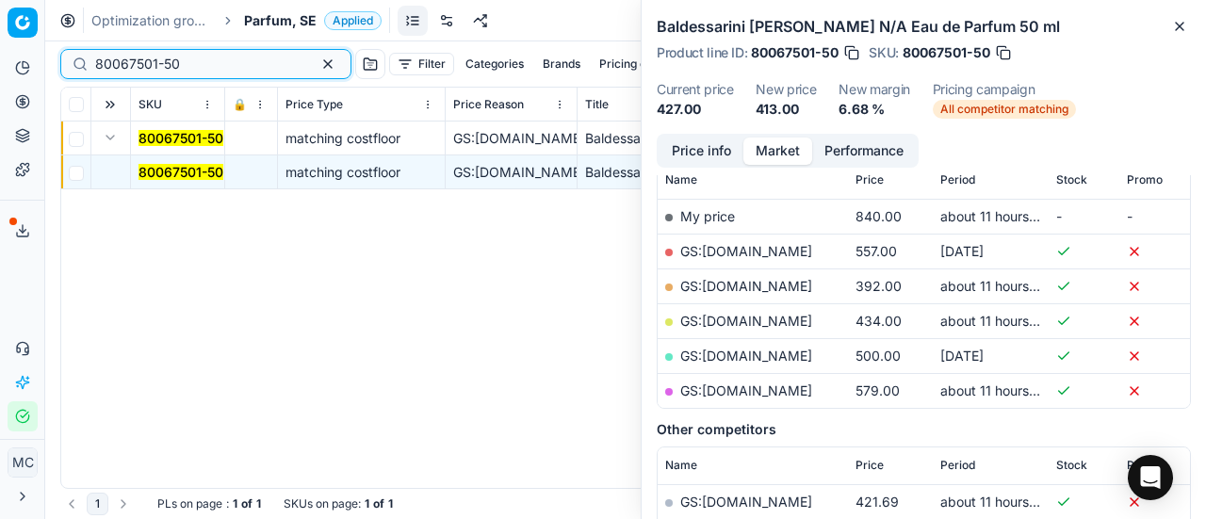
click at [0, 54] on div "Pricing platform Analytics Pricing Product portfolio Templates Export service 1…" at bounding box center [603, 259] width 1206 height 519
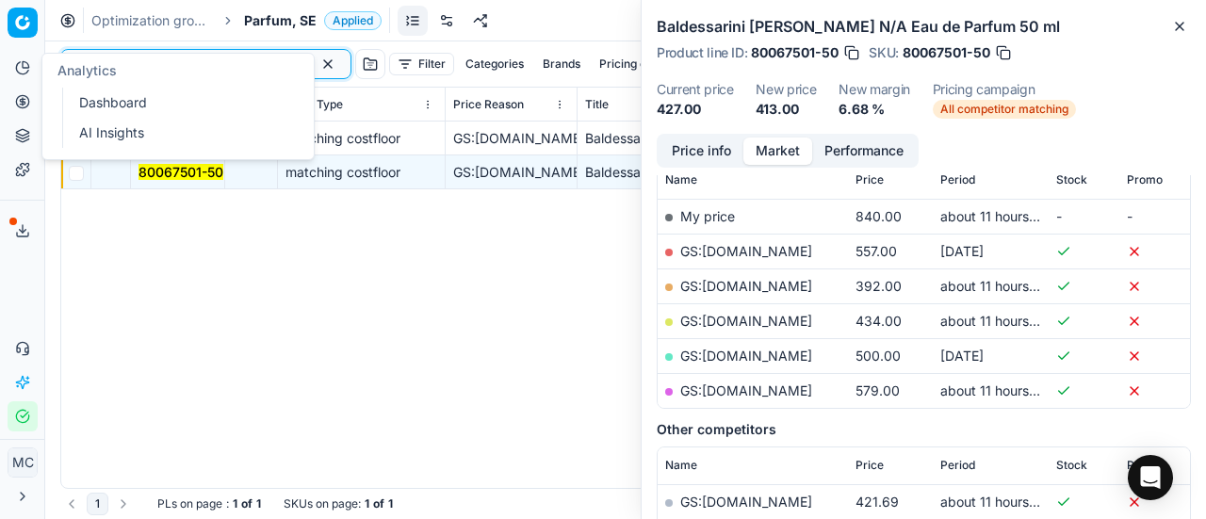
paste input "6034-9"
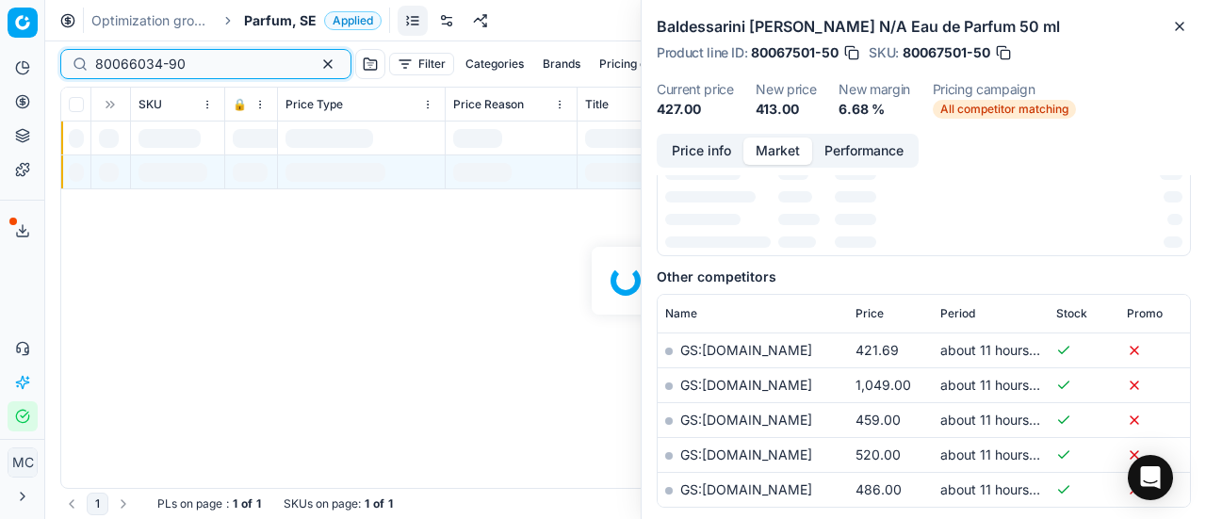
scroll to position [283, 0]
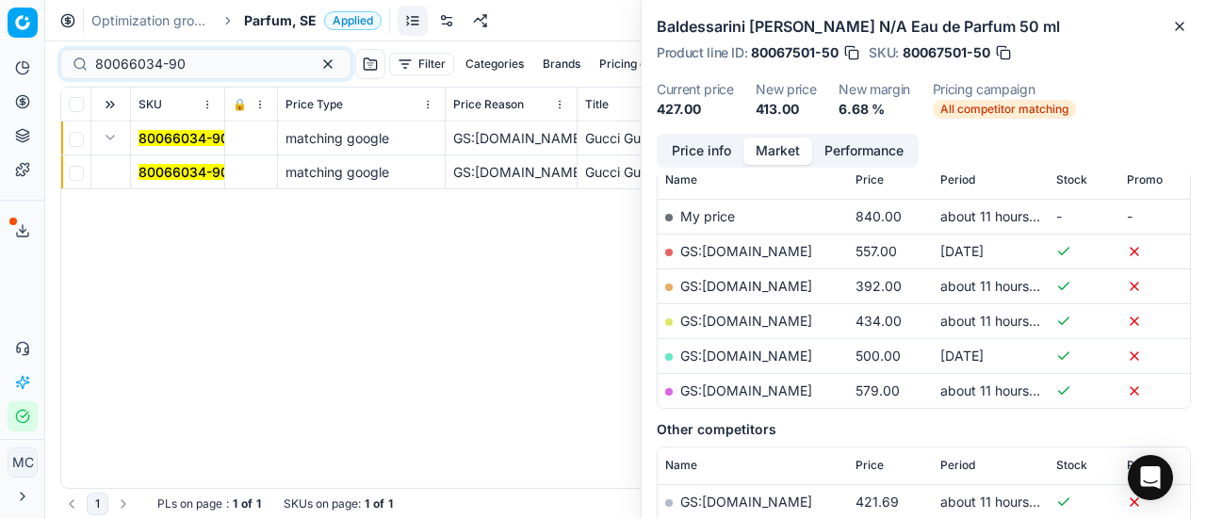
click at [155, 174] on mark "80066034-90" at bounding box center [184, 172] width 90 height 16
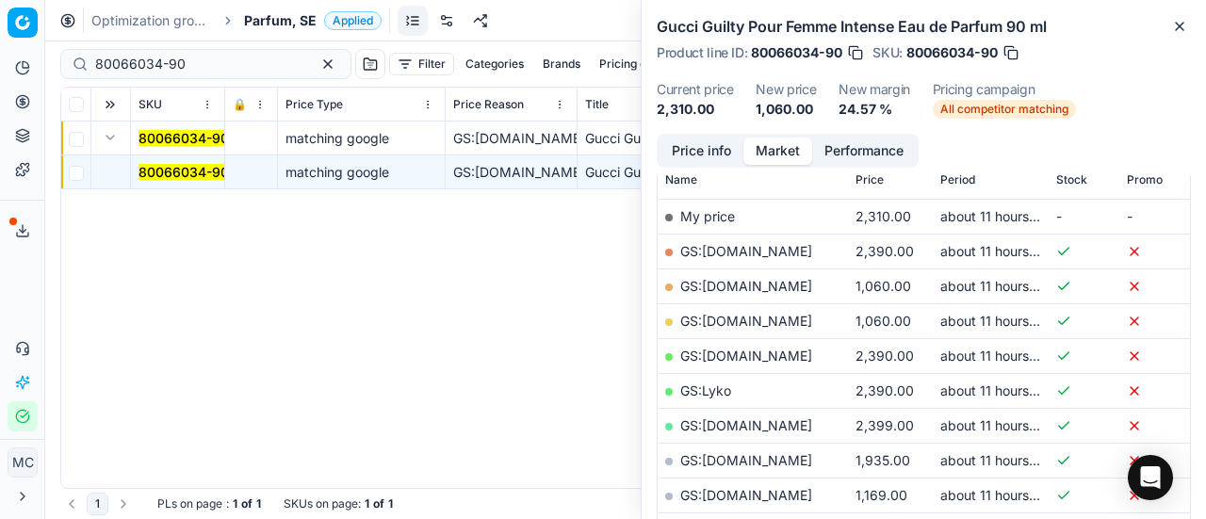
click at [701, 148] on button "Price info" at bounding box center [702, 151] width 84 height 27
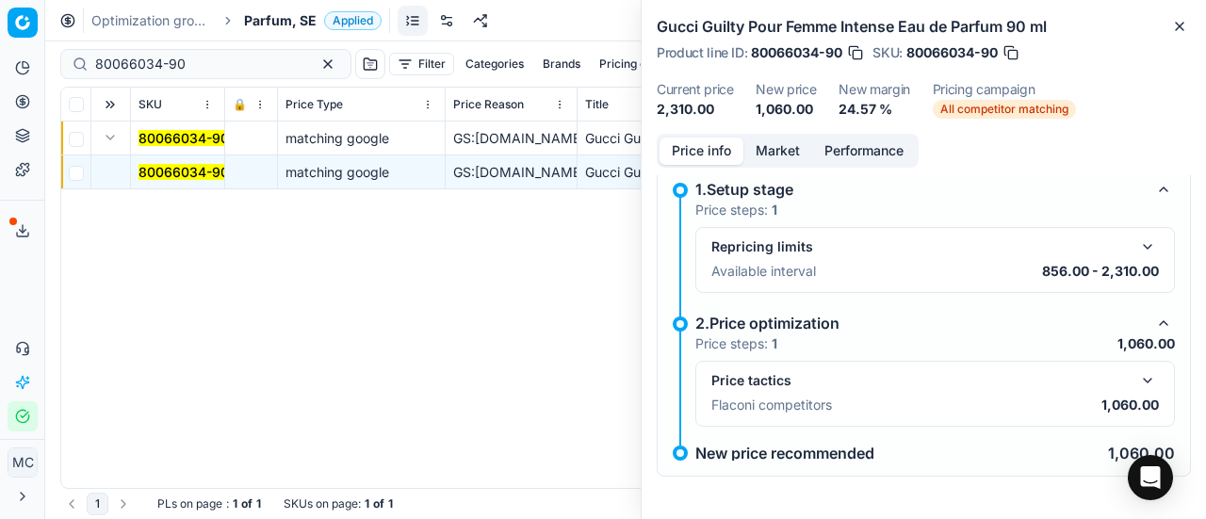
click at [1137, 385] on button "button" at bounding box center [1148, 380] width 23 height 23
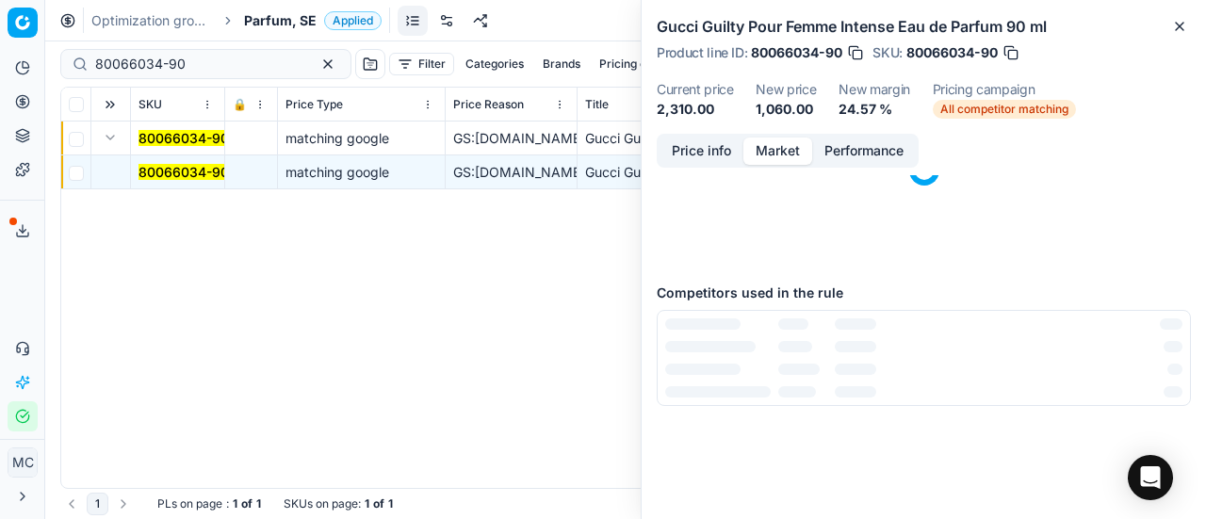
click at [787, 148] on button "Market" at bounding box center [778, 151] width 69 height 27
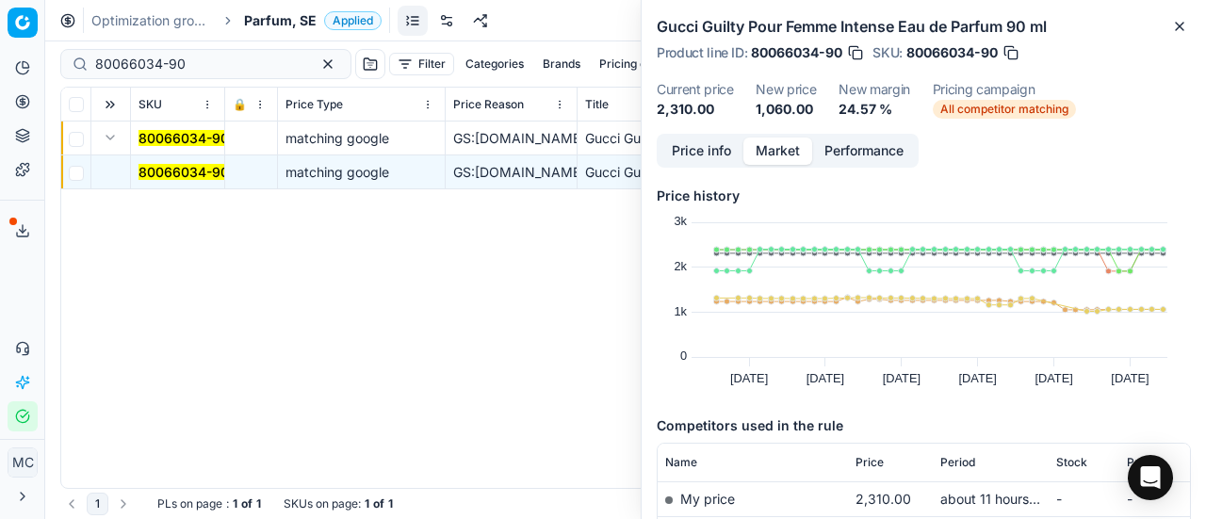
scroll to position [188, 0]
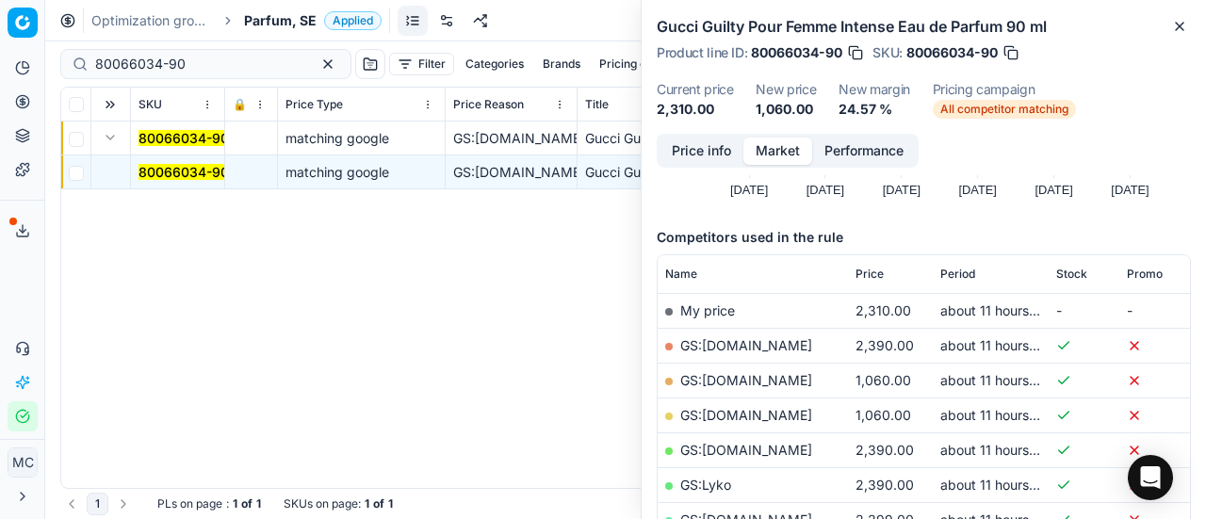
click at [776, 378] on link "GS:[DOMAIN_NAME]" at bounding box center [746, 380] width 132 height 16
drag, startPoint x: 228, startPoint y: 61, endPoint x: 0, endPoint y: 27, distance: 230.6
click at [0, 27] on div "Pricing platform Analytics Pricing Product portfolio Templates Export service 1…" at bounding box center [603, 259] width 1206 height 519
paste input "90007146-001088"
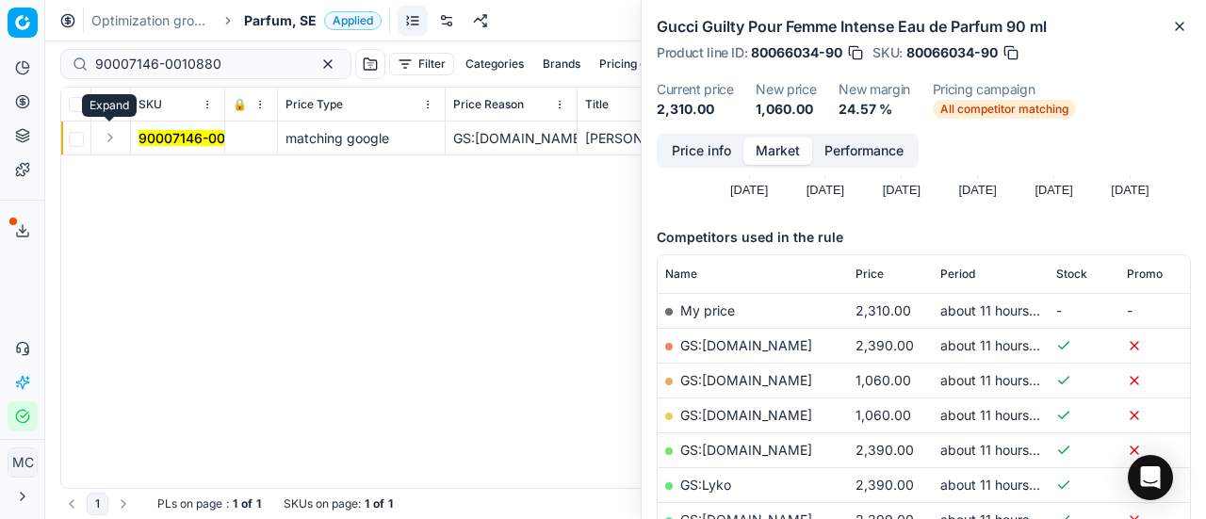
click at [109, 140] on button "Expand" at bounding box center [110, 137] width 23 height 23
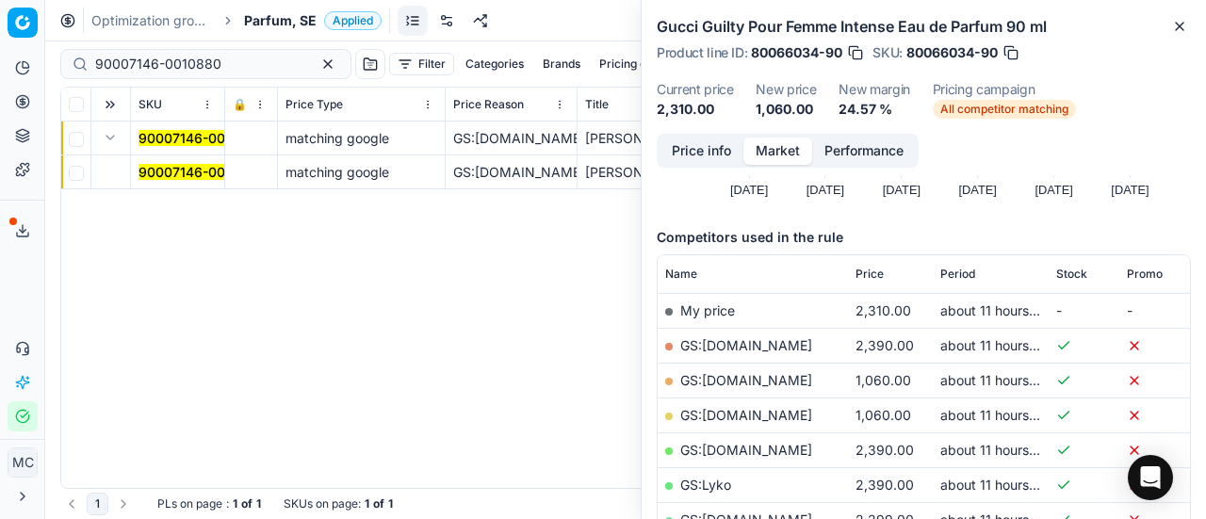
click at [159, 172] on mark "90007146-0010880" at bounding box center [202, 172] width 126 height 16
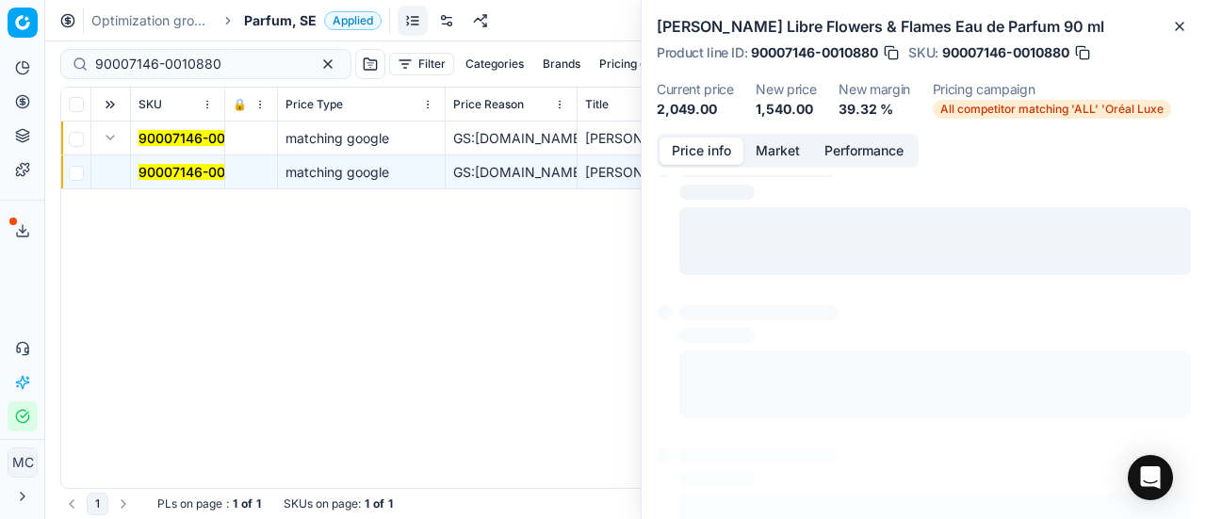
click at [699, 138] on button "Price info" at bounding box center [702, 151] width 84 height 27
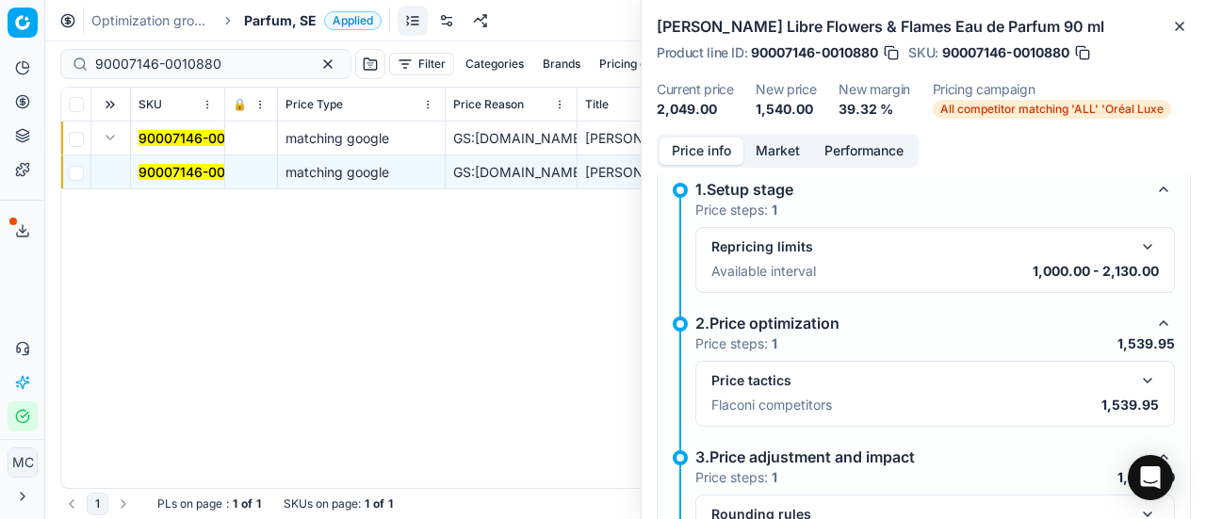
click at [1137, 378] on button "button" at bounding box center [1148, 380] width 23 height 23
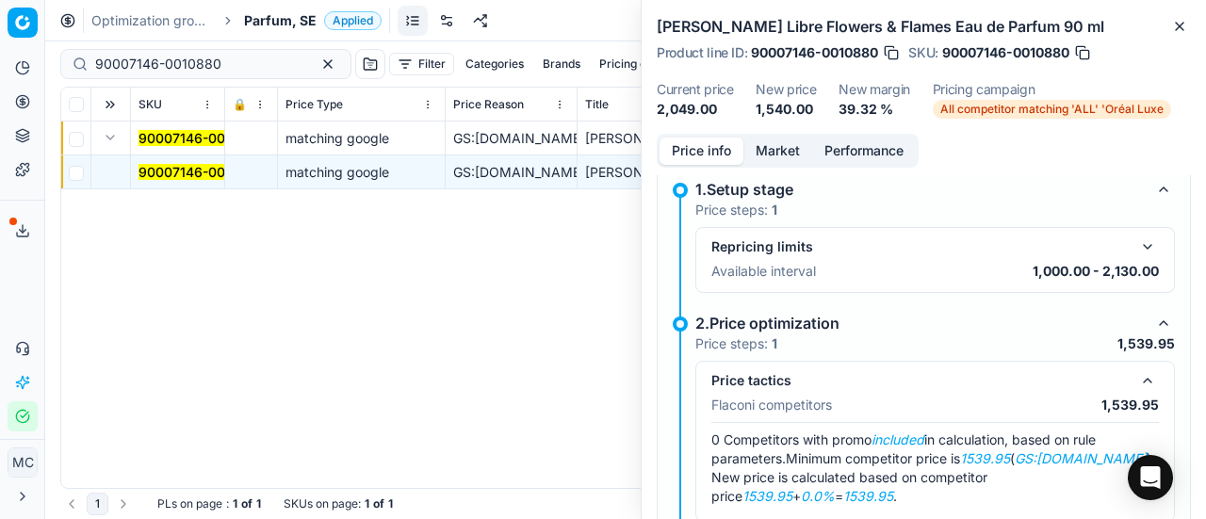
drag, startPoint x: 772, startPoint y: 152, endPoint x: 775, endPoint y: 174, distance: 22.8
click at [773, 154] on button "Market" at bounding box center [778, 151] width 69 height 27
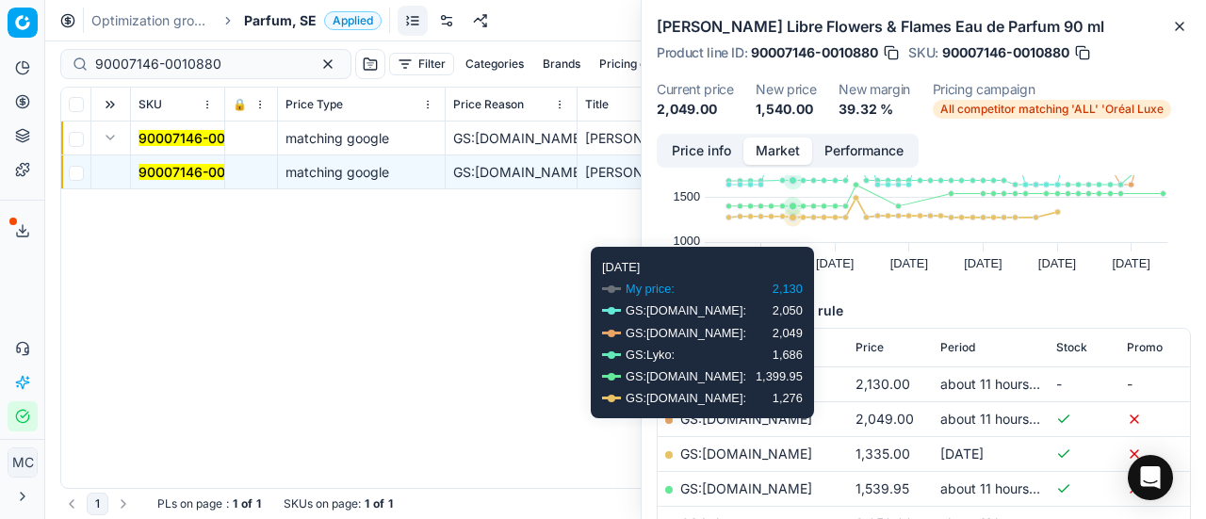
scroll to position [283, 0]
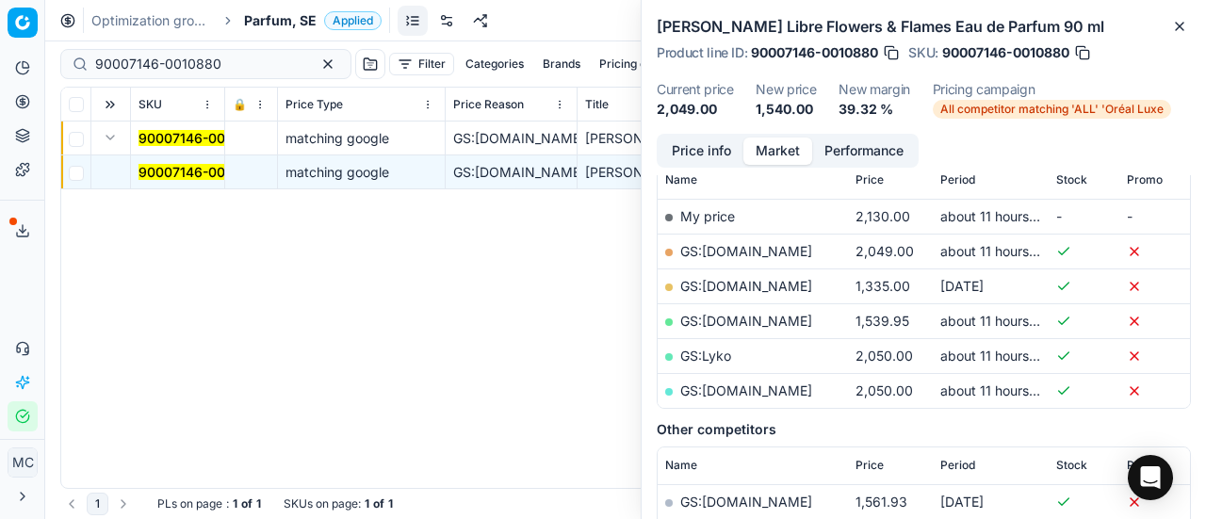
click at [735, 315] on link "GS:[DOMAIN_NAME]" at bounding box center [746, 321] width 132 height 16
drag, startPoint x: 226, startPoint y: 61, endPoint x: 0, endPoint y: 8, distance: 232.3
click at [0, 11] on div "Pricing platform Analytics Pricing Product portfolio Templates Export service 1…" at bounding box center [603, 259] width 1206 height 519
paste input "634-0011718"
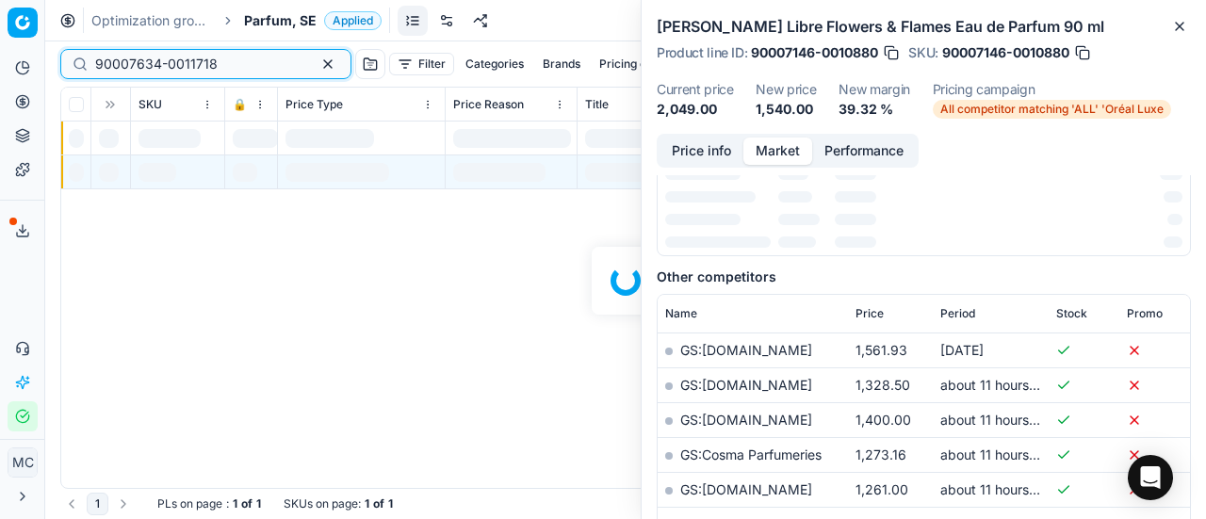
scroll to position [283, 0]
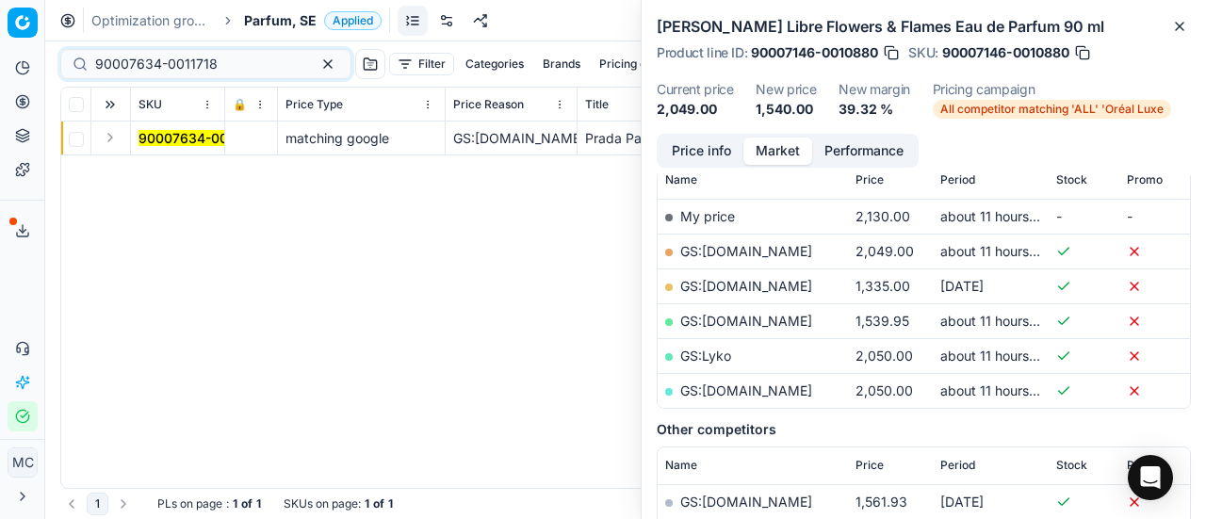
click at [109, 146] on button "Expand" at bounding box center [110, 137] width 23 height 23
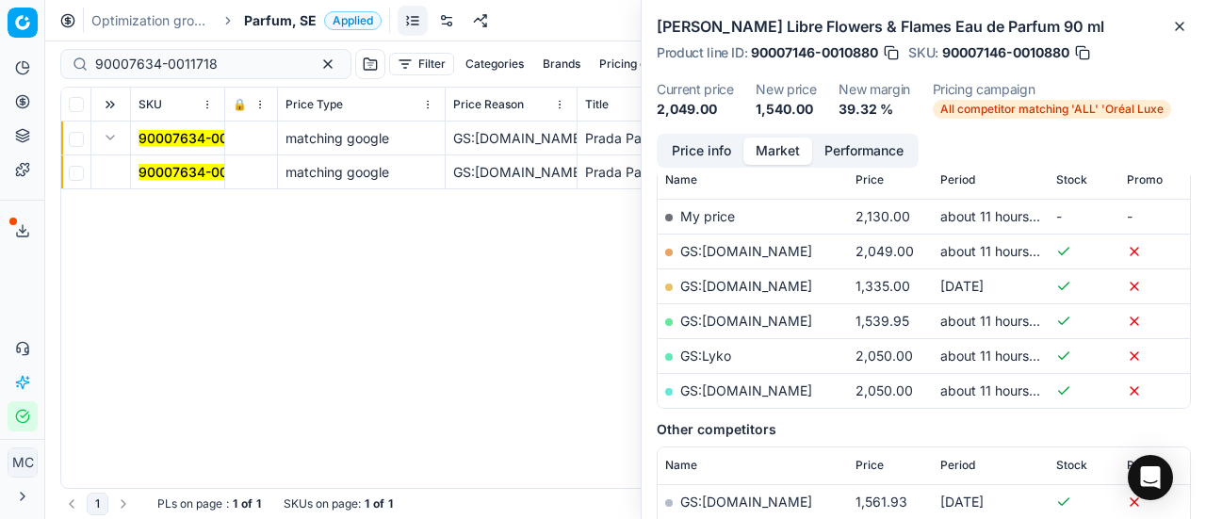
click at [187, 171] on mark "90007634-0011718" at bounding box center [200, 172] width 123 height 16
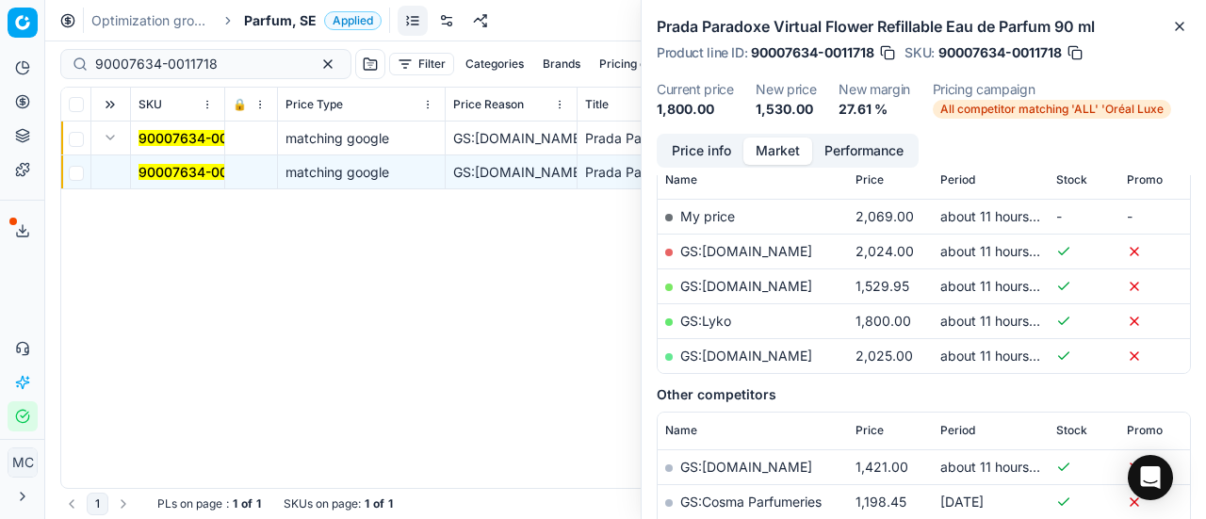
click at [717, 144] on button "Price info" at bounding box center [702, 151] width 84 height 27
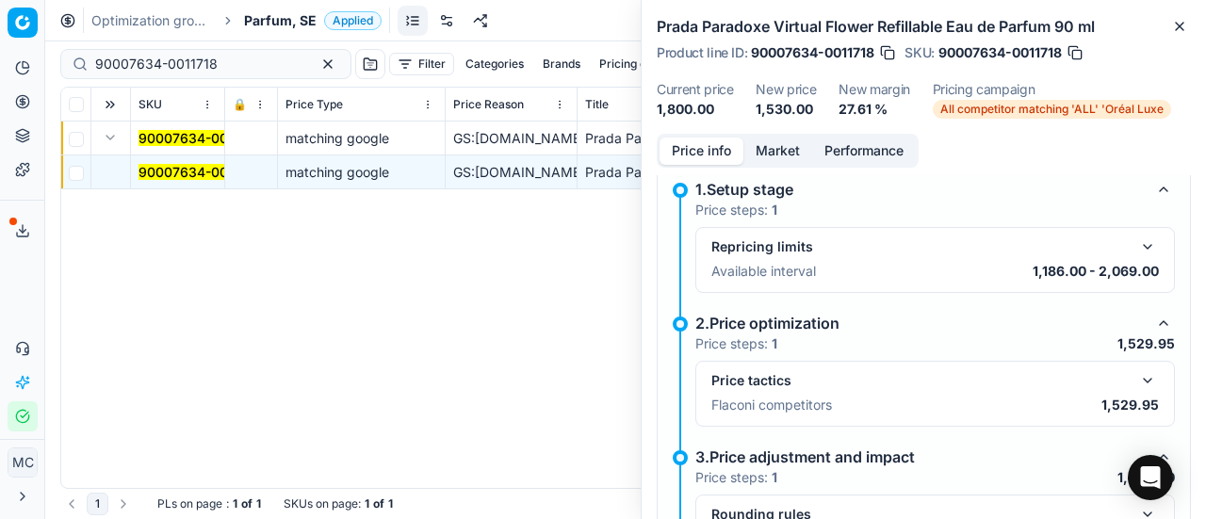
click at [1137, 375] on button "button" at bounding box center [1148, 380] width 23 height 23
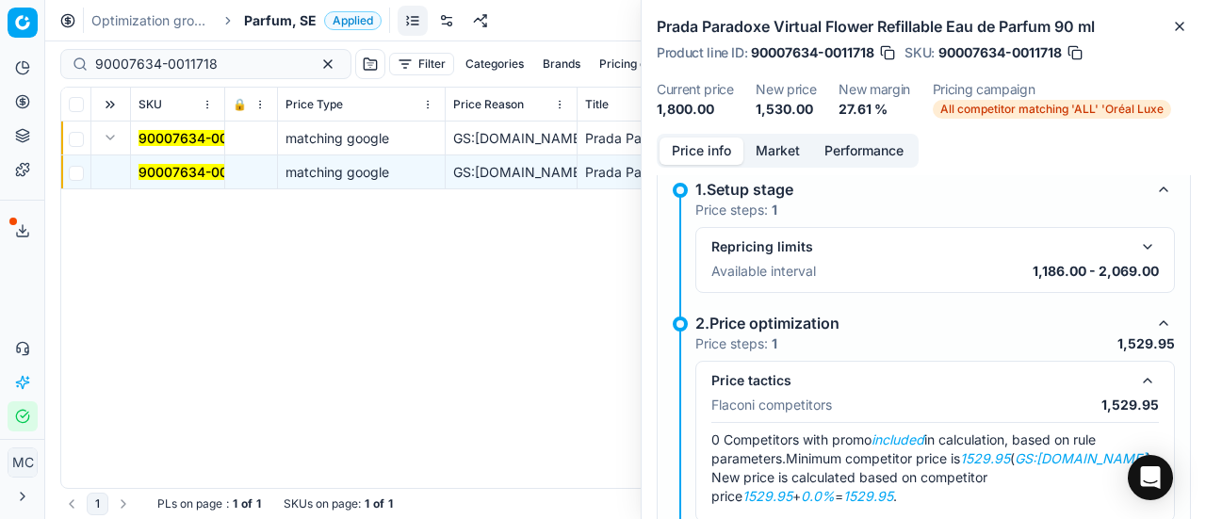
click at [782, 148] on button "Market" at bounding box center [778, 151] width 69 height 27
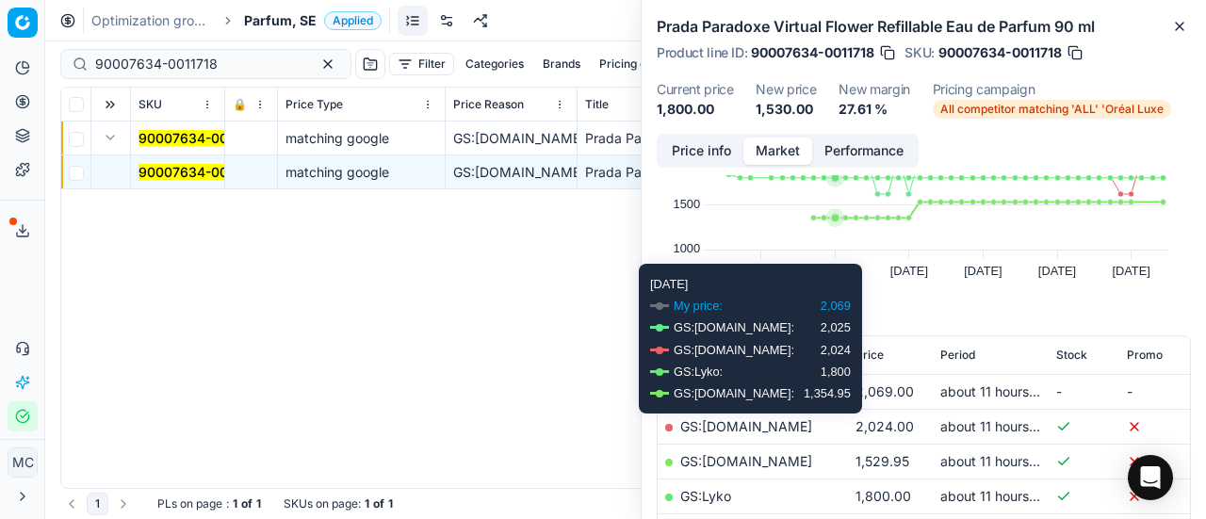
scroll to position [188, 0]
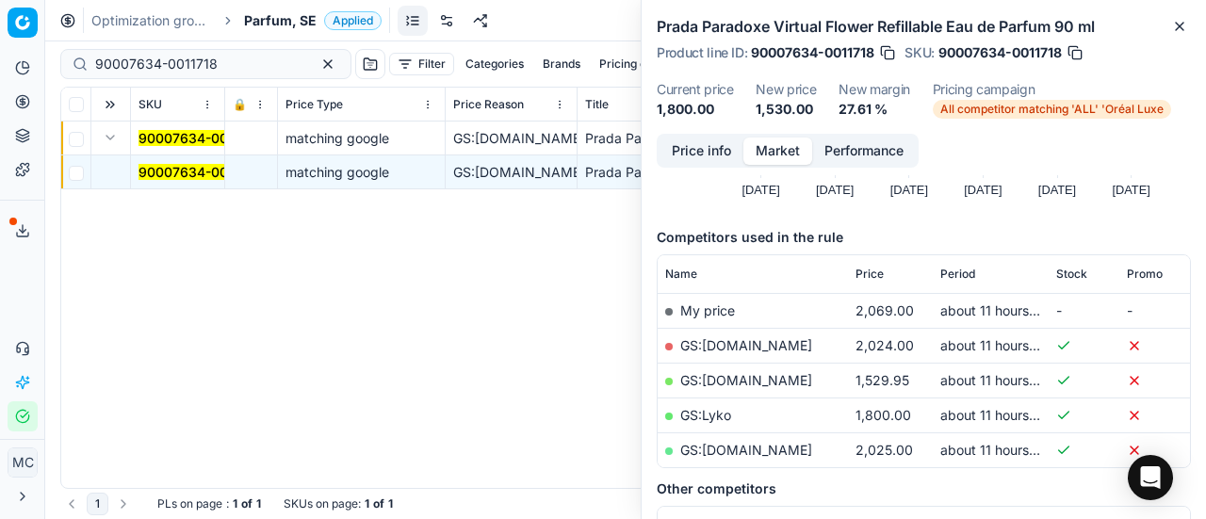
click at [701, 382] on link "GS:[DOMAIN_NAME]" at bounding box center [746, 380] width 132 height 16
click at [0, 3] on div "Pricing platform Analytics Pricing Product portfolio Templates Export service 1…" at bounding box center [603, 259] width 1206 height 519
paste input "1698-0002404"
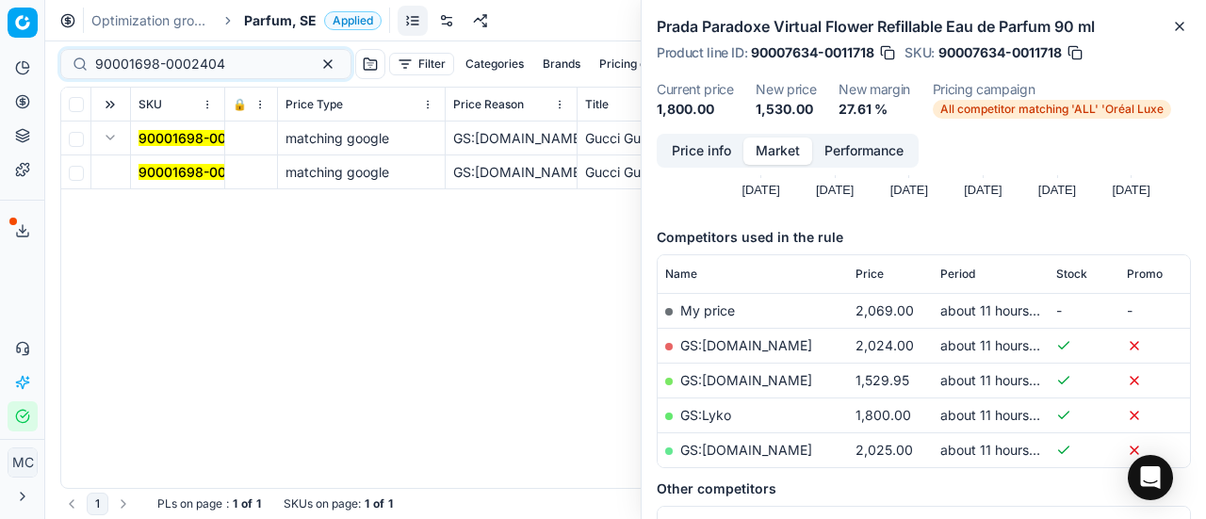
click at [162, 184] on td "90001698-0002404" at bounding box center [178, 173] width 94 height 34
click at [177, 174] on mark "90001698-0002404" at bounding box center [204, 172] width 130 height 16
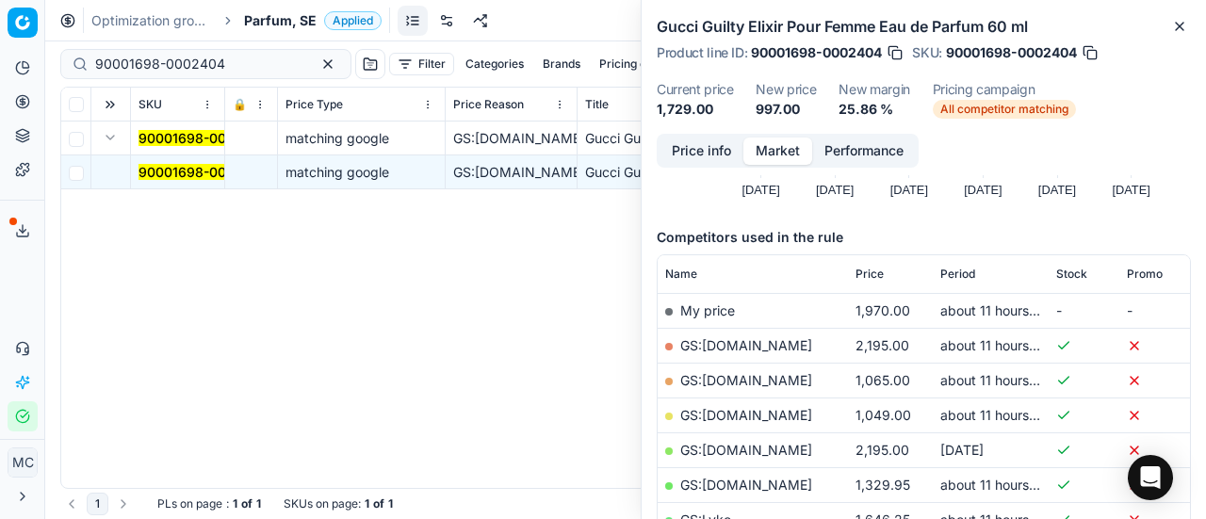
click at [690, 147] on button "Price info" at bounding box center [702, 151] width 84 height 27
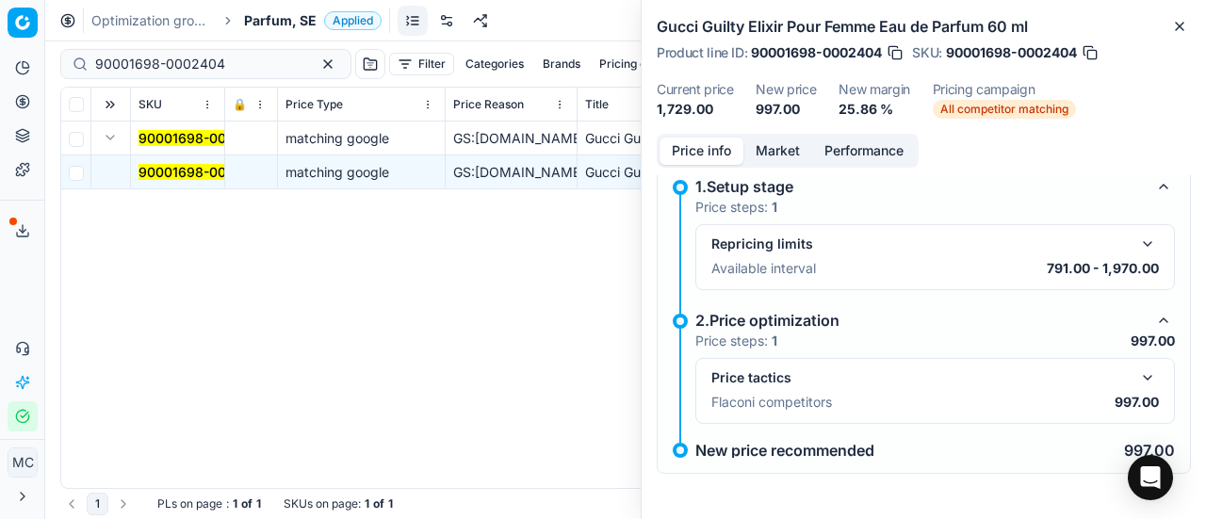
scroll to position [13, 0]
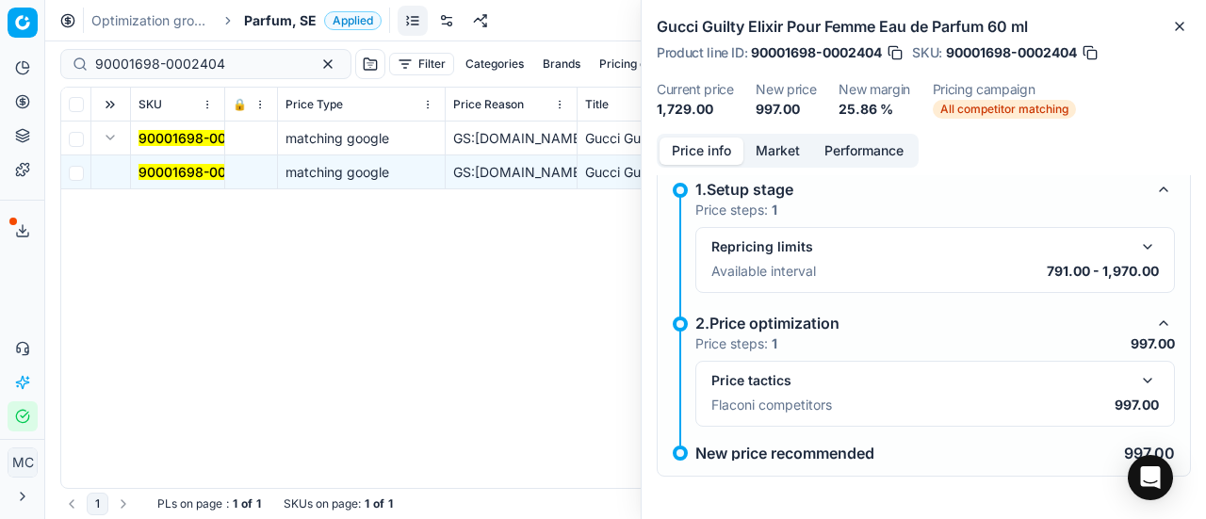
click at [1137, 374] on button "button" at bounding box center [1148, 380] width 23 height 23
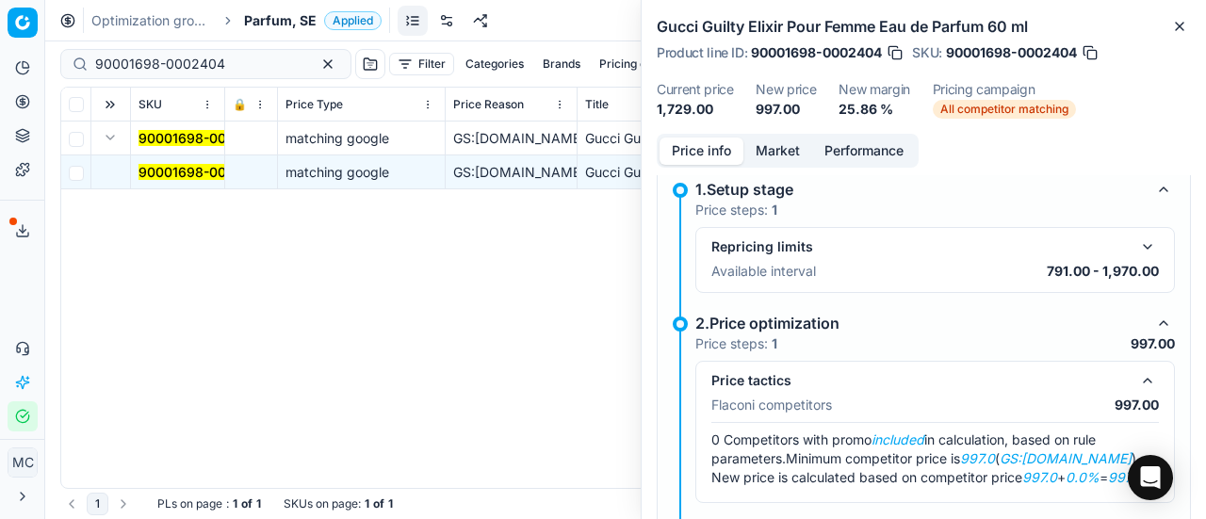
click at [759, 143] on button "Market" at bounding box center [778, 151] width 69 height 27
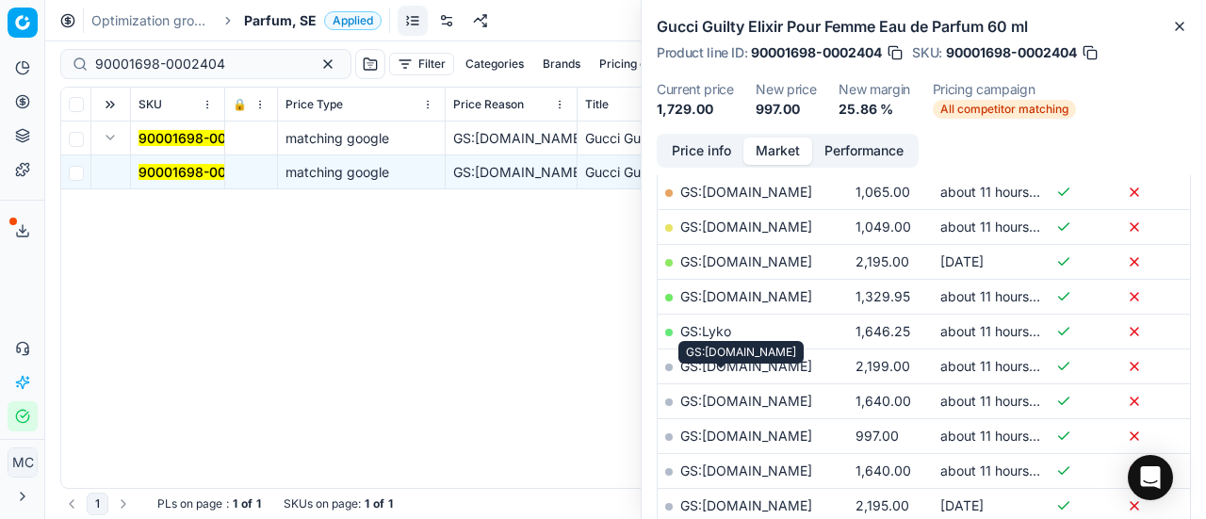
scroll to position [471, 0]
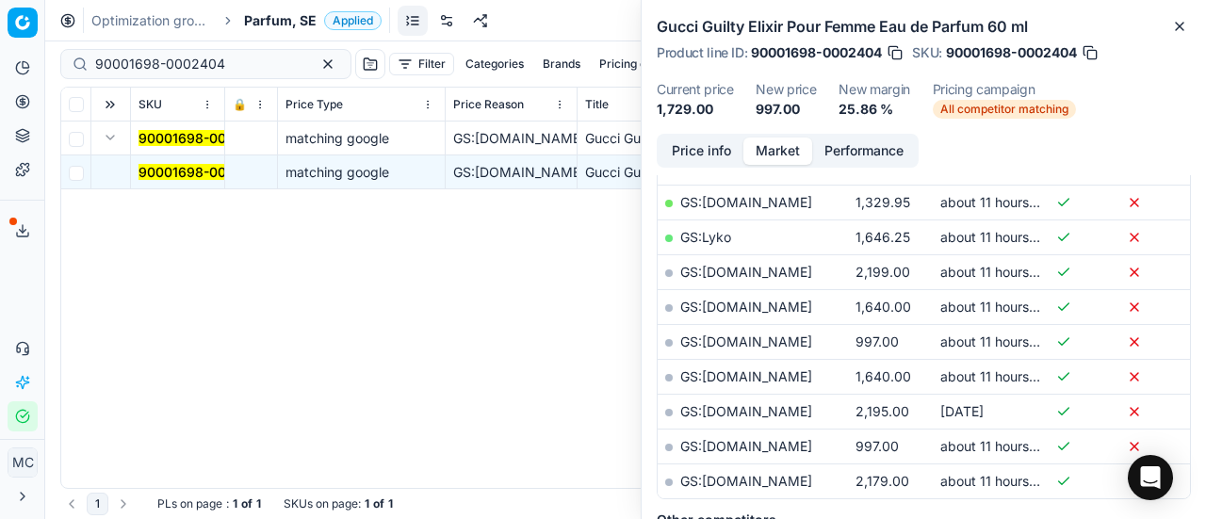
click at [706, 438] on link "GS:[DOMAIN_NAME]" at bounding box center [746, 446] width 132 height 16
drag, startPoint x: 242, startPoint y: 63, endPoint x: 0, endPoint y: 8, distance: 248.3
click at [0, 8] on div "Pricing platform Analytics Pricing Product portfolio Templates Export service 1…" at bounding box center [603, 259] width 1206 height 519
paste input "3981-0005771"
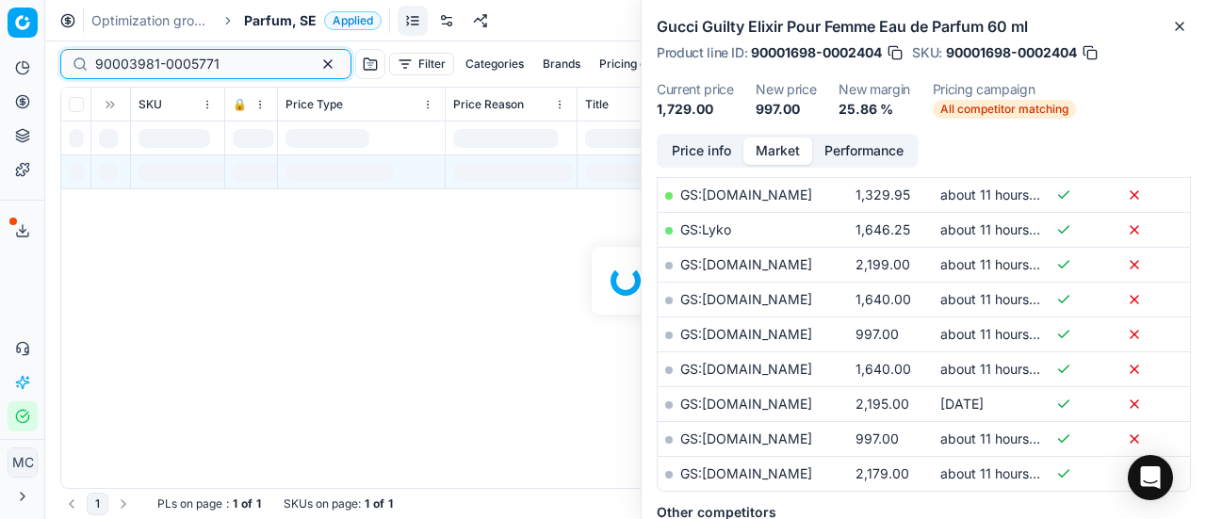
scroll to position [471, 0]
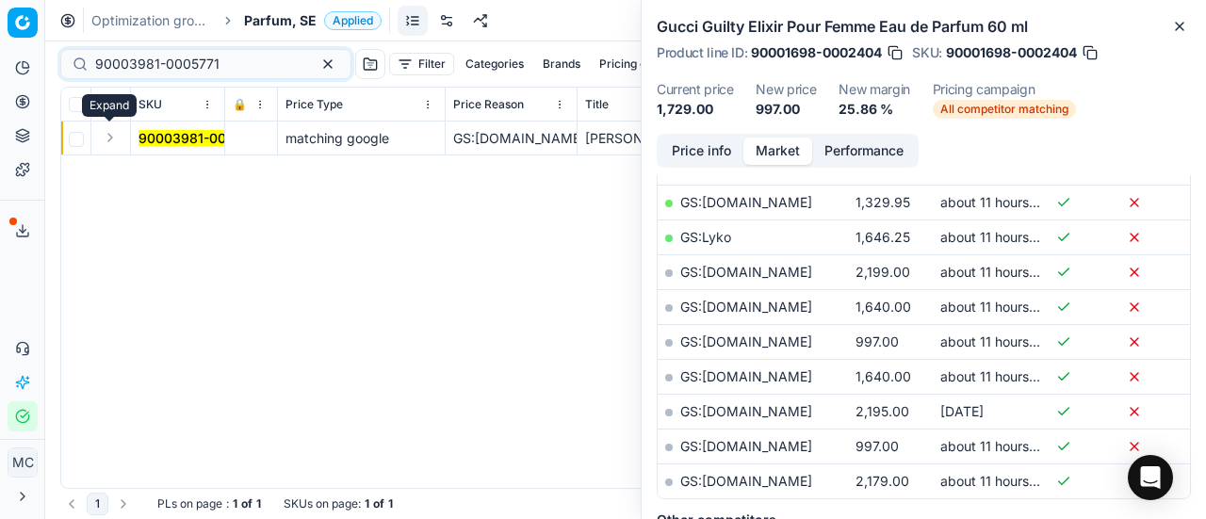
click at [112, 140] on button "Expand" at bounding box center [110, 137] width 23 height 23
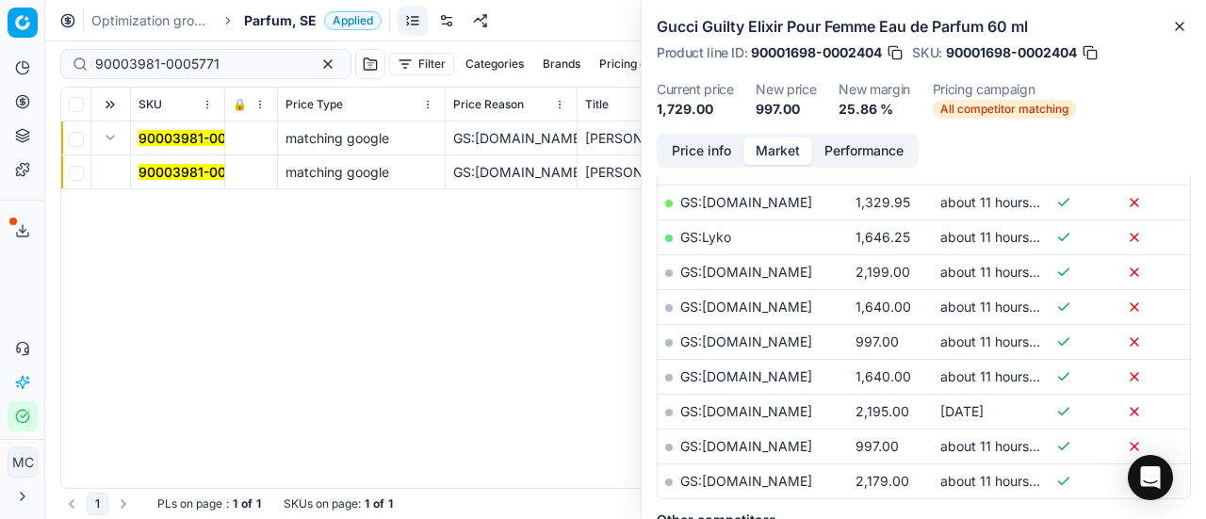
click at [147, 174] on mark "90003981-0005771" at bounding box center [201, 172] width 124 height 16
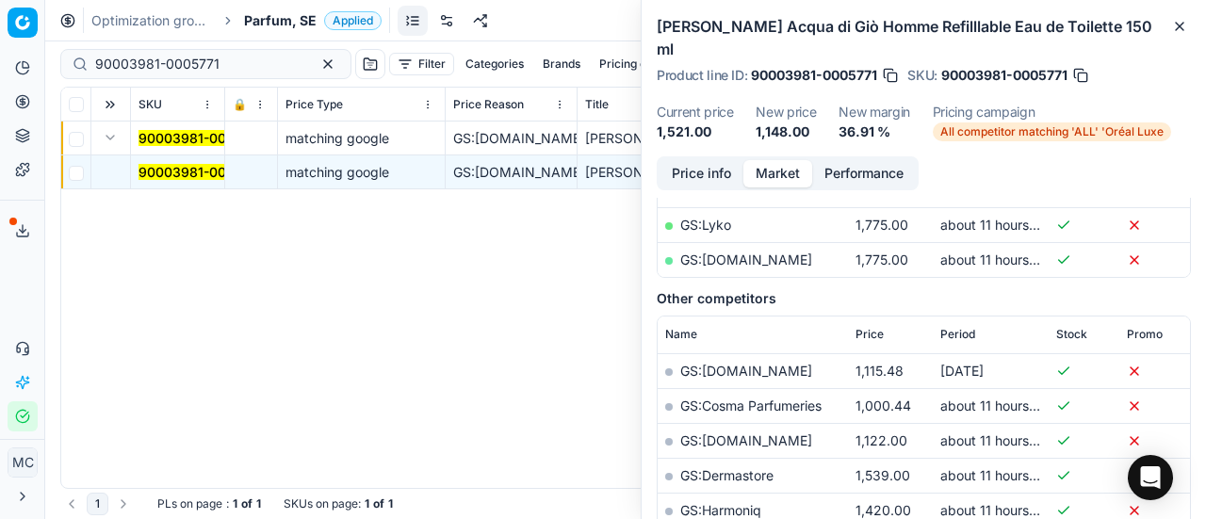
click at [680, 160] on button "Price info" at bounding box center [702, 173] width 84 height 27
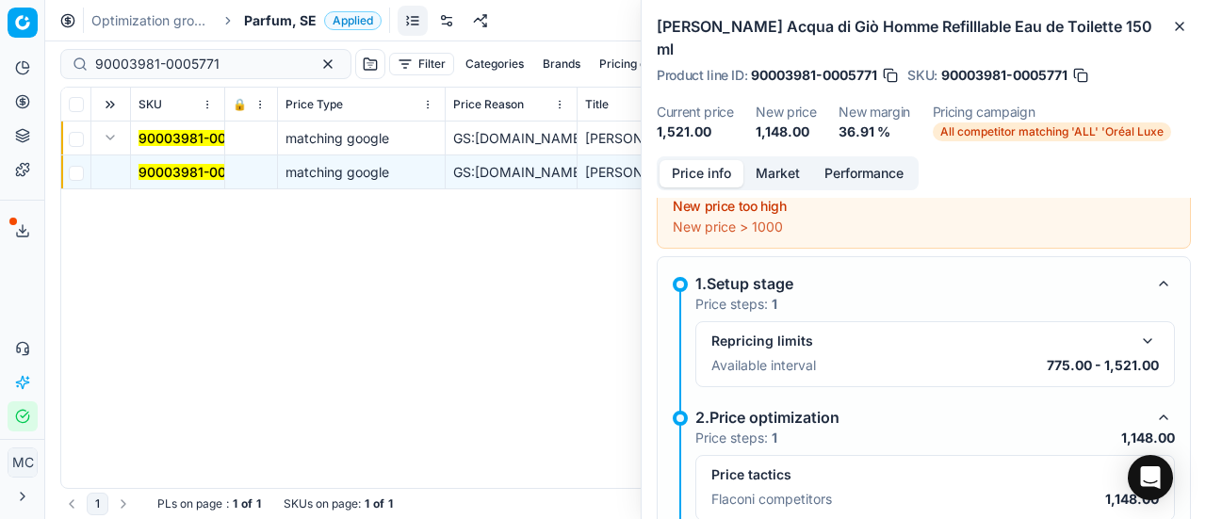
scroll to position [85, 0]
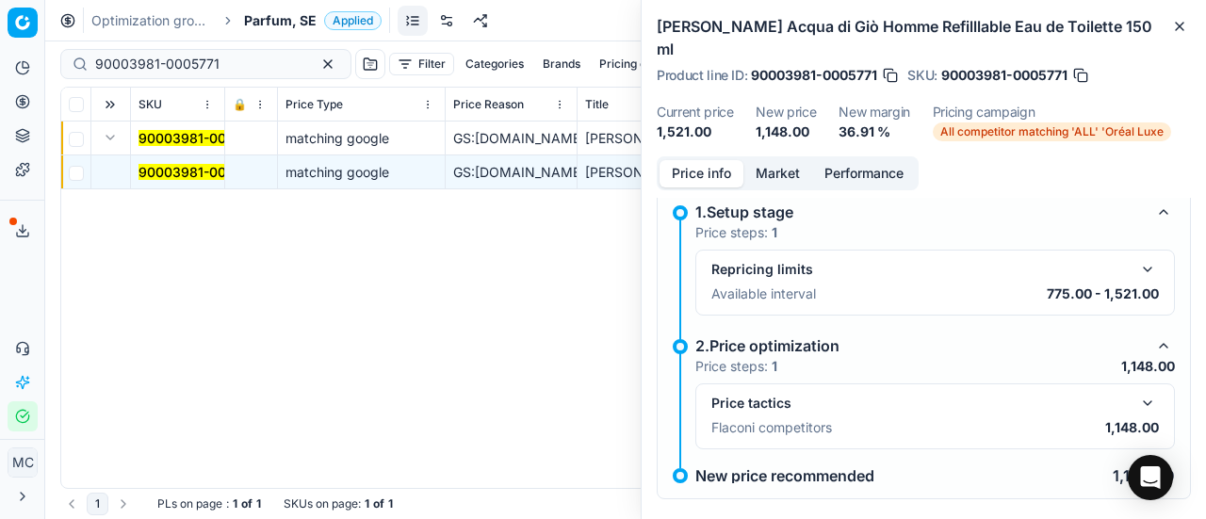
click at [1137, 392] on button "button" at bounding box center [1148, 403] width 23 height 23
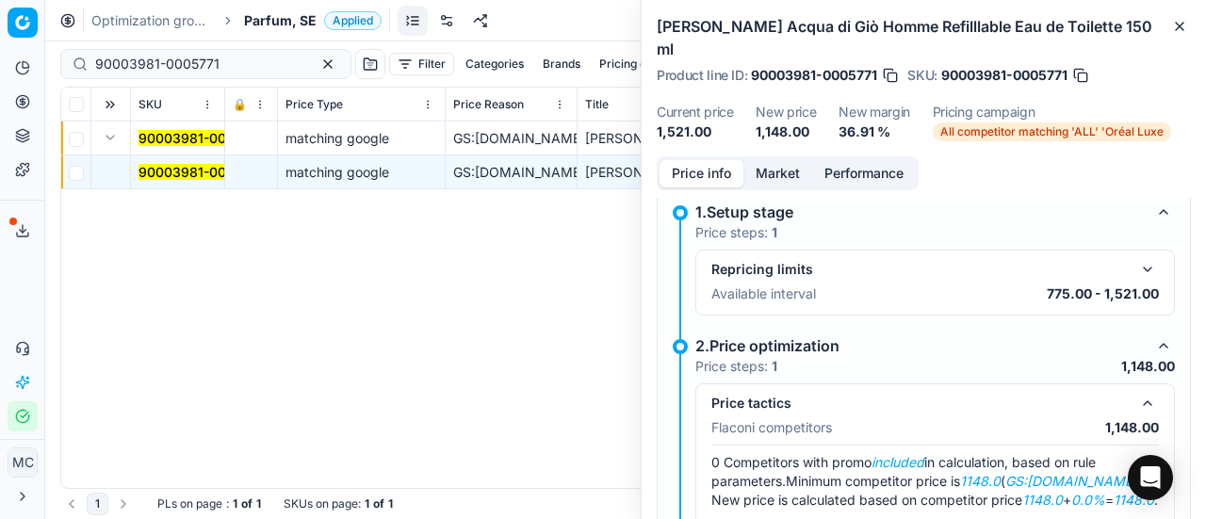
click at [777, 160] on button "Market" at bounding box center [778, 173] width 69 height 27
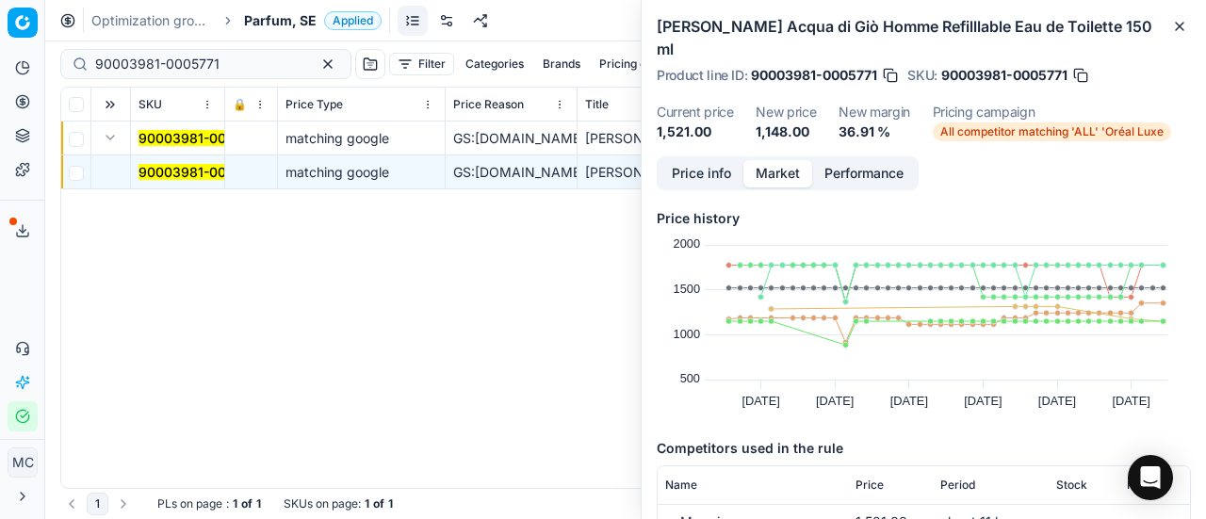
scroll to position [188, 0]
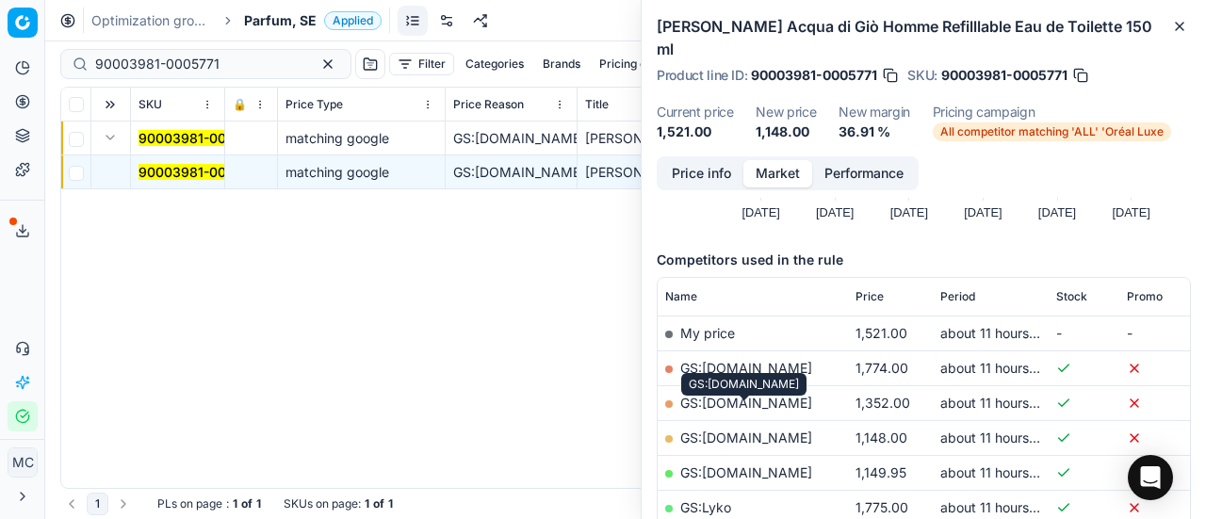
click at [726, 430] on link "GS:[DOMAIN_NAME]" at bounding box center [746, 438] width 132 height 16
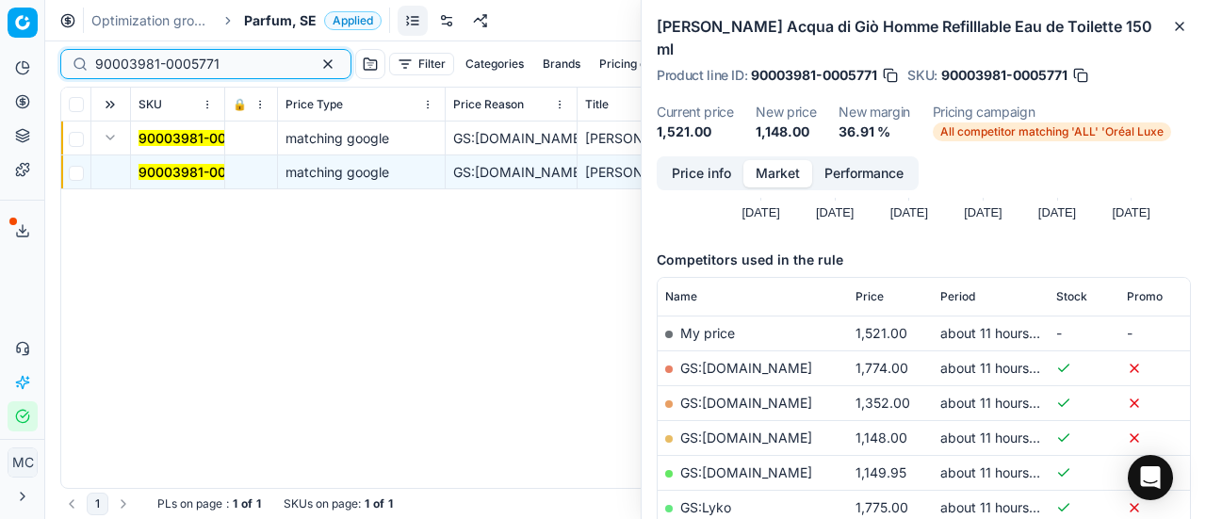
drag, startPoint x: 231, startPoint y: 71, endPoint x: 0, endPoint y: 22, distance: 236.0
click at [0, 22] on div "Pricing platform Analytics Pricing Product portfolio Templates Export service 1…" at bounding box center [603, 259] width 1206 height 519
paste input "20103396"
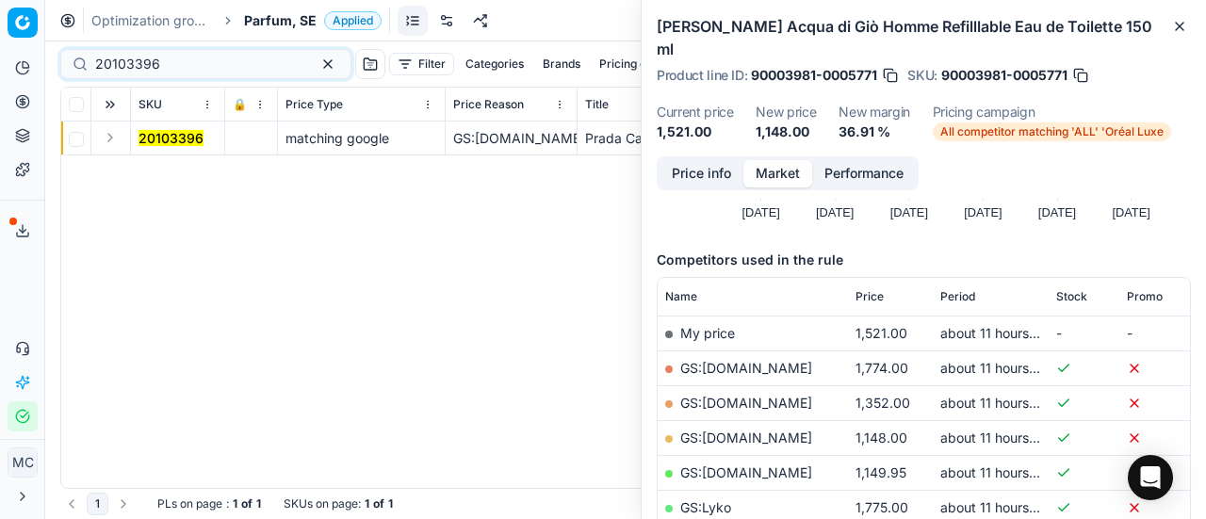
click at [114, 139] on button "Expand" at bounding box center [110, 137] width 23 height 23
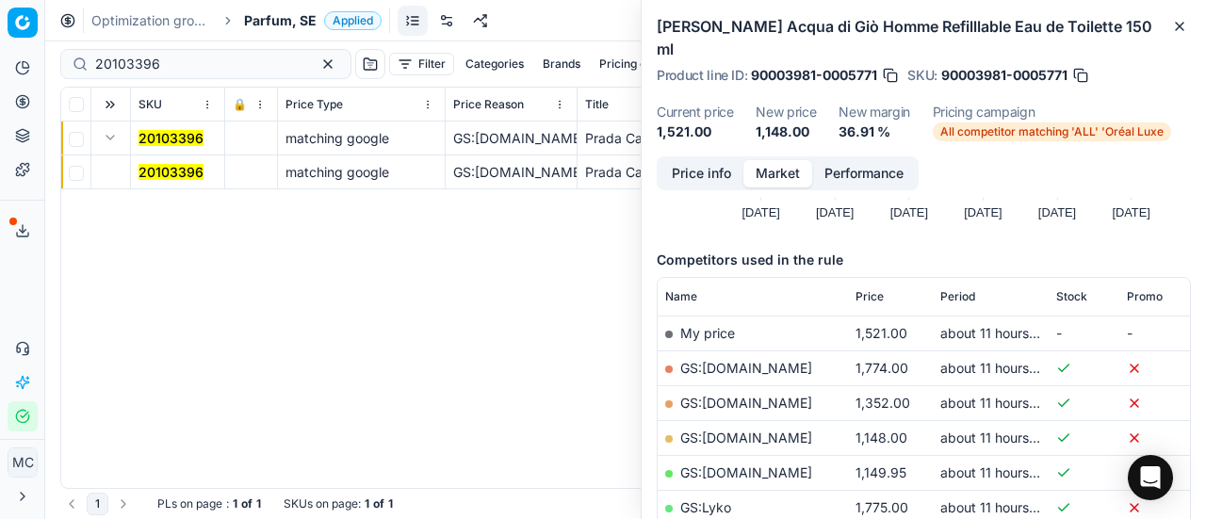
click at [187, 174] on mark "20103396" at bounding box center [171, 172] width 65 height 16
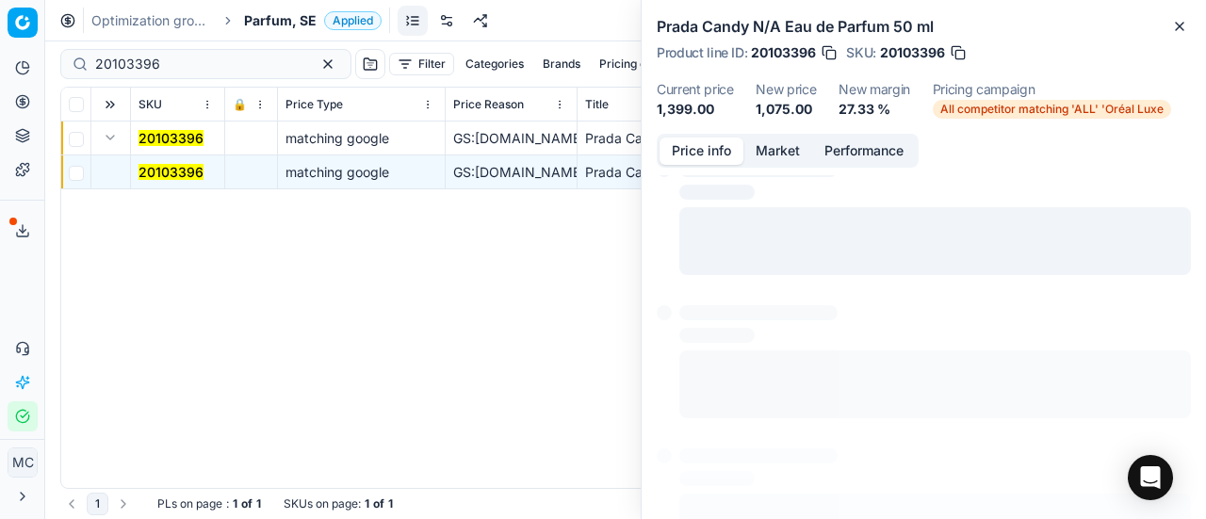
click at [710, 155] on button "Price info" at bounding box center [702, 151] width 84 height 27
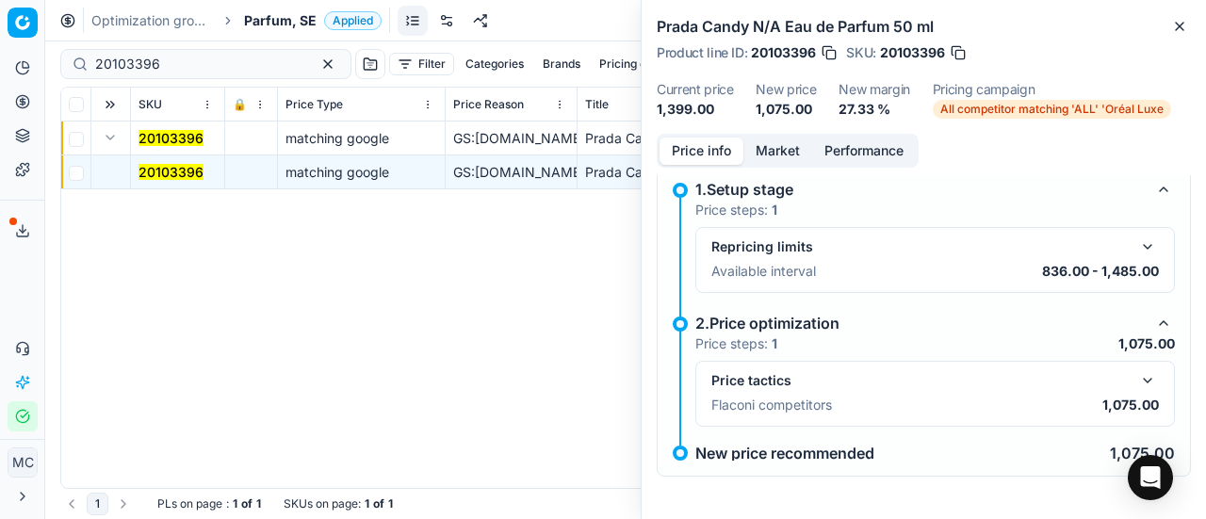
click at [1137, 375] on button "button" at bounding box center [1148, 380] width 23 height 23
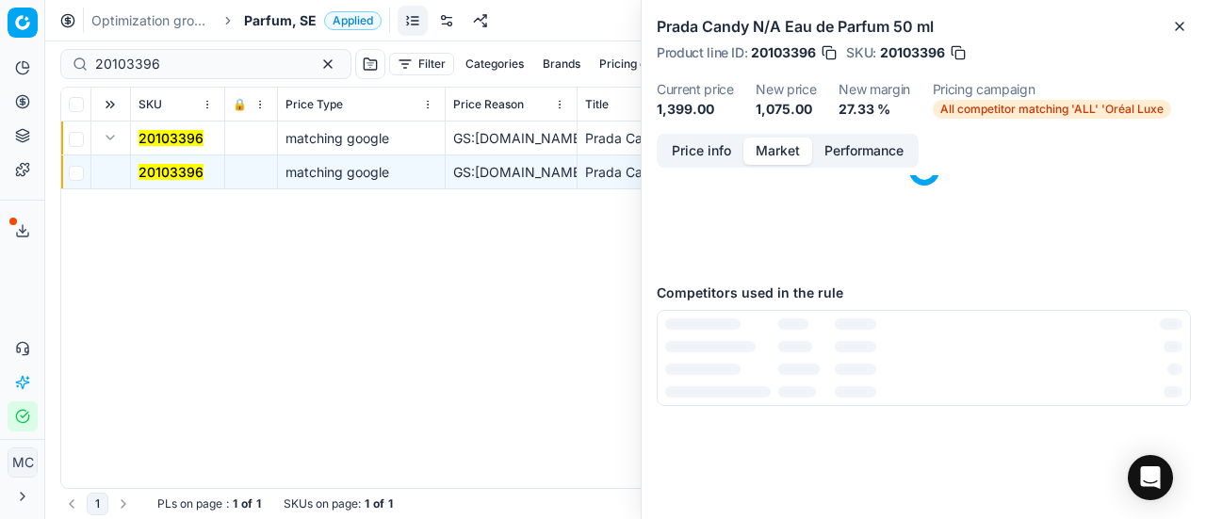
click at [794, 154] on button "Market" at bounding box center [778, 151] width 69 height 27
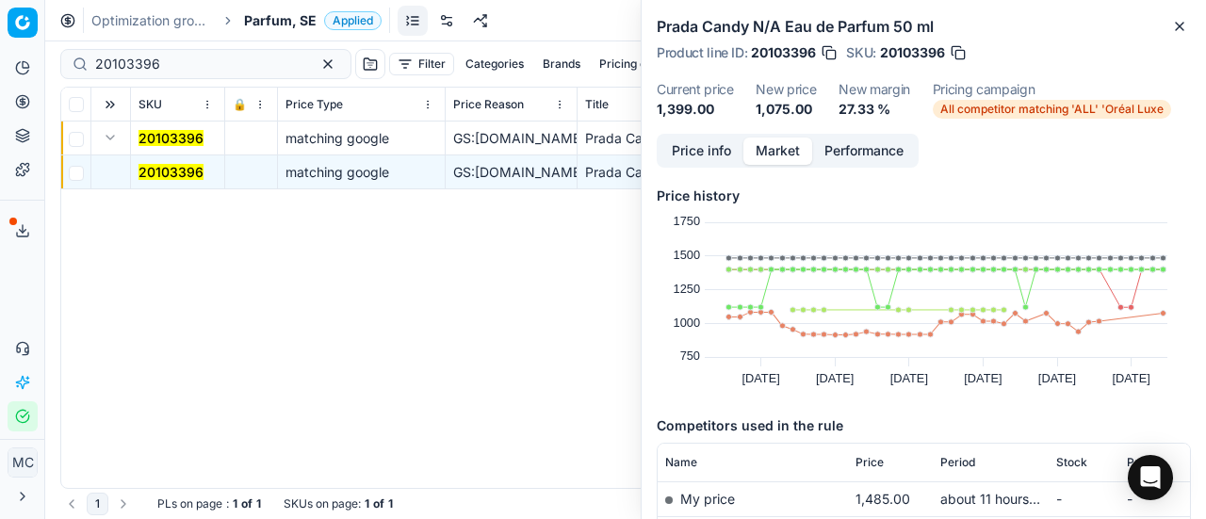
scroll to position [188, 0]
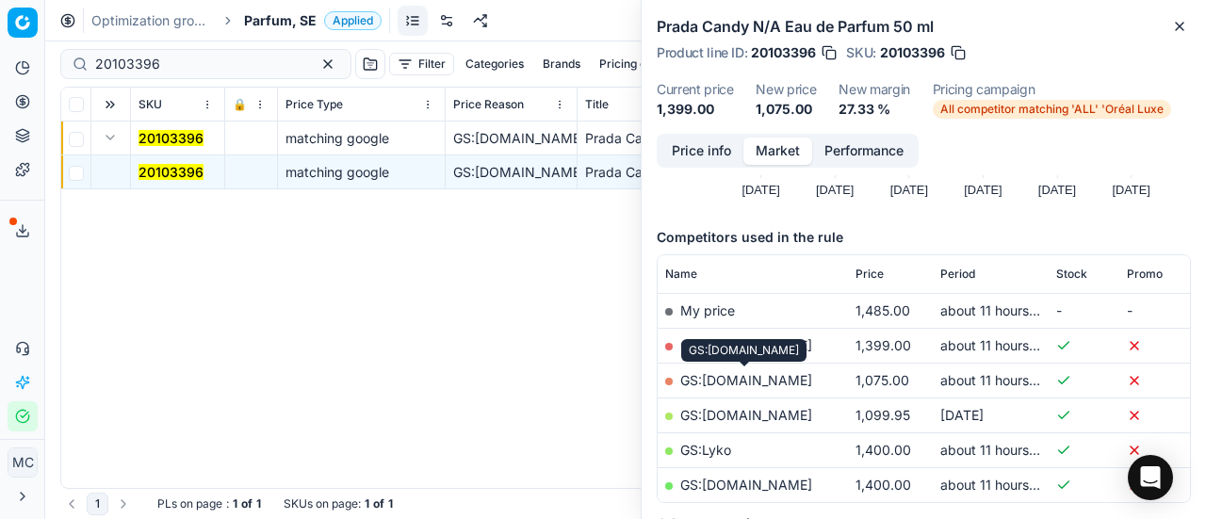
click at [770, 381] on link "GS:[DOMAIN_NAME]" at bounding box center [746, 380] width 132 height 16
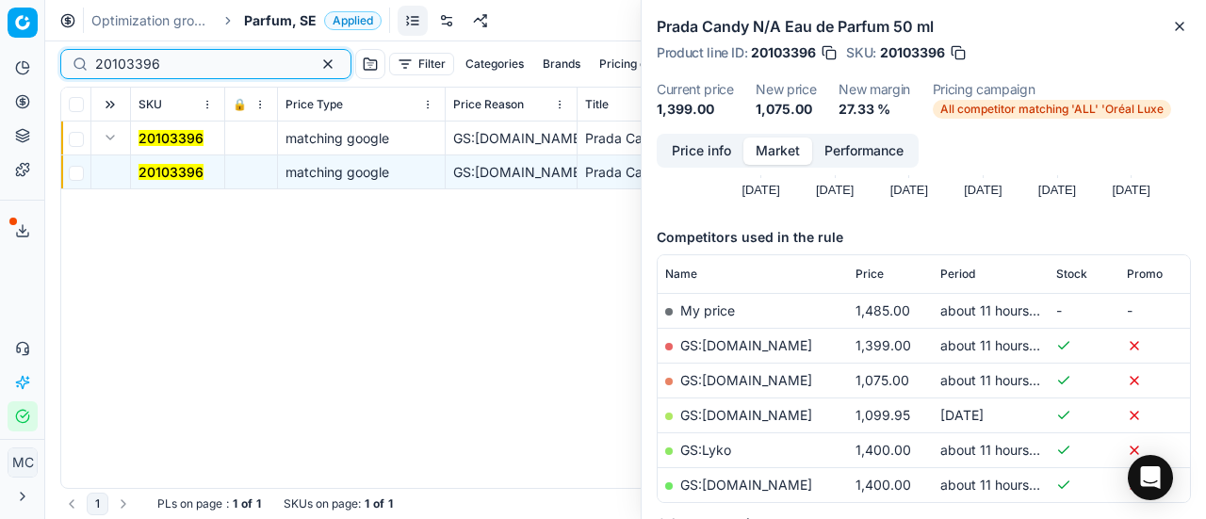
drag, startPoint x: 170, startPoint y: 54, endPoint x: 0, endPoint y: 16, distance: 173.8
click at [0, 21] on div "Pricing platform Analytics Pricing Product portfolio Templates Export service 1…" at bounding box center [603, 259] width 1206 height 519
paste input "80060854-60"
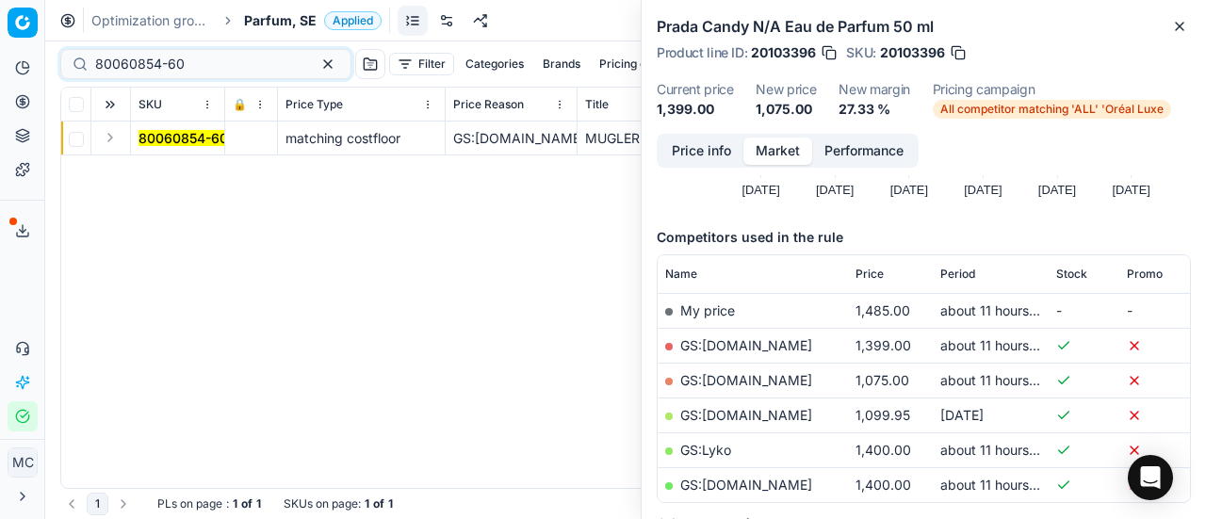
click at [105, 142] on button "Expand" at bounding box center [110, 137] width 23 height 23
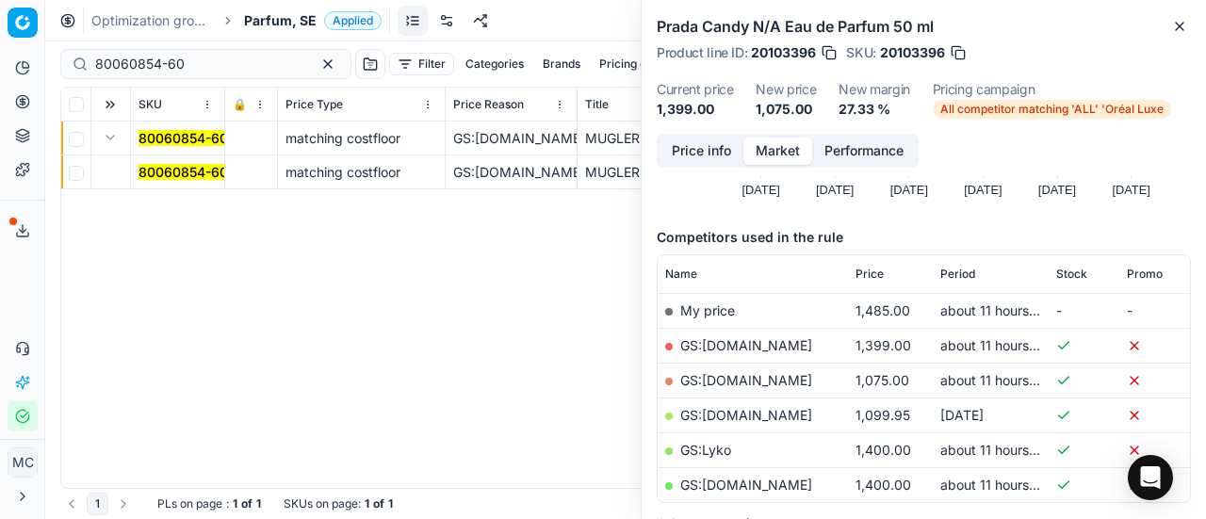
drag, startPoint x: 164, startPoint y: 166, endPoint x: 545, endPoint y: 185, distance: 381.2
click at [164, 166] on mark "80060854-60" at bounding box center [184, 172] width 90 height 16
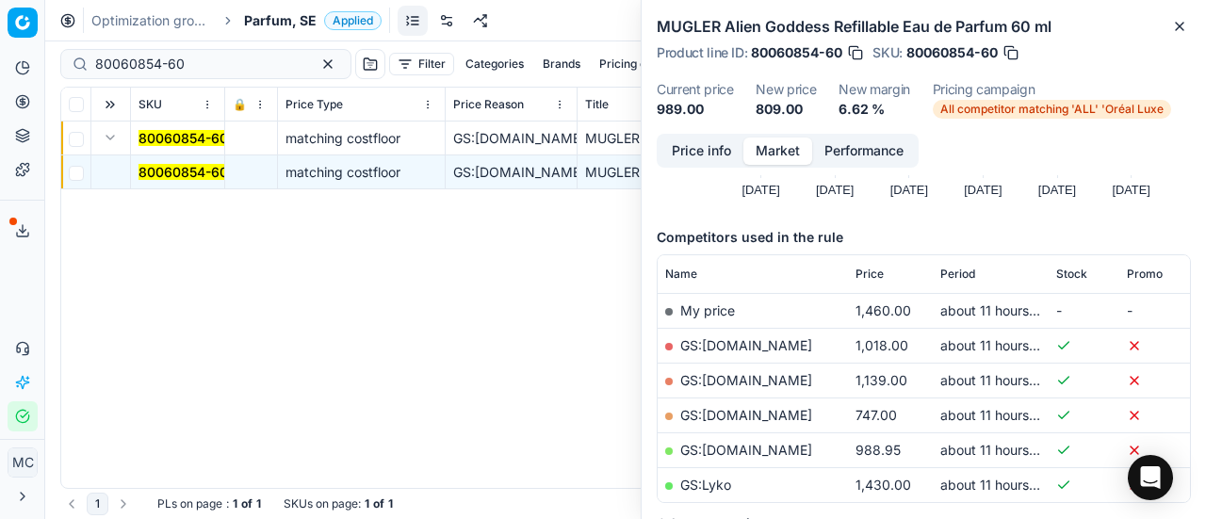
click at [687, 142] on button "Price info" at bounding box center [702, 151] width 84 height 27
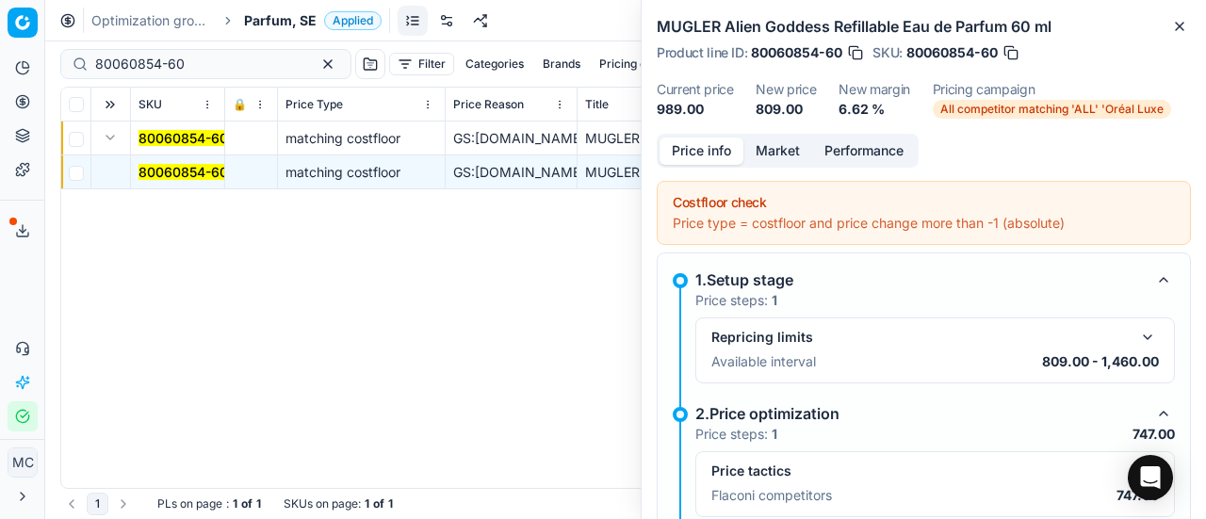
scroll to position [273, 0]
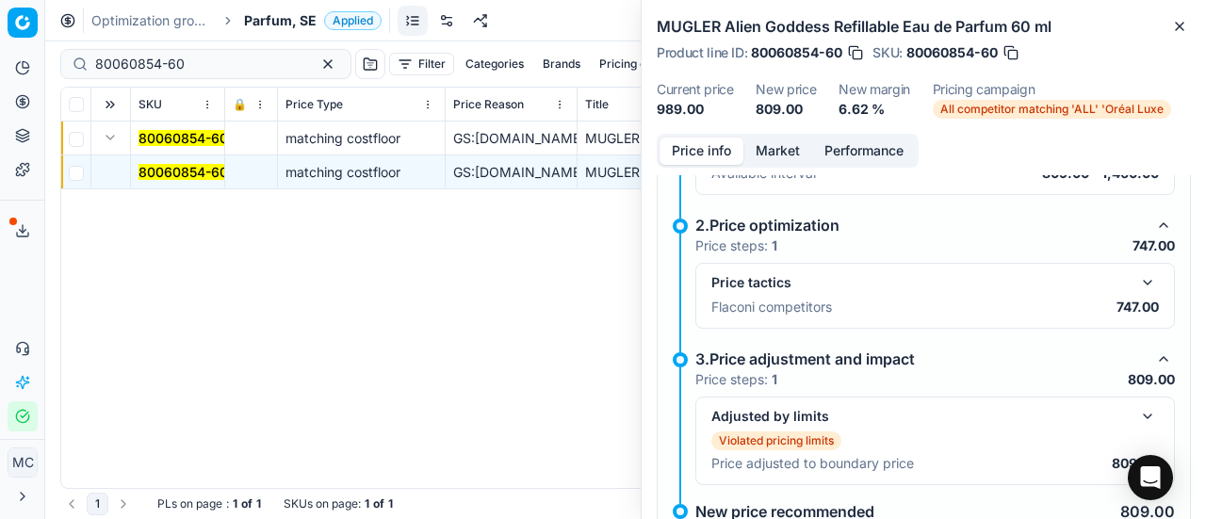
click at [1140, 276] on button "button" at bounding box center [1148, 282] width 23 height 23
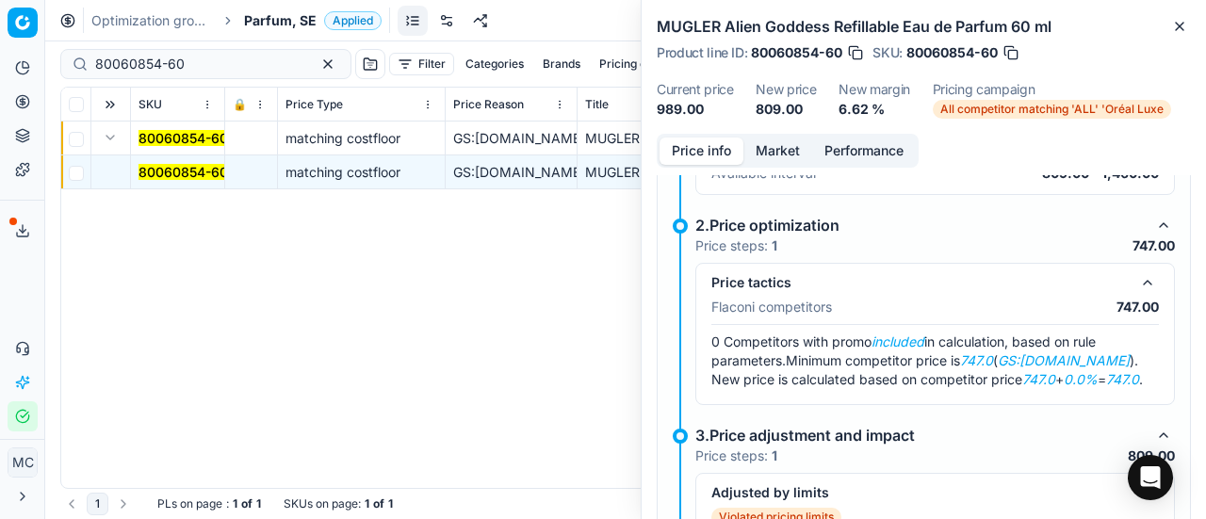
click at [792, 138] on button "Market" at bounding box center [778, 151] width 69 height 27
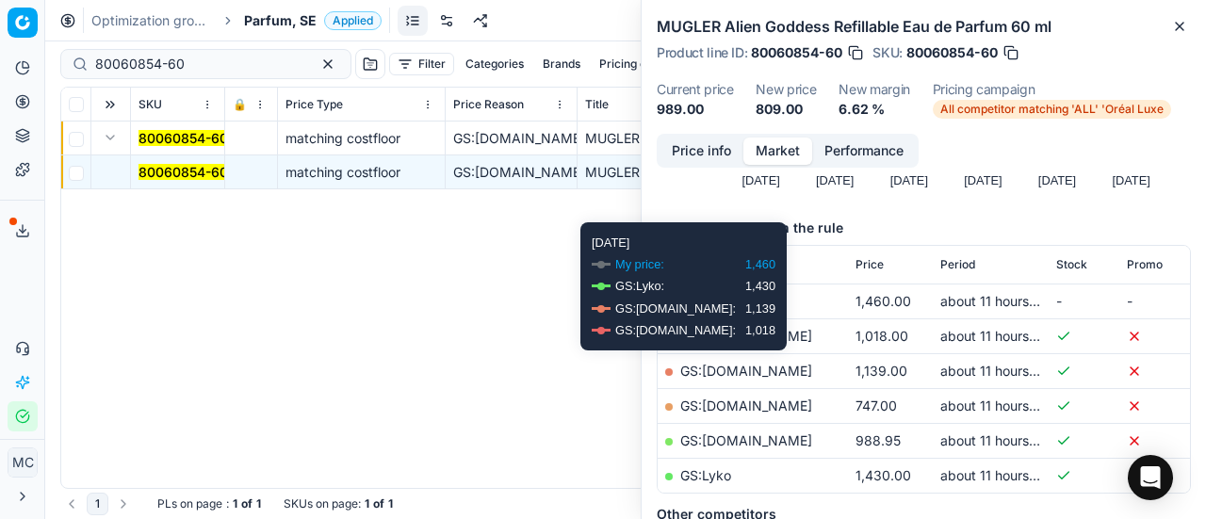
scroll to position [283, 0]
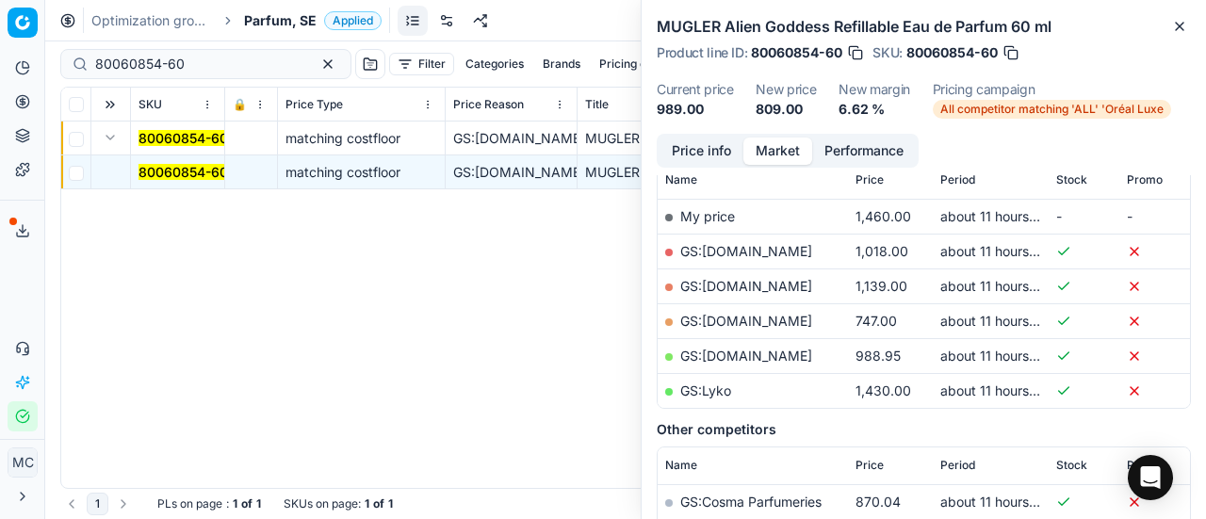
click at [721, 315] on link "GS:[DOMAIN_NAME]" at bounding box center [746, 321] width 132 height 16
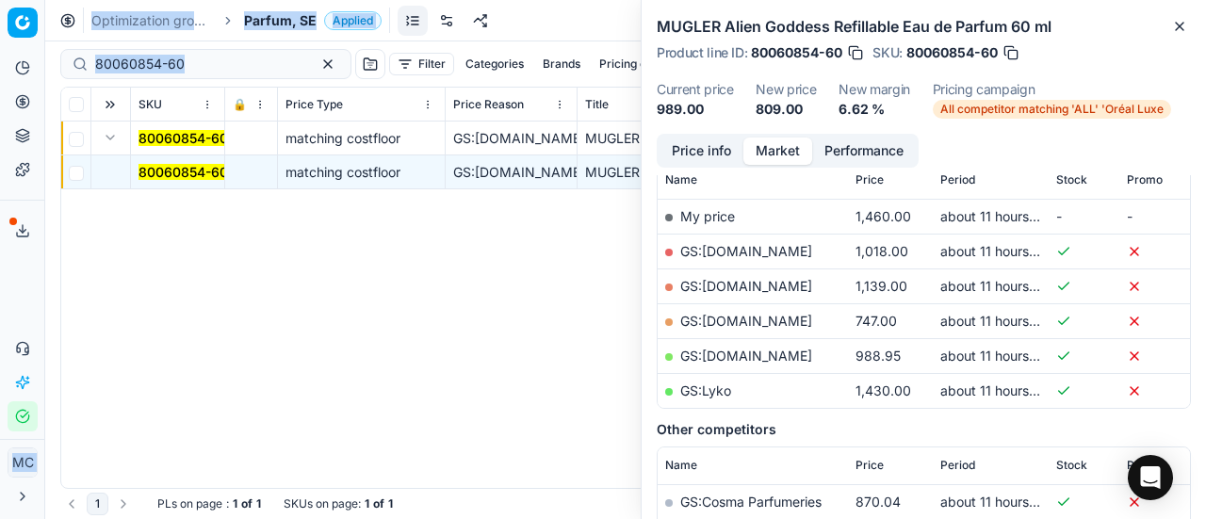
drag, startPoint x: 185, startPoint y: 74, endPoint x: 0, endPoint y: 61, distance: 185.2
click at [0, 61] on div "Pricing platform Analytics Pricing Product portfolio Templates Export service 1…" at bounding box center [603, 259] width 1206 height 519
click at [209, 67] on input "80060854-60" at bounding box center [198, 64] width 206 height 19
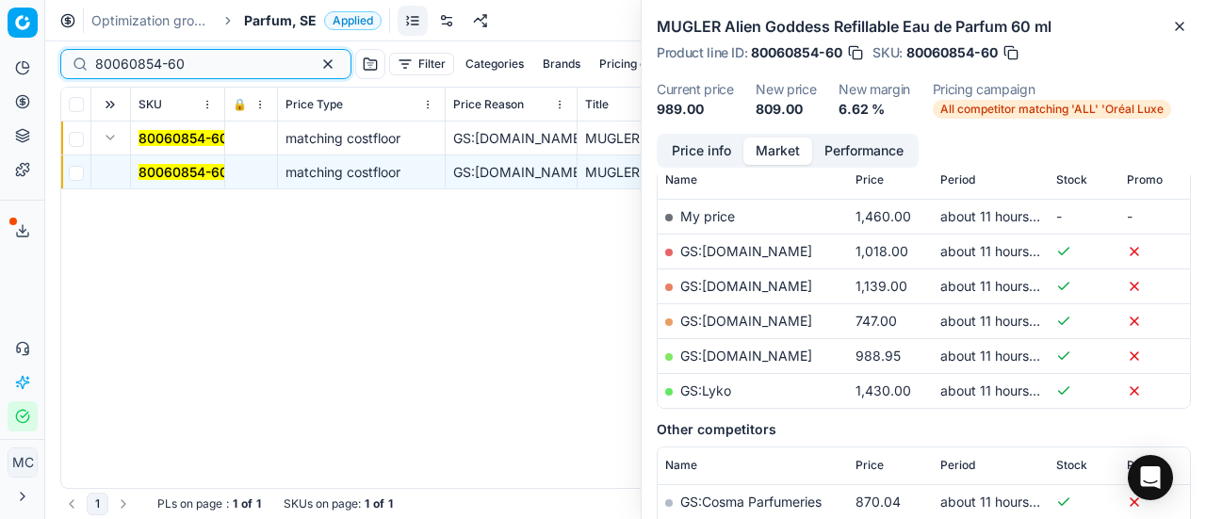
click at [0, 41] on div "Pricing platform Analytics Pricing Product portfolio Templates Export service 1…" at bounding box center [603, 259] width 1206 height 519
paste input "90011214-0017735"
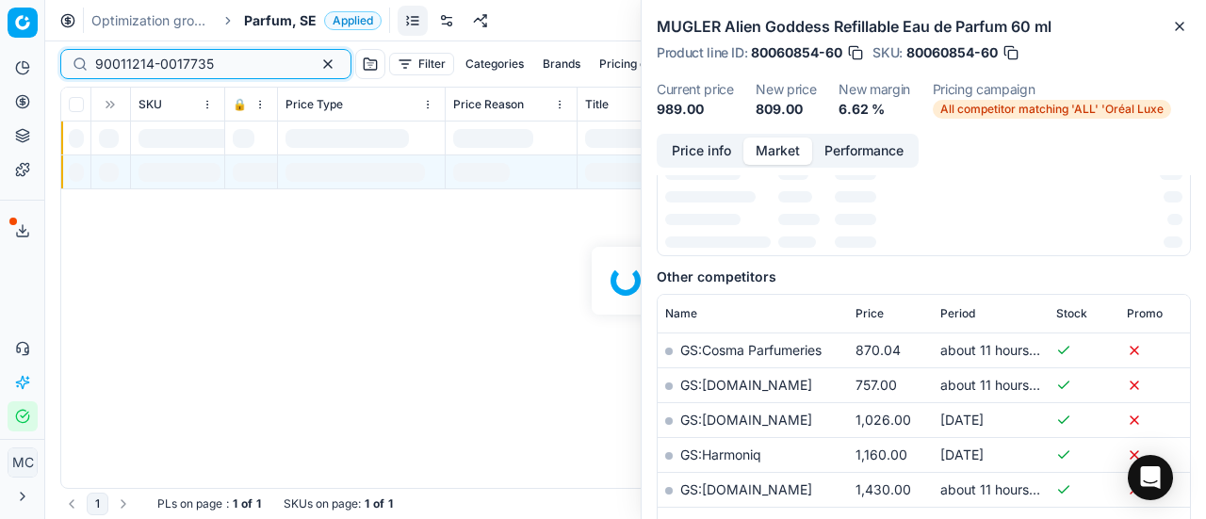
scroll to position [283, 0]
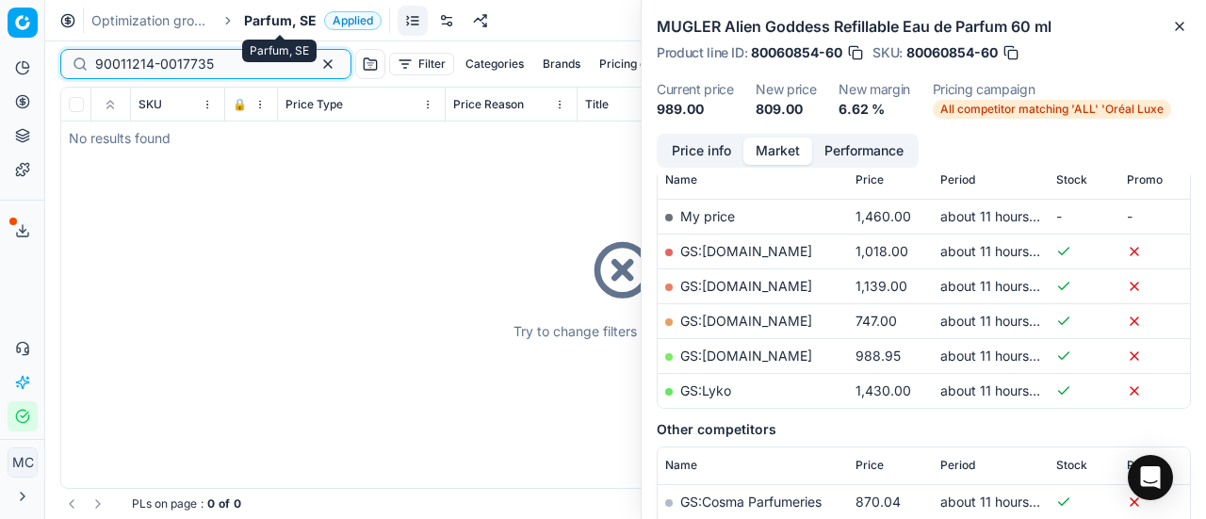
type input "90011214-0017735"
click at [283, 16] on span "Parfum, SE" at bounding box center [280, 20] width 73 height 19
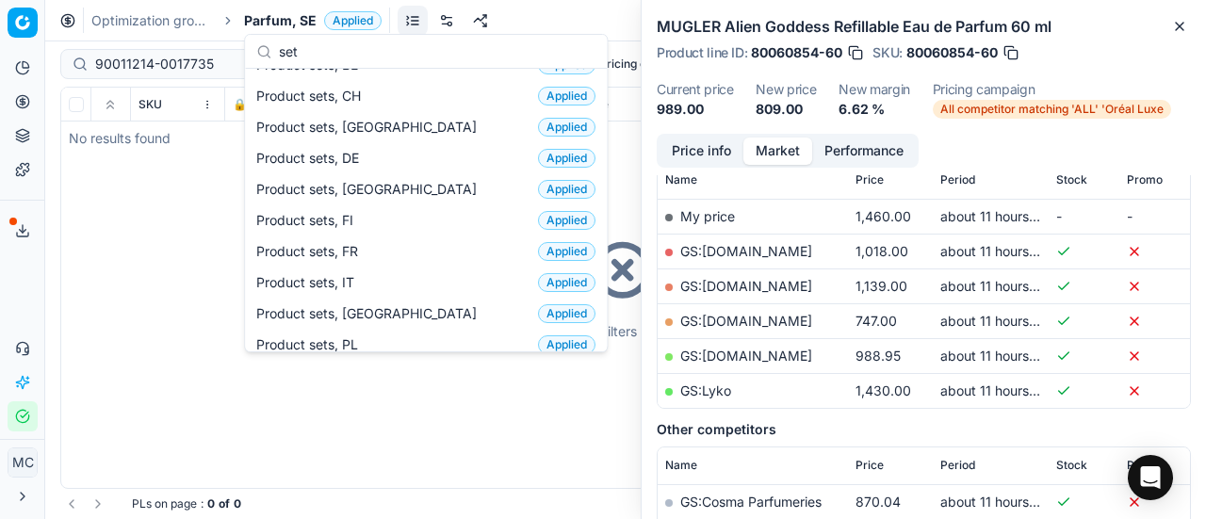
scroll to position [0, 0]
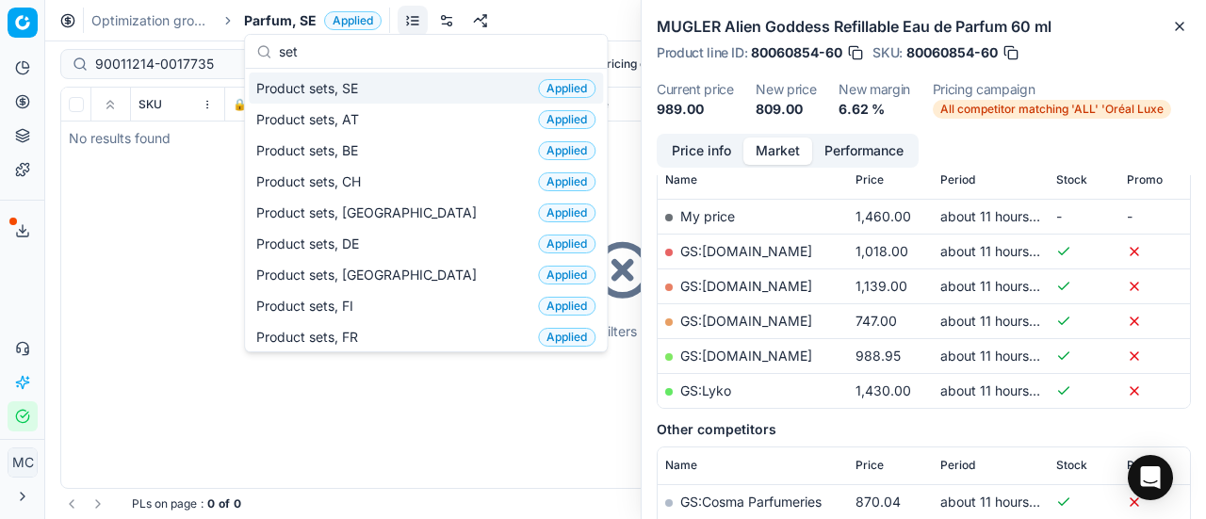
type input "set"
click at [374, 85] on div "Product sets, SE Applied" at bounding box center [426, 88] width 354 height 31
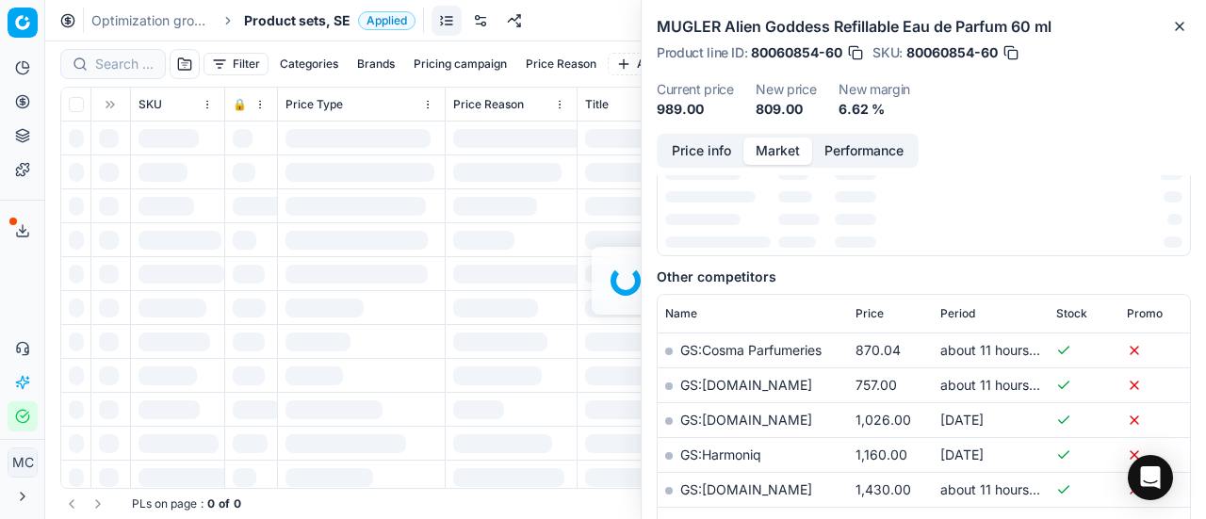
scroll to position [283, 0]
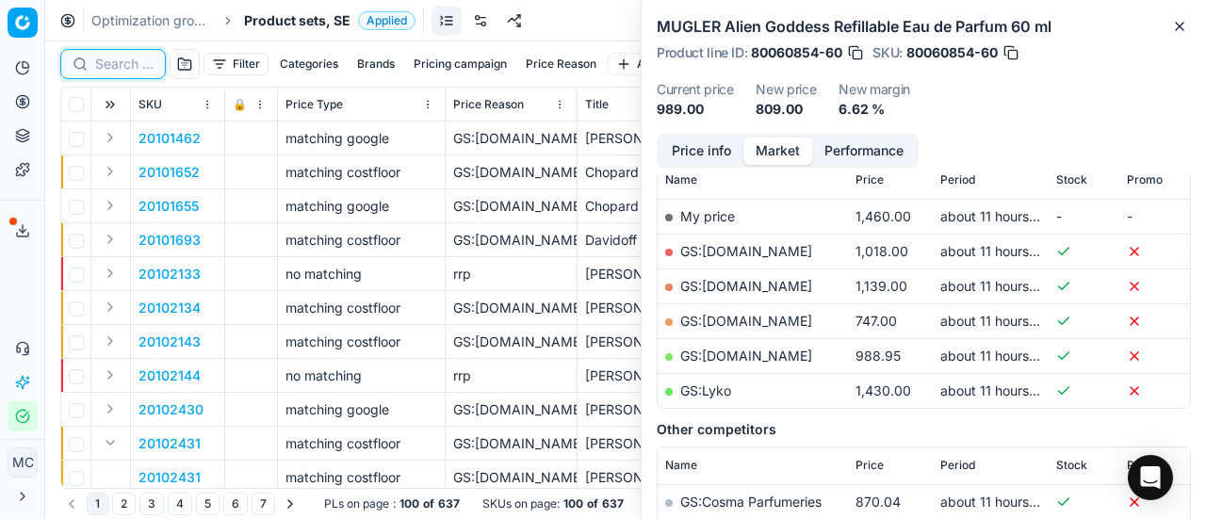
click at [130, 63] on input at bounding box center [124, 64] width 58 height 19
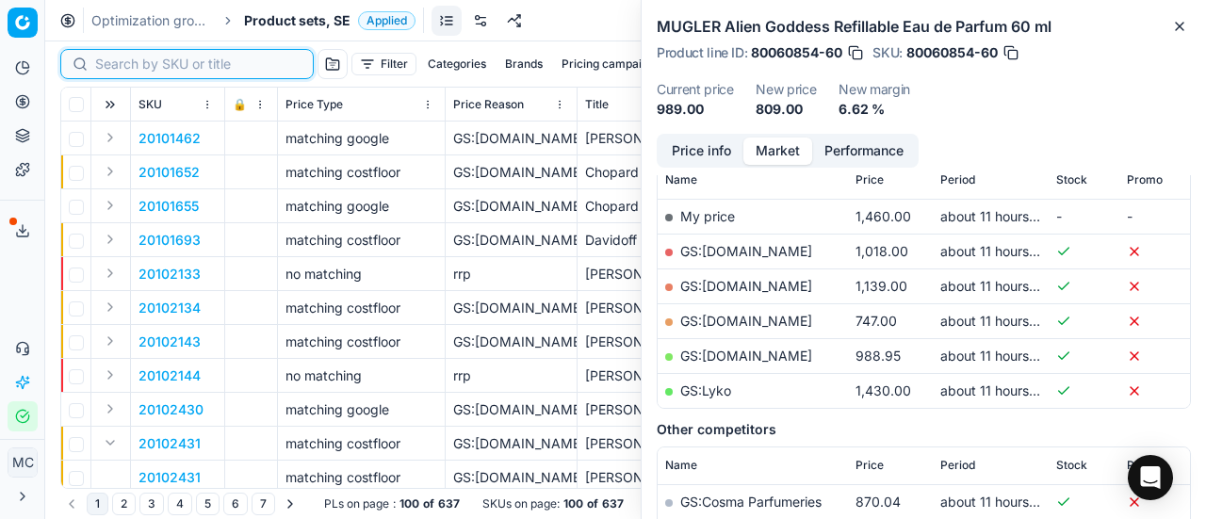
paste input "90011214-0017735"
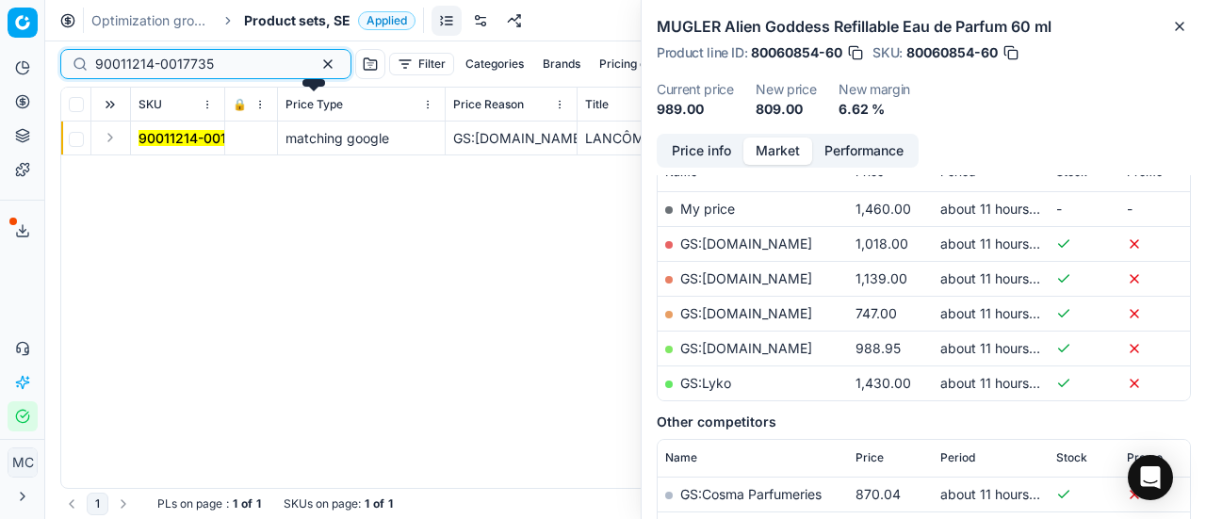
scroll to position [283, 0]
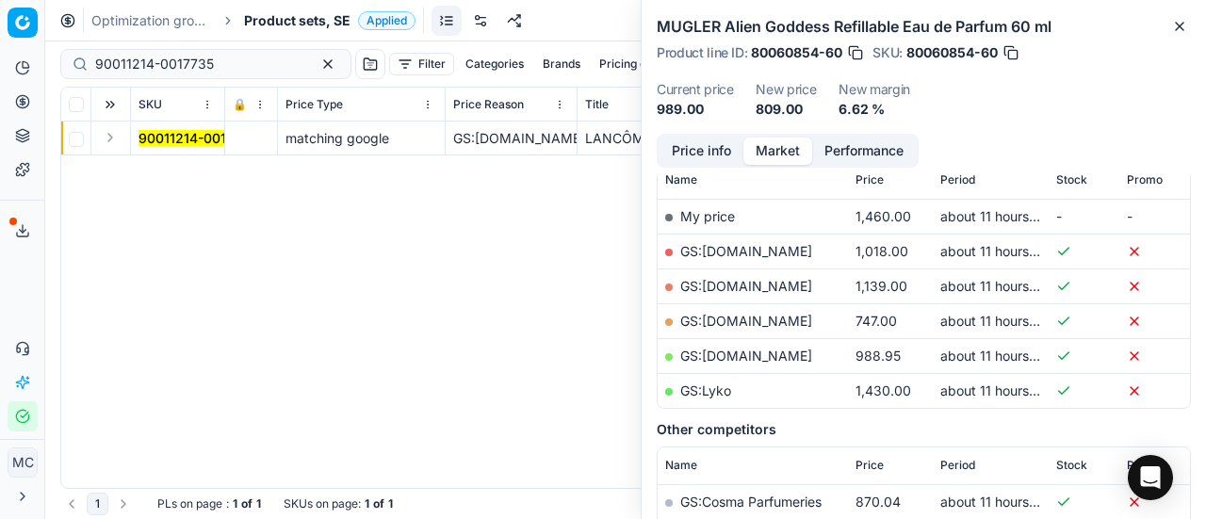
click at [111, 140] on button "Expand" at bounding box center [110, 137] width 23 height 23
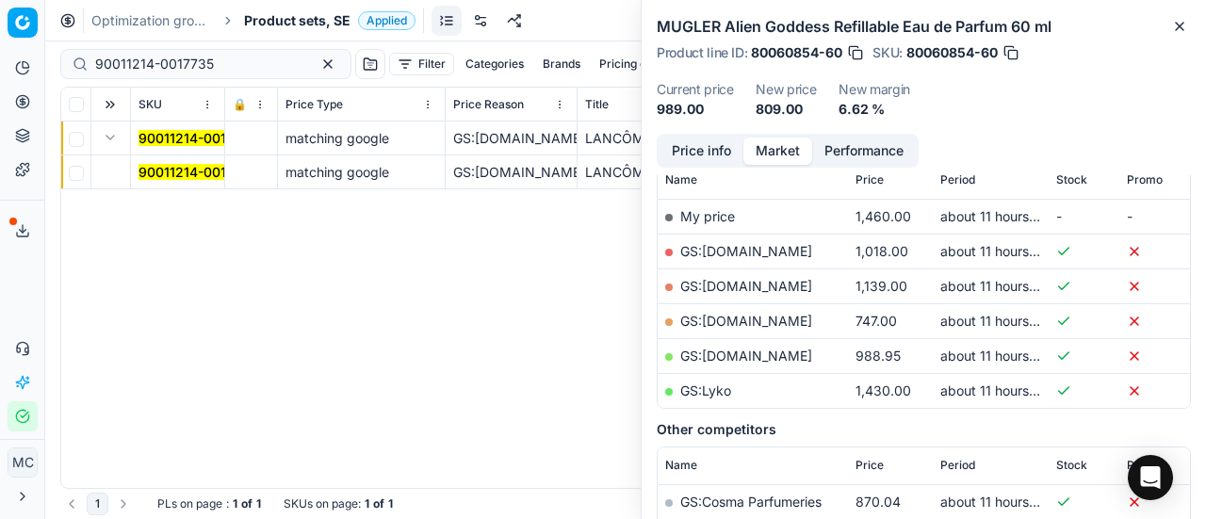
click at [198, 175] on mark "90011214-0017735" at bounding box center [198, 172] width 119 height 16
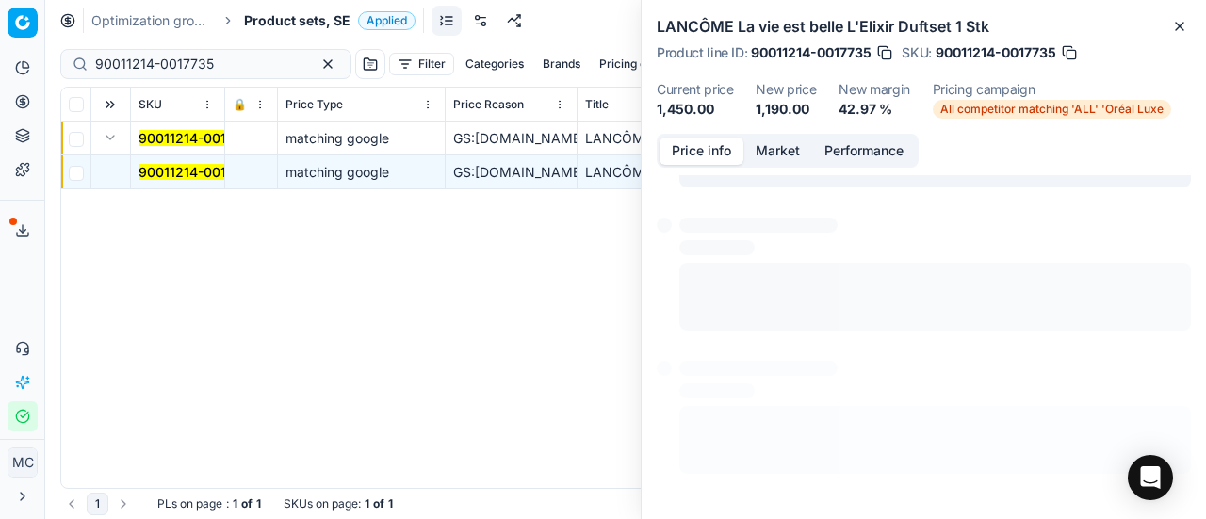
click at [701, 144] on button "Price info" at bounding box center [702, 151] width 84 height 27
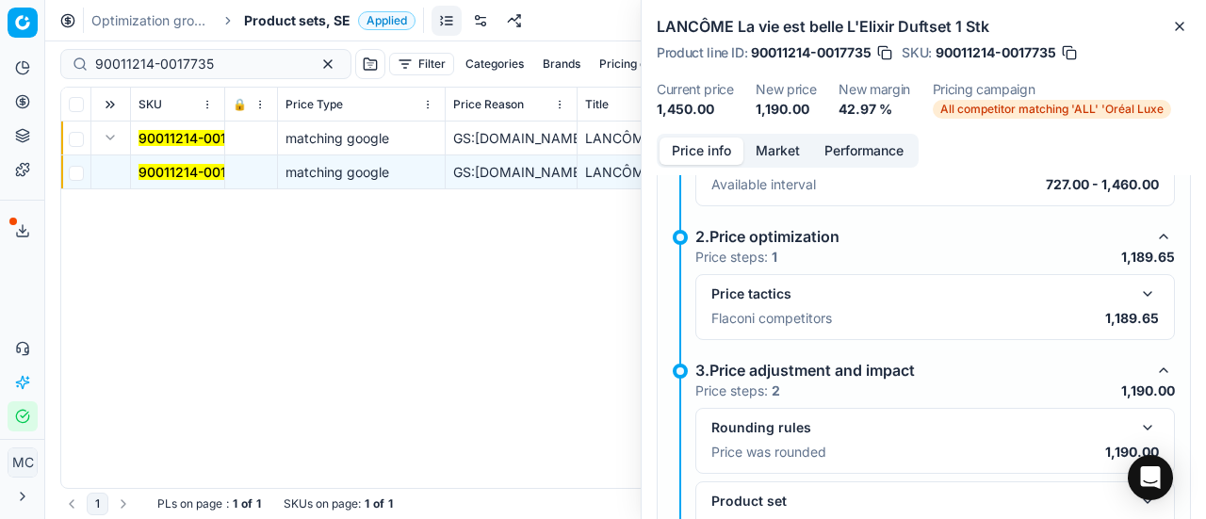
click at [1137, 431] on button "button" at bounding box center [1148, 428] width 23 height 23
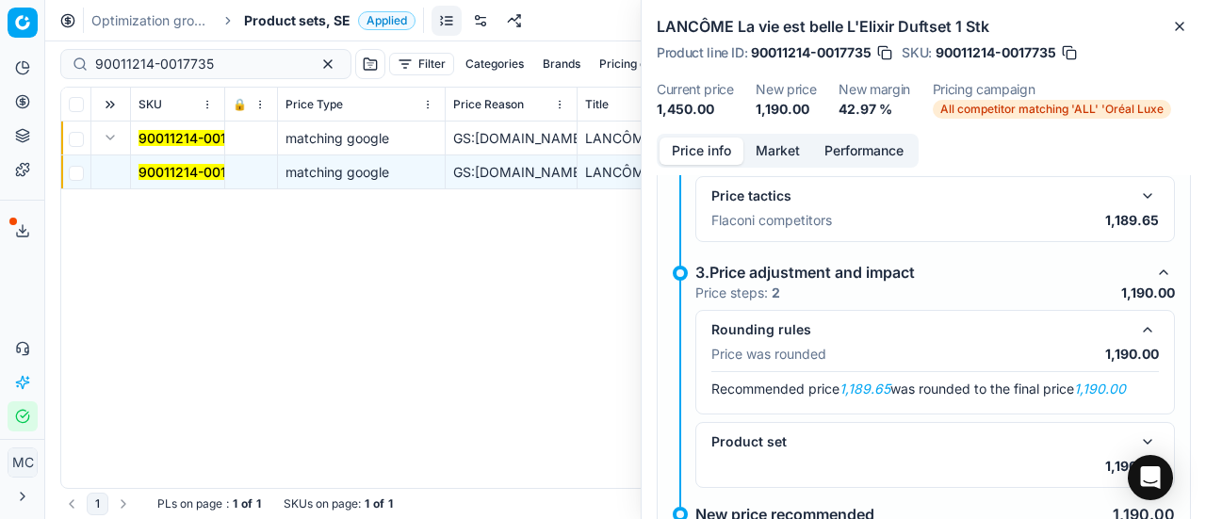
scroll to position [329, 0]
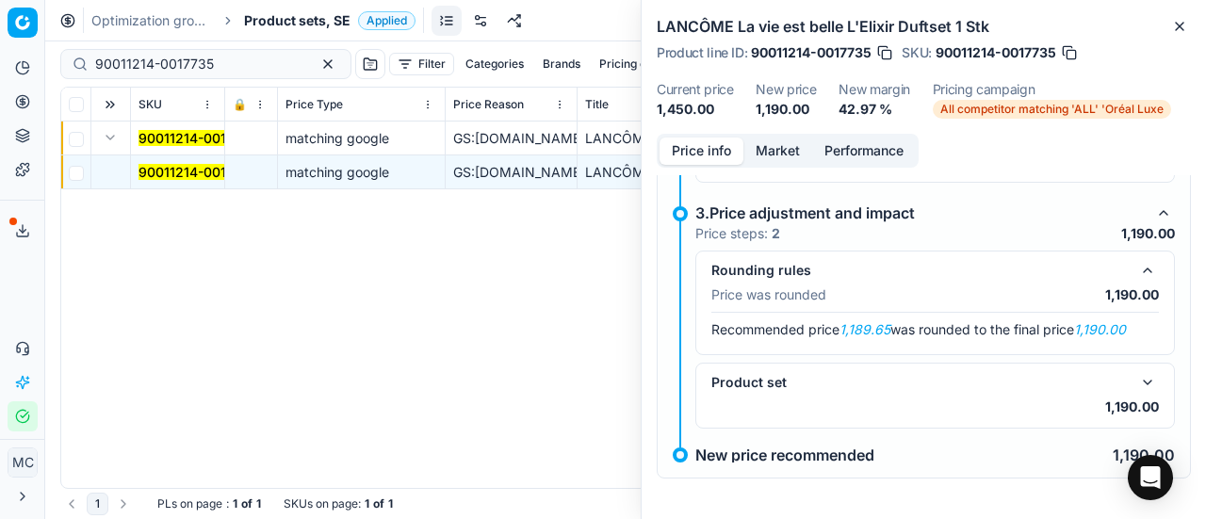
click at [1143, 371] on div "Product set" at bounding box center [936, 382] width 448 height 23
click at [1140, 374] on button "button" at bounding box center [1148, 382] width 23 height 23
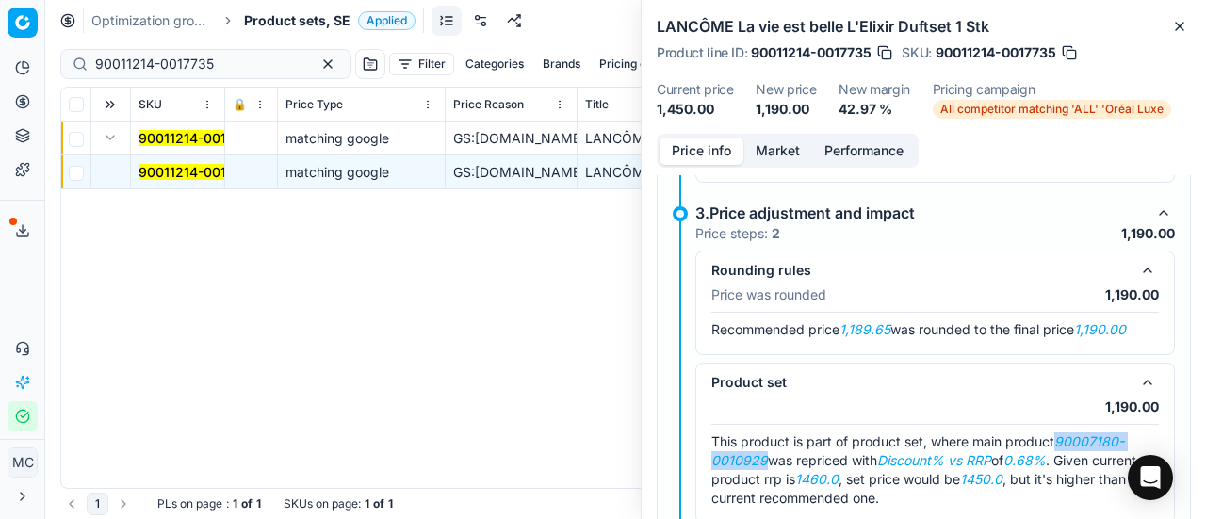
drag, startPoint x: 1060, startPoint y: 434, endPoint x: 764, endPoint y: 451, distance: 296.5
click at [764, 451] on em "90007180-0010929" at bounding box center [918, 451] width 413 height 35
copy em "90007180-0010929"
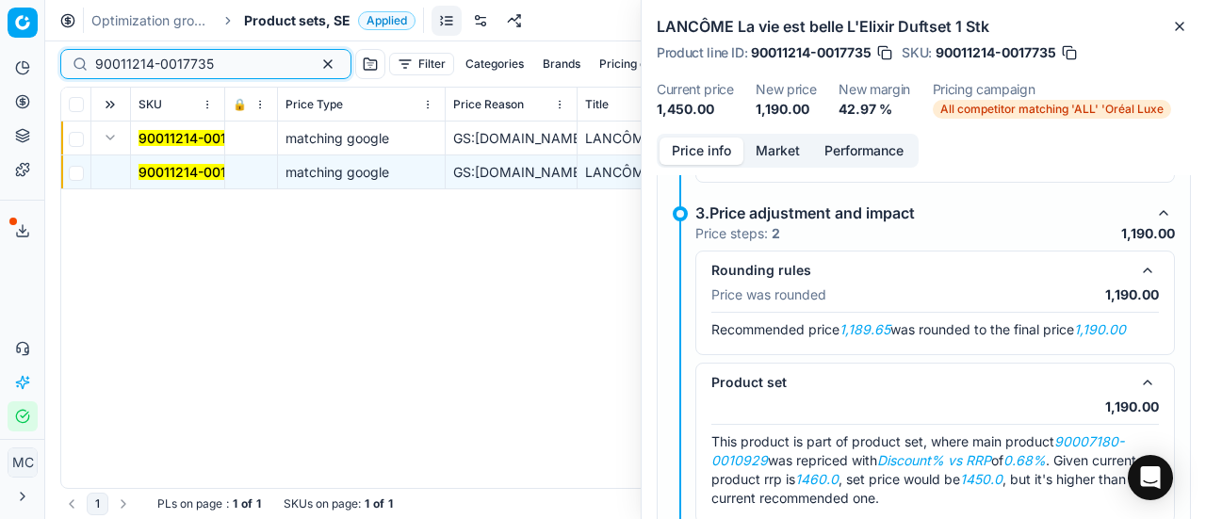
drag, startPoint x: 230, startPoint y: 71, endPoint x: 2, endPoint y: 57, distance: 228.5
click at [0, 63] on div "Pricing platform Analytics Pricing Product portfolio Templates Export service 1…" at bounding box center [603, 259] width 1206 height 519
paste input "07180-0010929"
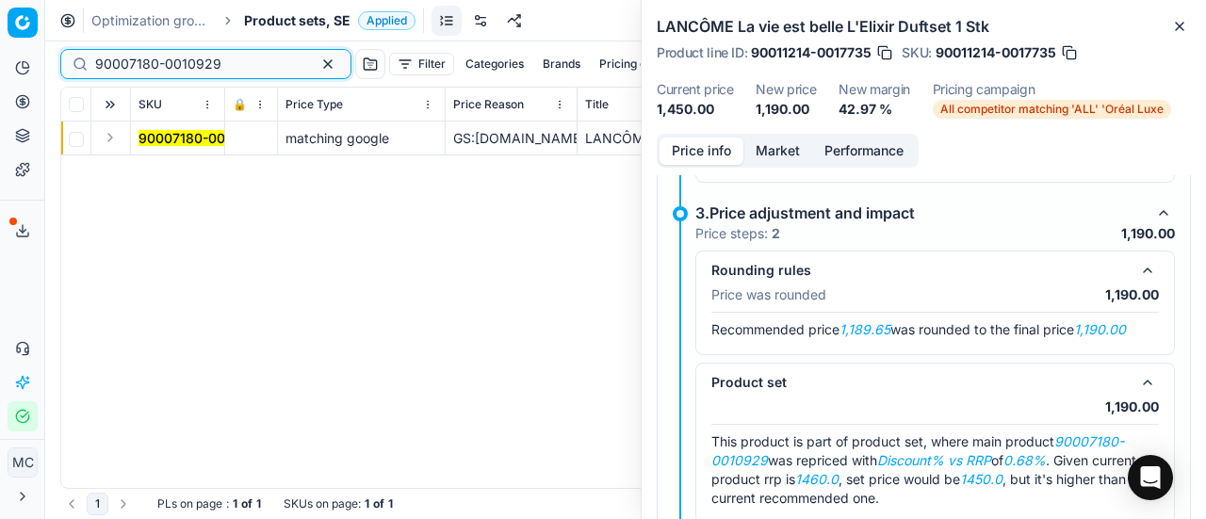
type input "90007180-0010929"
click at [120, 140] on button "Expand" at bounding box center [110, 137] width 23 height 23
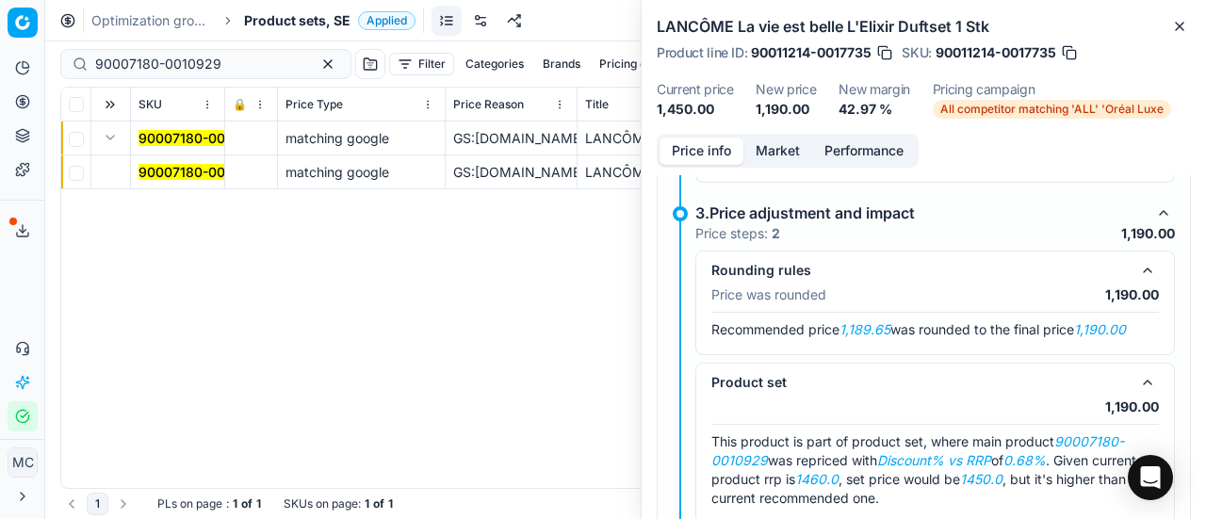
click at [202, 172] on mark "90007180-0010929" at bounding box center [202, 172] width 126 height 16
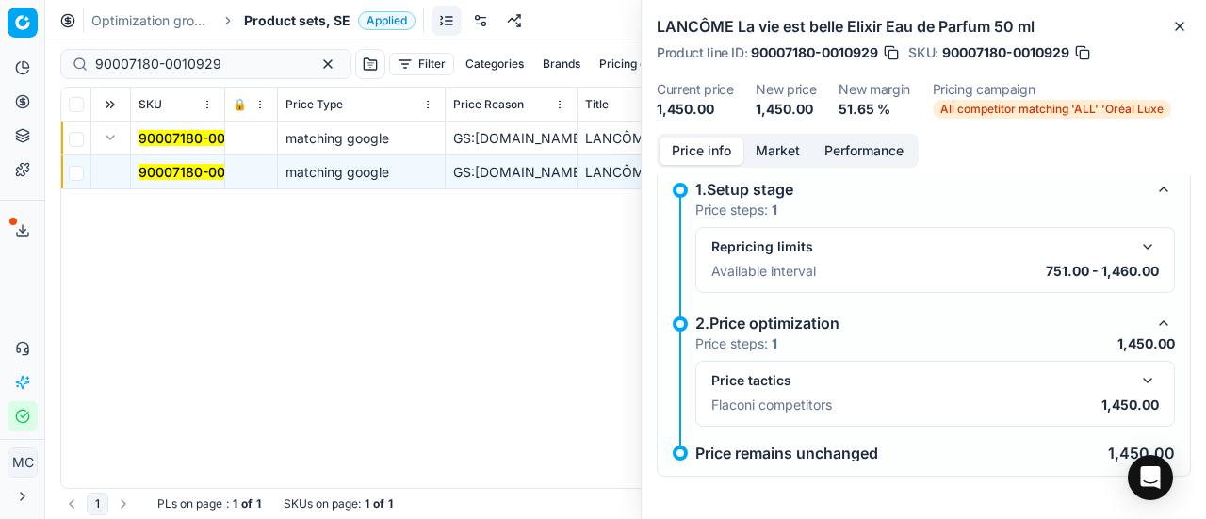
click at [1137, 376] on button "button" at bounding box center [1148, 380] width 23 height 23
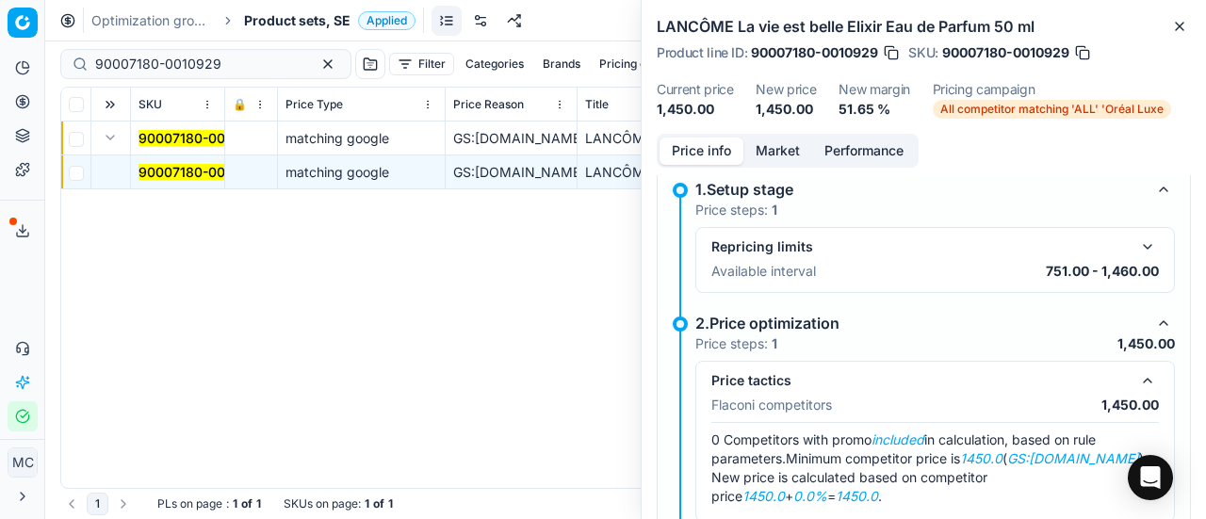
click at [801, 152] on button "Market" at bounding box center [778, 151] width 69 height 27
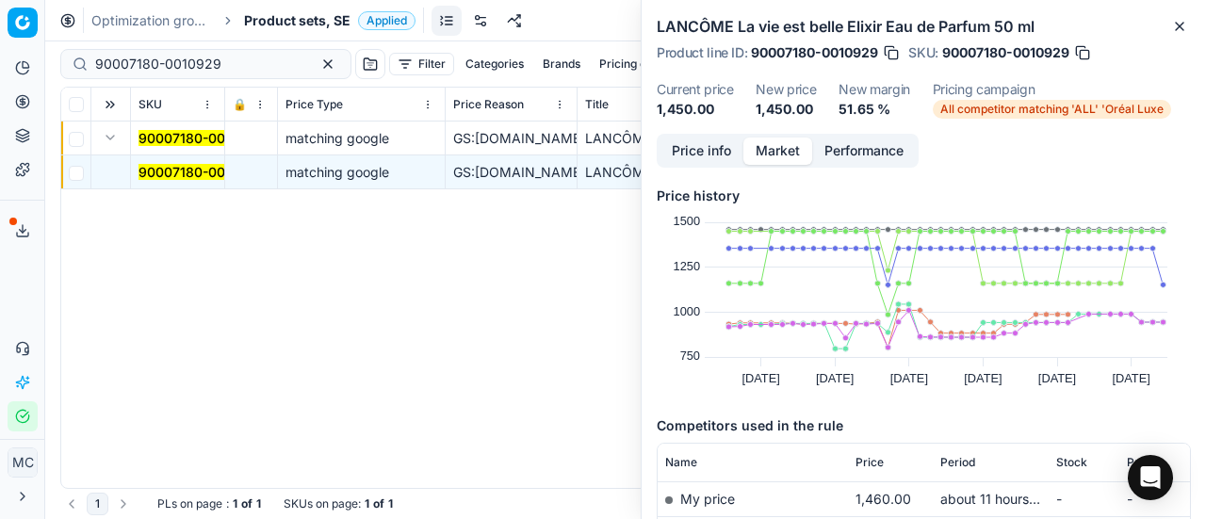
scroll to position [283, 0]
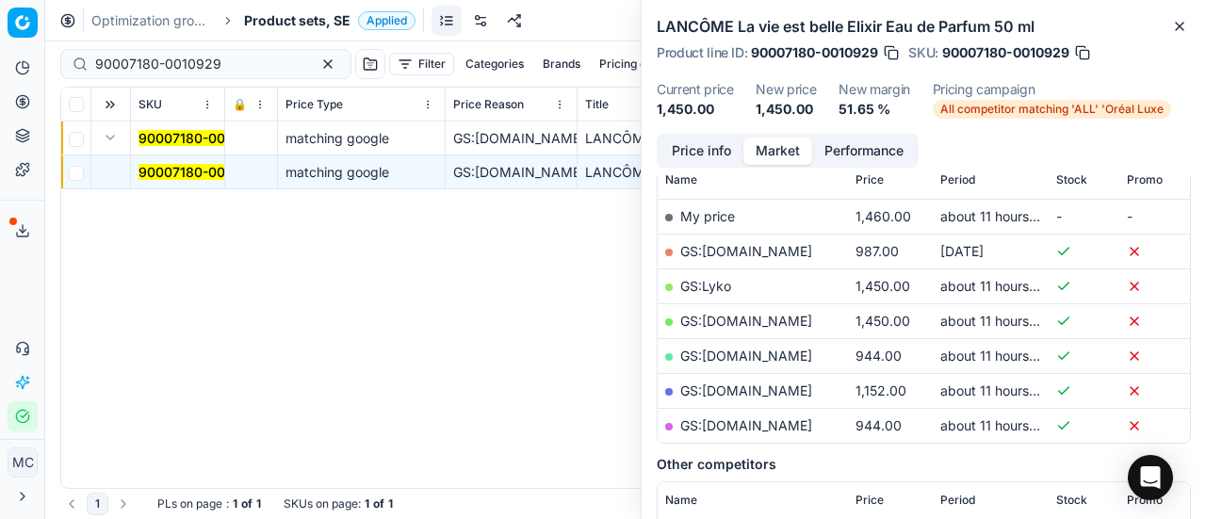
click at [748, 319] on link "GS:[DOMAIN_NAME]" at bounding box center [746, 321] width 132 height 16
click at [298, 25] on span "Product sets, SE" at bounding box center [297, 20] width 106 height 19
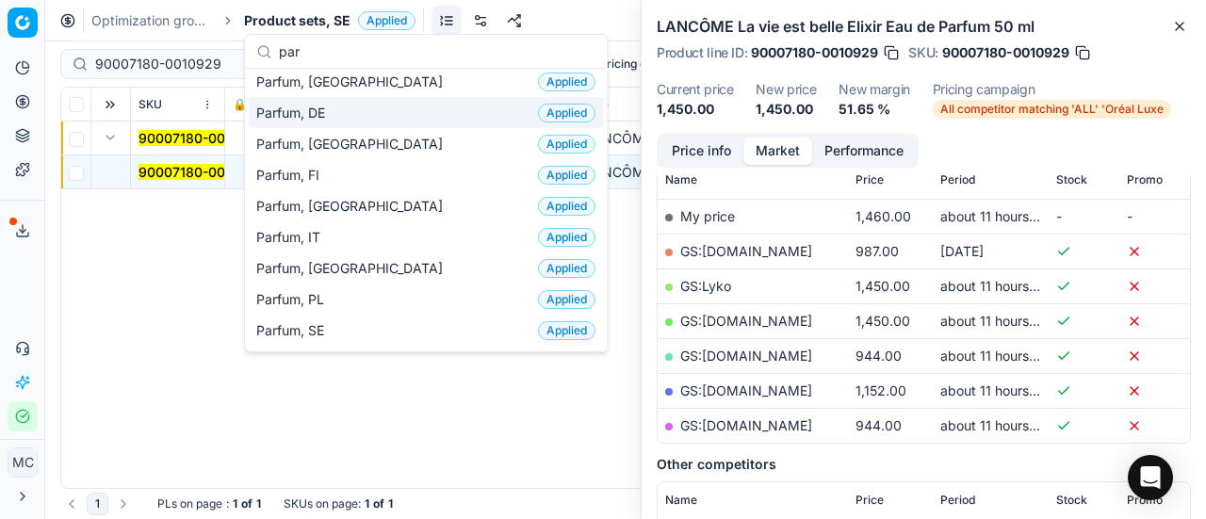
scroll to position [188, 0]
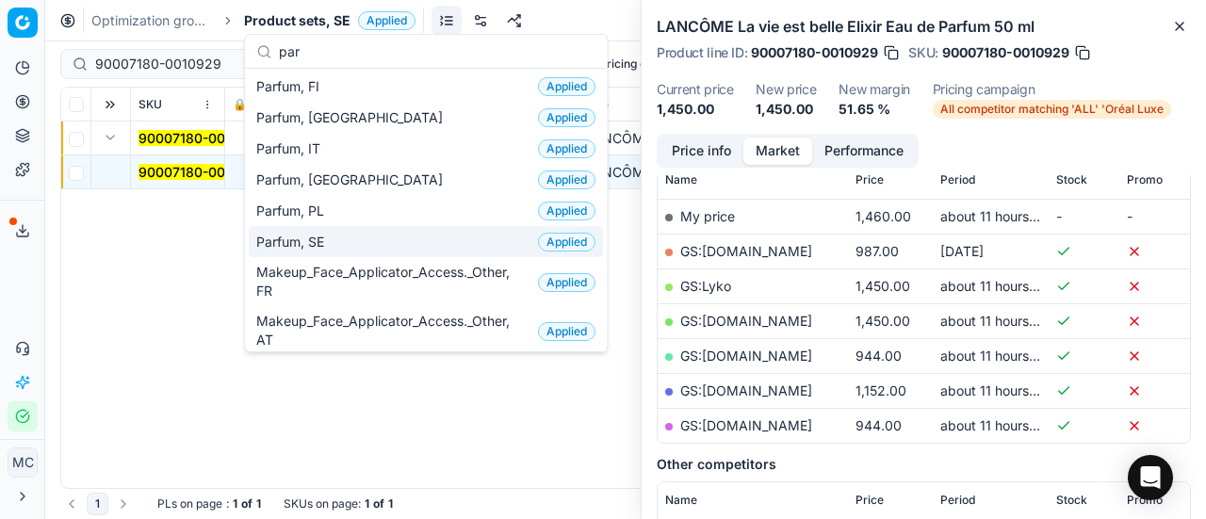
type input "par"
click at [386, 237] on div "Parfum, SE Applied" at bounding box center [426, 241] width 354 height 31
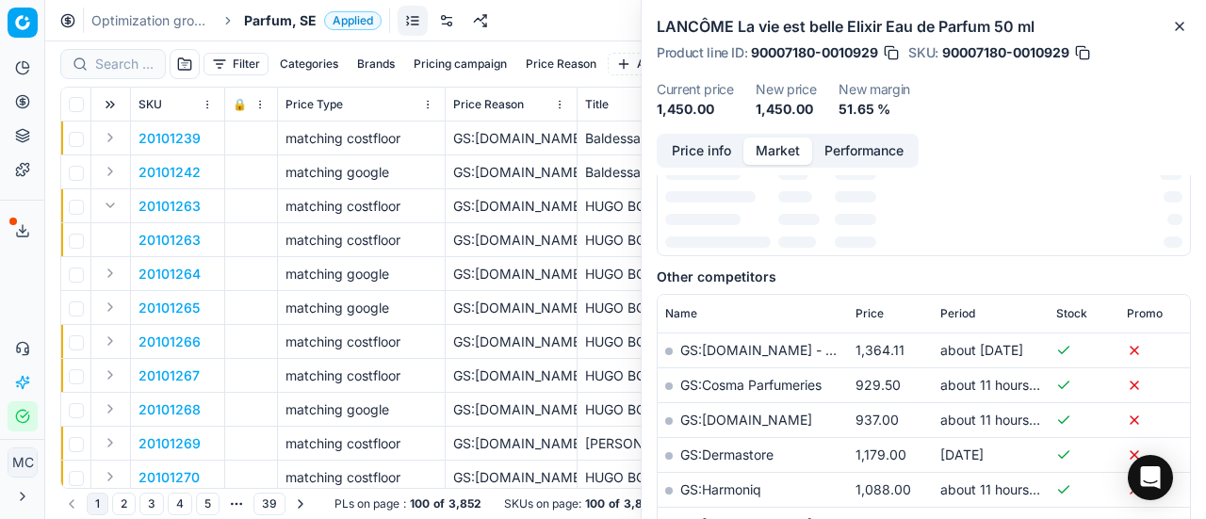
scroll to position [283, 0]
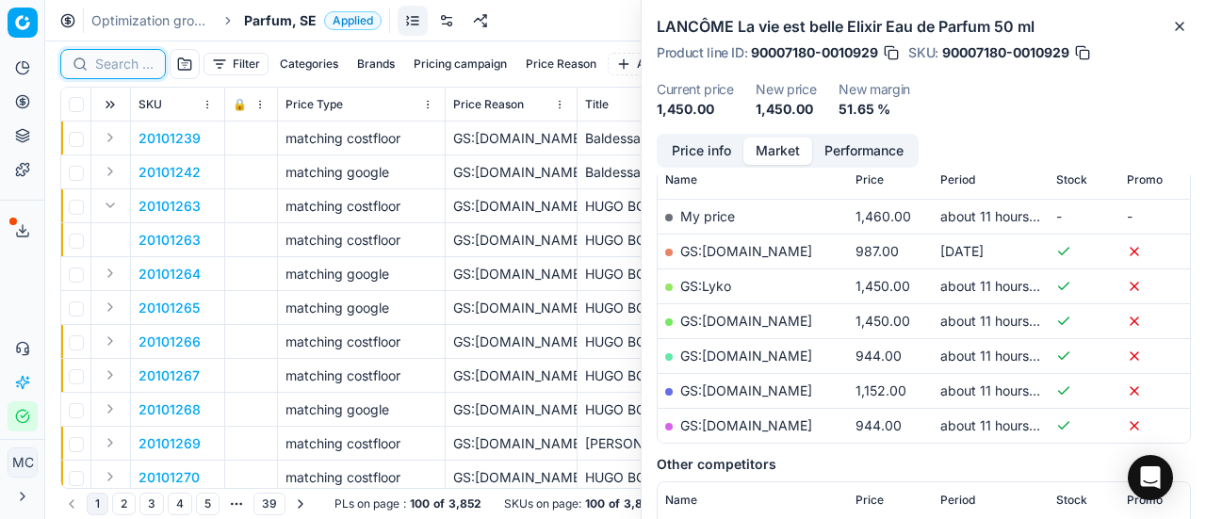
click at [143, 59] on input at bounding box center [124, 64] width 58 height 19
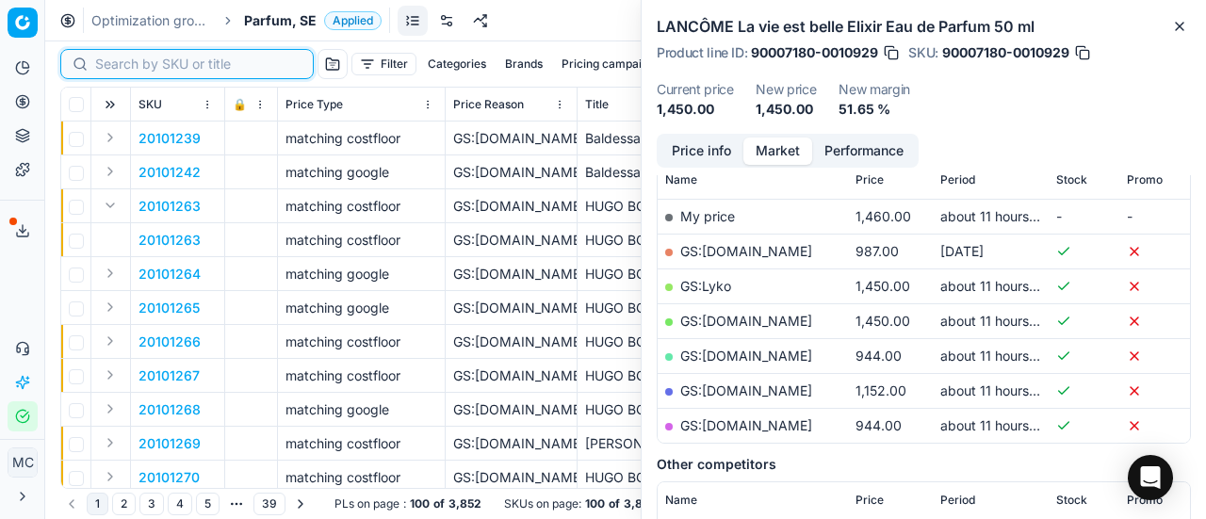
paste input "20102651"
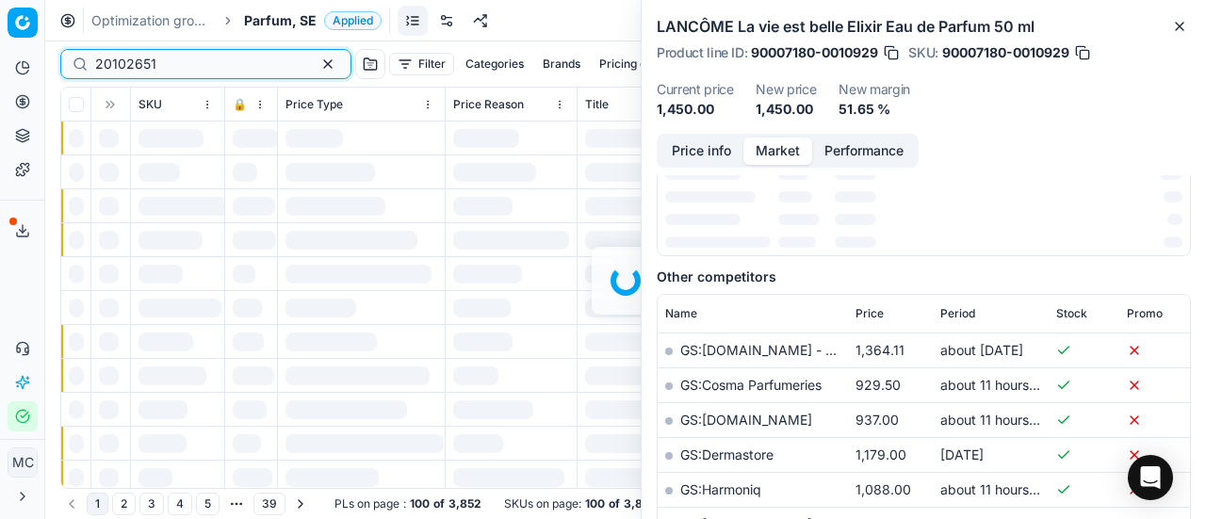
scroll to position [283, 0]
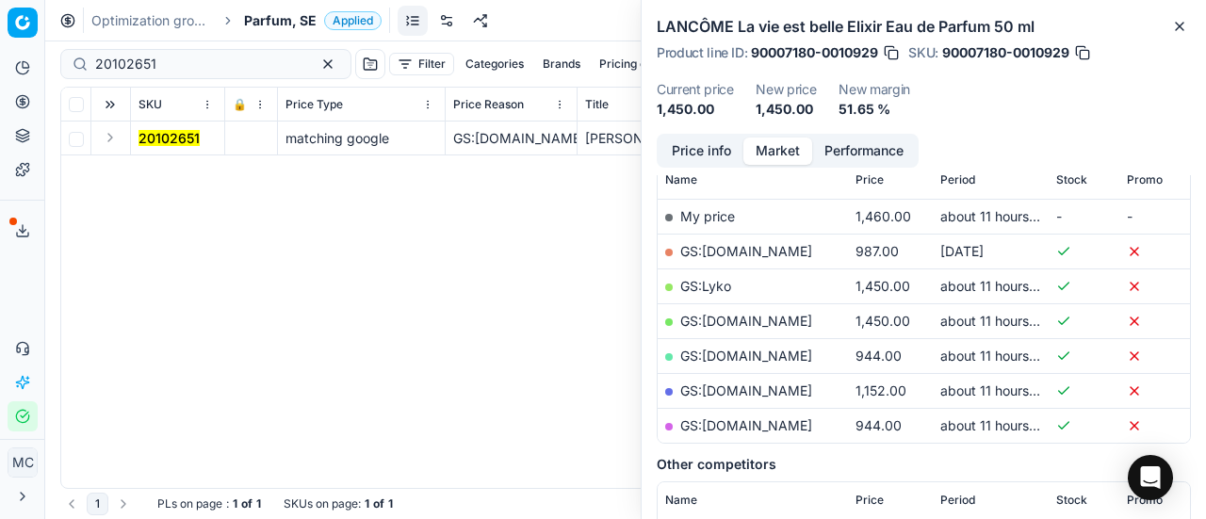
click at [107, 140] on button "Expand" at bounding box center [110, 137] width 23 height 23
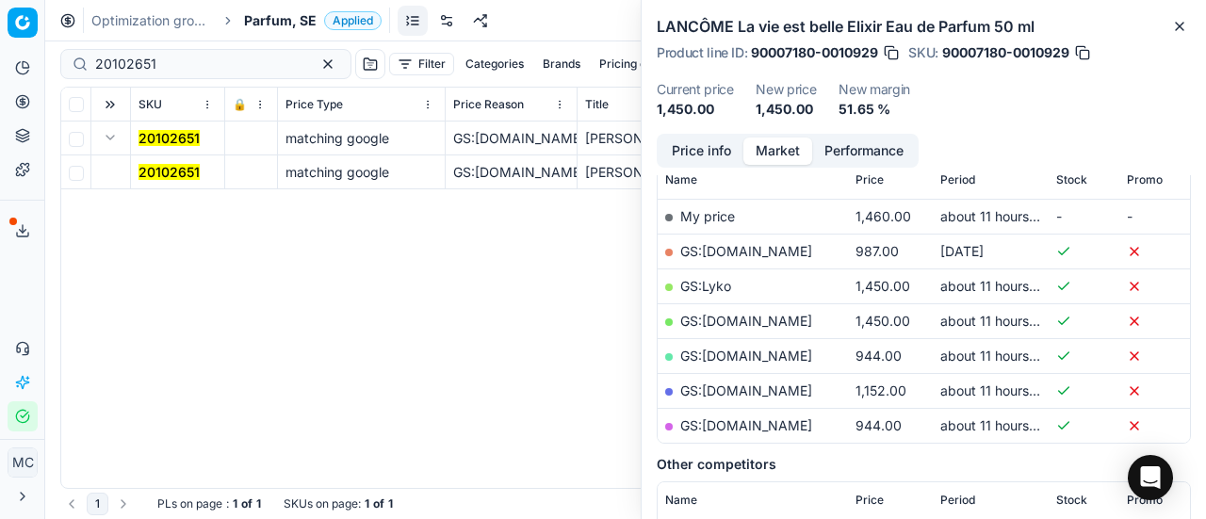
click at [145, 165] on mark "20102651" at bounding box center [169, 172] width 61 height 16
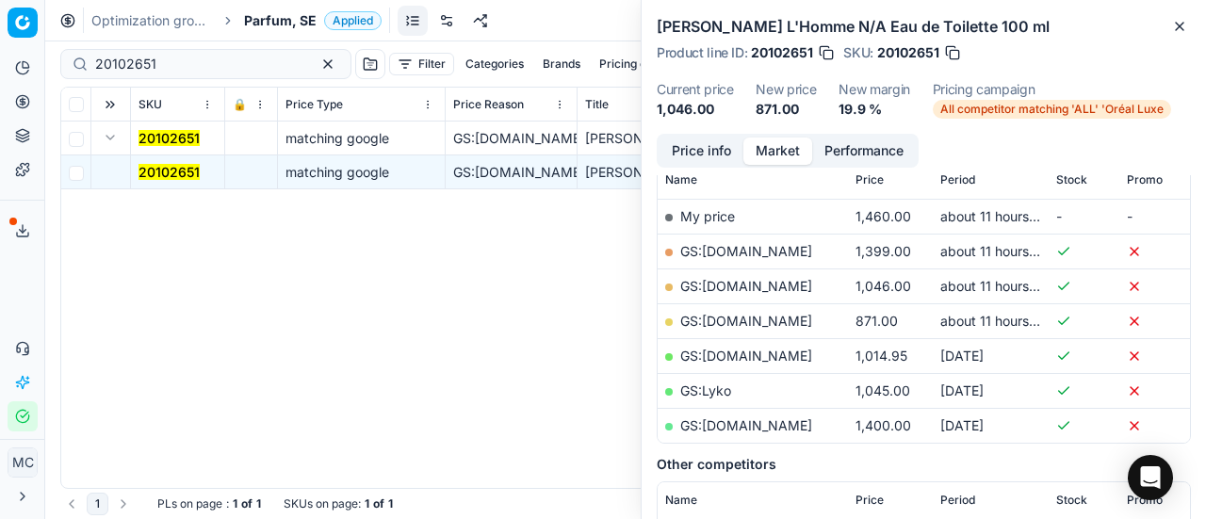
click at [711, 146] on button "Price info" at bounding box center [702, 151] width 84 height 27
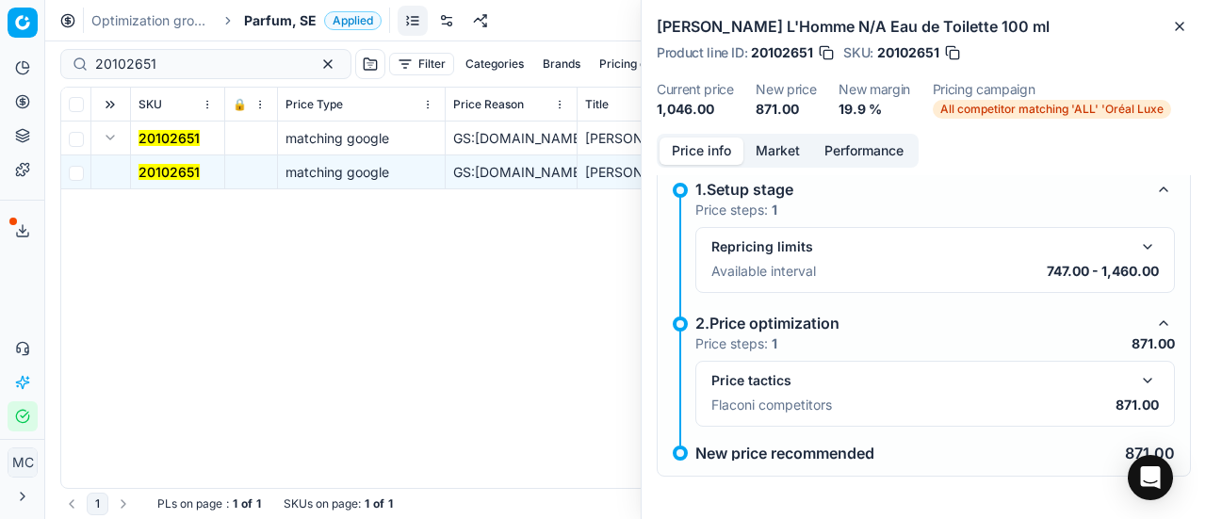
click at [1137, 383] on button "button" at bounding box center [1148, 380] width 23 height 23
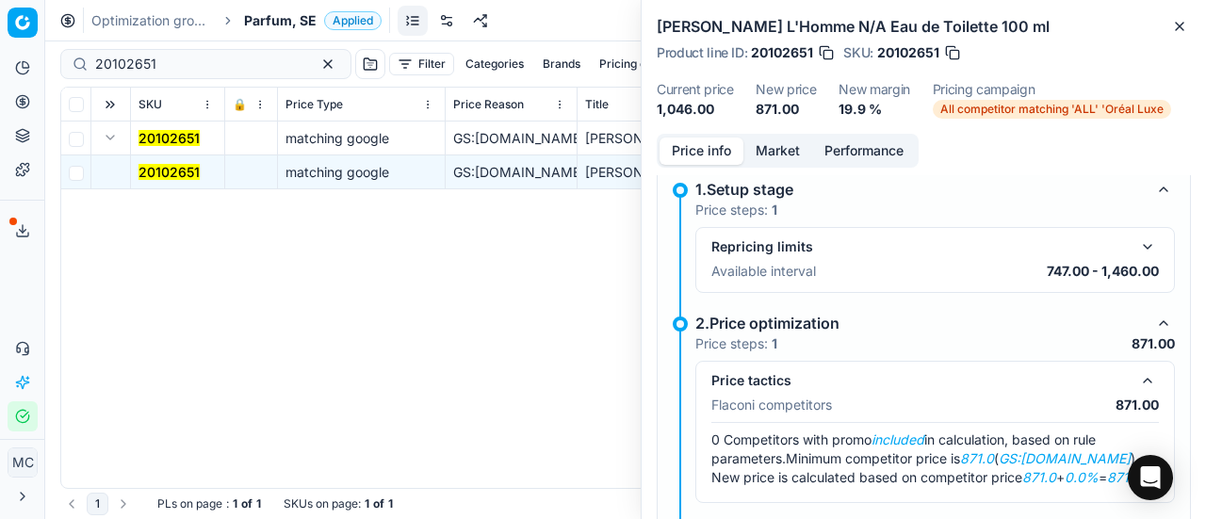
click at [771, 159] on button "Market" at bounding box center [778, 151] width 69 height 27
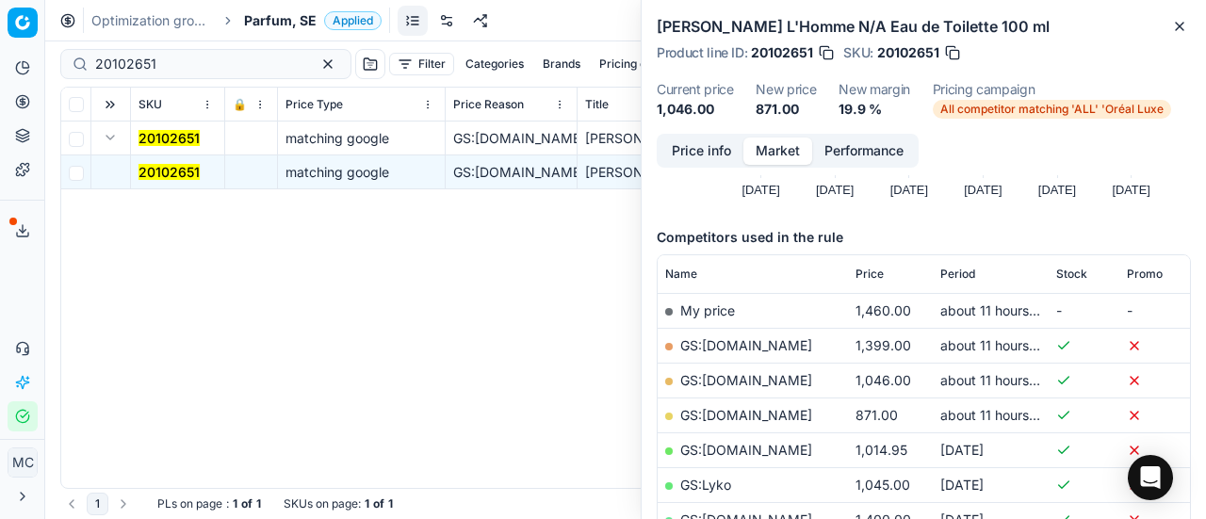
scroll to position [283, 0]
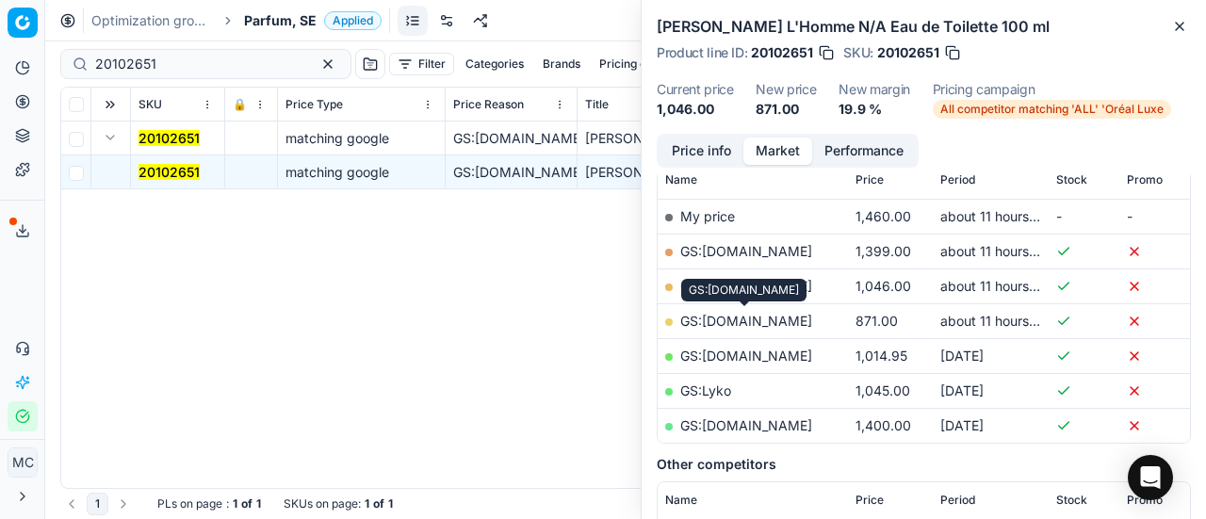
click at [790, 321] on link "GS:[DOMAIN_NAME]" at bounding box center [746, 321] width 132 height 16
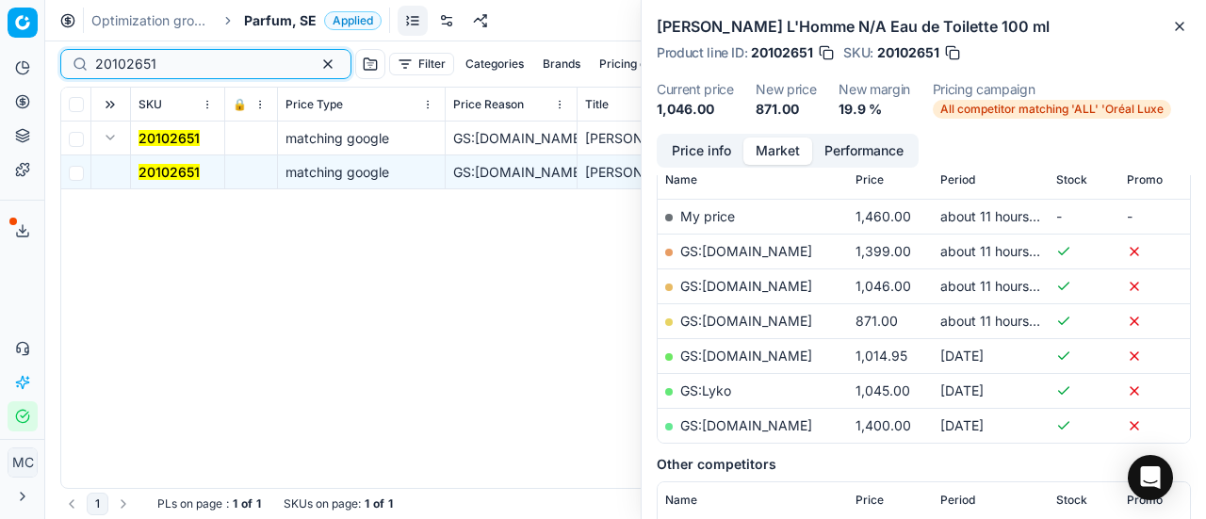
drag, startPoint x: 223, startPoint y: 65, endPoint x: 0, endPoint y: 22, distance: 227.5
click at [0, 12] on div "Pricing platform Analytics Pricing Product portfolio Templates Export service 1…" at bounding box center [603, 259] width 1206 height 519
paste input "90003865-0005609"
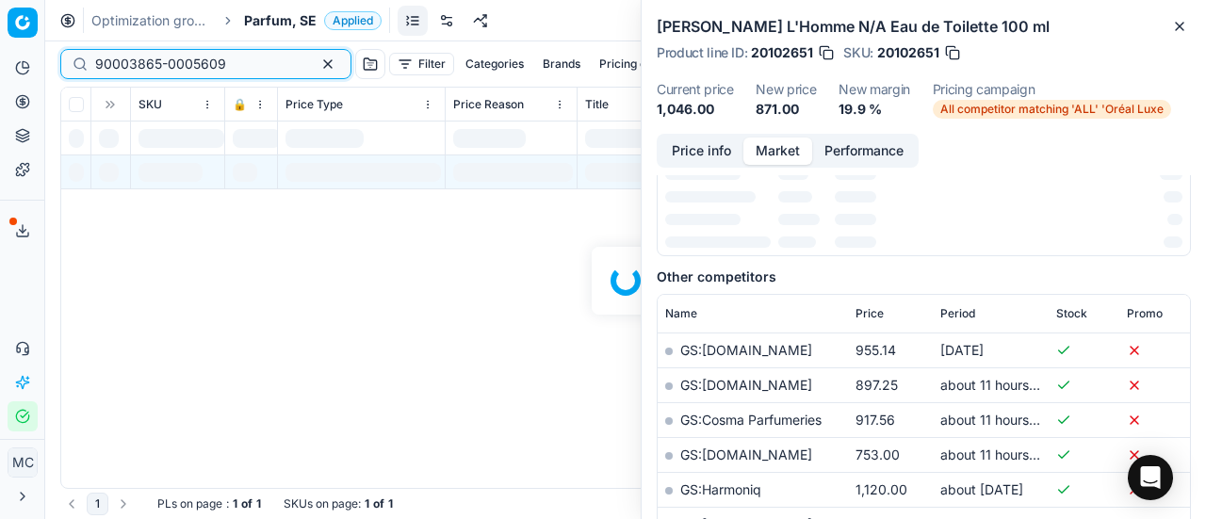
scroll to position [283, 0]
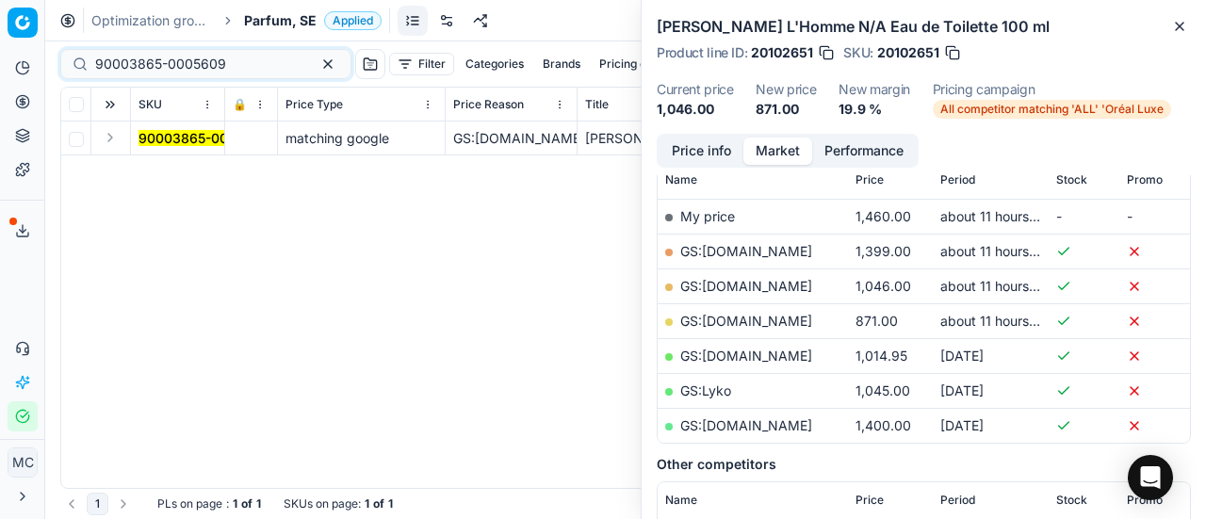
drag, startPoint x: 115, startPoint y: 137, endPoint x: 132, endPoint y: 151, distance: 22.1
click at [118, 137] on button "Expand" at bounding box center [110, 137] width 23 height 23
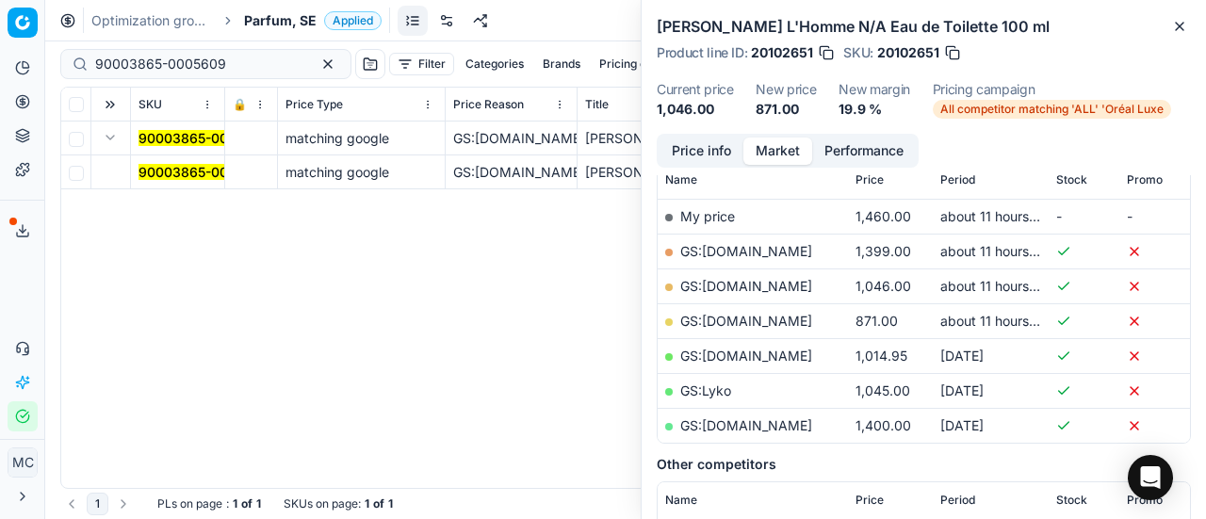
click at [170, 176] on mark "90003865-0005609" at bounding box center [204, 172] width 131 height 16
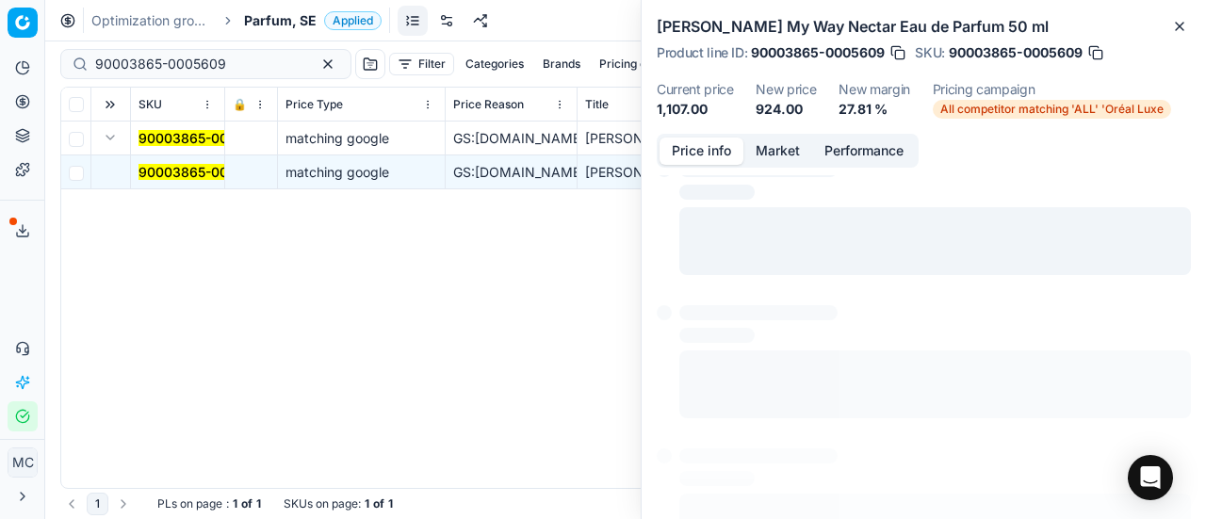
click at [718, 146] on button "Price info" at bounding box center [702, 151] width 84 height 27
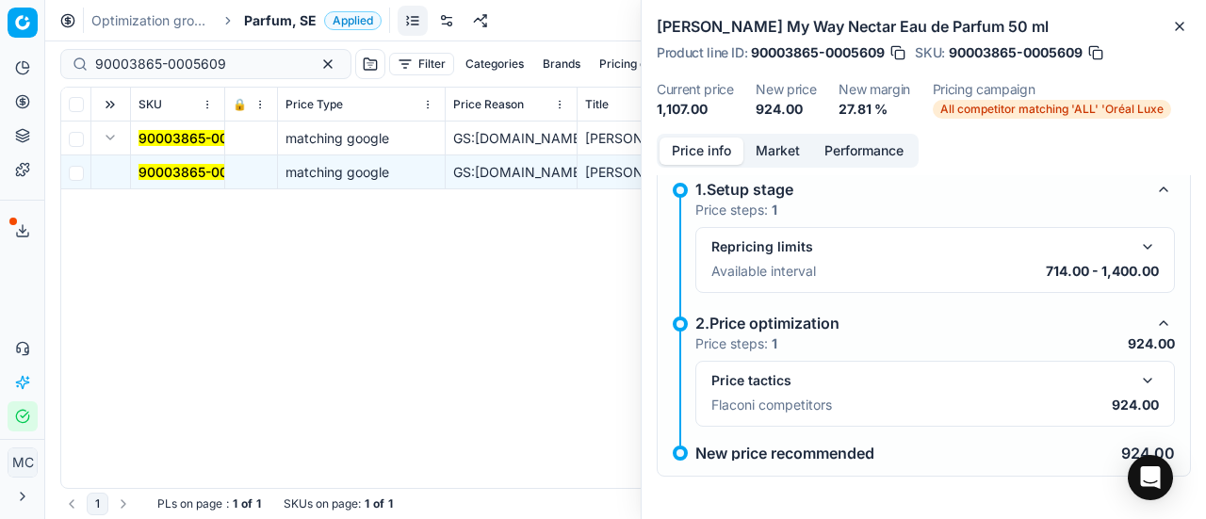
click at [1137, 387] on button "button" at bounding box center [1148, 380] width 23 height 23
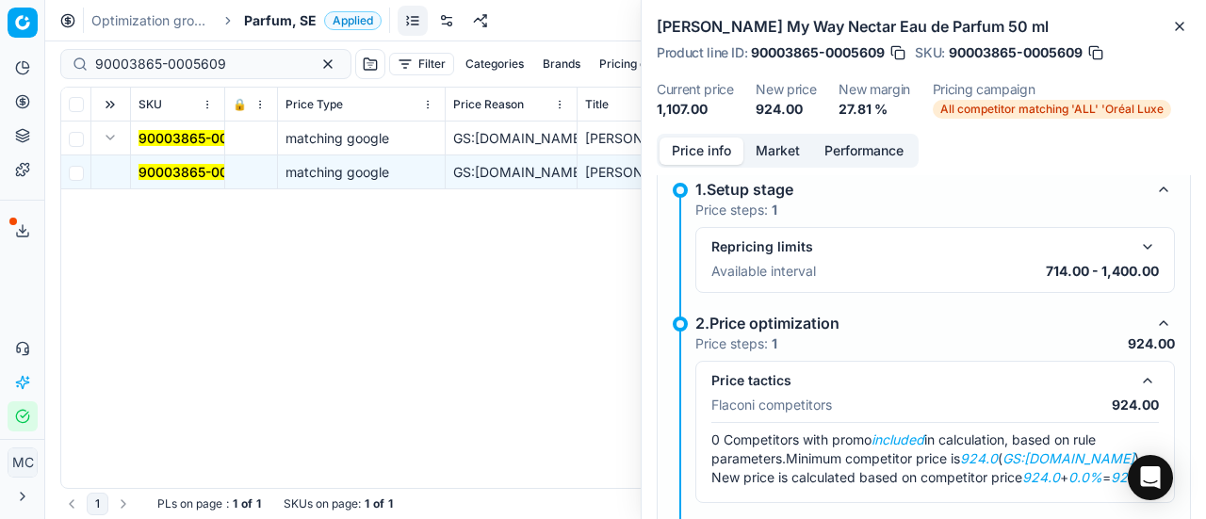
click at [777, 143] on button "Market" at bounding box center [778, 151] width 69 height 27
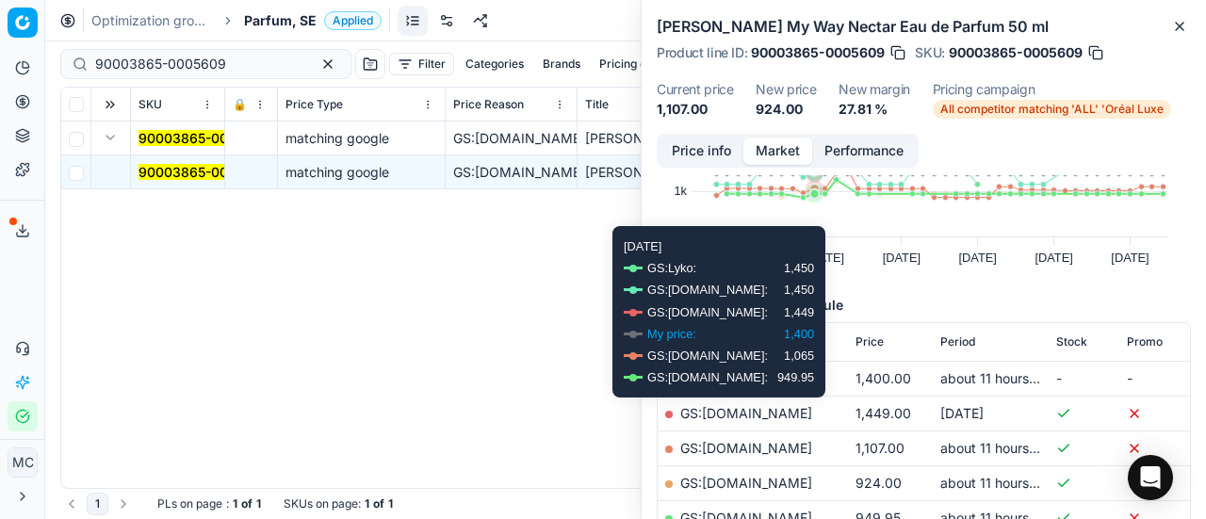
scroll to position [188, 0]
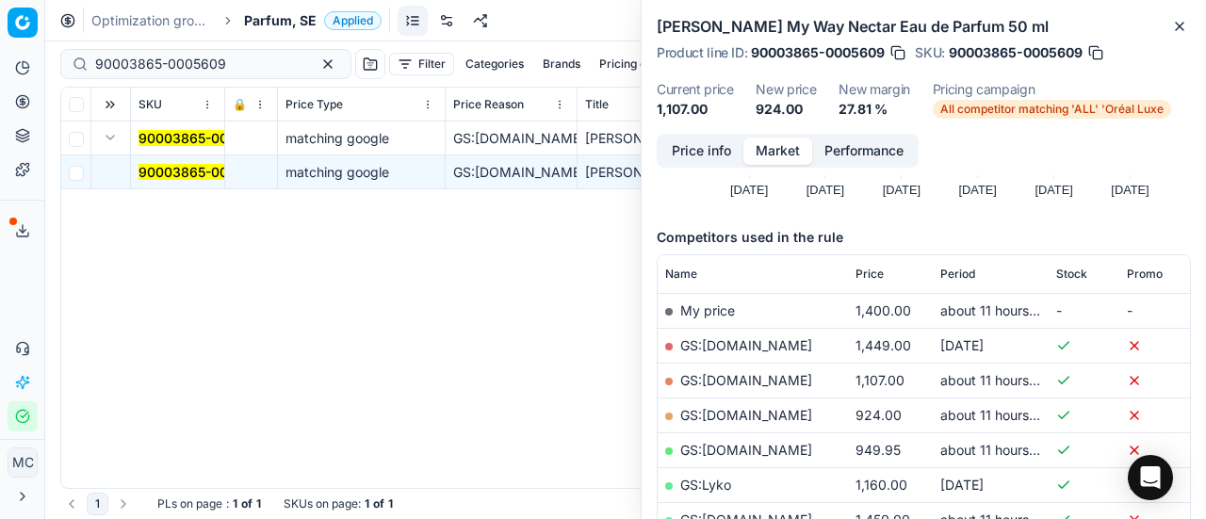
click at [786, 410] on link "GS:[DOMAIN_NAME]" at bounding box center [746, 415] width 132 height 16
drag, startPoint x: 235, startPoint y: 57, endPoint x: 0, endPoint y: -24, distance: 248.3
click at [0, 0] on html "Pricing platform Analytics Pricing Product portfolio Templates Export service 1…" at bounding box center [603, 259] width 1206 height 519
paste input "80052110-50"
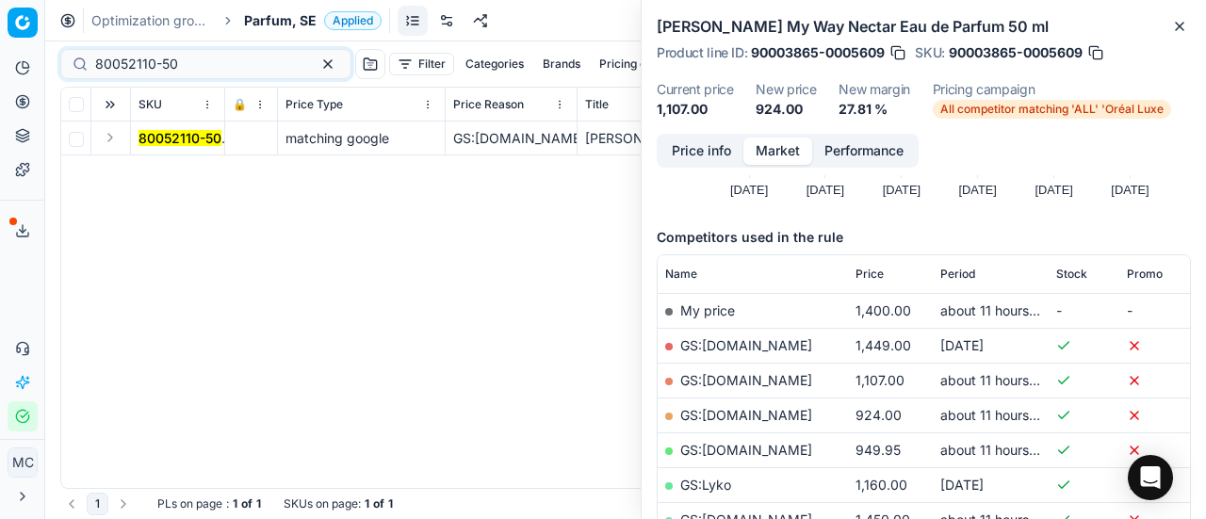
click at [111, 138] on button "Expand" at bounding box center [110, 137] width 23 height 23
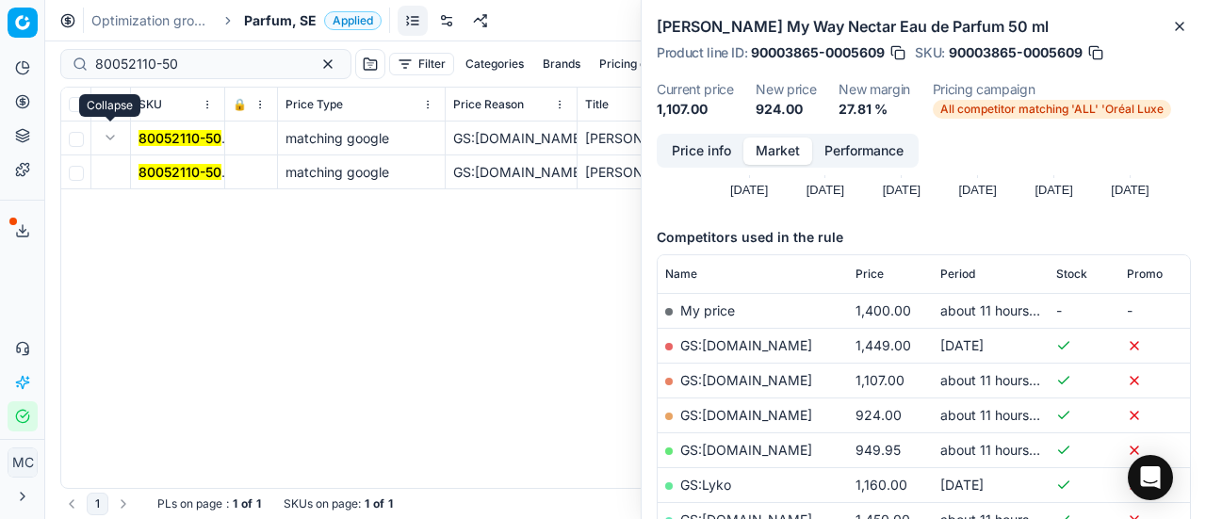
click at [170, 165] on mark "80052110-50" at bounding box center [180, 172] width 83 height 16
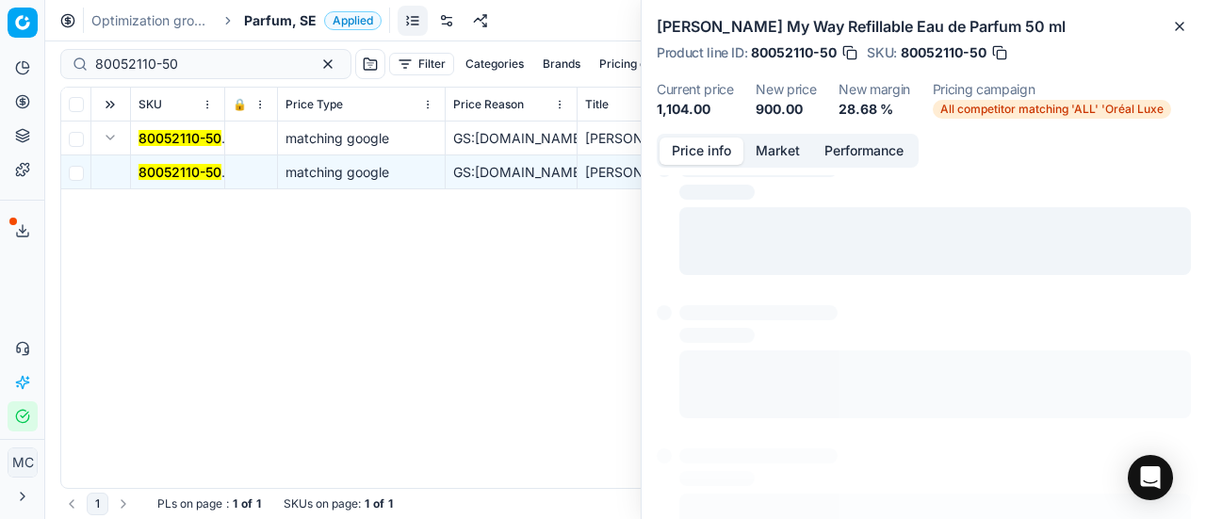
click at [729, 150] on button "Price info" at bounding box center [702, 151] width 84 height 27
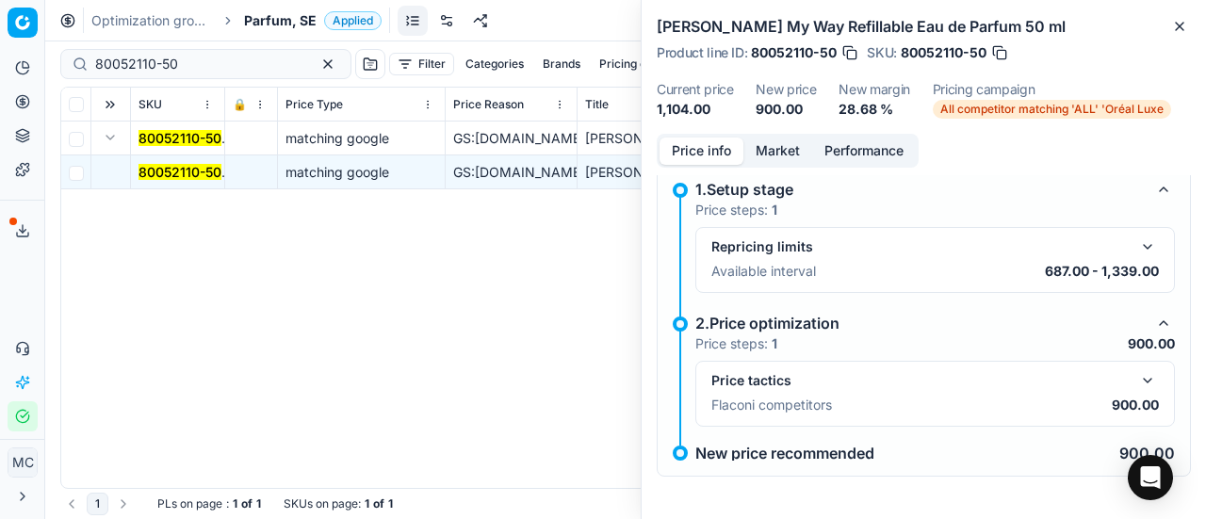
click at [1137, 380] on button "button" at bounding box center [1148, 380] width 23 height 23
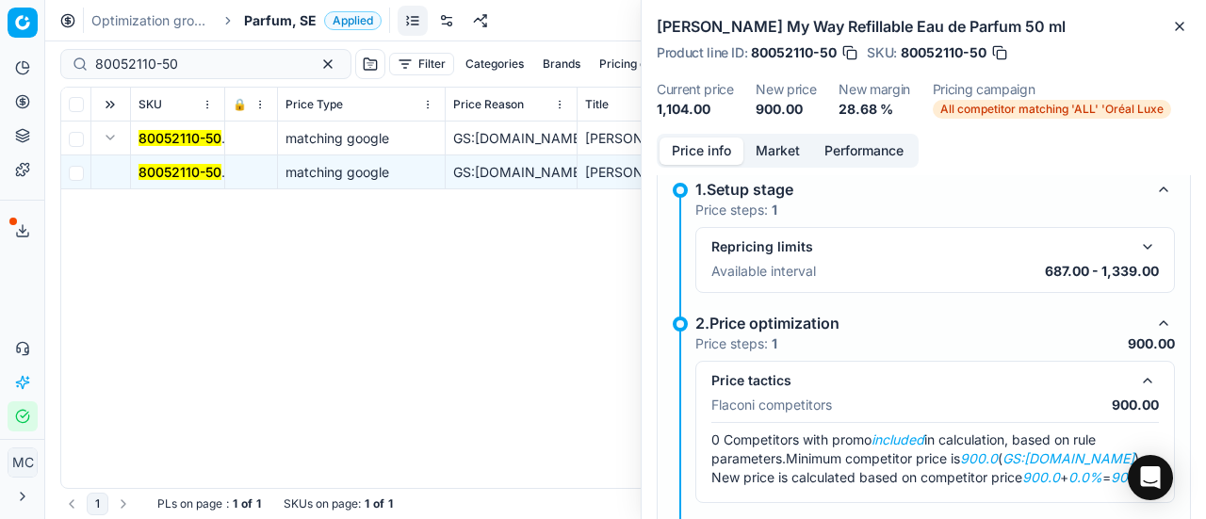
click at [778, 155] on button "Market" at bounding box center [778, 151] width 69 height 27
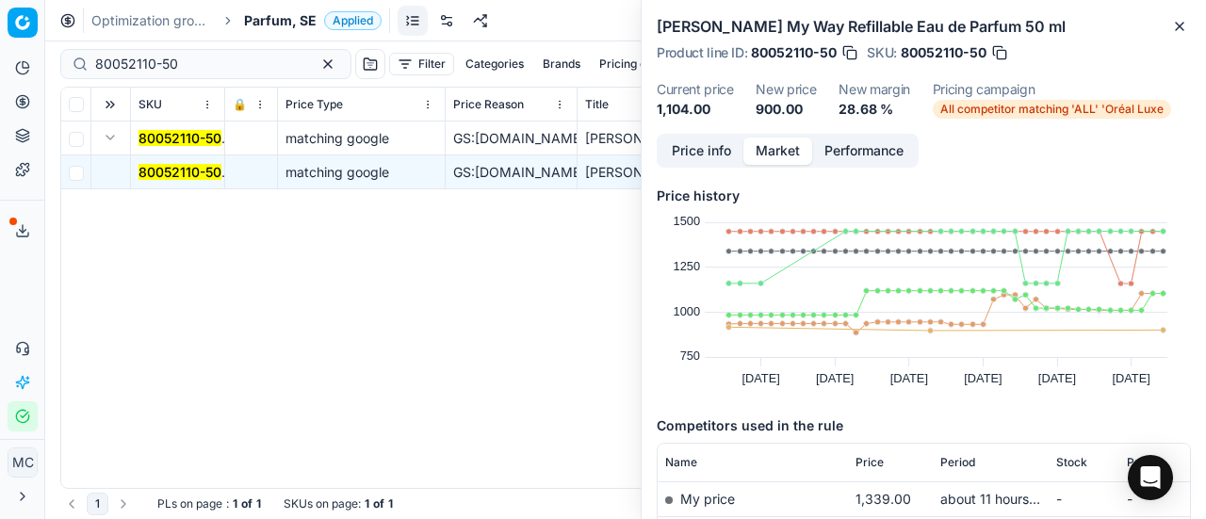
scroll to position [283, 0]
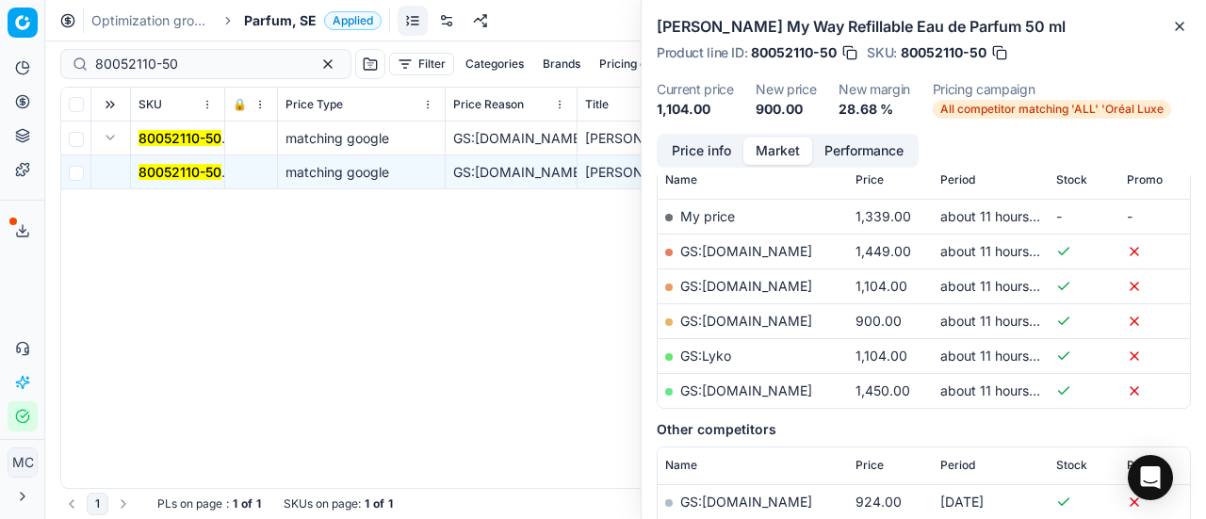
click at [786, 314] on link "GS:[DOMAIN_NAME]" at bounding box center [746, 321] width 132 height 16
drag, startPoint x: 217, startPoint y: 69, endPoint x: 32, endPoint y: 48, distance: 185.9
click at [0, 42] on div "Pricing platform Analytics Pricing Product portfolio Templates Export service 1…" at bounding box center [603, 259] width 1206 height 519
paste input "20517-10"
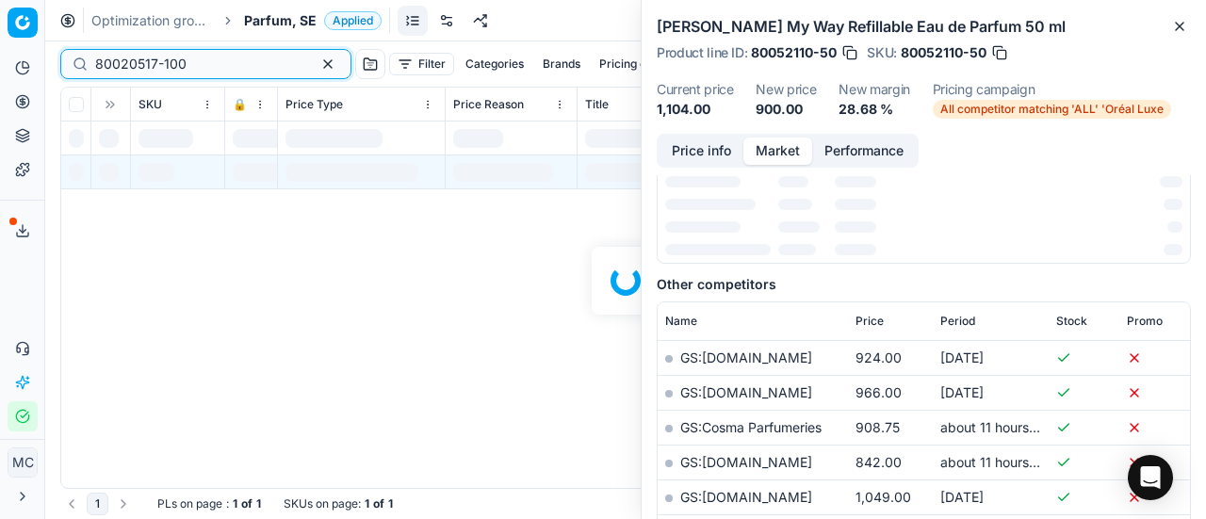
scroll to position [283, 0]
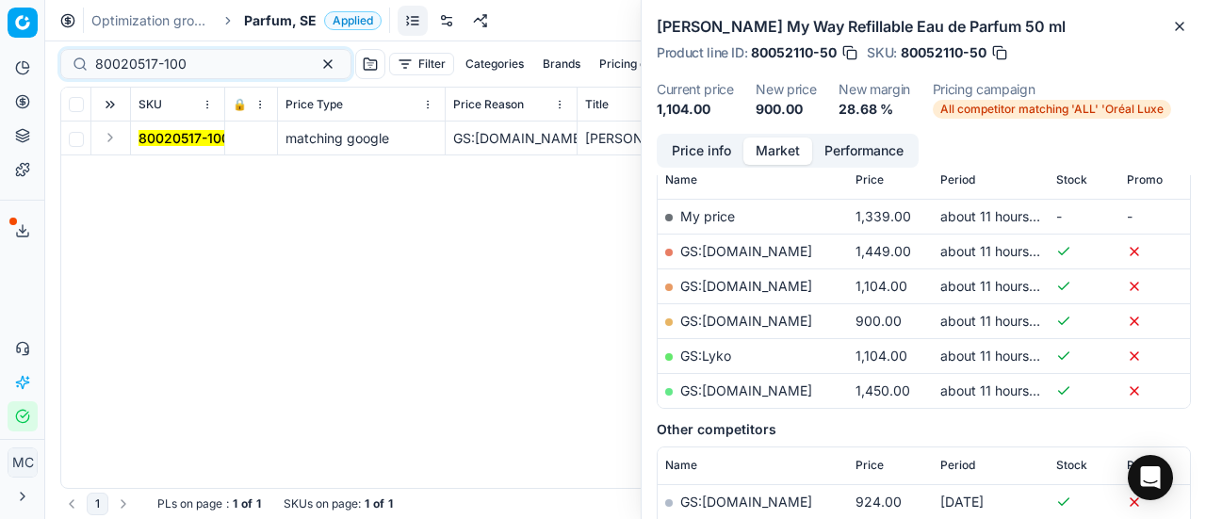
click at [111, 141] on button "Expand" at bounding box center [110, 137] width 23 height 23
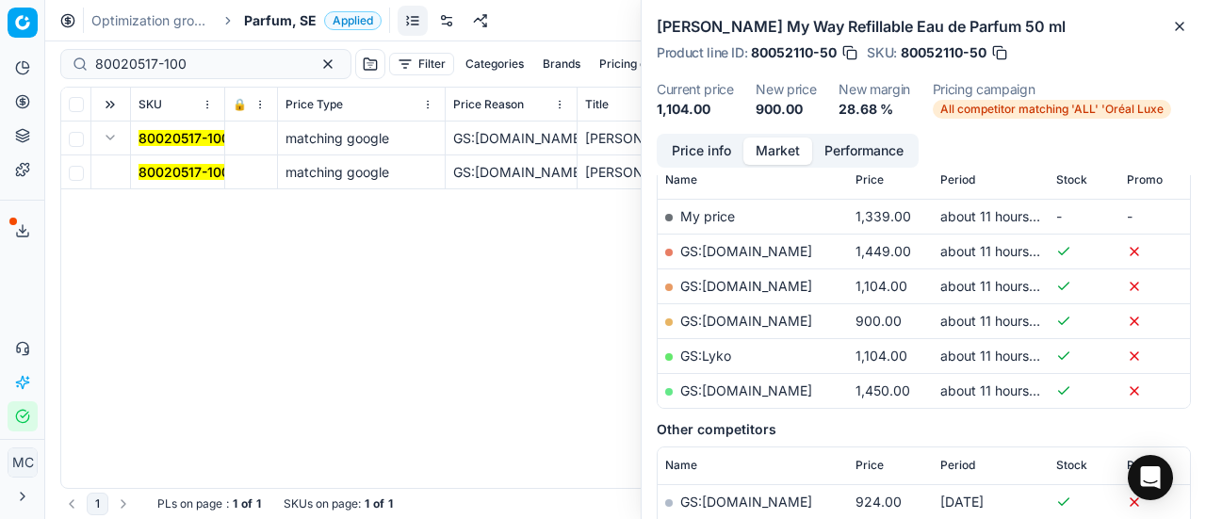
click at [163, 169] on mark "80020517-100" at bounding box center [184, 172] width 91 height 16
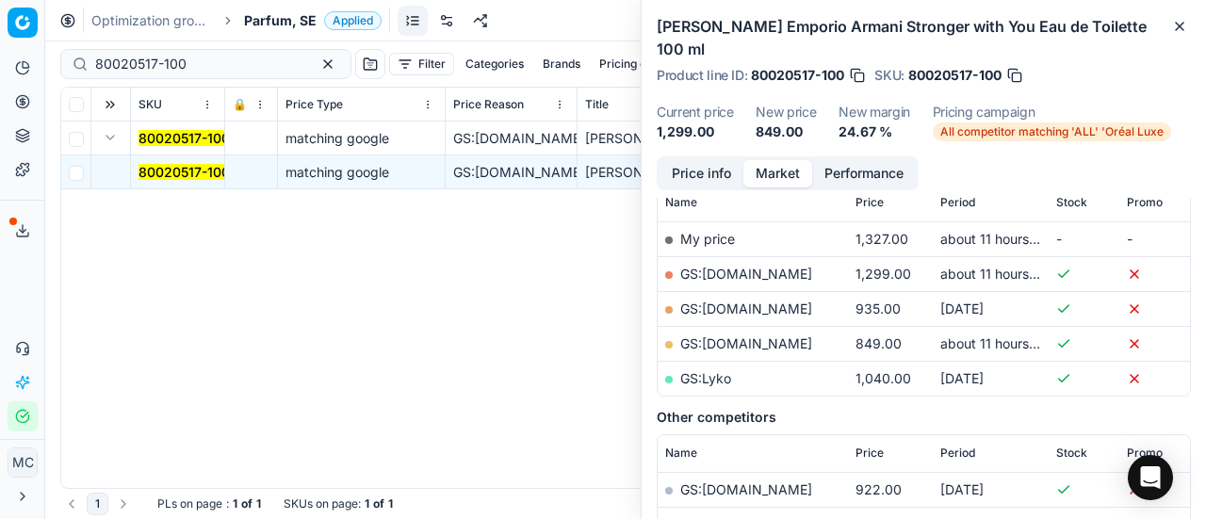
click at [674, 172] on button "Price info" at bounding box center [702, 173] width 84 height 27
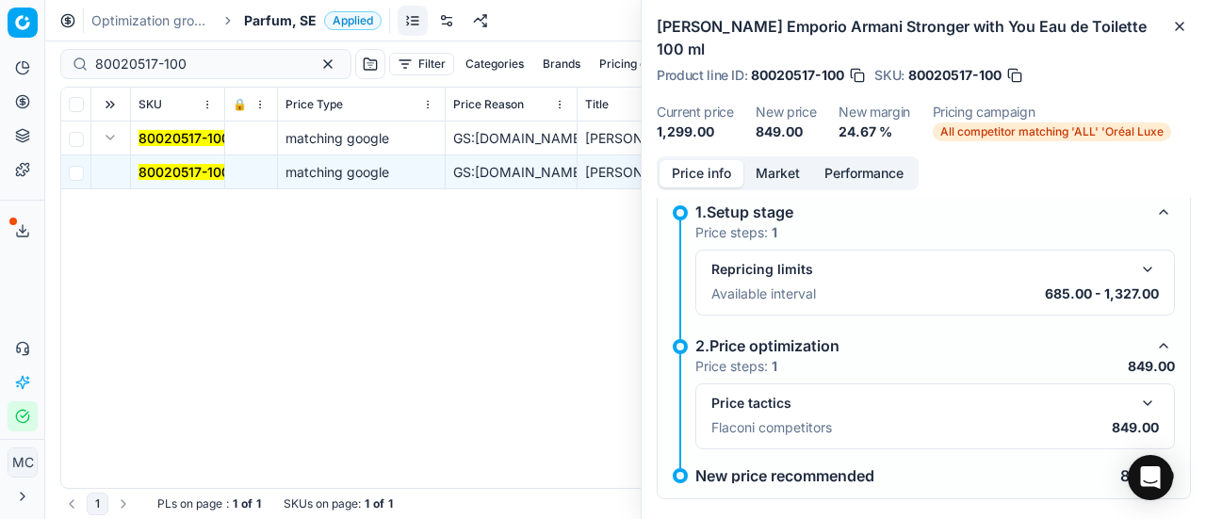
click at [1138, 409] on button "button" at bounding box center [1148, 403] width 23 height 23
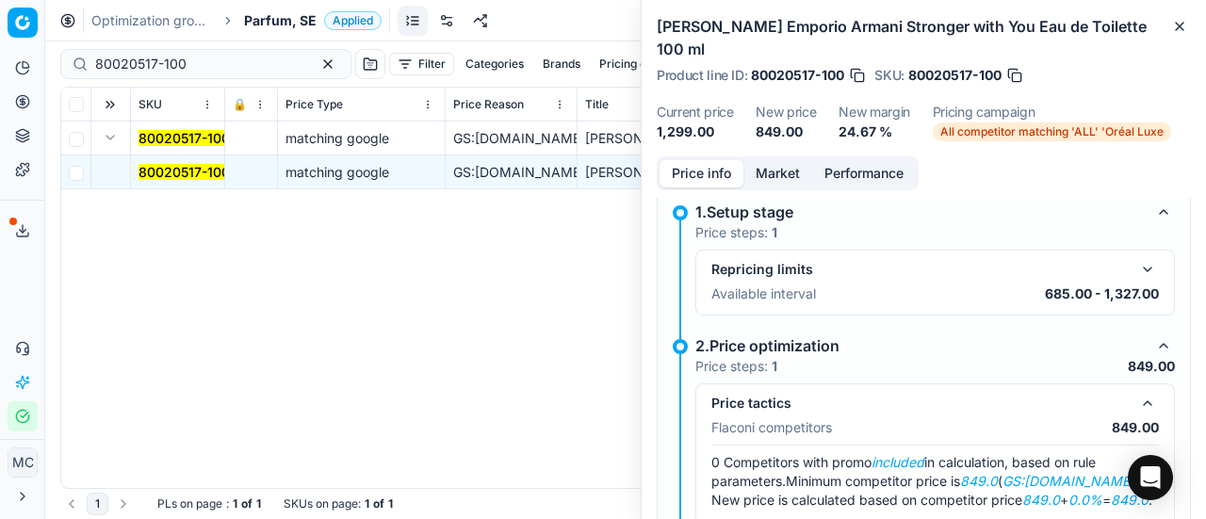
click at [782, 180] on button "Market" at bounding box center [778, 173] width 69 height 27
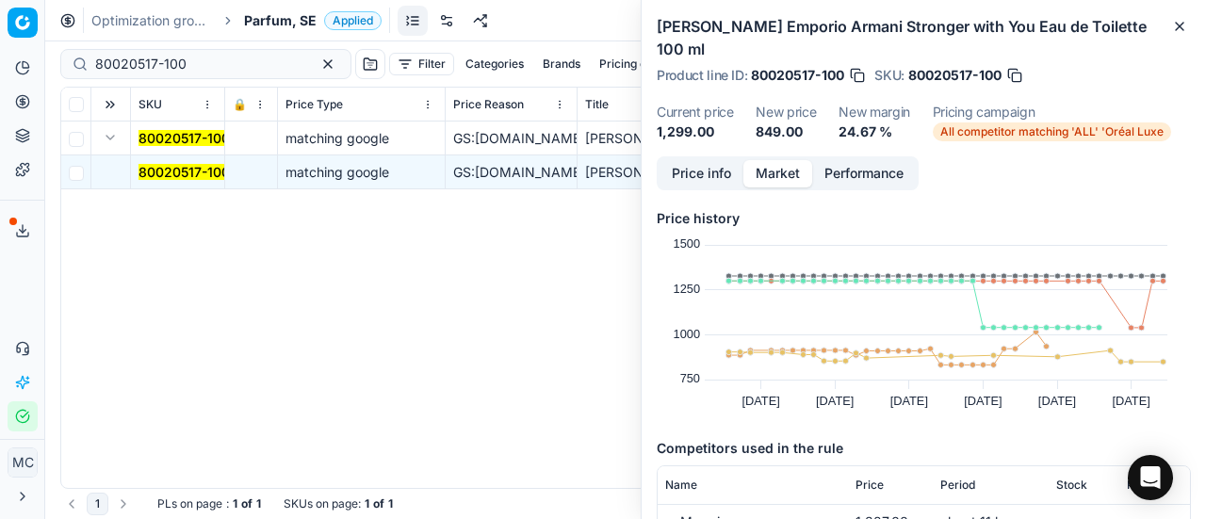
scroll to position [188, 0]
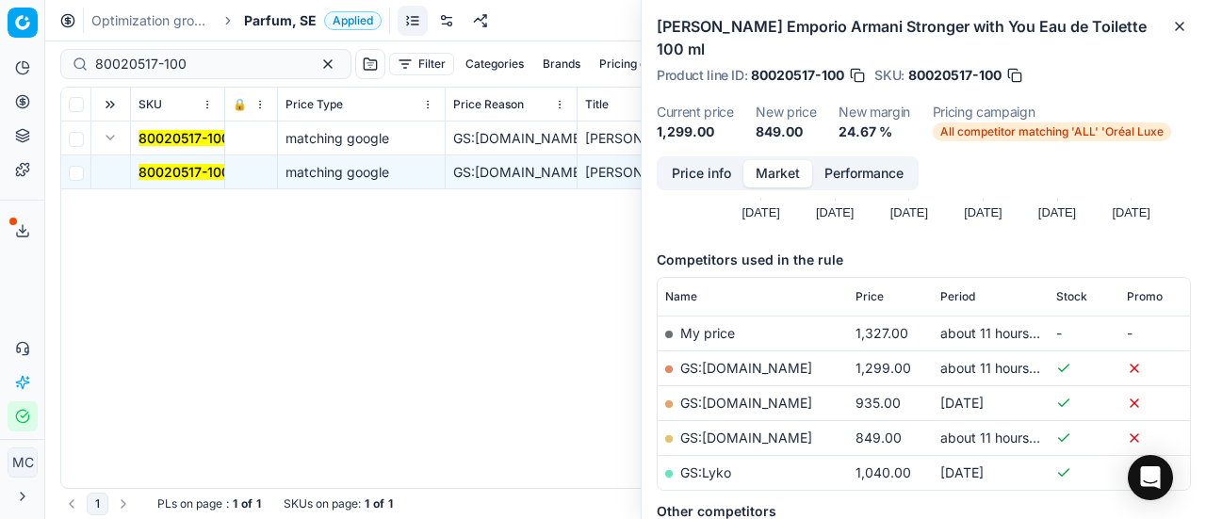
click at [774, 433] on link "GS:[DOMAIN_NAME]" at bounding box center [746, 438] width 132 height 16
drag, startPoint x: 230, startPoint y: 62, endPoint x: 0, endPoint y: 33, distance: 231.8
click at [0, 33] on div "Pricing platform Analytics Pricing Product portfolio Templates Export service 1…" at bounding box center [603, 259] width 1206 height 519
paste input "90007350-0011239"
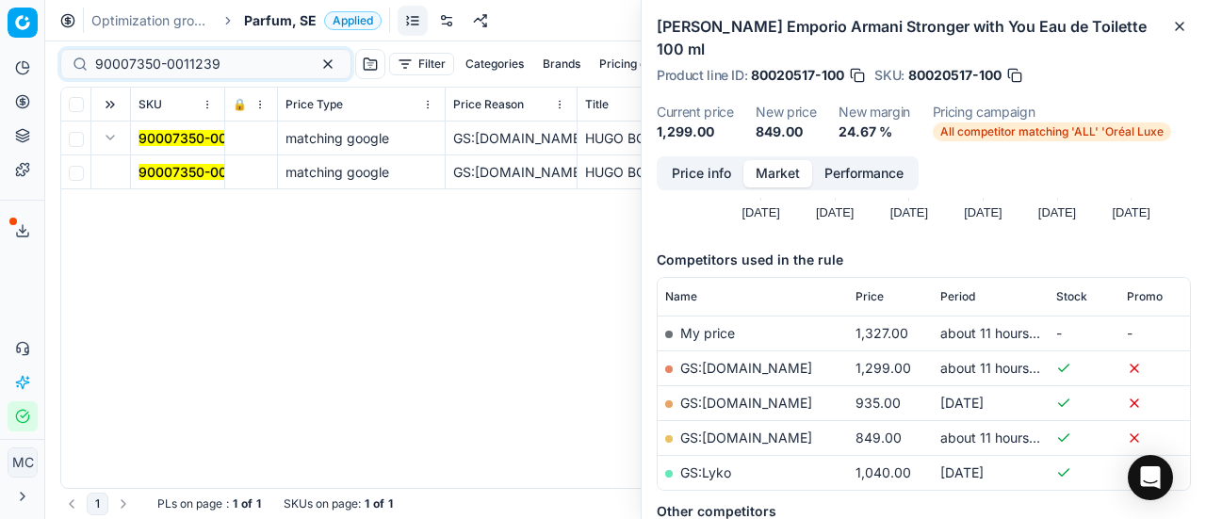
click at [179, 172] on mark "90007350-0011239" at bounding box center [201, 172] width 125 height 16
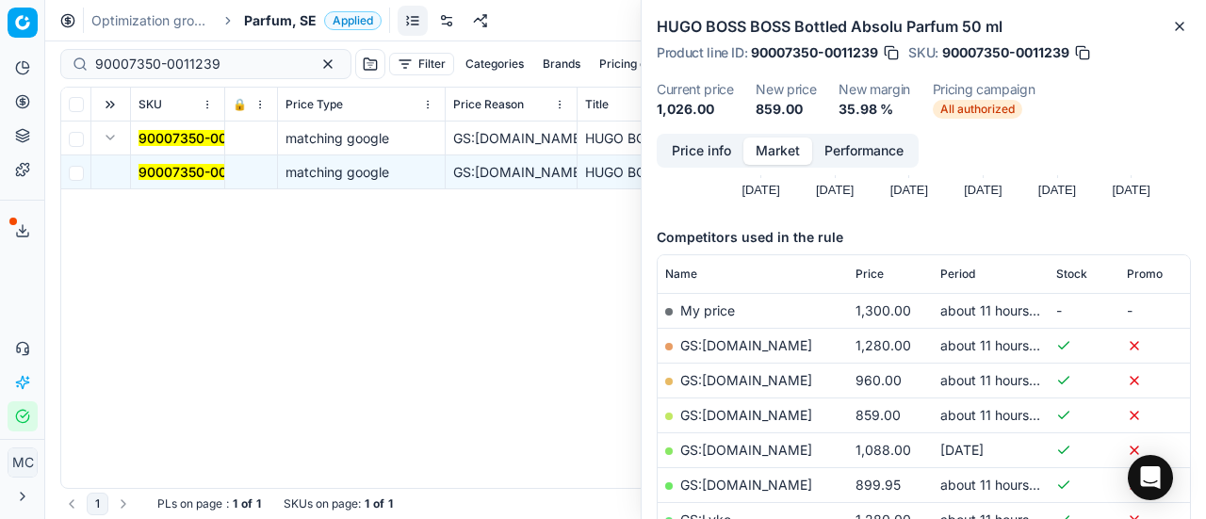
click at [680, 155] on button "Price info" at bounding box center [702, 151] width 84 height 27
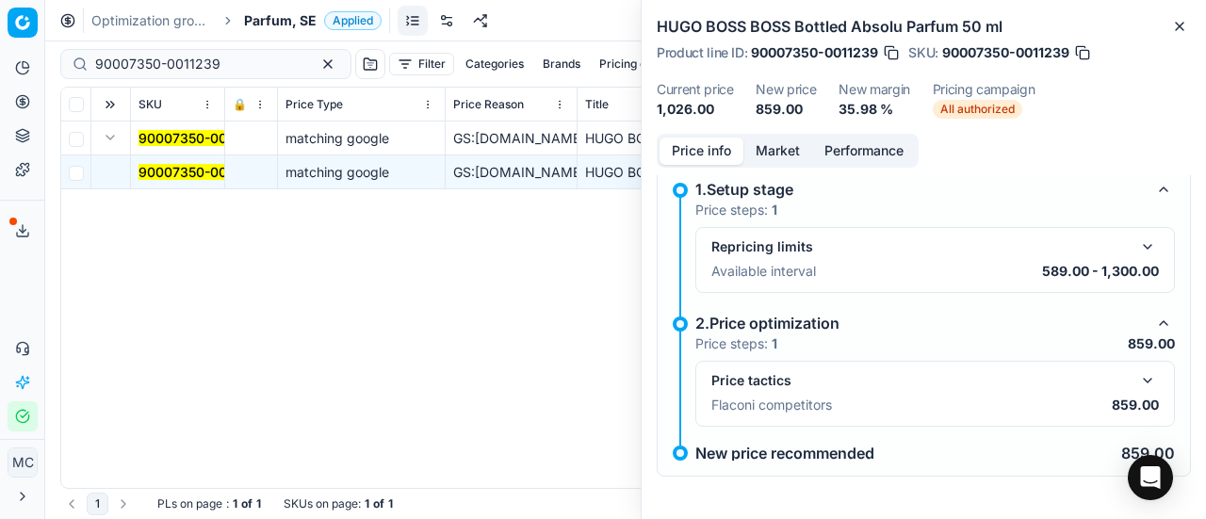
click at [1137, 376] on button "button" at bounding box center [1148, 380] width 23 height 23
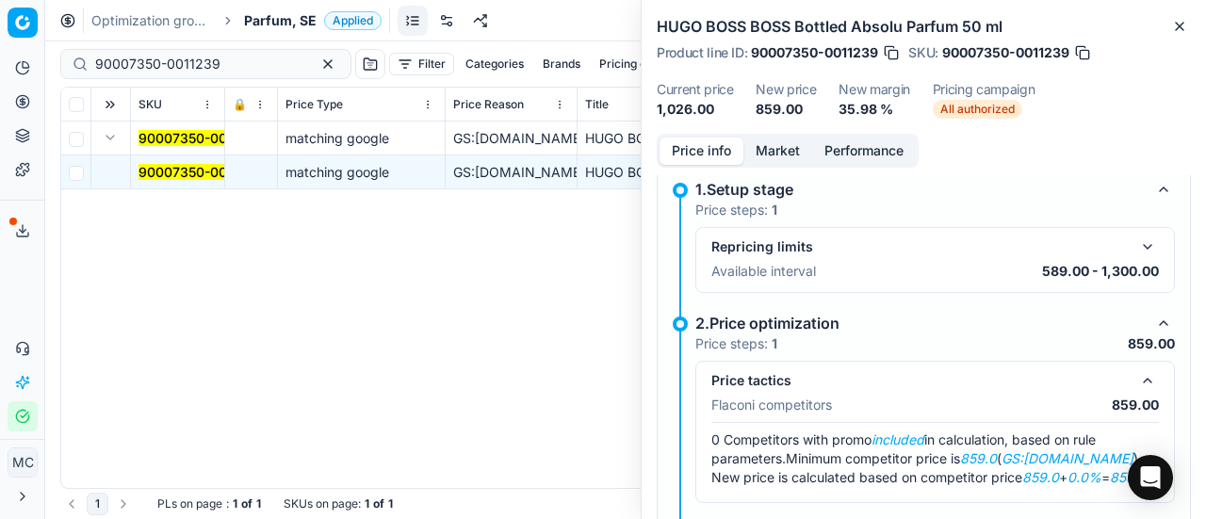
drag, startPoint x: 781, startPoint y: 147, endPoint x: 790, endPoint y: 174, distance: 28.6
click at [782, 152] on button "Market" at bounding box center [778, 151] width 69 height 27
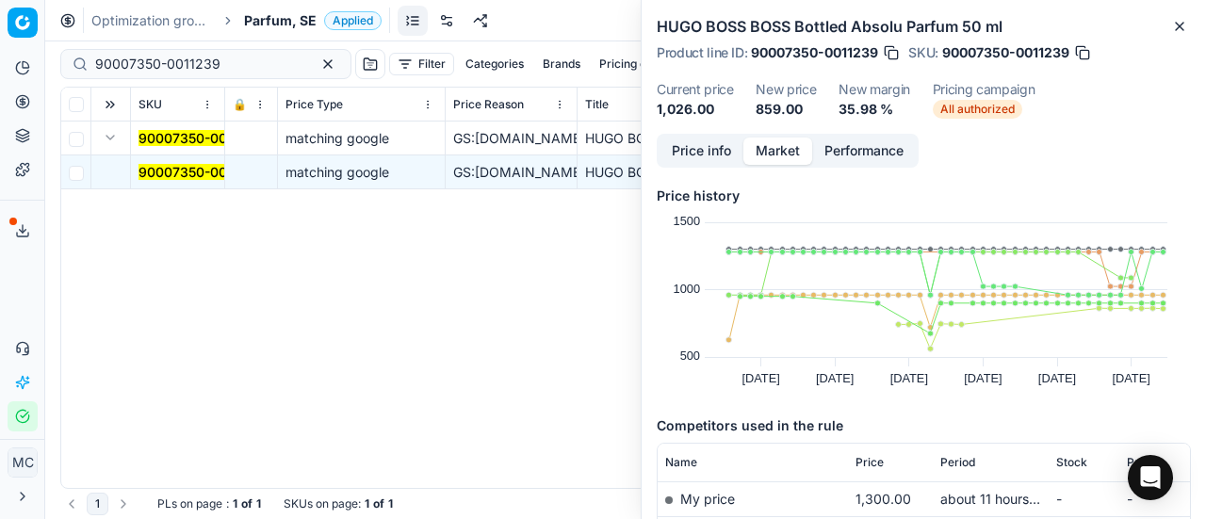
scroll to position [188, 0]
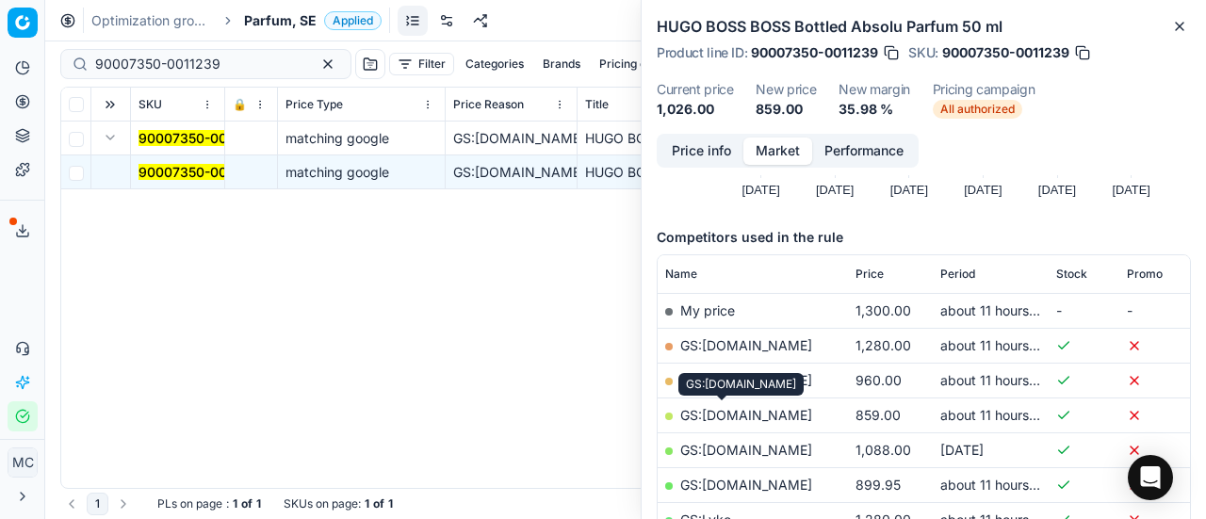
click at [750, 414] on link "GS:[DOMAIN_NAME]" at bounding box center [746, 415] width 132 height 16
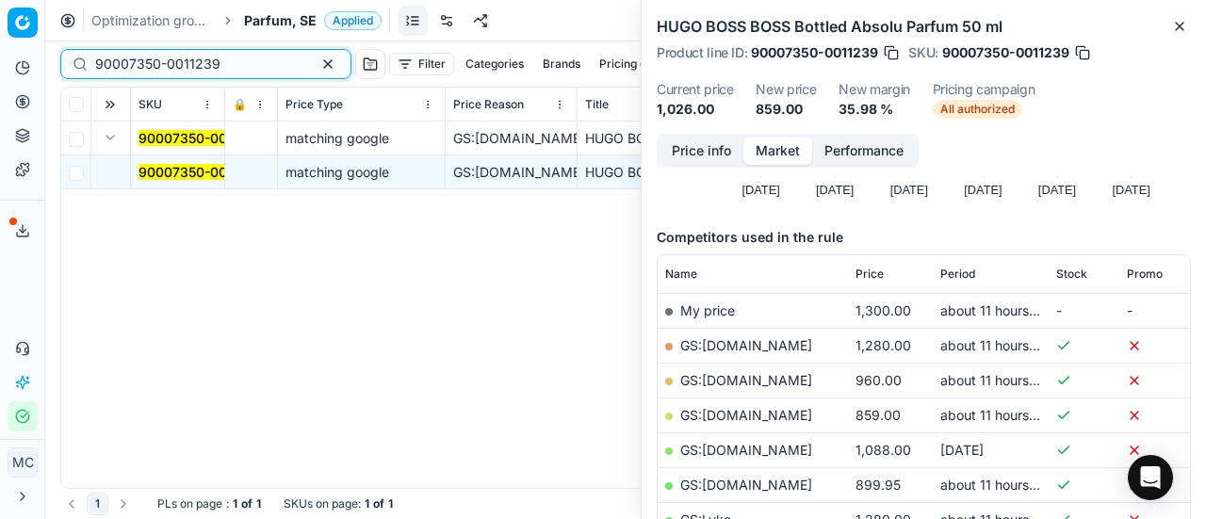
drag, startPoint x: 233, startPoint y: 63, endPoint x: 0, endPoint y: 18, distance: 237.1
click at [0, 20] on div "Pricing platform Analytics Pricing Product portfolio Templates Export service 1…" at bounding box center [603, 259] width 1206 height 519
paste input "80029198-60"
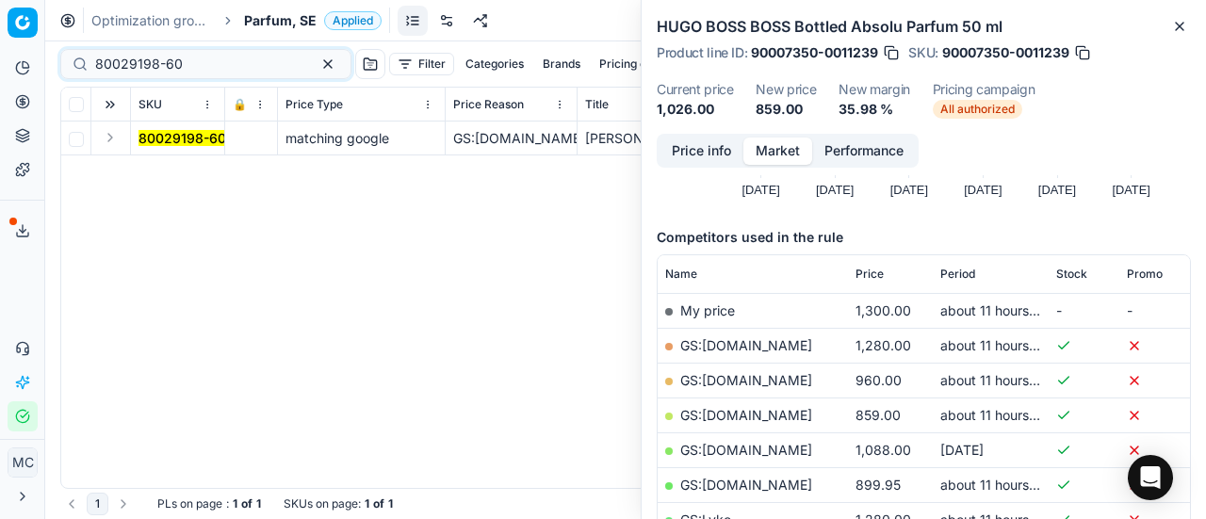
click at [116, 139] on button "Expand" at bounding box center [110, 137] width 23 height 23
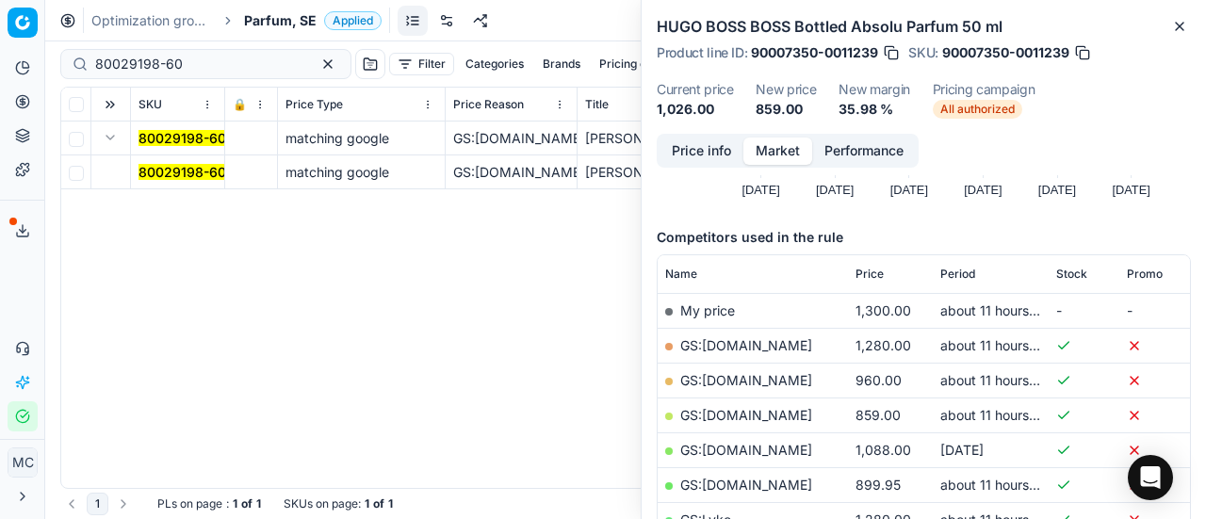
drag, startPoint x: 171, startPoint y: 170, endPoint x: 663, endPoint y: 168, distance: 492.0
click at [172, 170] on mark "80029198-60" at bounding box center [183, 172] width 88 height 16
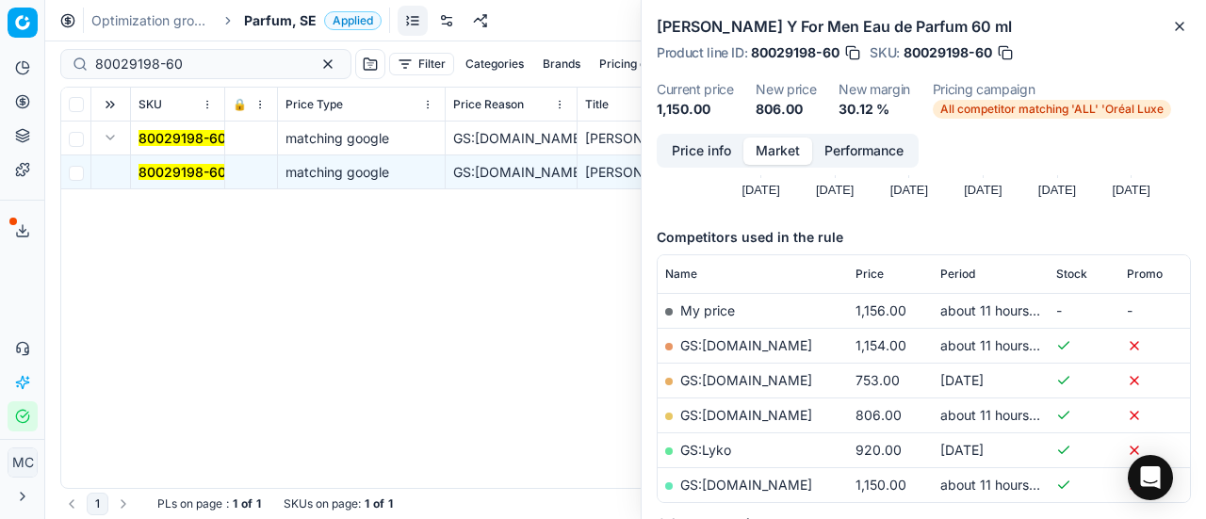
click at [704, 152] on button "Price info" at bounding box center [702, 151] width 84 height 27
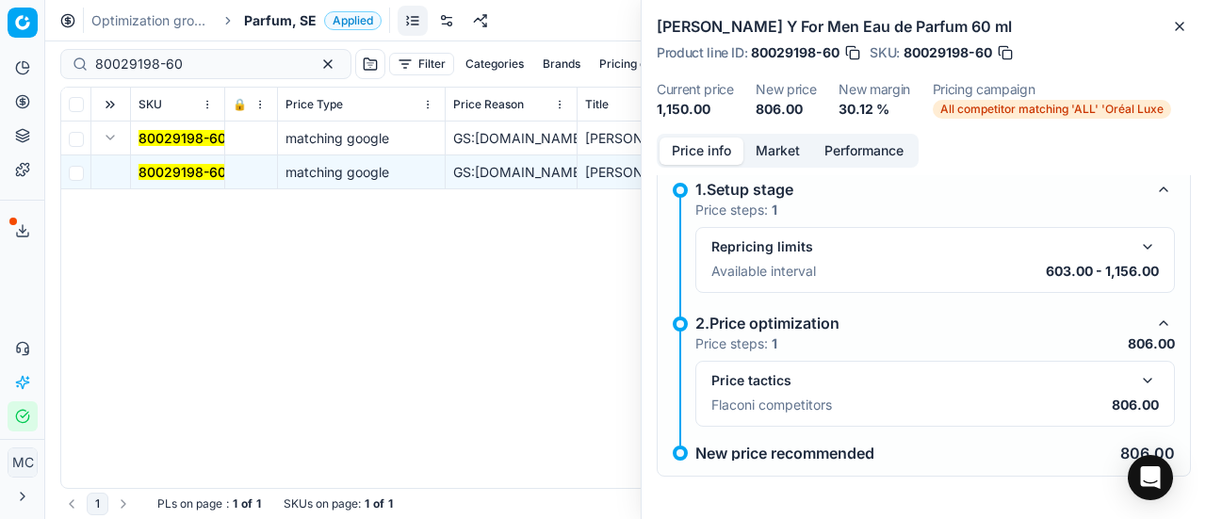
click at [1137, 380] on button "button" at bounding box center [1148, 380] width 23 height 23
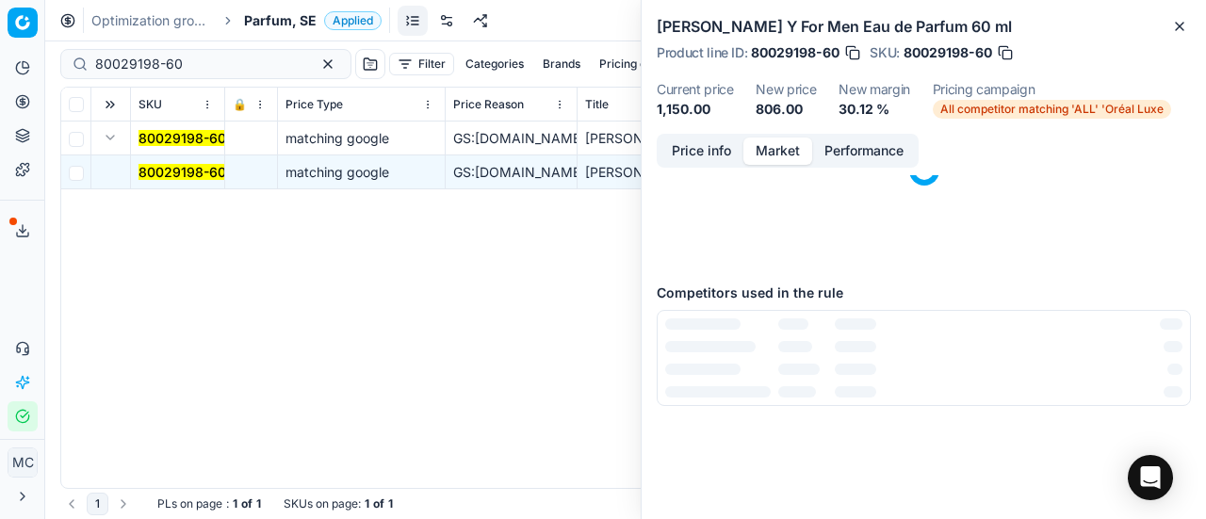
click at [778, 142] on button "Market" at bounding box center [778, 151] width 69 height 27
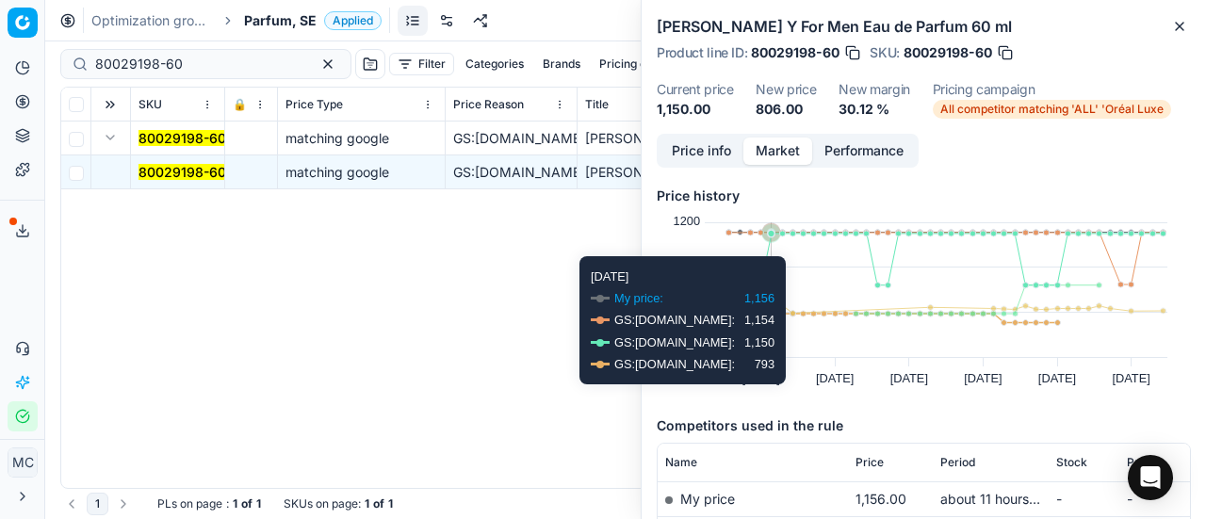
scroll to position [188, 0]
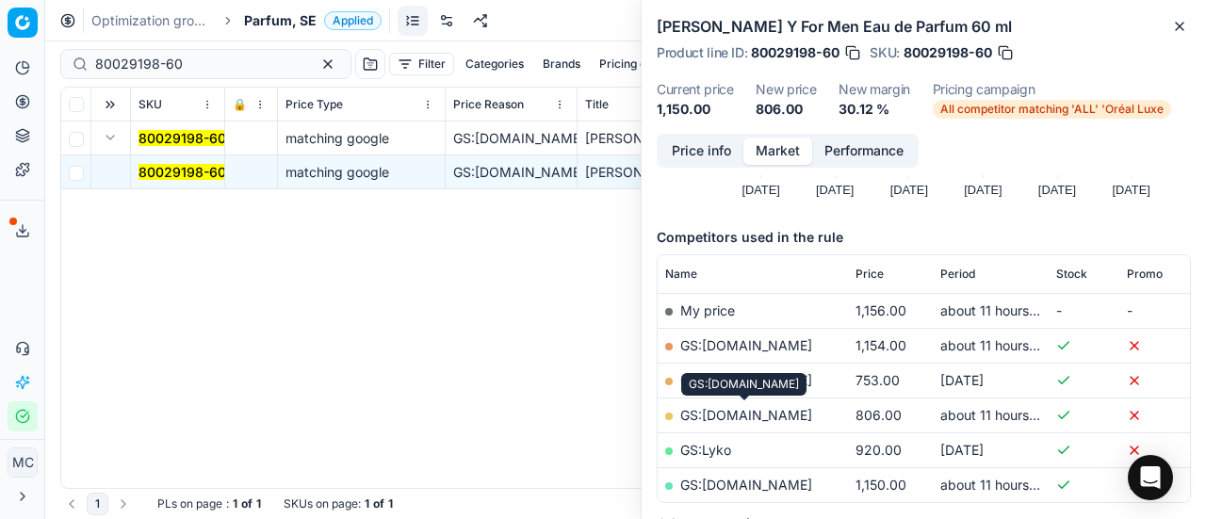
click at [770, 408] on link "GS:[DOMAIN_NAME]" at bounding box center [746, 415] width 132 height 16
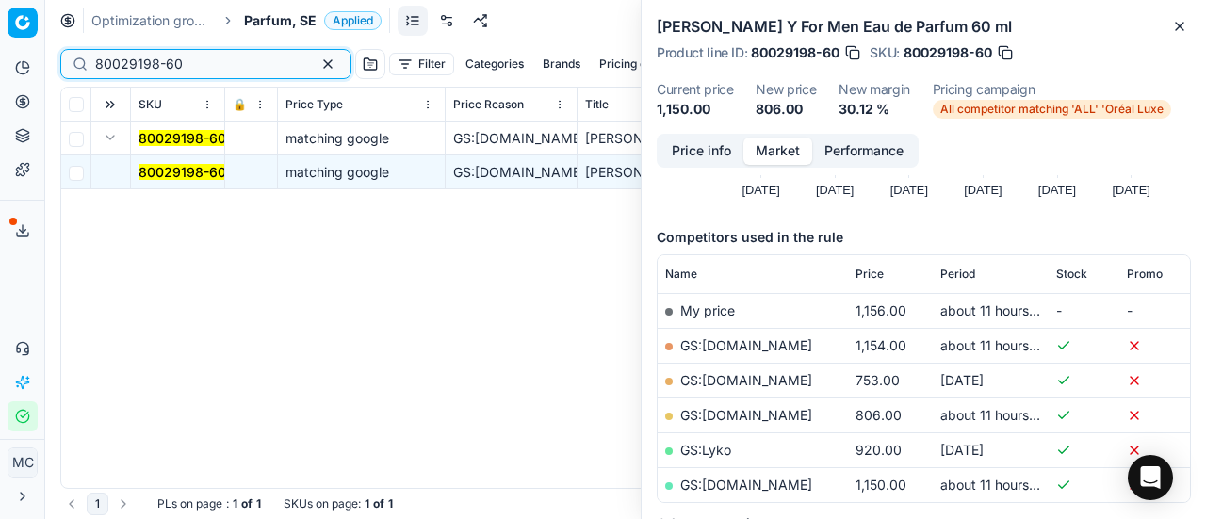
drag, startPoint x: 207, startPoint y: 73, endPoint x: 0, endPoint y: 19, distance: 214.2
click at [0, 20] on div "Pricing platform Analytics Pricing Product portfolio Templates Export service 1…" at bounding box center [603, 259] width 1206 height 519
paste input "20102359"
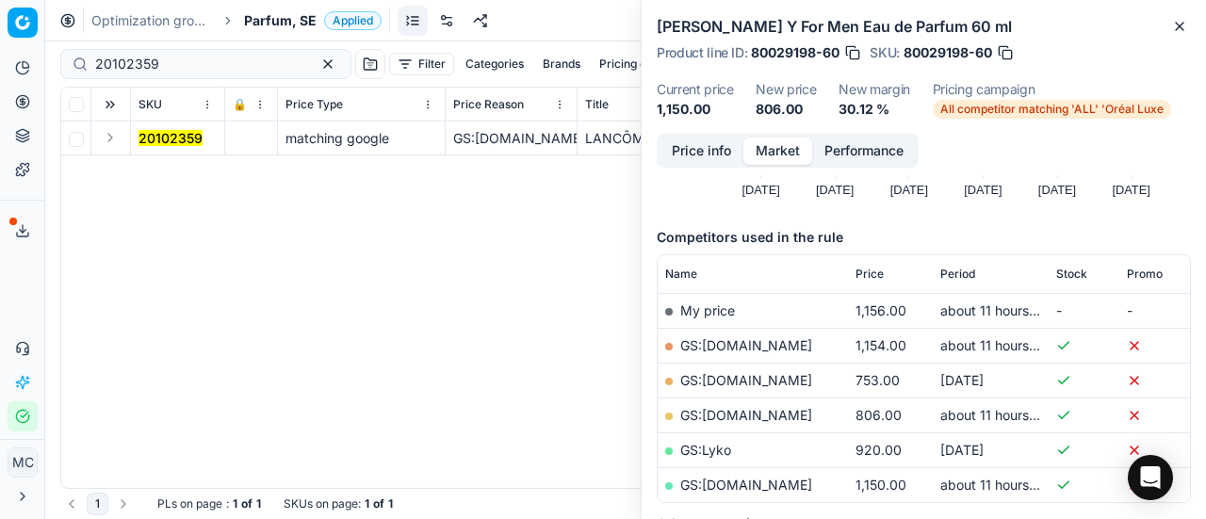
click at [121, 137] on button "Expand" at bounding box center [110, 137] width 23 height 23
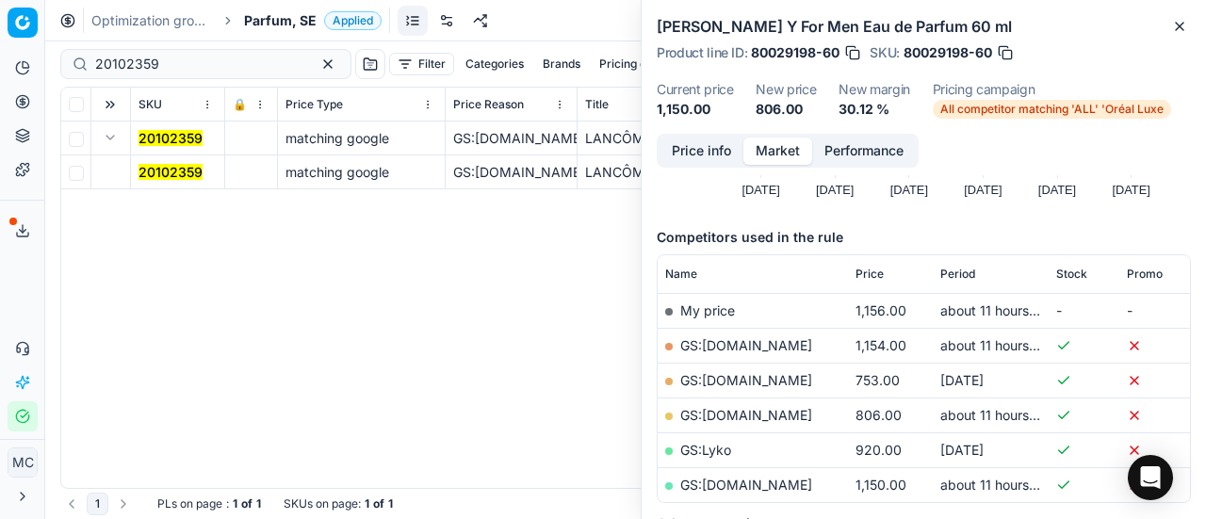
click at [172, 164] on mark "20102359" at bounding box center [171, 172] width 64 height 16
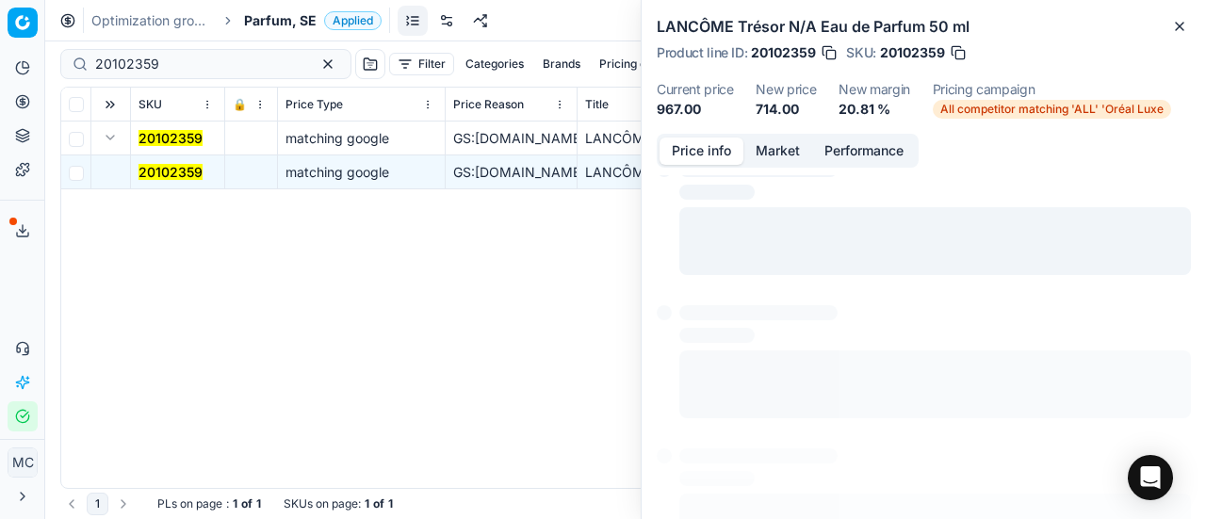
click at [690, 139] on button "Price info" at bounding box center [702, 151] width 84 height 27
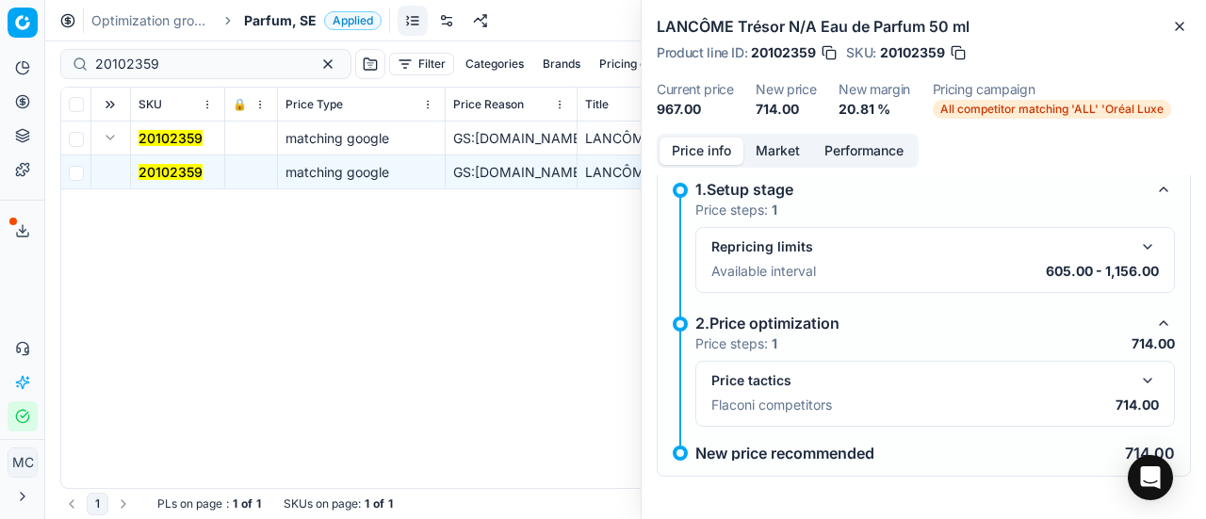
click at [1137, 383] on button "button" at bounding box center [1148, 380] width 23 height 23
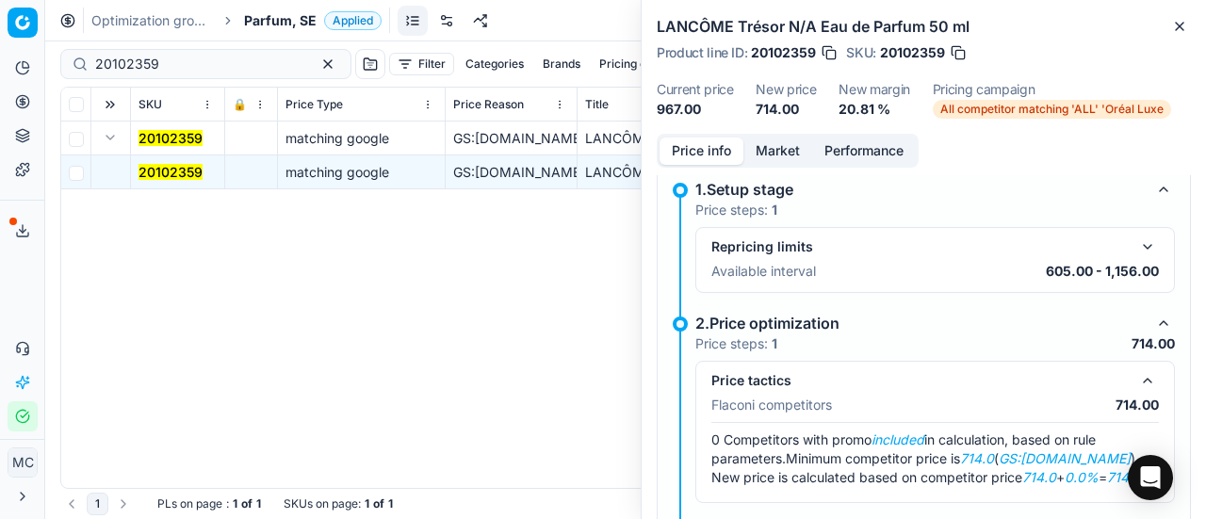
click at [754, 150] on button "Market" at bounding box center [778, 151] width 69 height 27
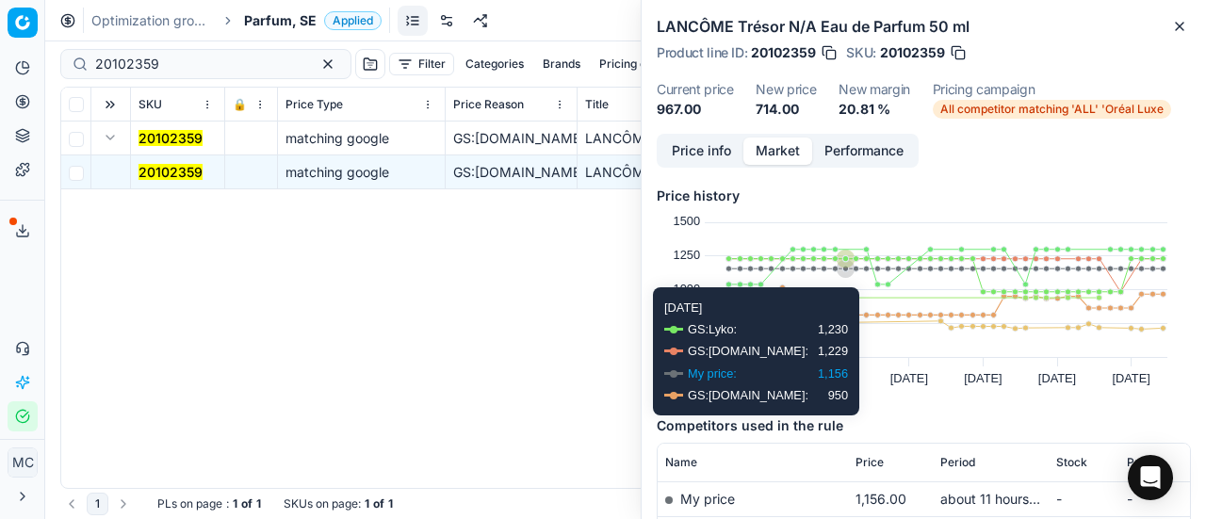
scroll to position [188, 0]
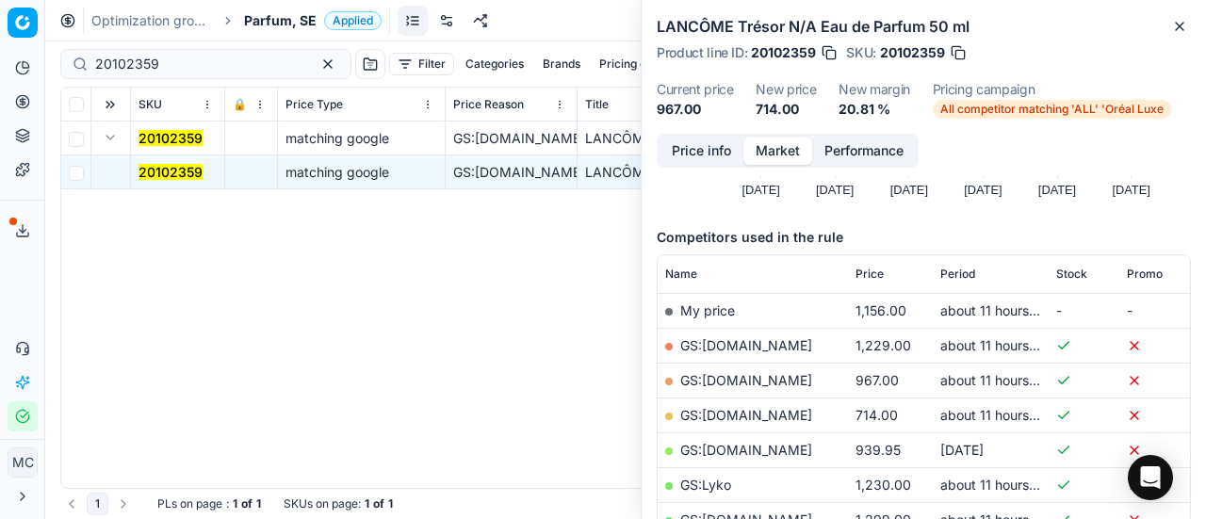
click at [766, 413] on link "GS:[DOMAIN_NAME]" at bounding box center [746, 415] width 132 height 16
drag, startPoint x: 192, startPoint y: 61, endPoint x: 0, endPoint y: -5, distance: 203.3
click at [0, 0] on html "Pricing platform Analytics Pricing Product portfolio Templates Export service 1…" at bounding box center [603, 259] width 1206 height 519
paste input "80003656-50"
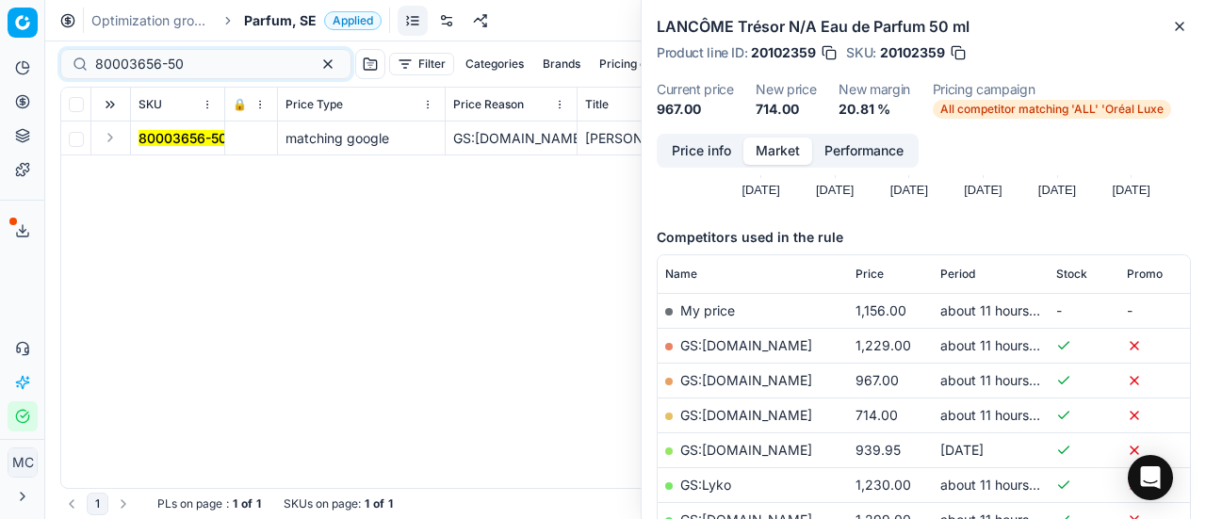
click at [109, 135] on button "Expand" at bounding box center [110, 137] width 23 height 23
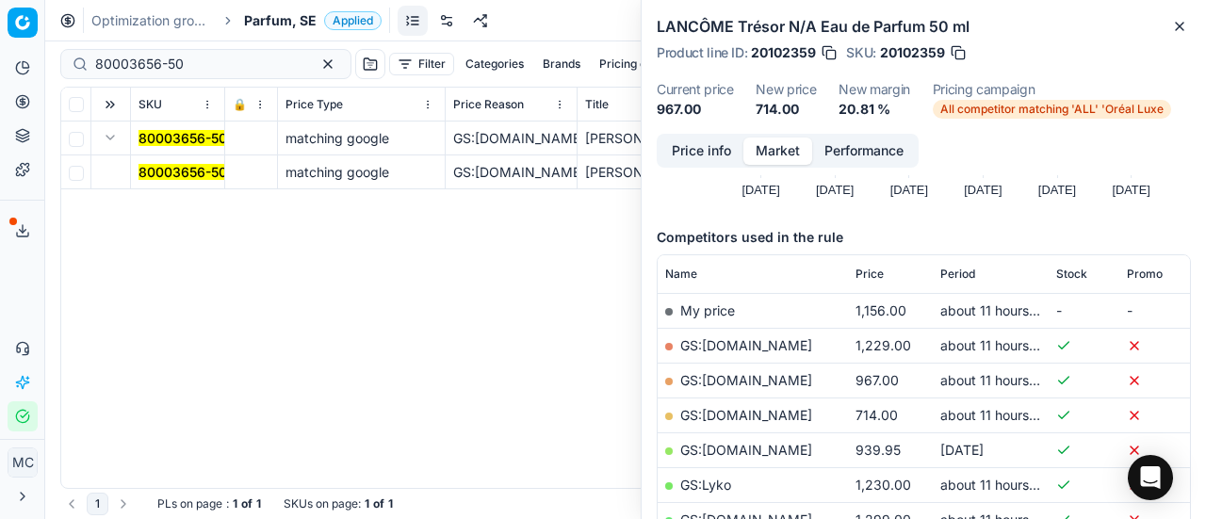
click at [156, 170] on mark "80003656-50" at bounding box center [183, 172] width 89 height 16
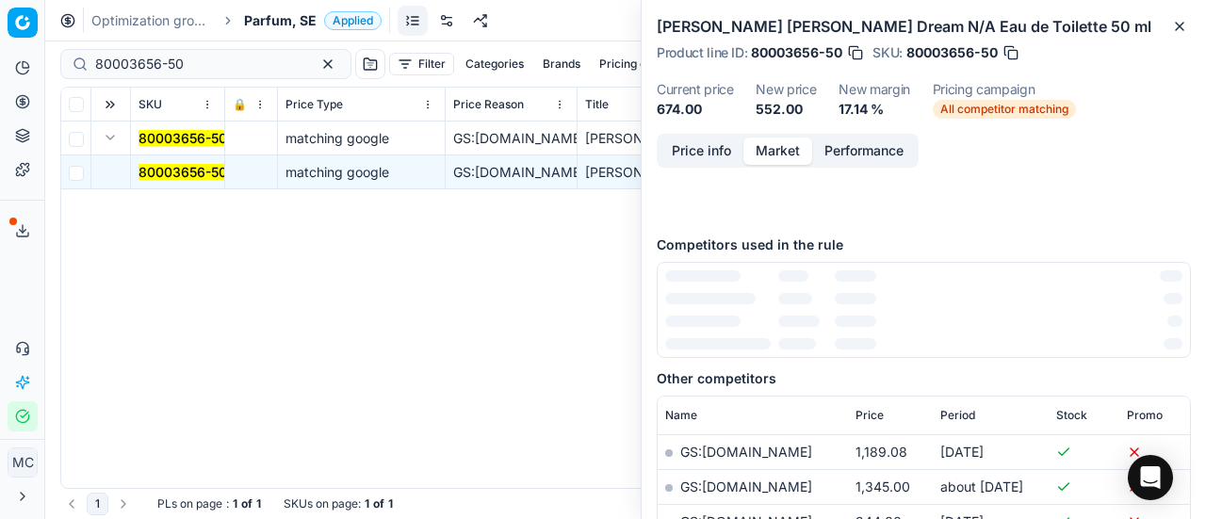
click at [677, 155] on button "Price info" at bounding box center [702, 151] width 84 height 27
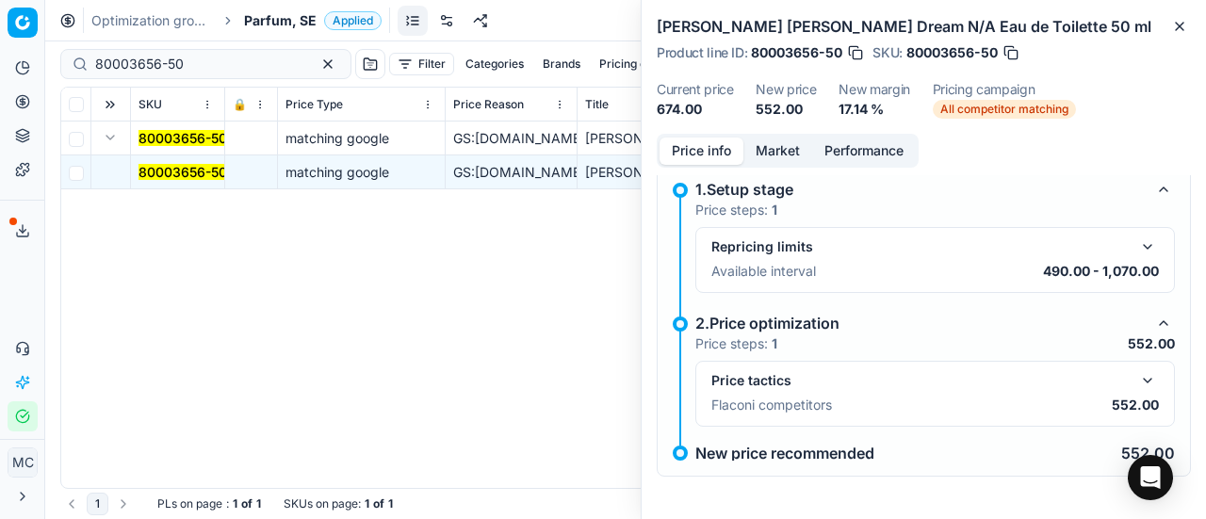
click at [1137, 381] on button "button" at bounding box center [1148, 380] width 23 height 23
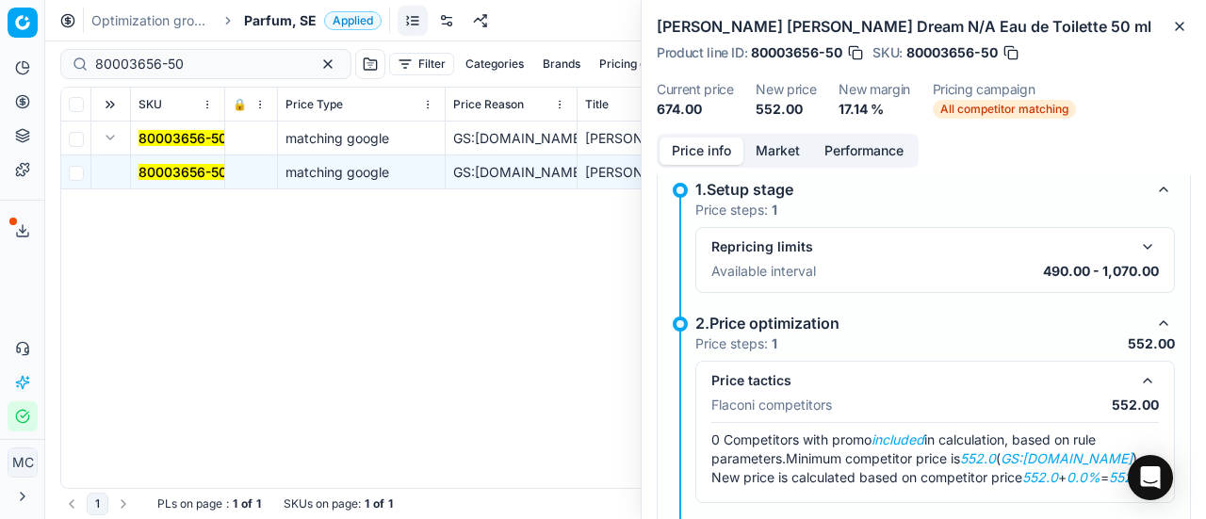
drag, startPoint x: 762, startPoint y: 143, endPoint x: 780, endPoint y: 165, distance: 28.7
click at [767, 152] on button "Market" at bounding box center [778, 151] width 69 height 27
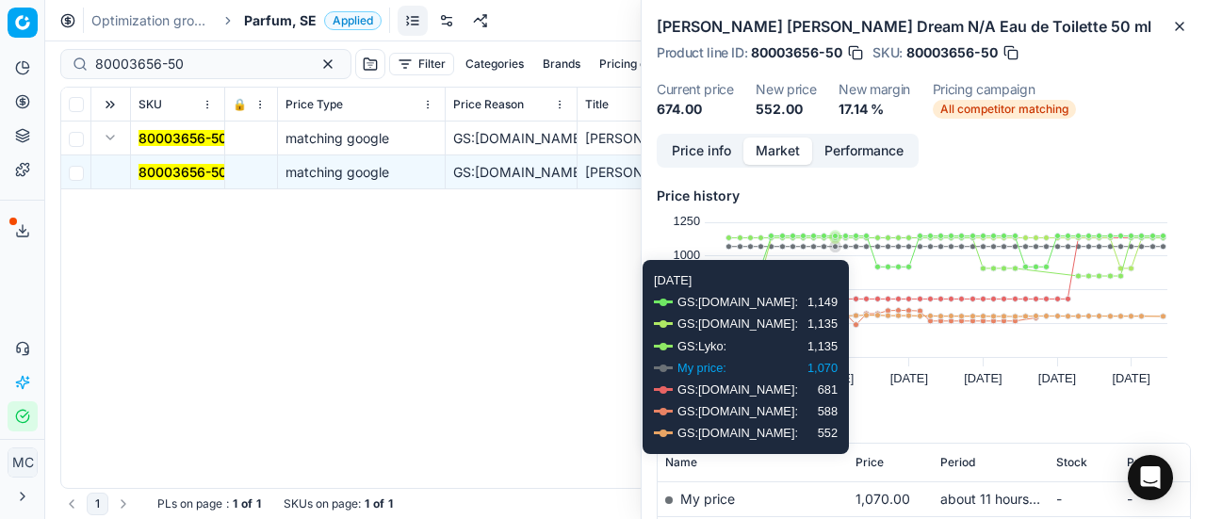
scroll to position [188, 0]
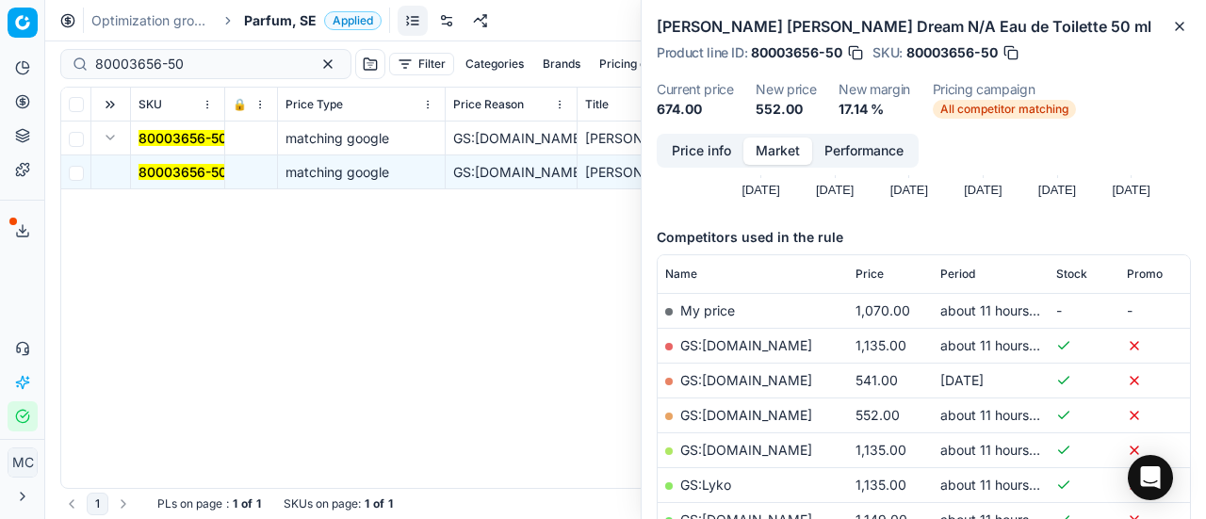
click at [748, 412] on link "GS:[DOMAIN_NAME]" at bounding box center [746, 415] width 132 height 16
drag, startPoint x: 186, startPoint y: 77, endPoint x: 0, endPoint y: 41, distance: 189.1
click at [0, 57] on div "Pricing platform Analytics Pricing Product portfolio Templates Export service 1…" at bounding box center [603, 259] width 1206 height 519
paste input "23563-6"
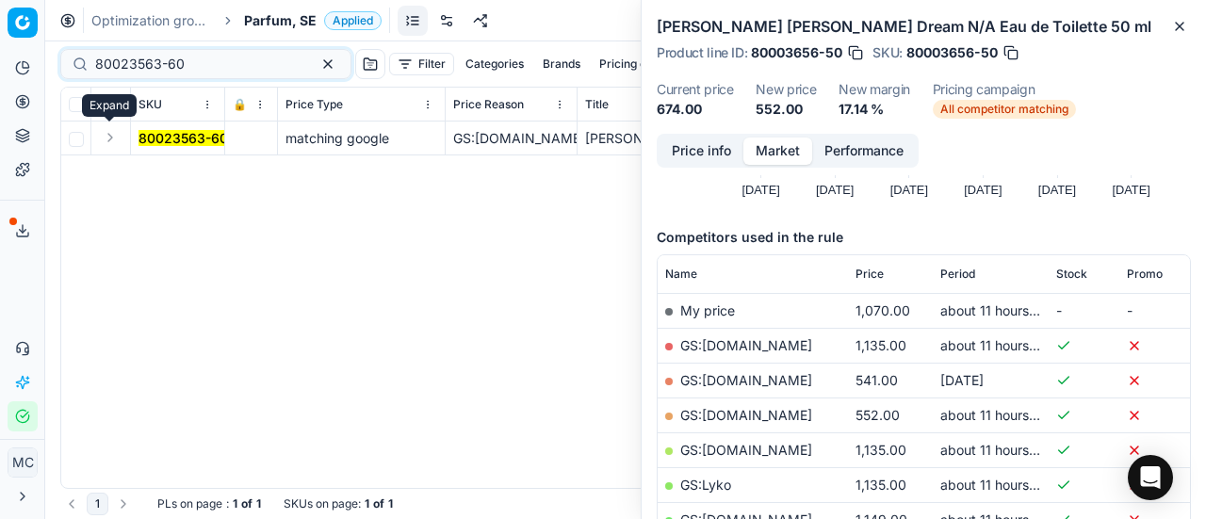
click at [109, 144] on button "Expand" at bounding box center [110, 137] width 23 height 23
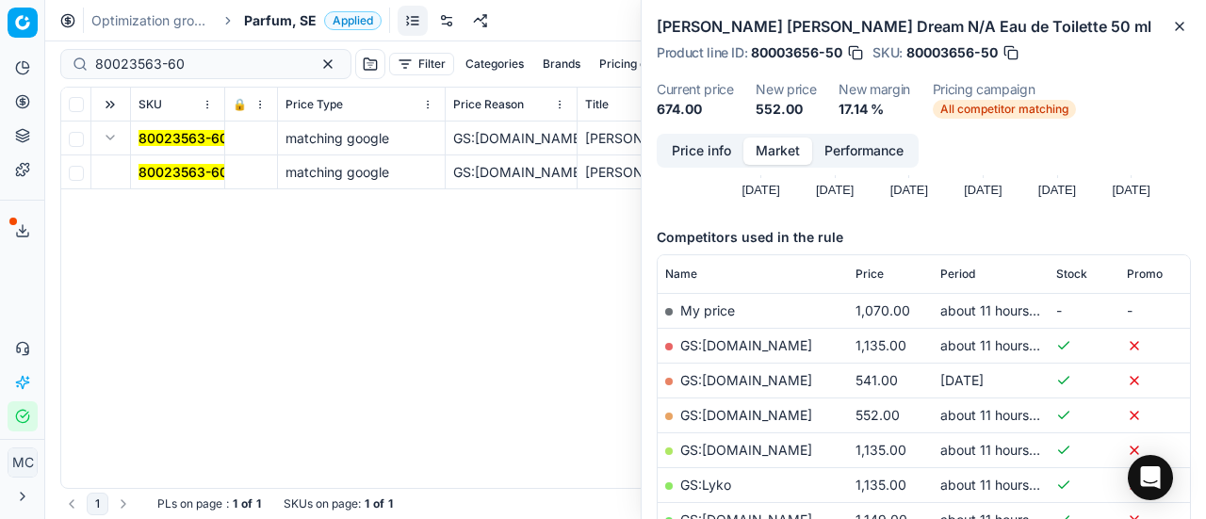
drag, startPoint x: 160, startPoint y: 166, endPoint x: 573, endPoint y: 180, distance: 413.0
click at [160, 166] on mark "80023563-60" at bounding box center [184, 172] width 90 height 16
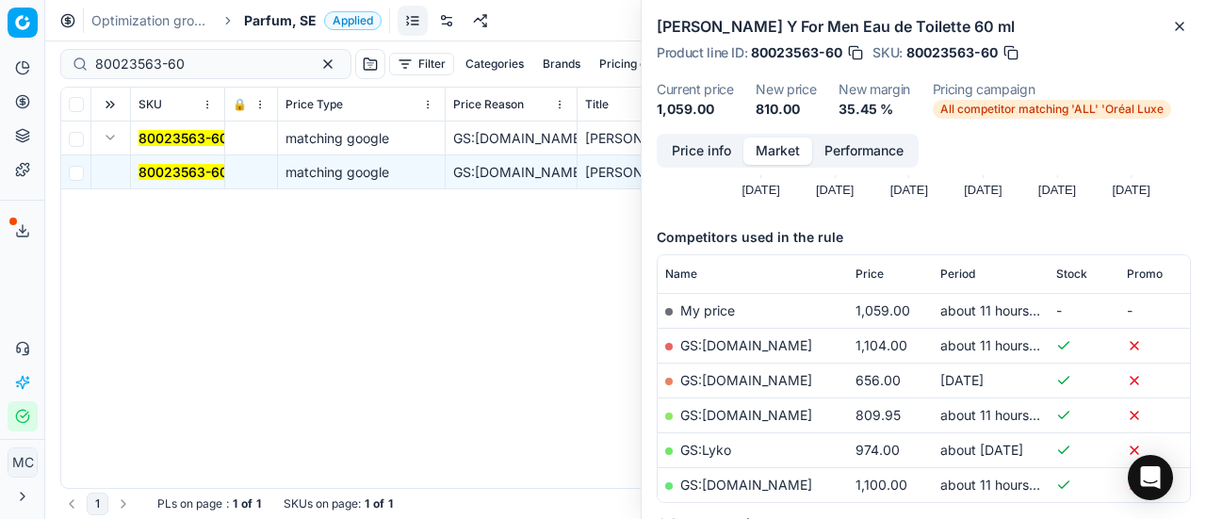
click at [720, 154] on button "Price info" at bounding box center [702, 151] width 84 height 27
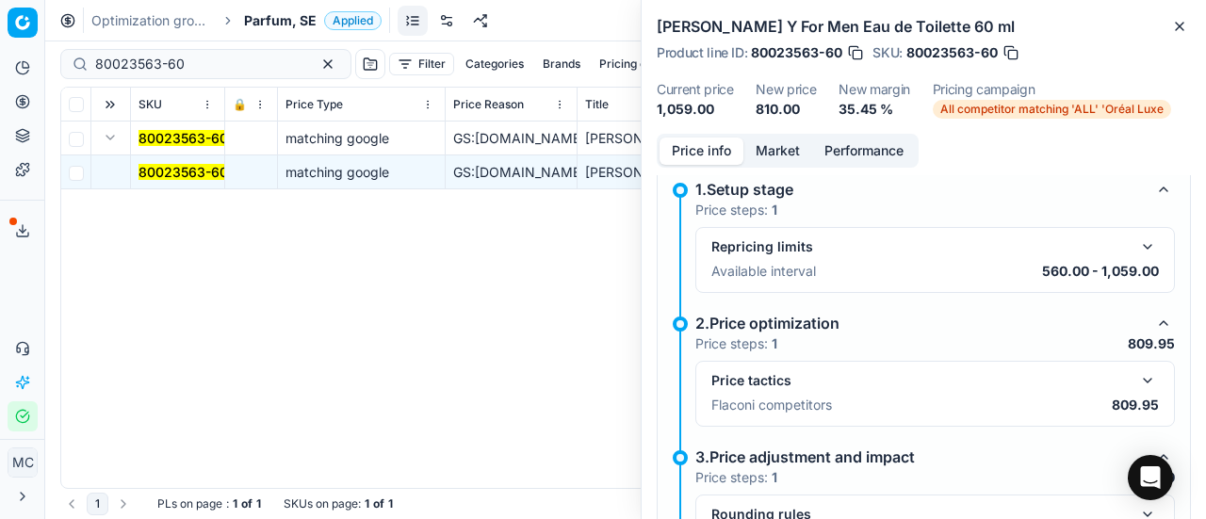
click at [1137, 378] on button "button" at bounding box center [1148, 380] width 23 height 23
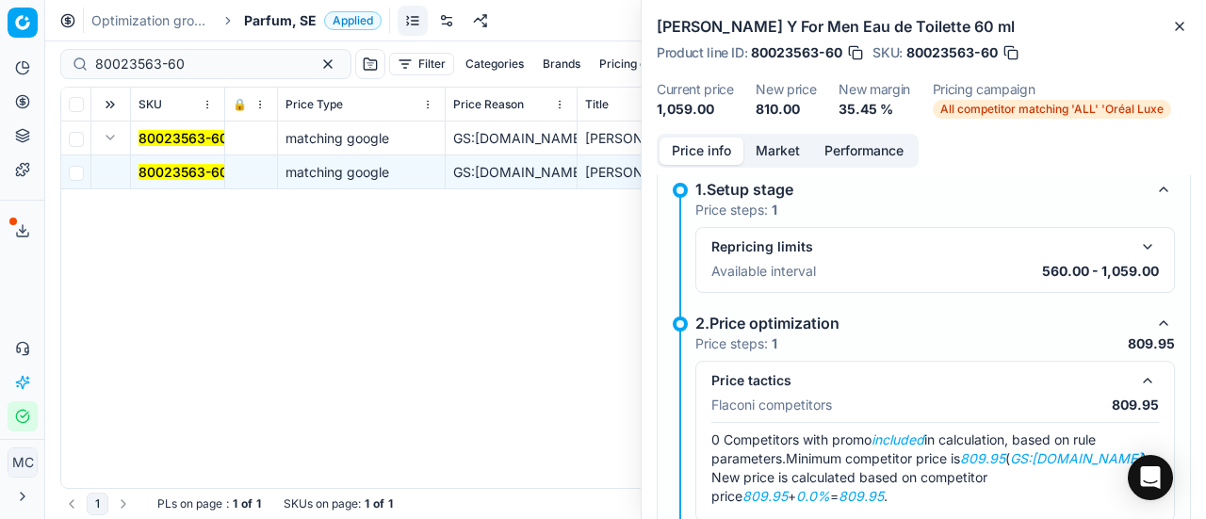
click at [778, 142] on button "Market" at bounding box center [778, 151] width 69 height 27
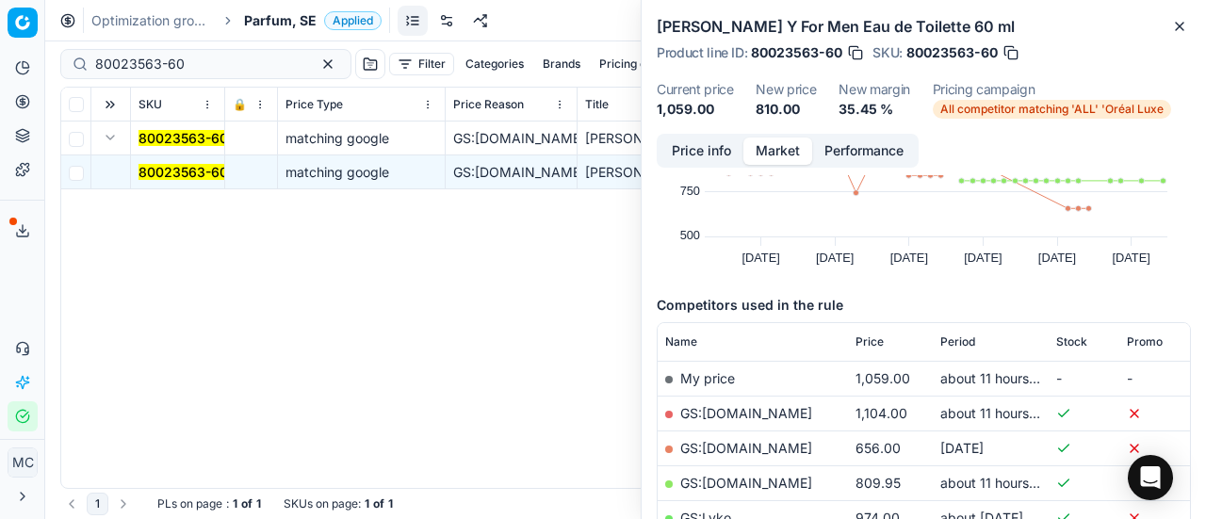
scroll to position [188, 0]
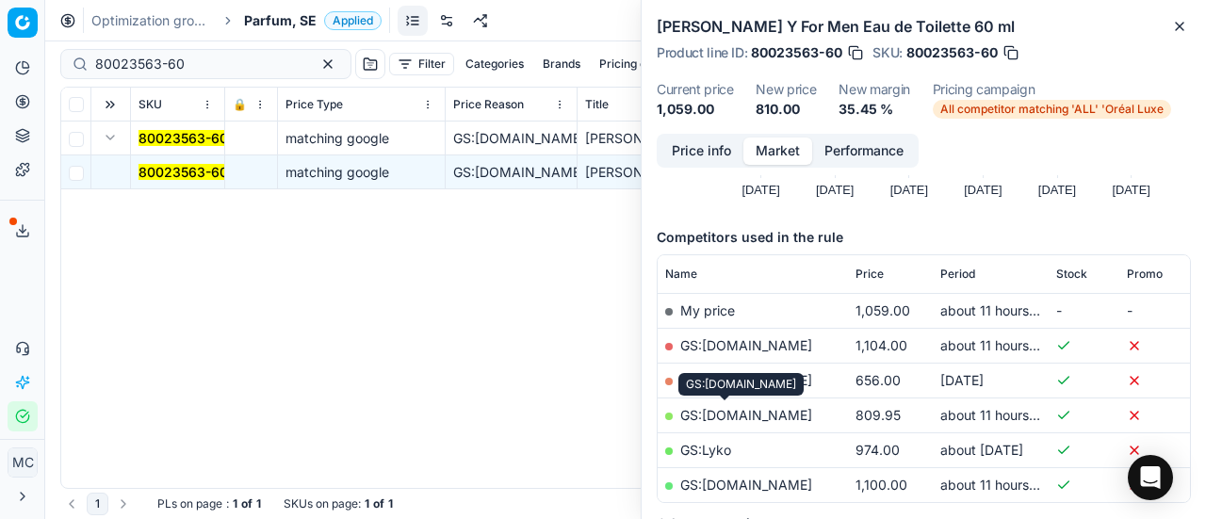
click at [759, 418] on link "GS:[DOMAIN_NAME]" at bounding box center [746, 415] width 132 height 16
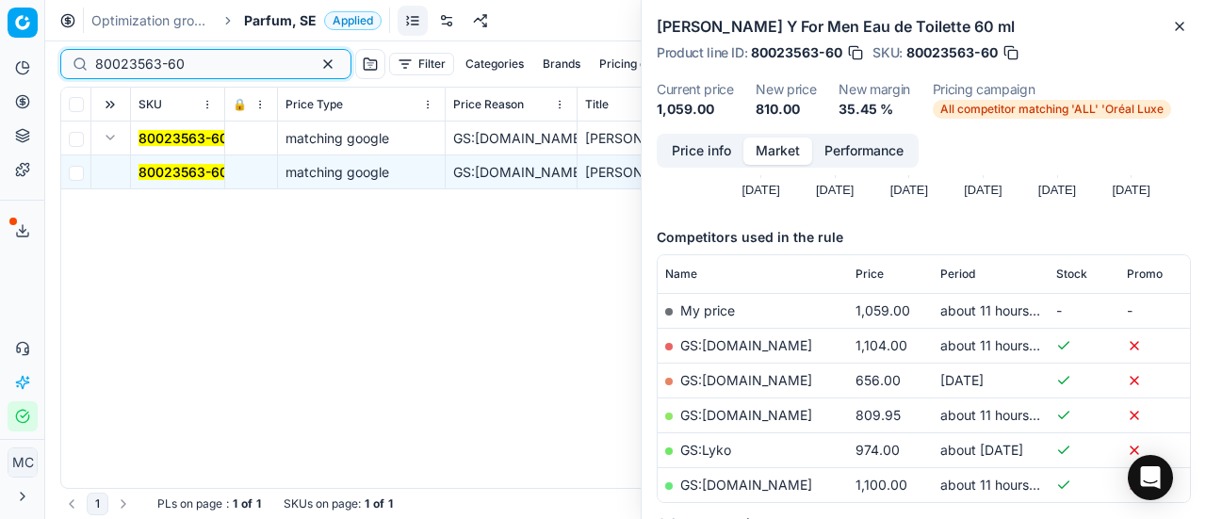
drag, startPoint x: 213, startPoint y: 60, endPoint x: 0, endPoint y: -45, distance: 237.7
click at [0, 0] on html "Pricing platform Analytics Pricing Product portfolio Templates Export service 1…" at bounding box center [603, 259] width 1206 height 519
paste input "90003981-0005772"
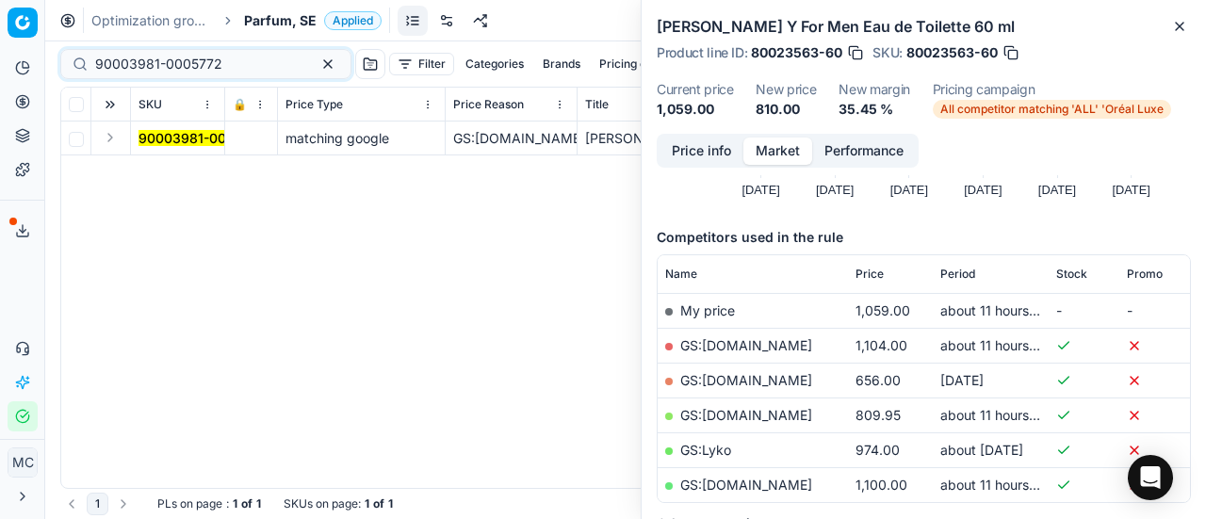
click at [111, 142] on button "Expand" at bounding box center [110, 137] width 23 height 23
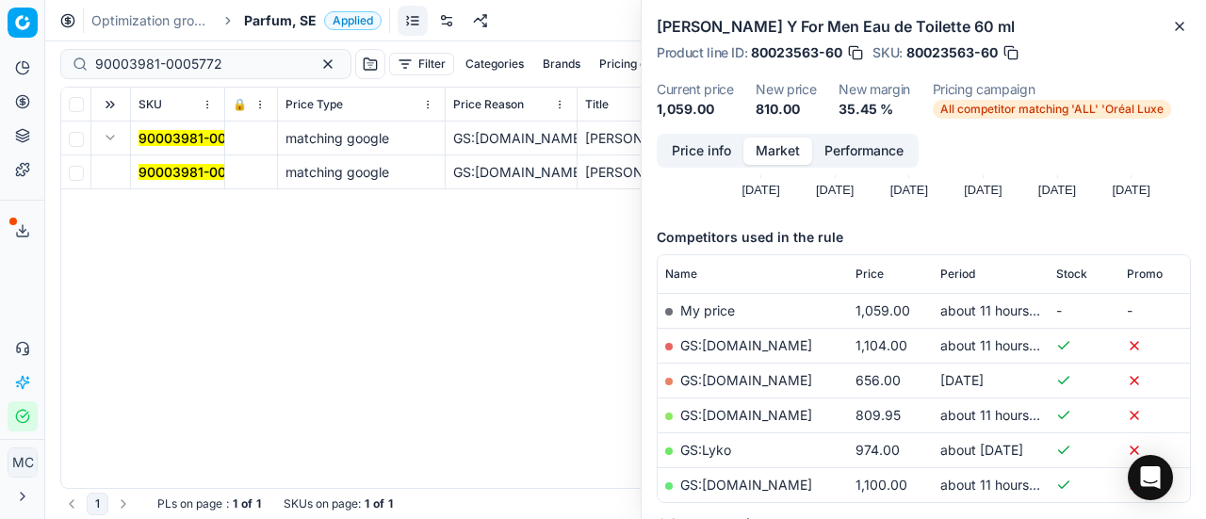
drag, startPoint x: 148, startPoint y: 170, endPoint x: 1198, endPoint y: 203, distance: 1050.4
click at [155, 172] on mark "90003981-0005772" at bounding box center [202, 172] width 127 height 16
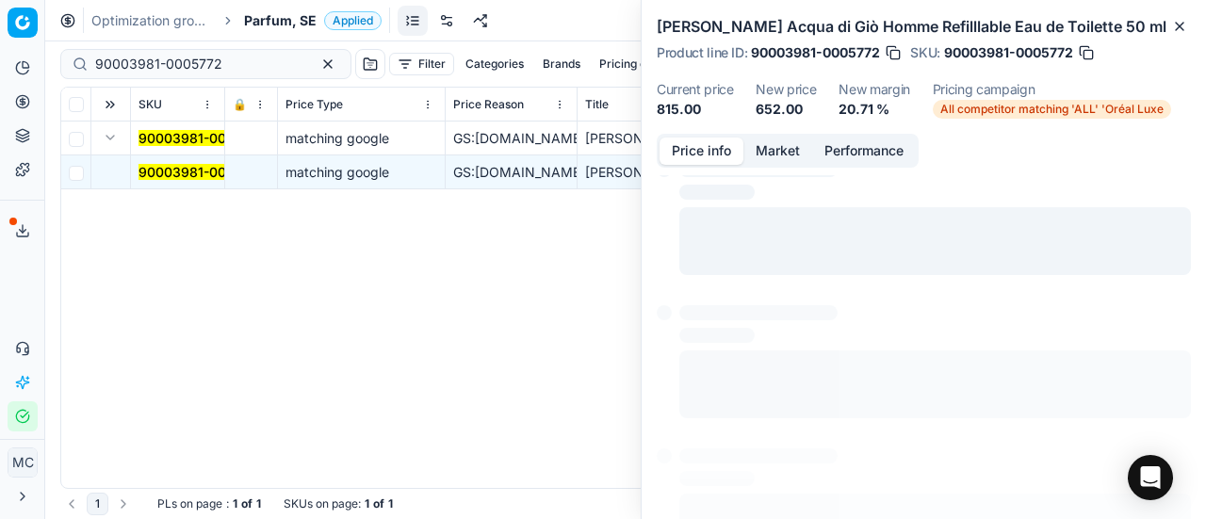
click at [691, 147] on button "Price info" at bounding box center [702, 151] width 84 height 27
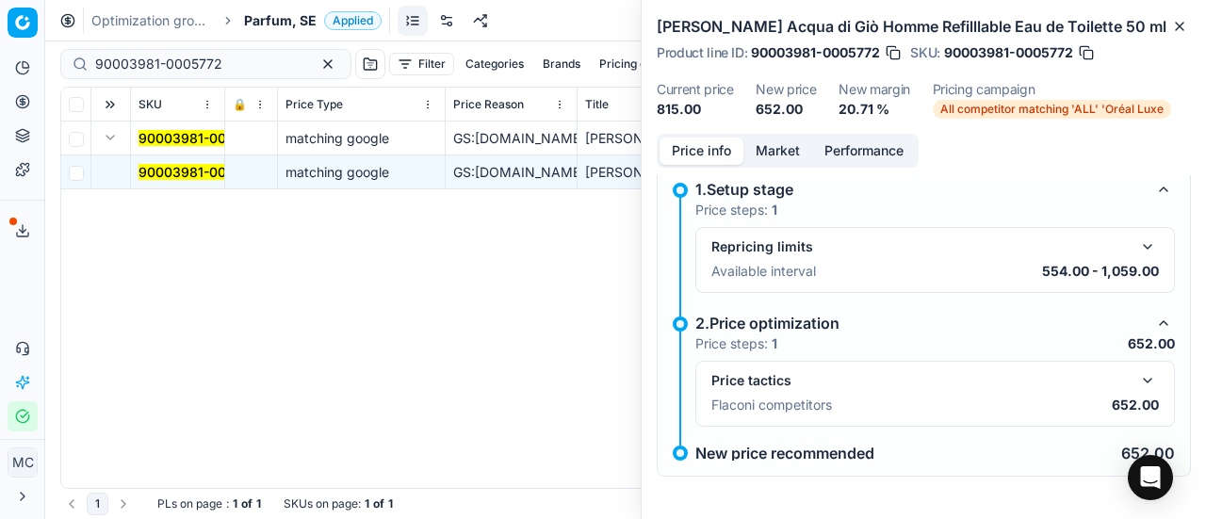
click at [1137, 380] on button "button" at bounding box center [1148, 380] width 23 height 23
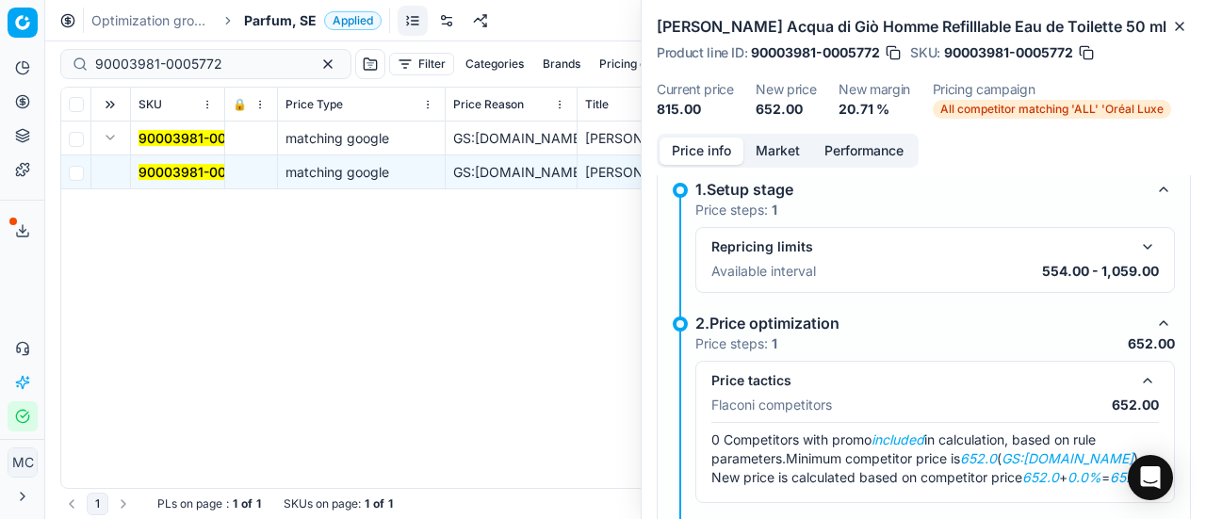
click at [753, 140] on button "Market" at bounding box center [778, 151] width 69 height 27
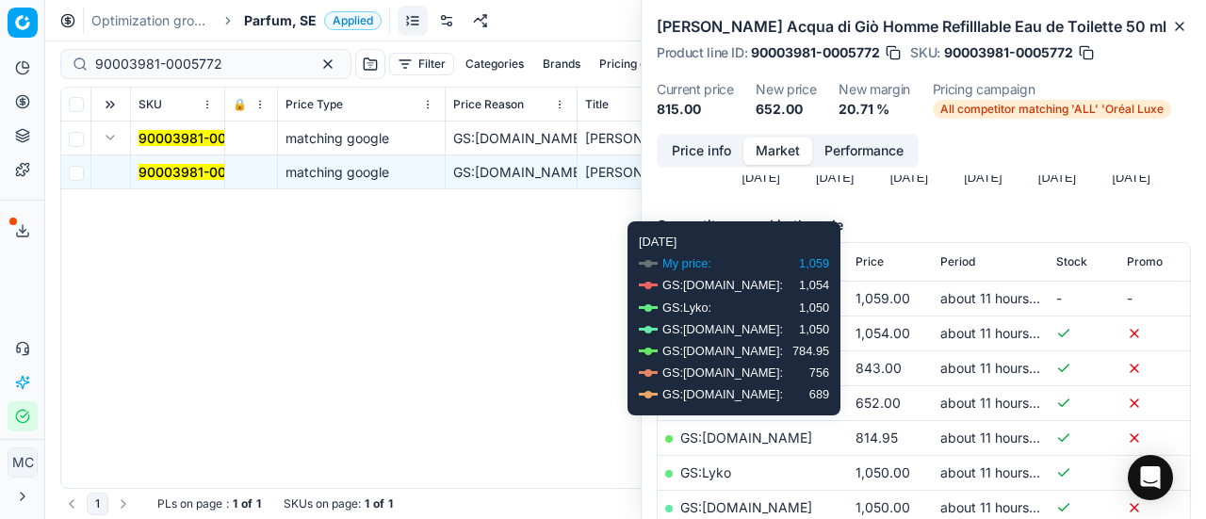
scroll to position [283, 0]
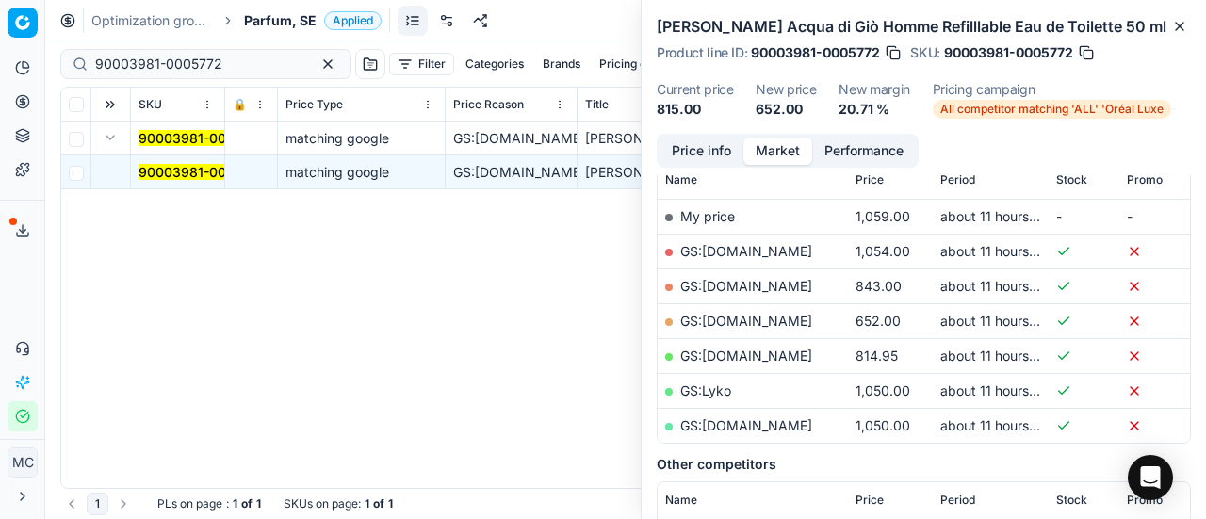
click at [780, 322] on link "GS:[DOMAIN_NAME]" at bounding box center [746, 321] width 132 height 16
drag, startPoint x: 239, startPoint y: 57, endPoint x: 0, endPoint y: 33, distance: 240.6
click at [0, 33] on div "Pricing platform Analytics Pricing Product portfolio Templates Export service 1…" at bounding box center [603, 259] width 1206 height 519
paste input "7634-0011719"
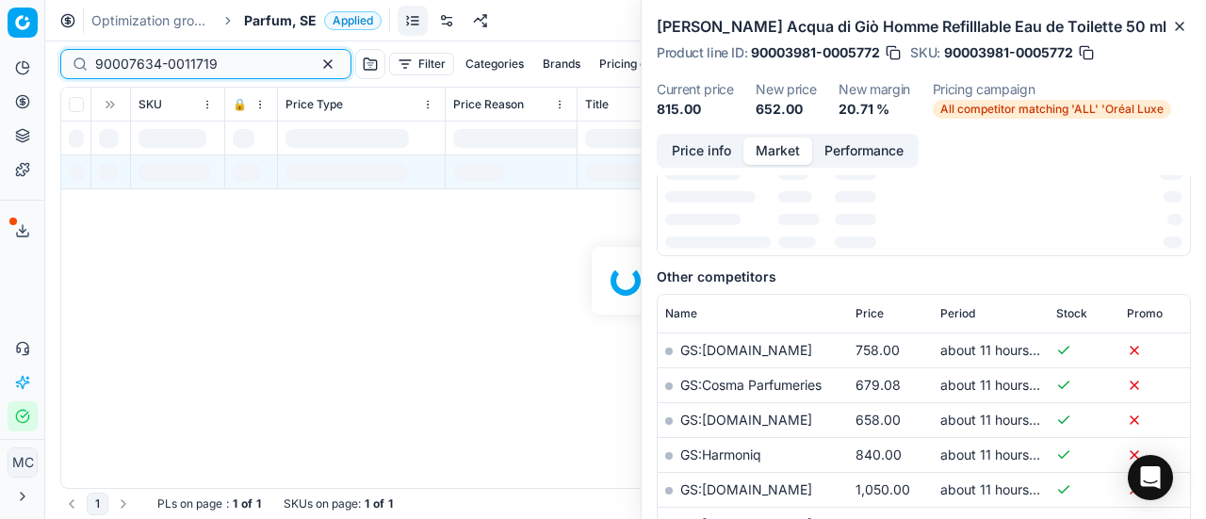
scroll to position [283, 0]
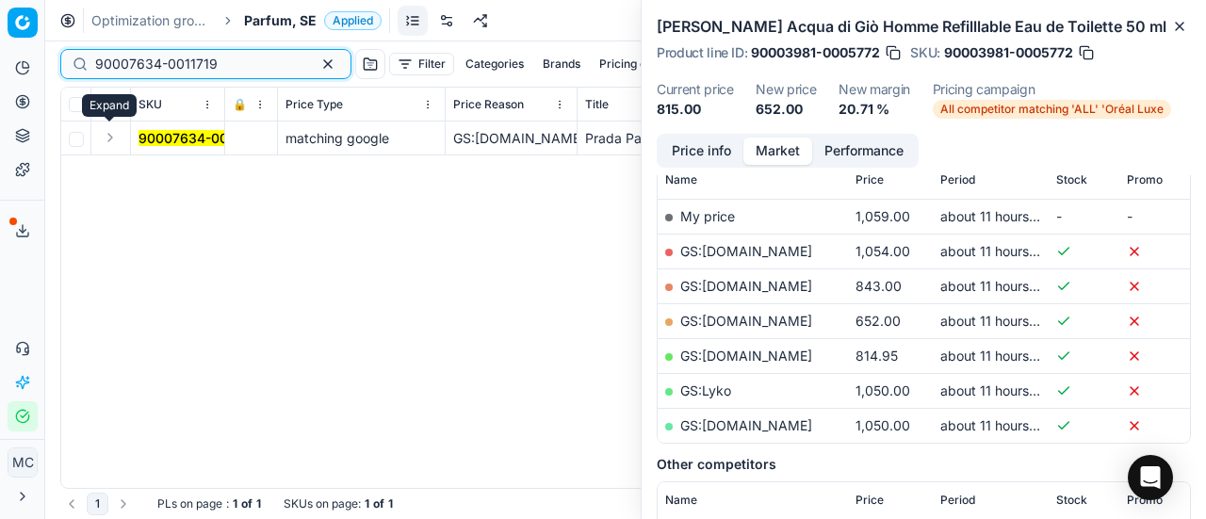
type input "90007634-0011719"
click at [112, 137] on button "Expand" at bounding box center [110, 137] width 23 height 23
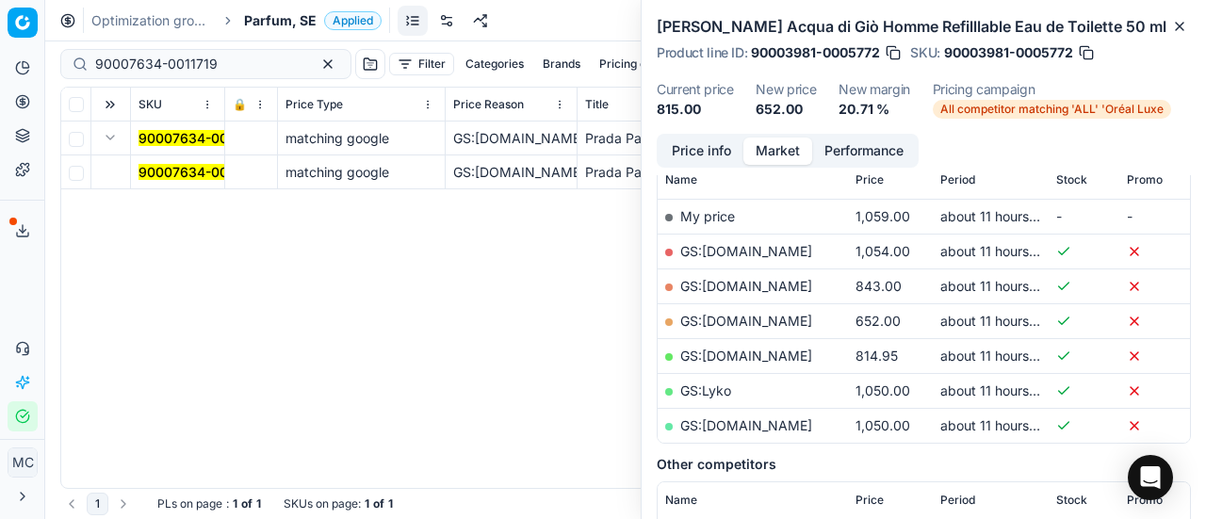
click at [173, 174] on mark "90007634-0011719" at bounding box center [200, 172] width 123 height 16
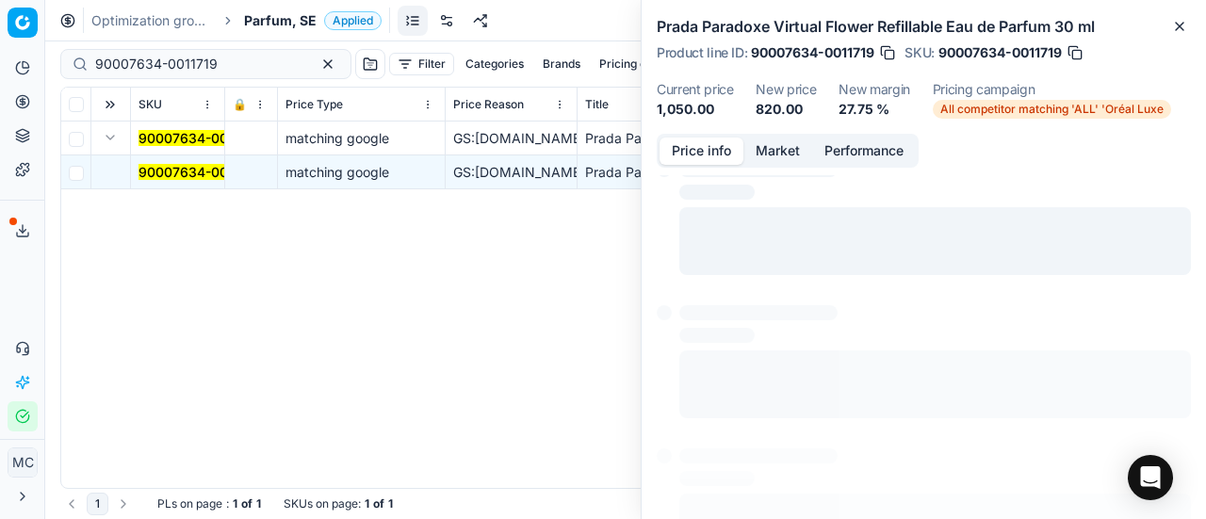
click at [729, 146] on button "Price info" at bounding box center [702, 151] width 84 height 27
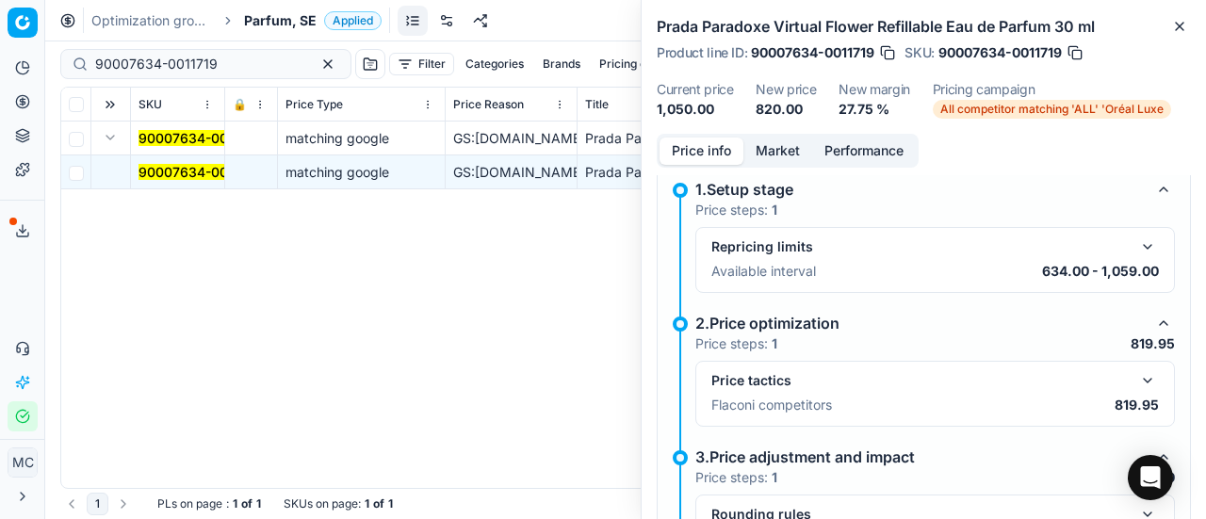
click at [1137, 382] on button "button" at bounding box center [1148, 380] width 23 height 23
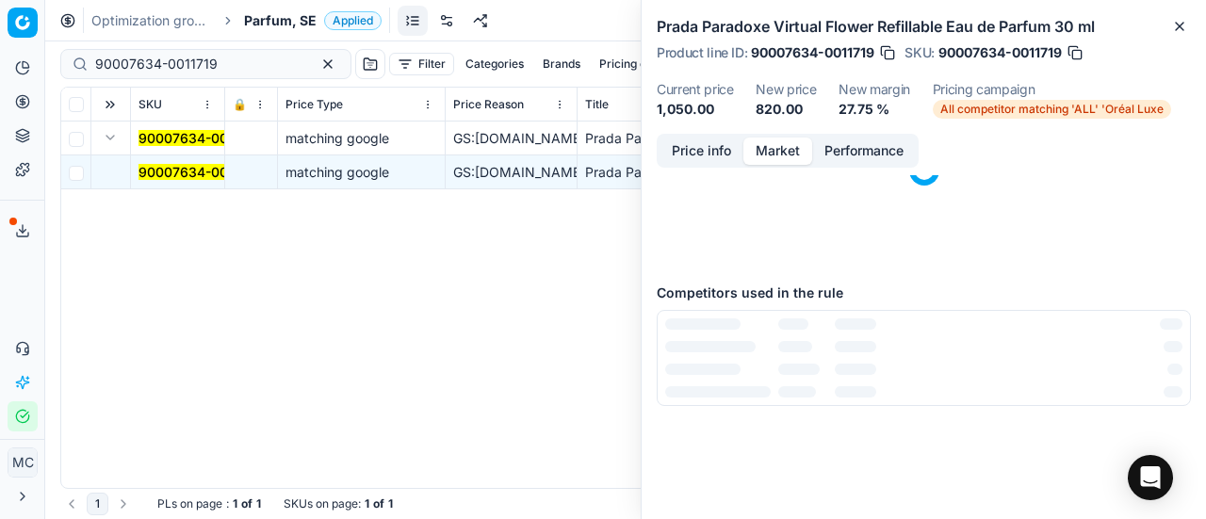
scroll to position [0, 0]
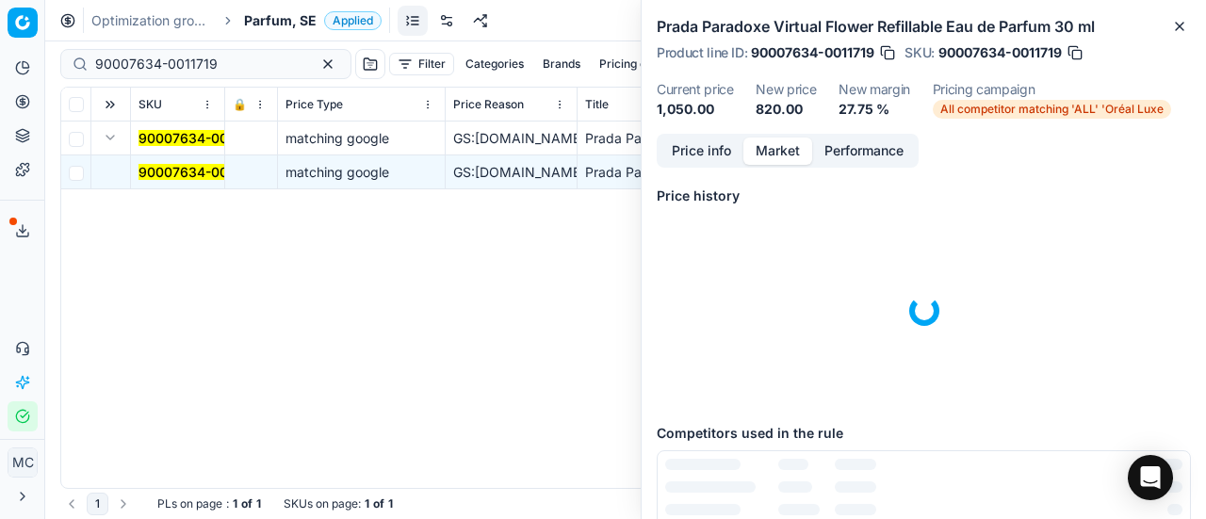
drag, startPoint x: 767, startPoint y: 142, endPoint x: 776, endPoint y: 166, distance: 25.0
click at [770, 149] on button "Market" at bounding box center [778, 151] width 69 height 27
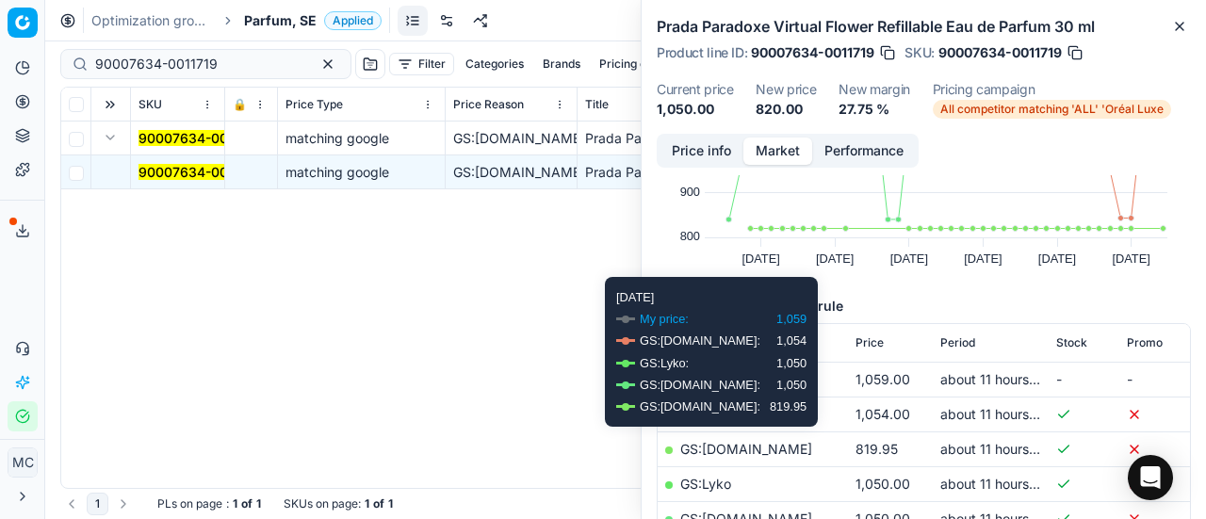
scroll to position [188, 0]
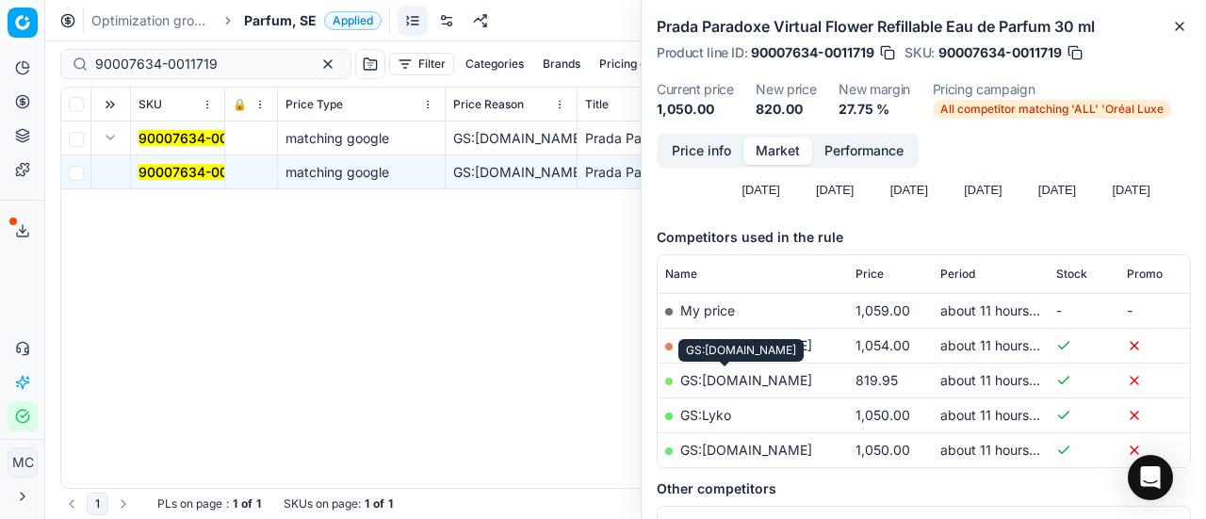
click at [743, 379] on link "GS:[DOMAIN_NAME]" at bounding box center [746, 380] width 132 height 16
